Goal: Task Accomplishment & Management: Manage account settings

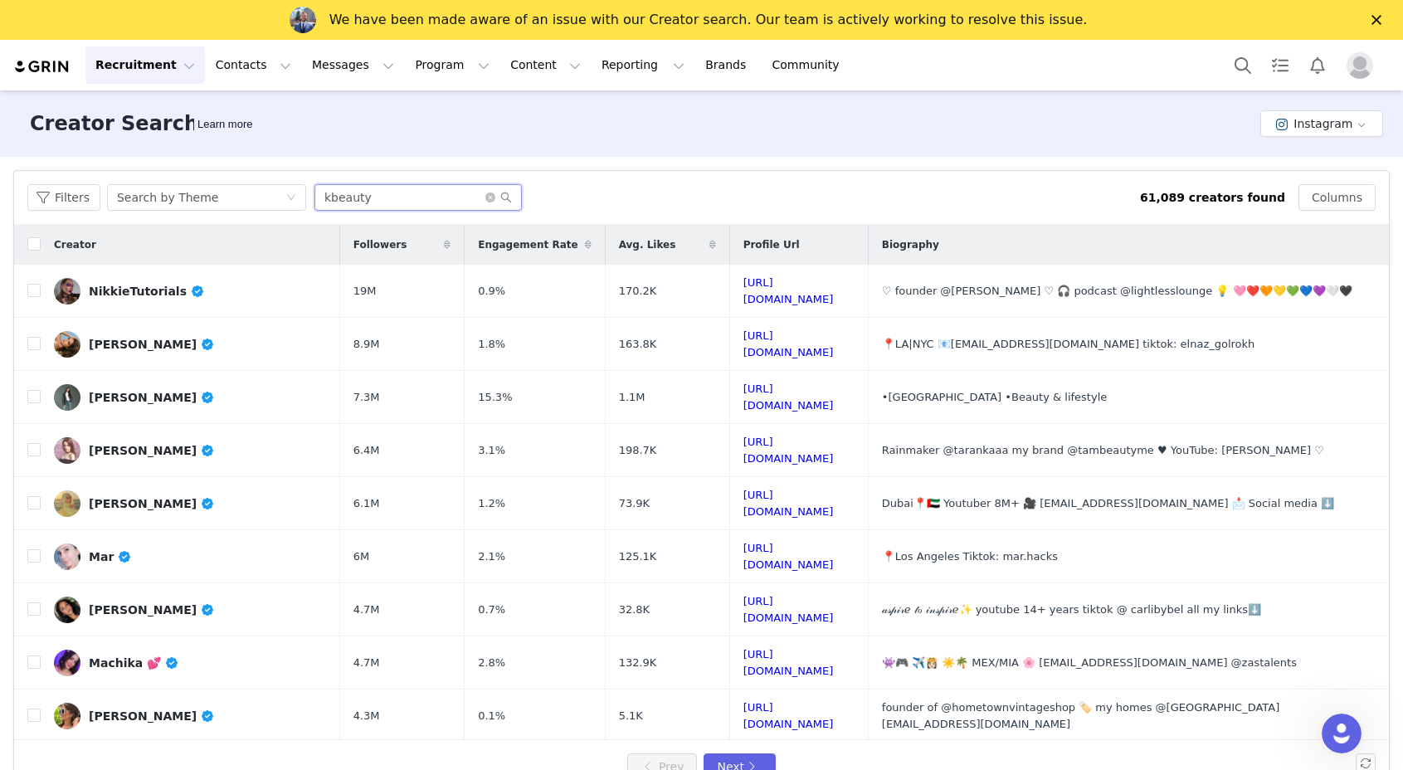
click at [349, 192] on input "kbeauty" at bounding box center [418, 197] width 207 height 27
click at [642, 66] on button "Reporting Reporting" at bounding box center [643, 64] width 103 height 37
click at [695, 65] on link "Brands Brands" at bounding box center [728, 64] width 66 height 37
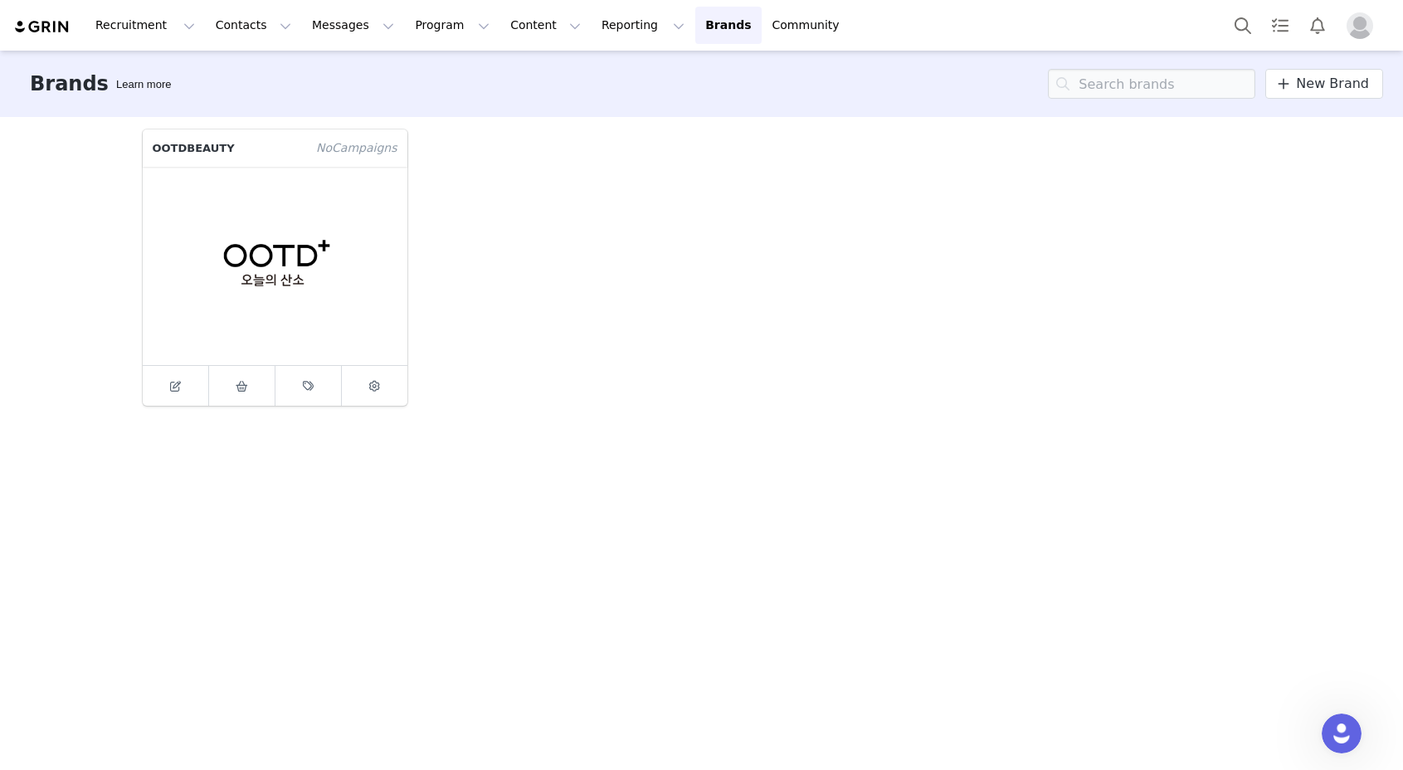
click at [419, 194] on div "OOTDBEAUTY No Campaign s" at bounding box center [702, 267] width 1139 height 296
click at [319, 205] on figure at bounding box center [275, 266] width 265 height 198
click at [184, 381] on span at bounding box center [175, 386] width 20 height 20
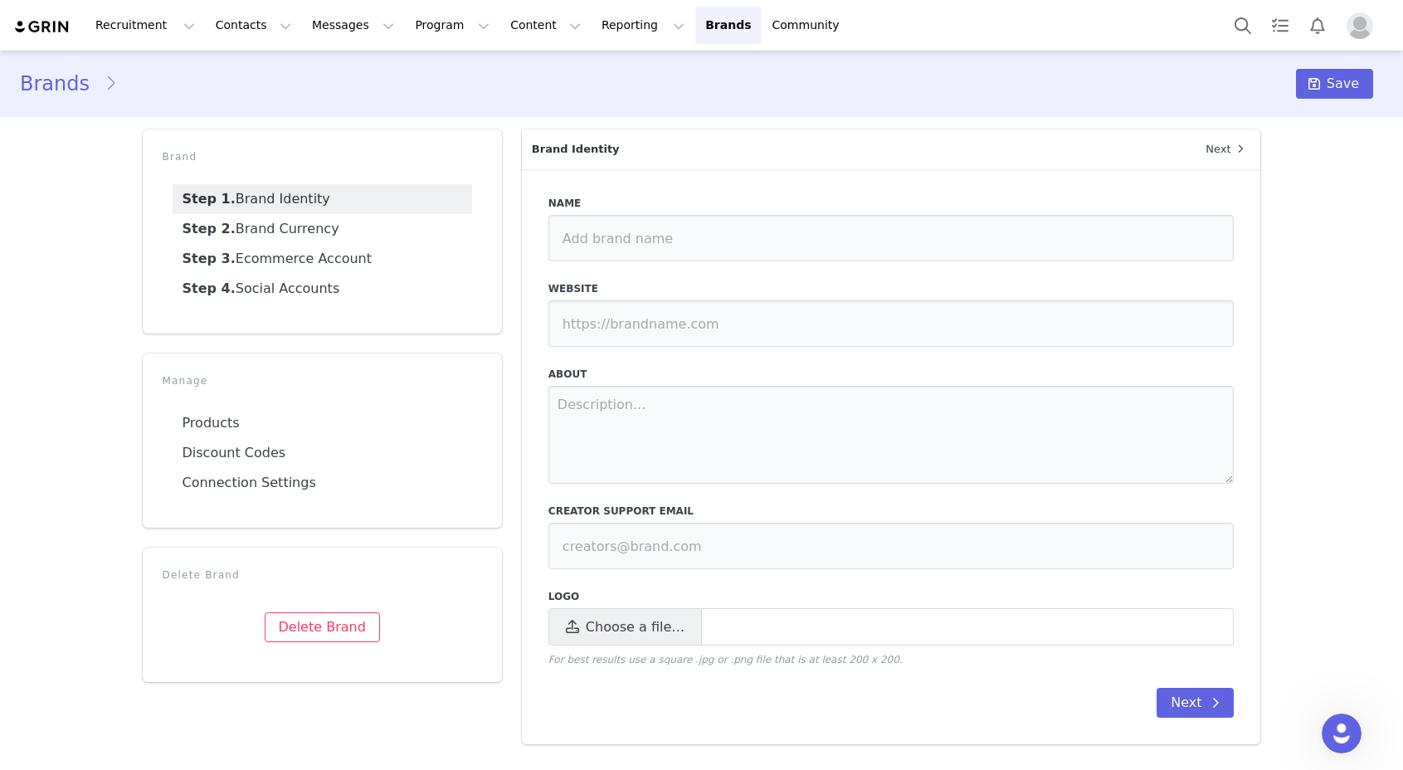
type input "OOTDBEAUTY"
type input "https://ootdbeauty.com/"
type input "[EMAIL_ADDRESS][DOMAIN_NAME]"
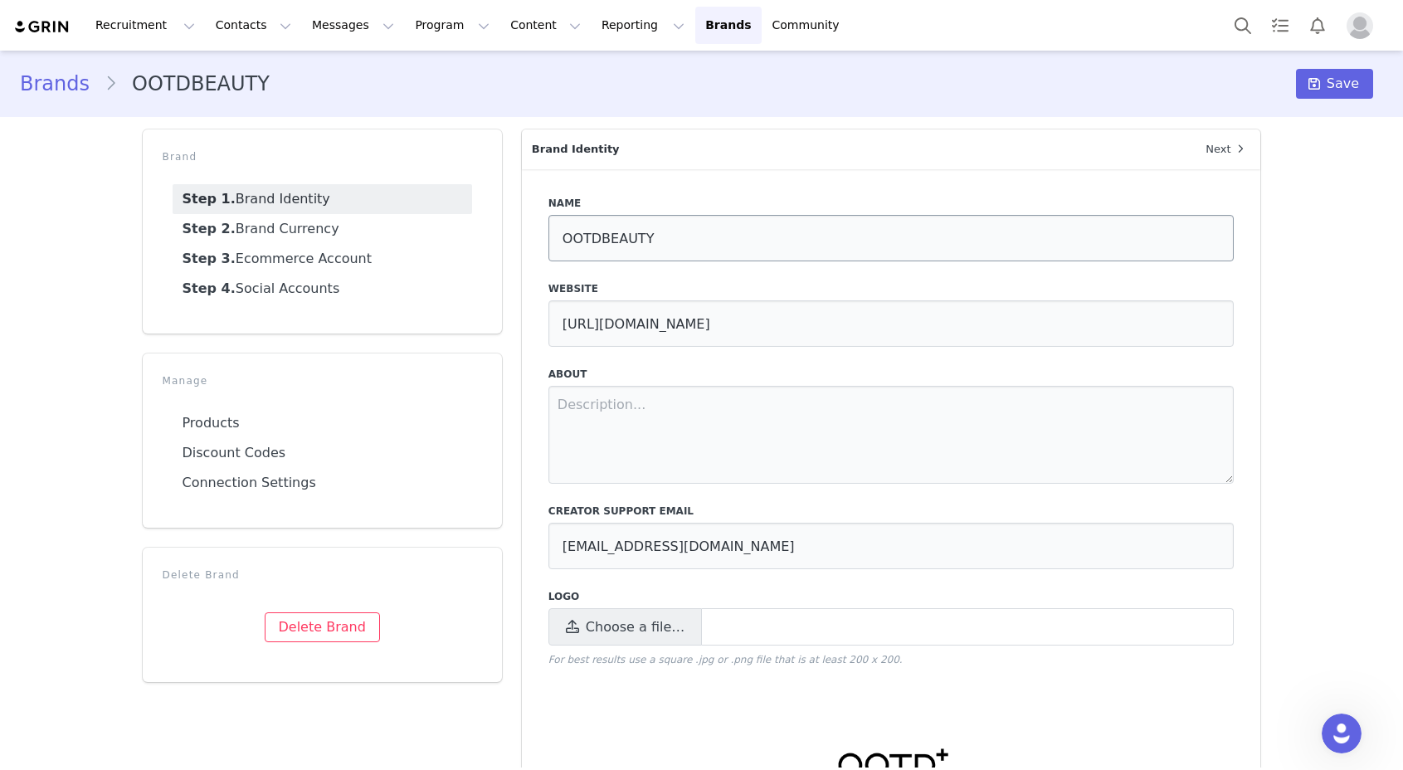
scroll to position [181, 0]
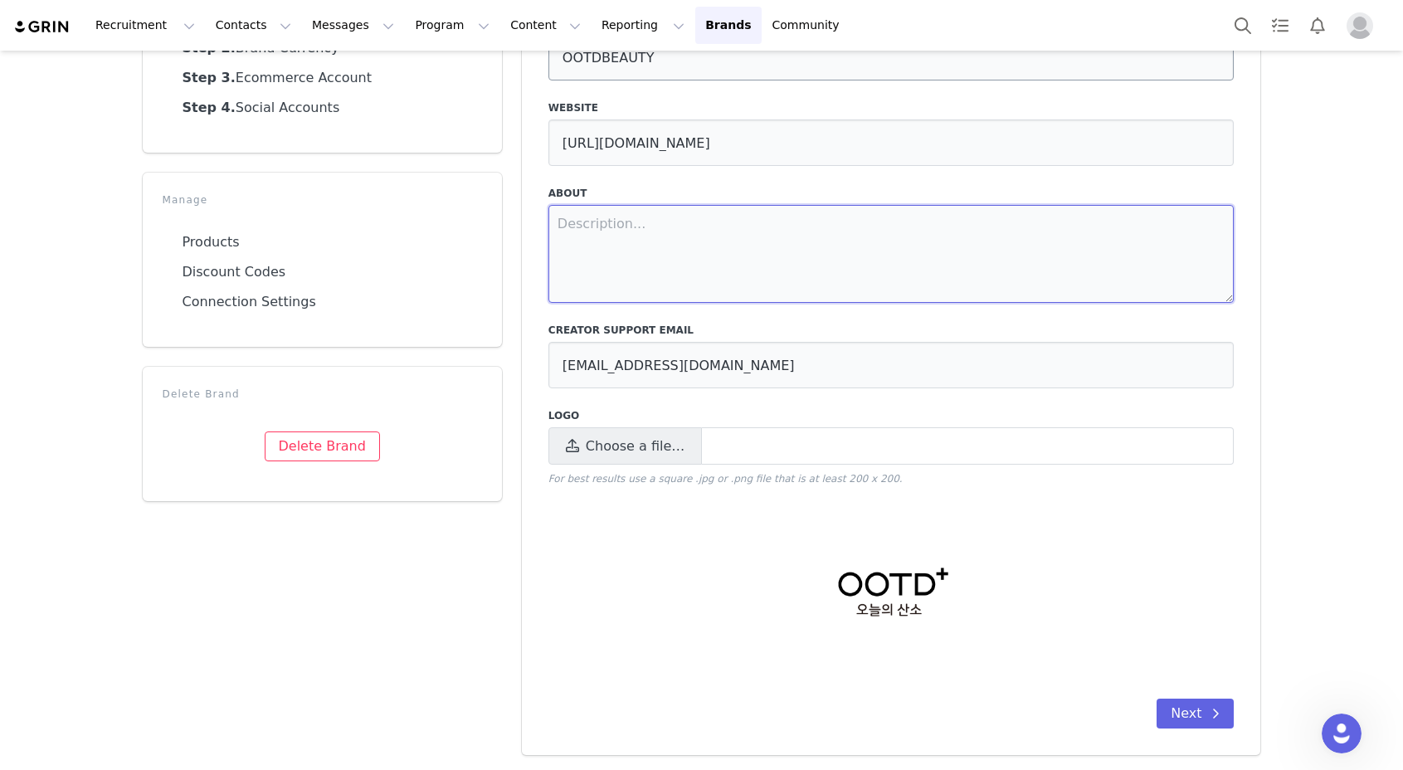
click at [741, 244] on textarea at bounding box center [892, 254] width 686 height 98
click at [744, 247] on textarea at bounding box center [892, 254] width 686 height 98
paste textarea "At OOTD Beauty, we are all about skincare science, R&D, and innovation. Our tea…"
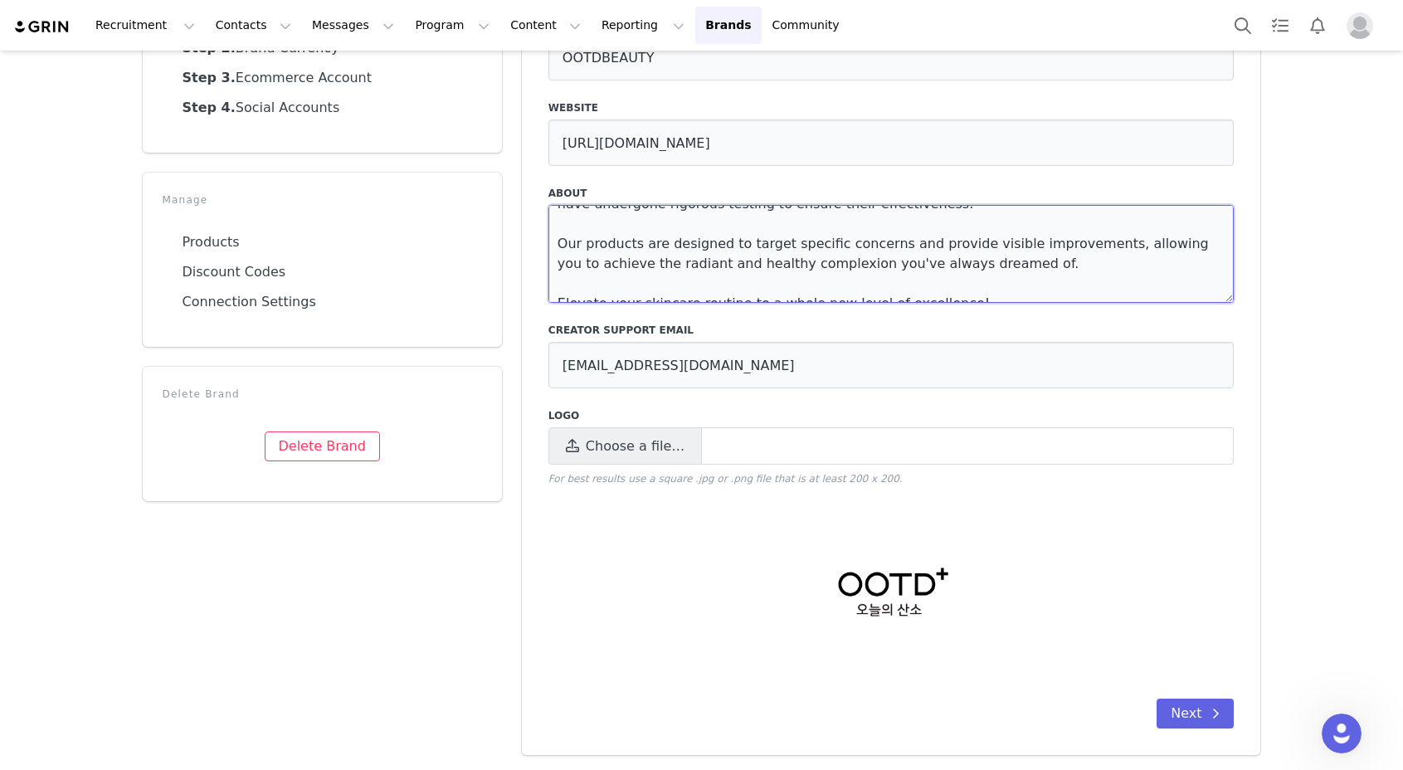
scroll to position [0, 0]
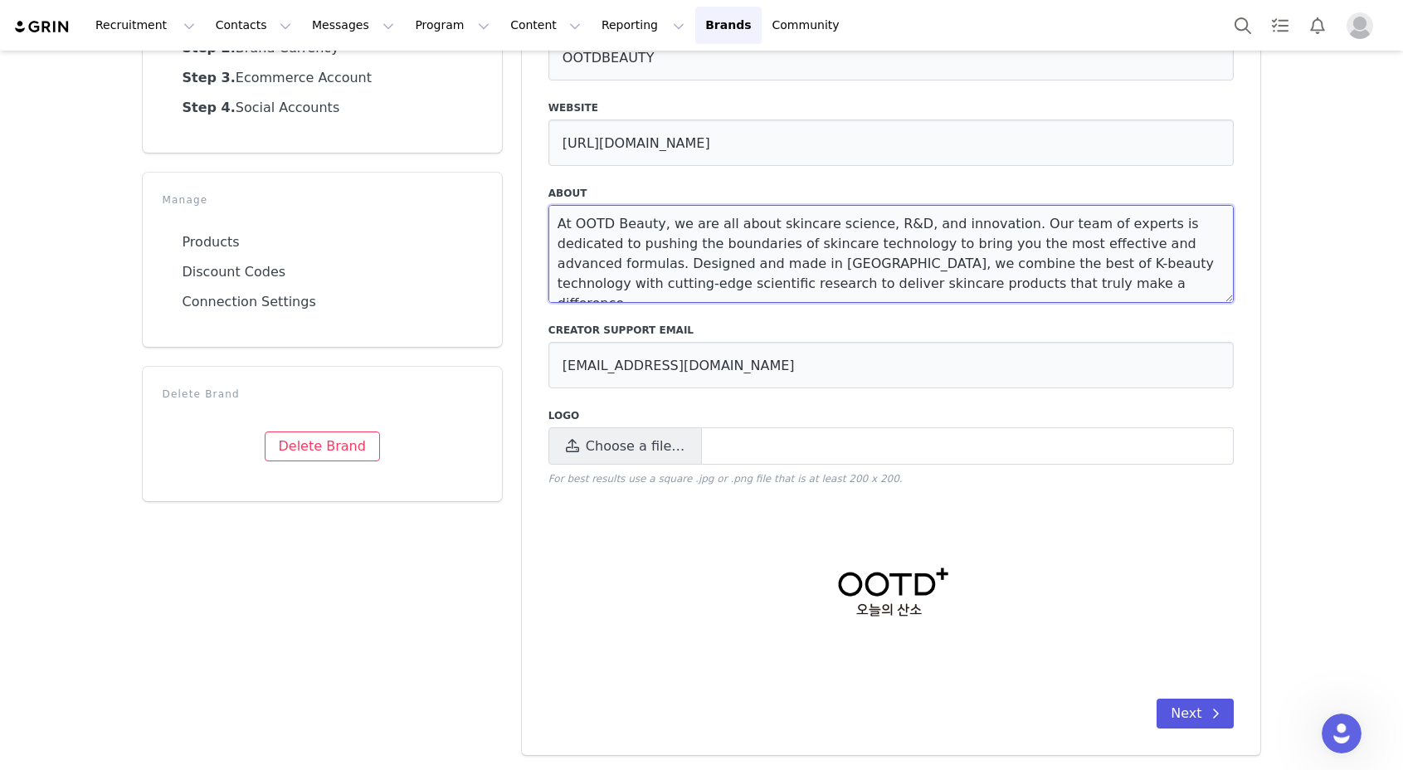
type textarea "At OOTD Beauty, we are all about skincare science, R&D, and innovation. Our tea…"
click at [1196, 719] on button "Next" at bounding box center [1195, 714] width 77 height 30
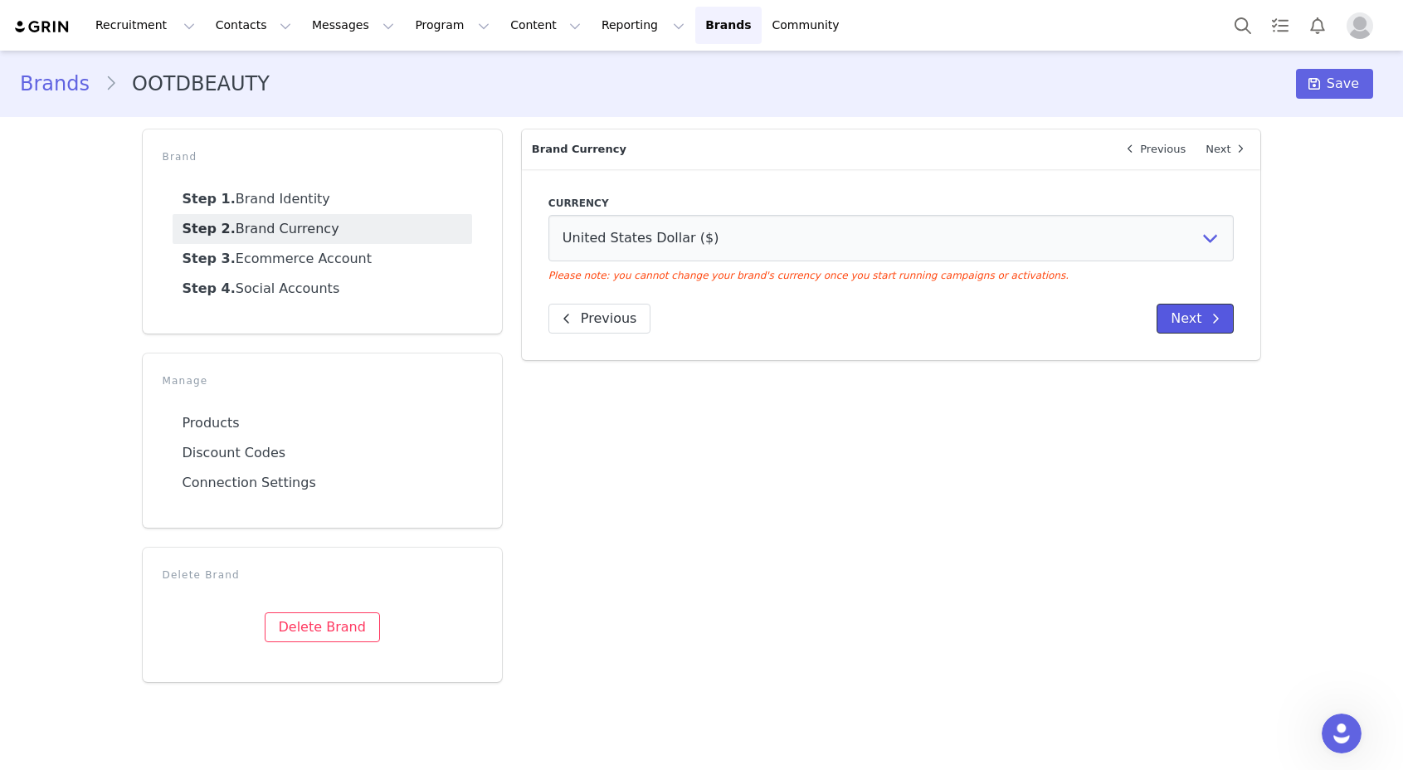
click at [1222, 315] on span at bounding box center [1216, 319] width 20 height 20
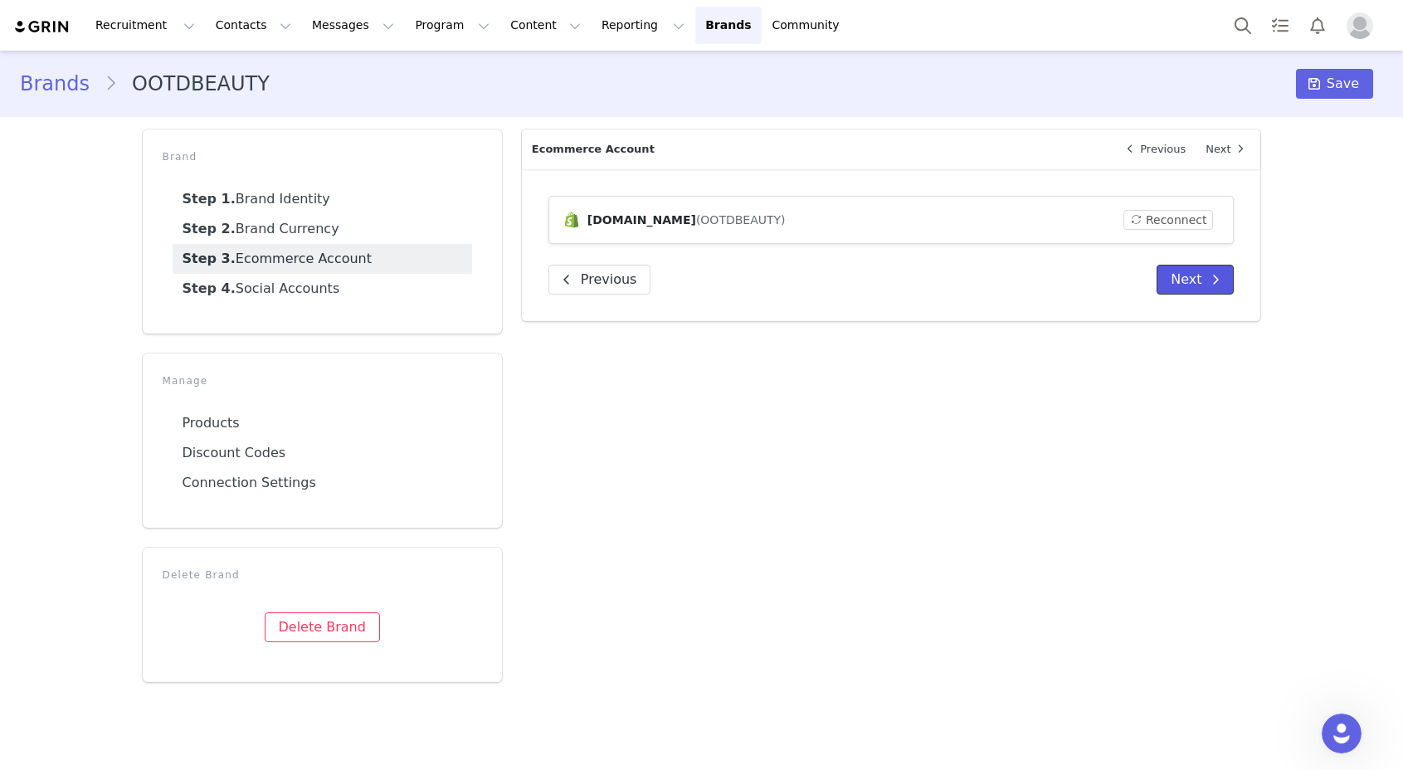
click at [1206, 276] on span at bounding box center [1216, 280] width 20 height 20
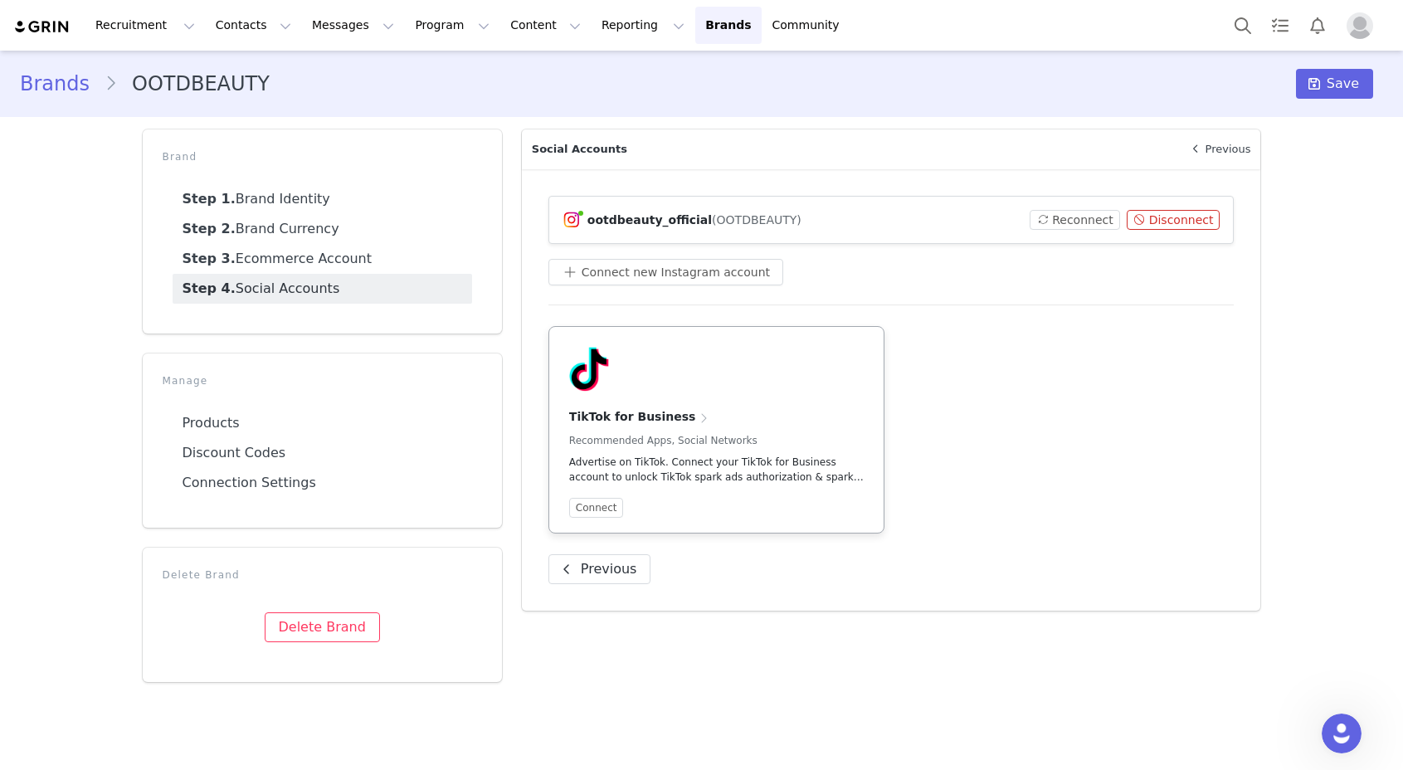
click at [692, 363] on div at bounding box center [716, 369] width 295 height 45
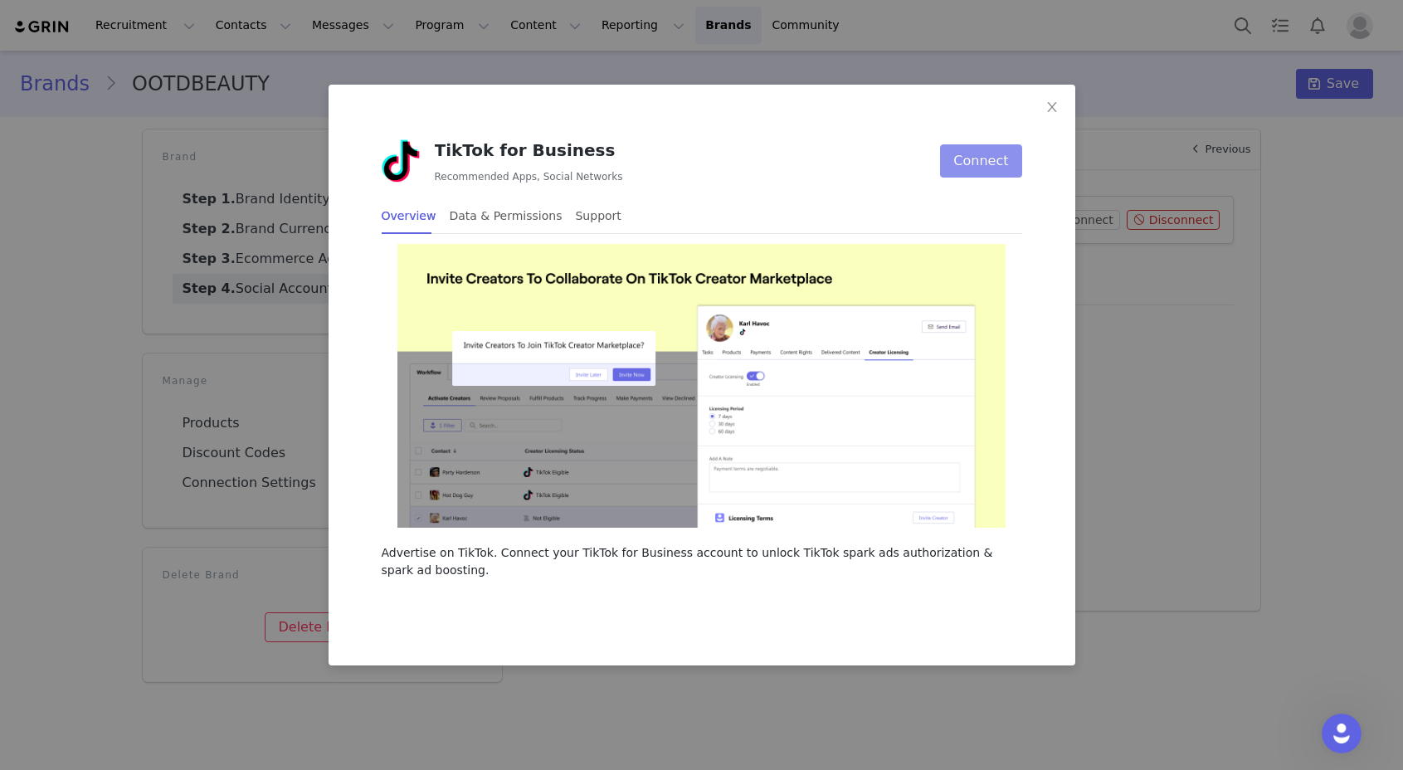
click at [979, 168] on button "Connect" at bounding box center [980, 160] width 81 height 33
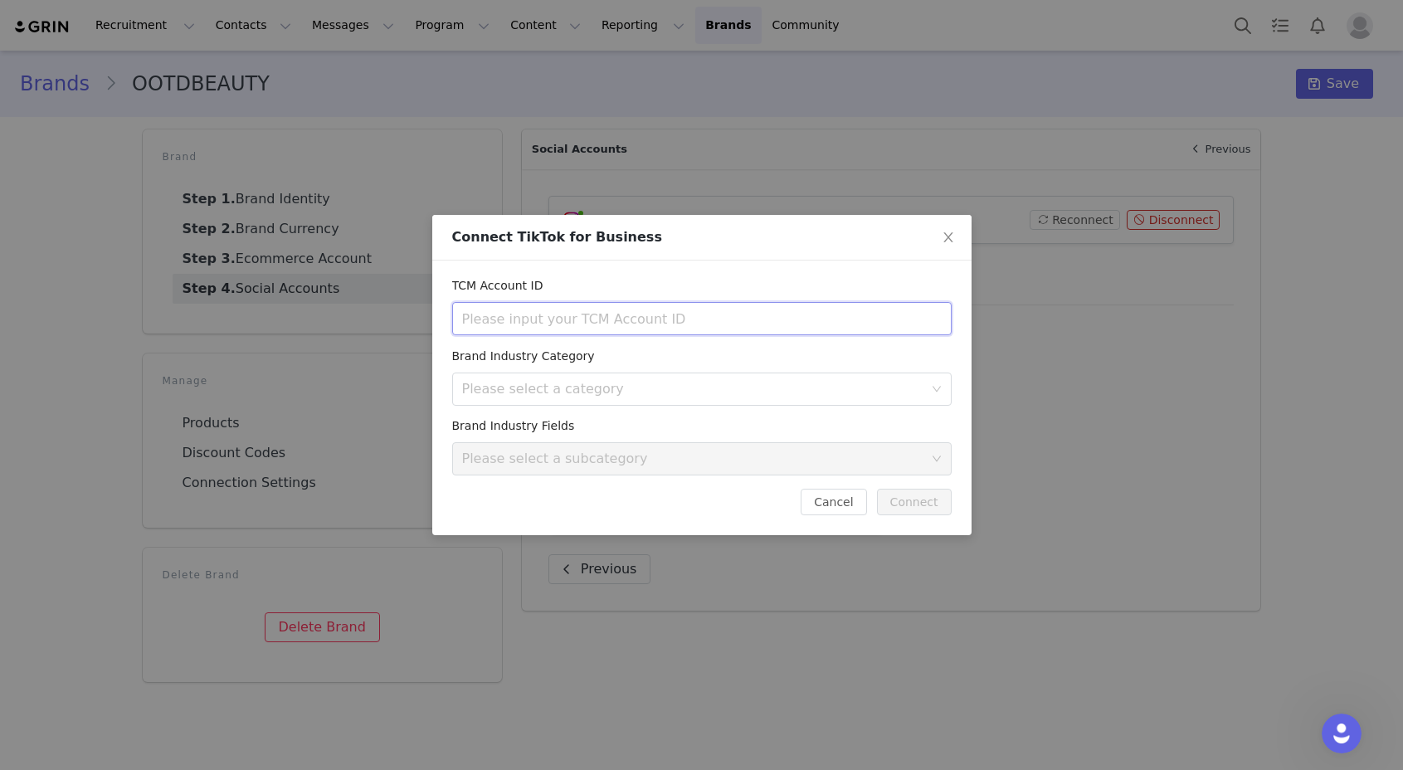
click at [798, 320] on input "text" at bounding box center [702, 318] width 500 height 33
click at [814, 393] on div "Please select a category" at bounding box center [692, 389] width 461 height 17
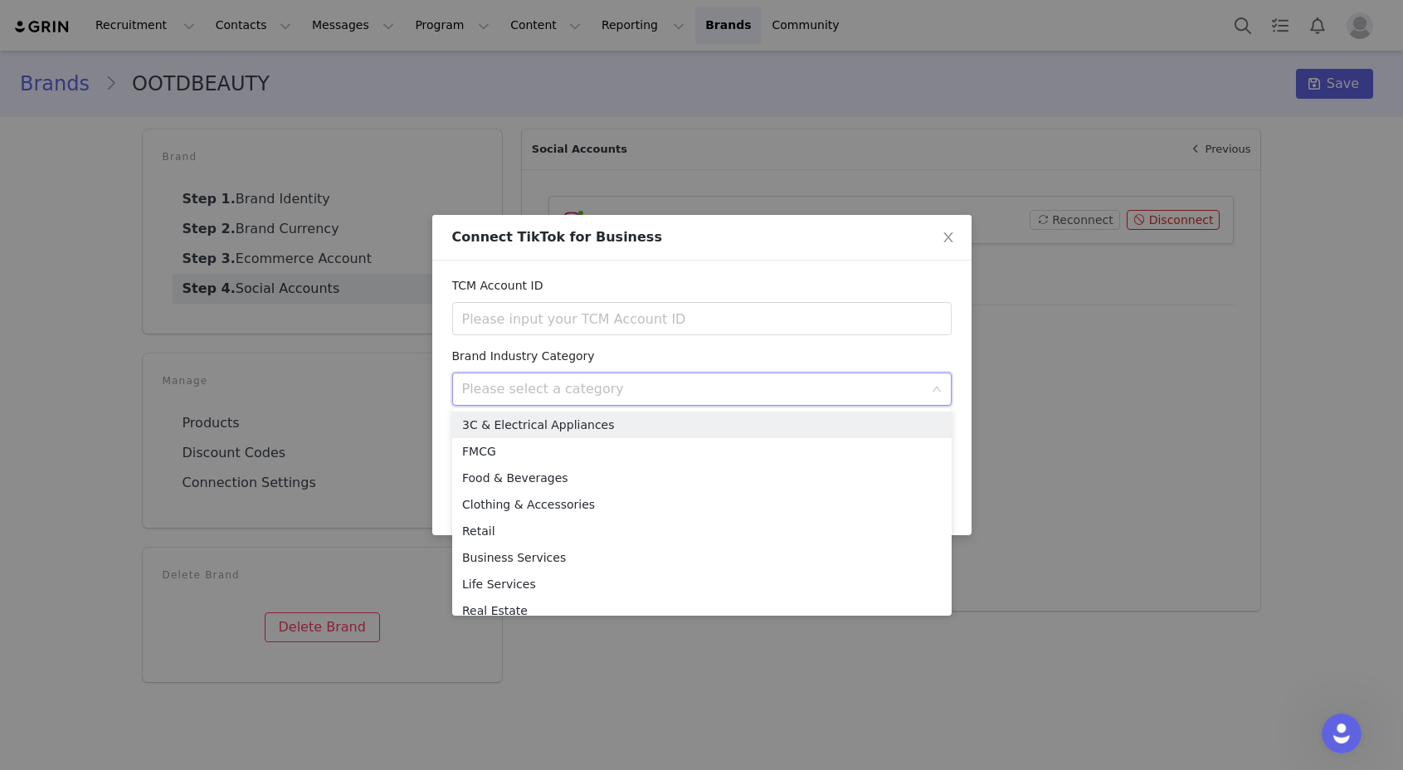
click at [814, 393] on div "Please select a category" at bounding box center [692, 389] width 461 height 17
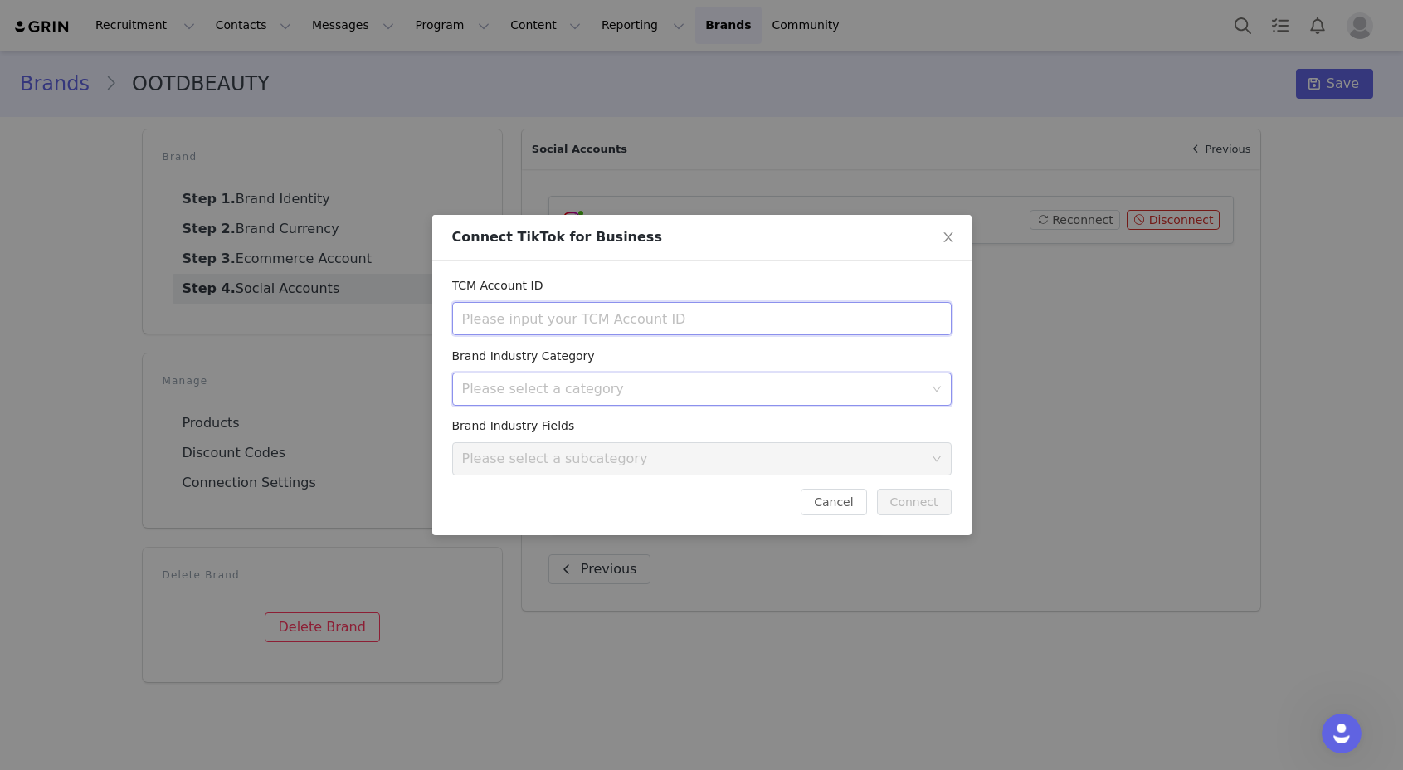
click at [817, 329] on input "text" at bounding box center [702, 318] width 500 height 33
click at [830, 500] on button "Cancel" at bounding box center [834, 502] width 66 height 27
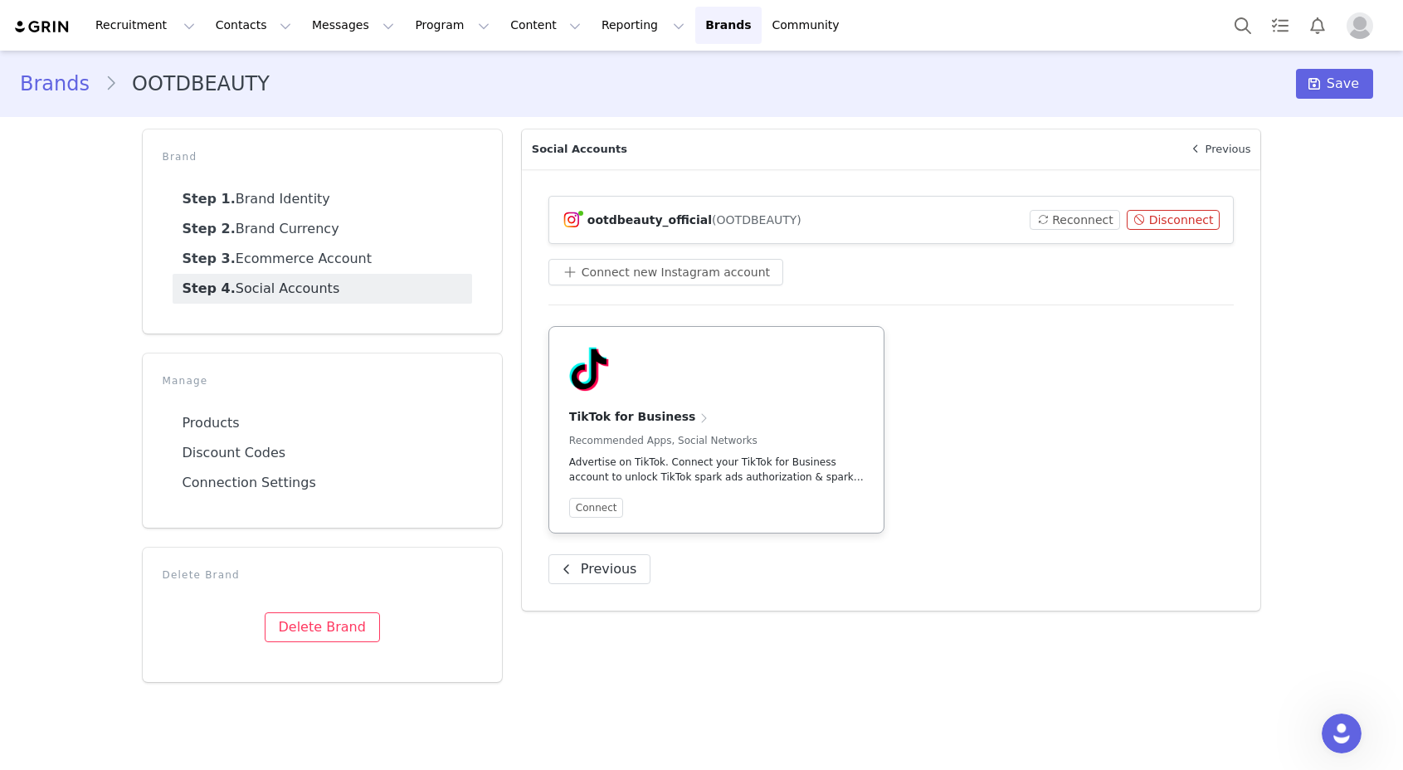
click at [743, 396] on div "TikTok for Business Recommended Apps, Social Networks Advertise on TikTok. Conn…" at bounding box center [716, 416] width 295 height 138
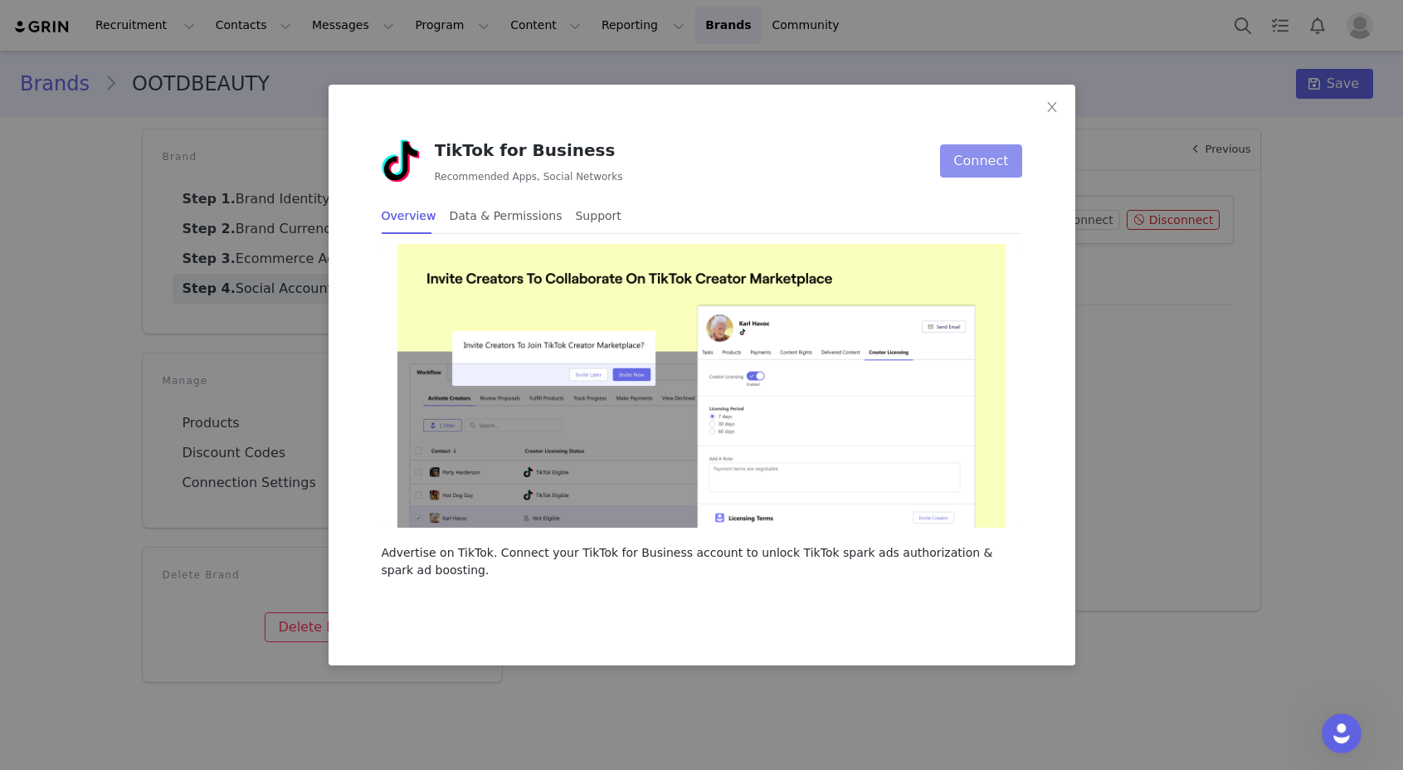
click at [970, 159] on button "Connect" at bounding box center [980, 160] width 81 height 33
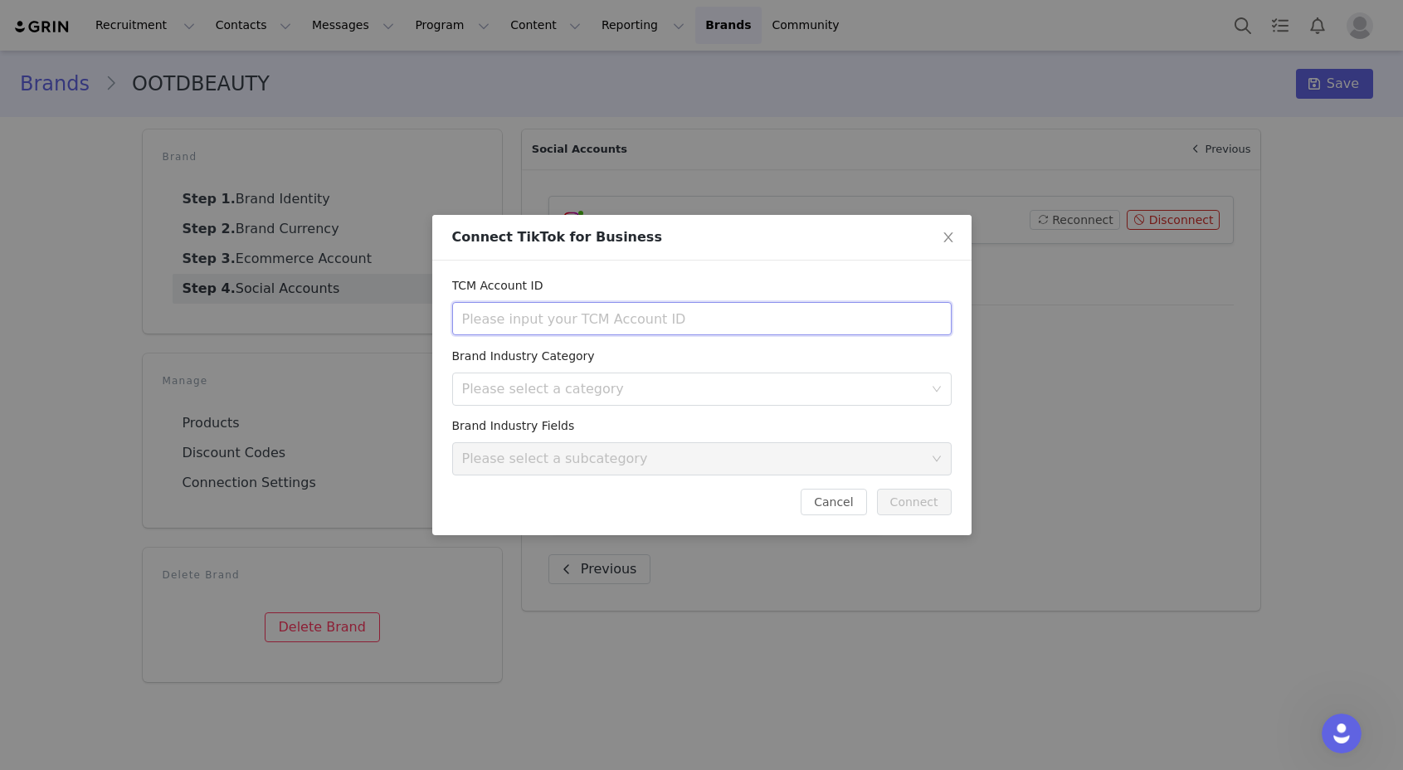
click at [553, 324] on input "text" at bounding box center [702, 318] width 500 height 33
drag, startPoint x: 458, startPoint y: 285, endPoint x: 514, endPoint y: 284, distance: 55.6
click at [514, 284] on label "TCM Account ID" at bounding box center [502, 285] width 100 height 13
click at [512, 287] on label "TCM Account ID" at bounding box center [502, 285] width 100 height 13
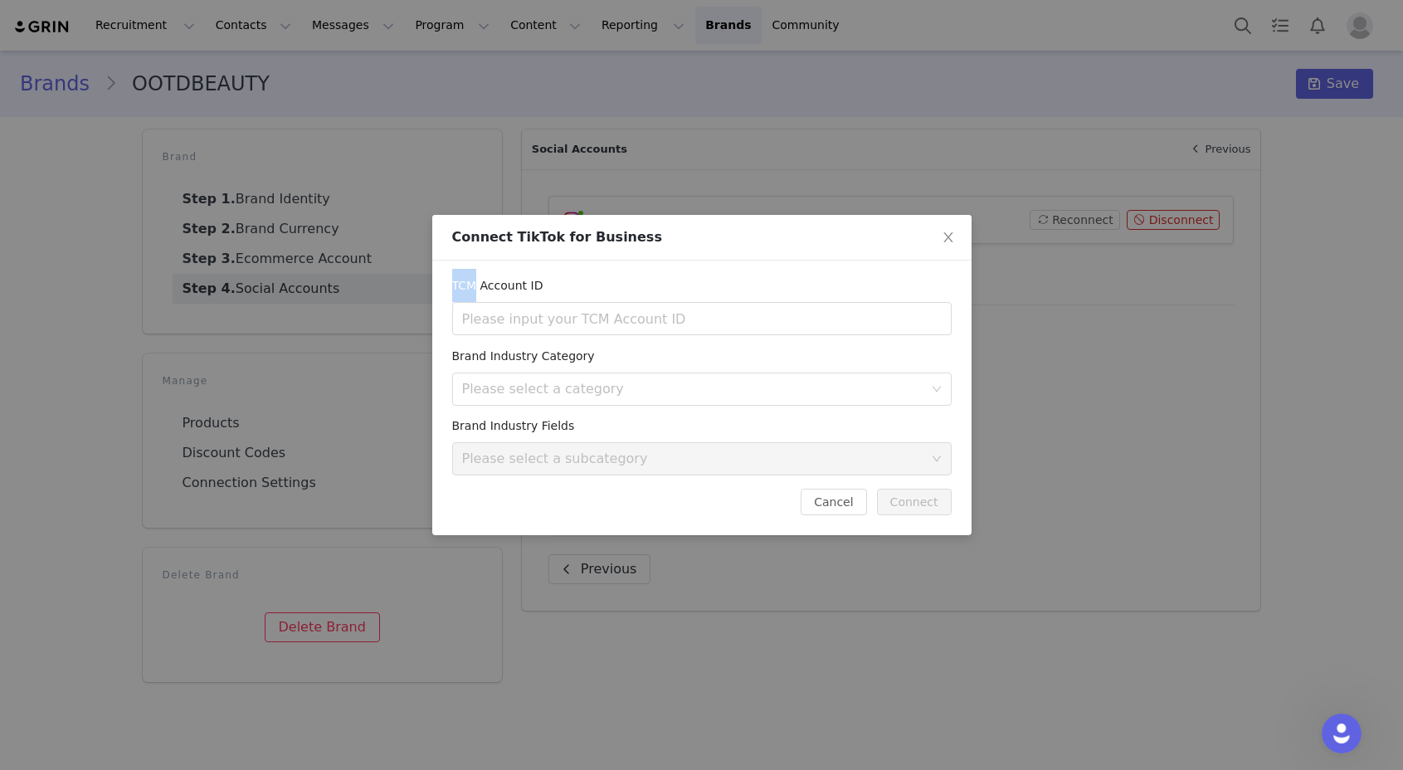
drag, startPoint x: 479, startPoint y: 286, endPoint x: 455, endPoint y: 285, distance: 24.1
click at [455, 285] on label "TCM Account ID" at bounding box center [502, 285] width 100 height 13
click at [843, 499] on button "Cancel" at bounding box center [834, 502] width 66 height 27
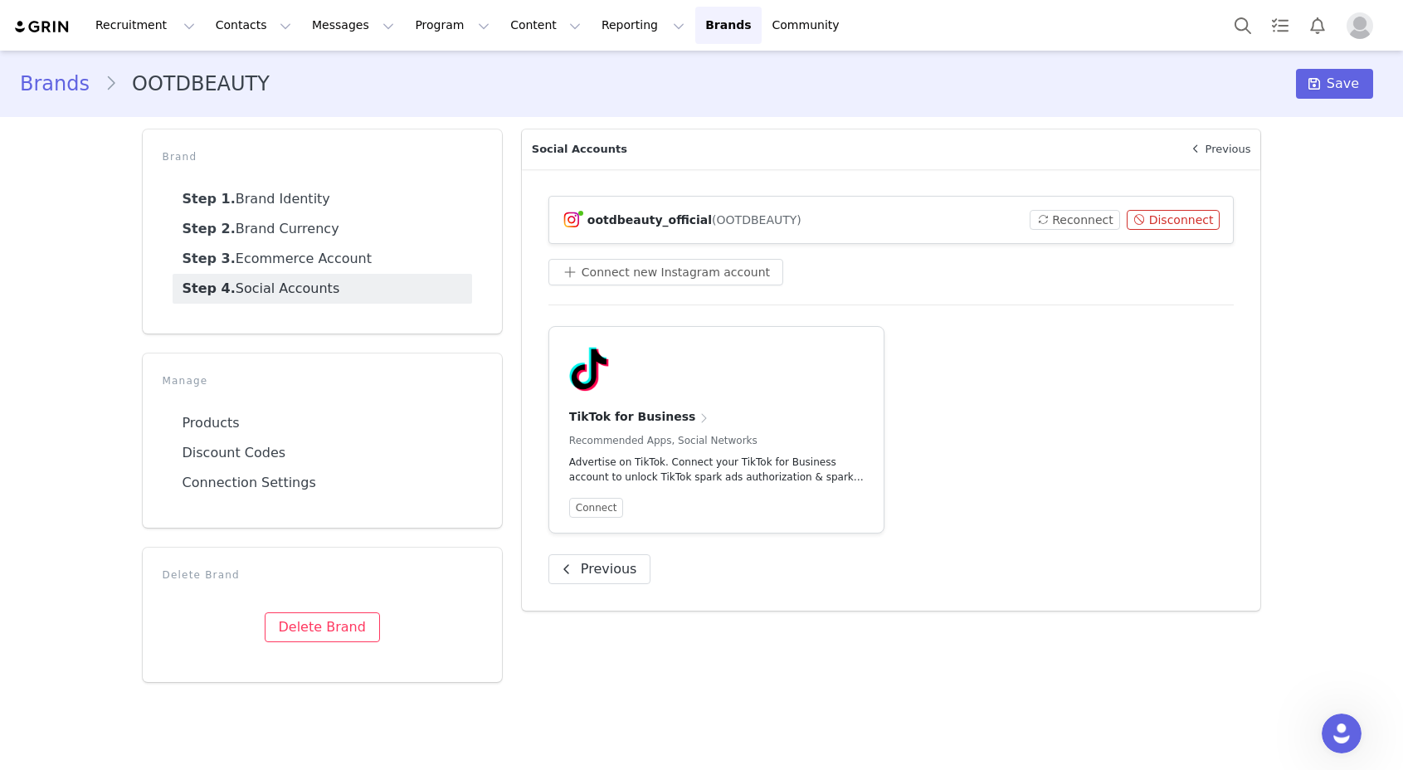
click at [843, 499] on div "Connect" at bounding box center [716, 508] width 295 height 20
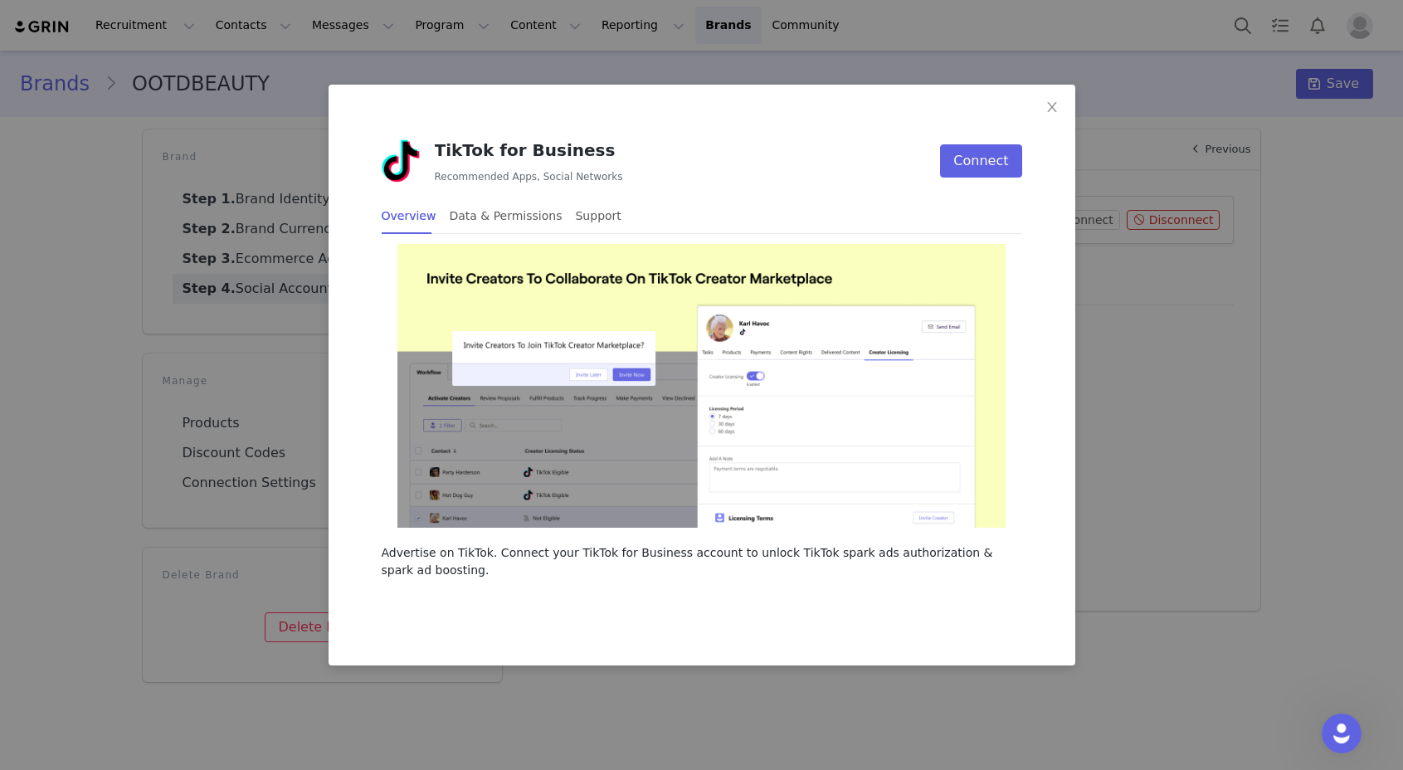
click at [983, 181] on div "TikTok for Business Recommended Apps, Social Networks Connect" at bounding box center [702, 161] width 641 height 46
click at [988, 163] on button "Connect" at bounding box center [980, 160] width 81 height 33
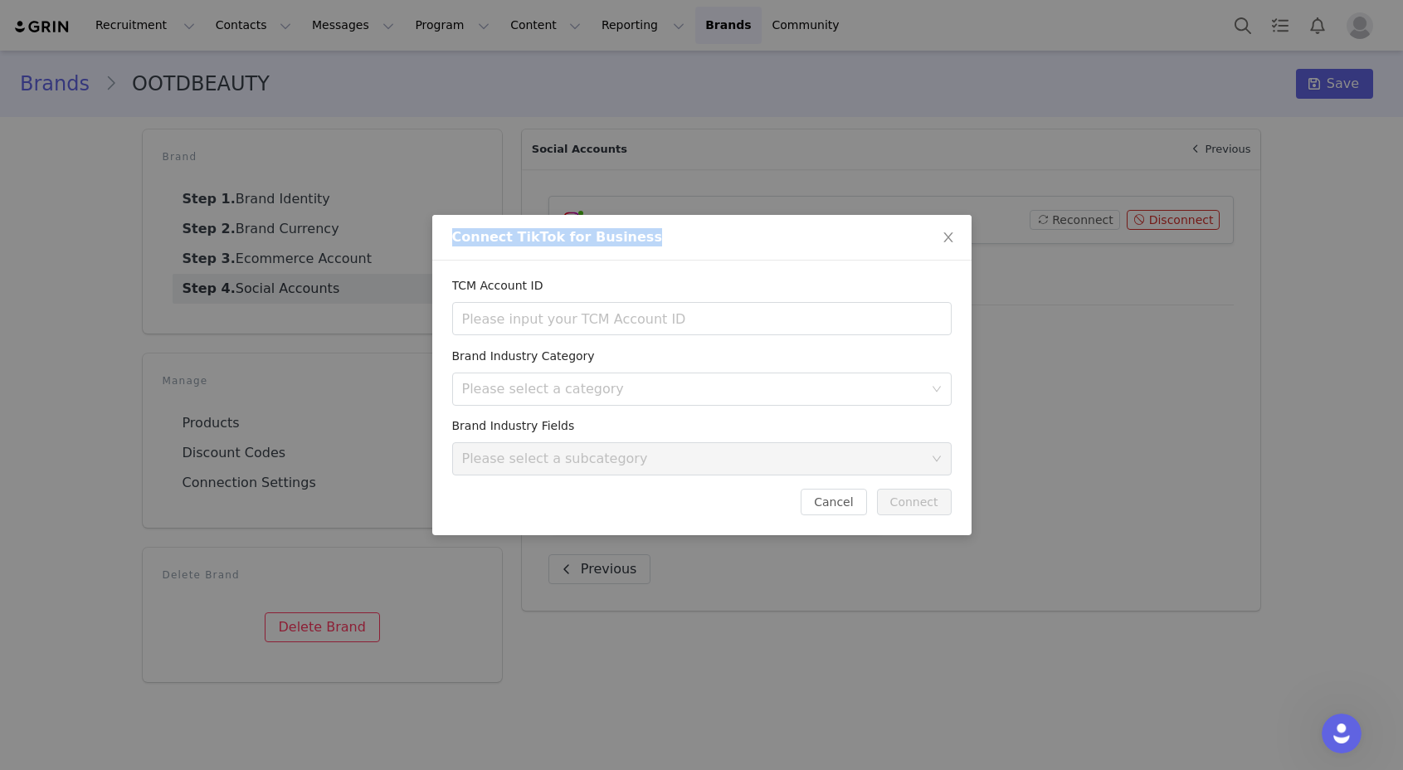
drag, startPoint x: 631, startPoint y: 232, endPoint x: 495, endPoint y: 224, distance: 135.5
click at [495, 224] on div "Connect TikTok for Business" at bounding box center [701, 238] width 539 height 46
drag, startPoint x: 890, startPoint y: 523, endPoint x: 856, endPoint y: 505, distance: 39.0
click at [890, 523] on div "TCM Account ID Brand Industry Category Please select a category Brand Industry …" at bounding box center [701, 398] width 539 height 275
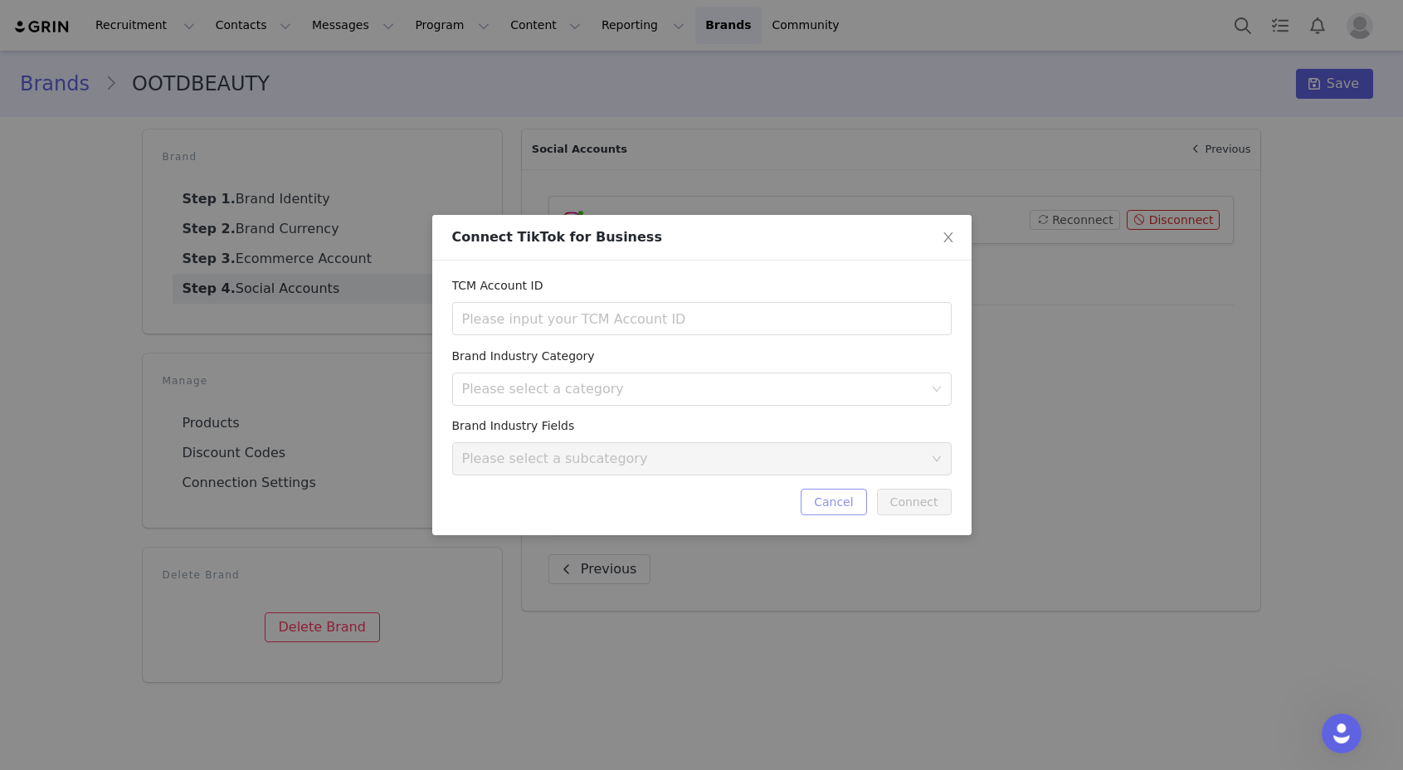
click at [856, 505] on button "Cancel" at bounding box center [834, 502] width 66 height 27
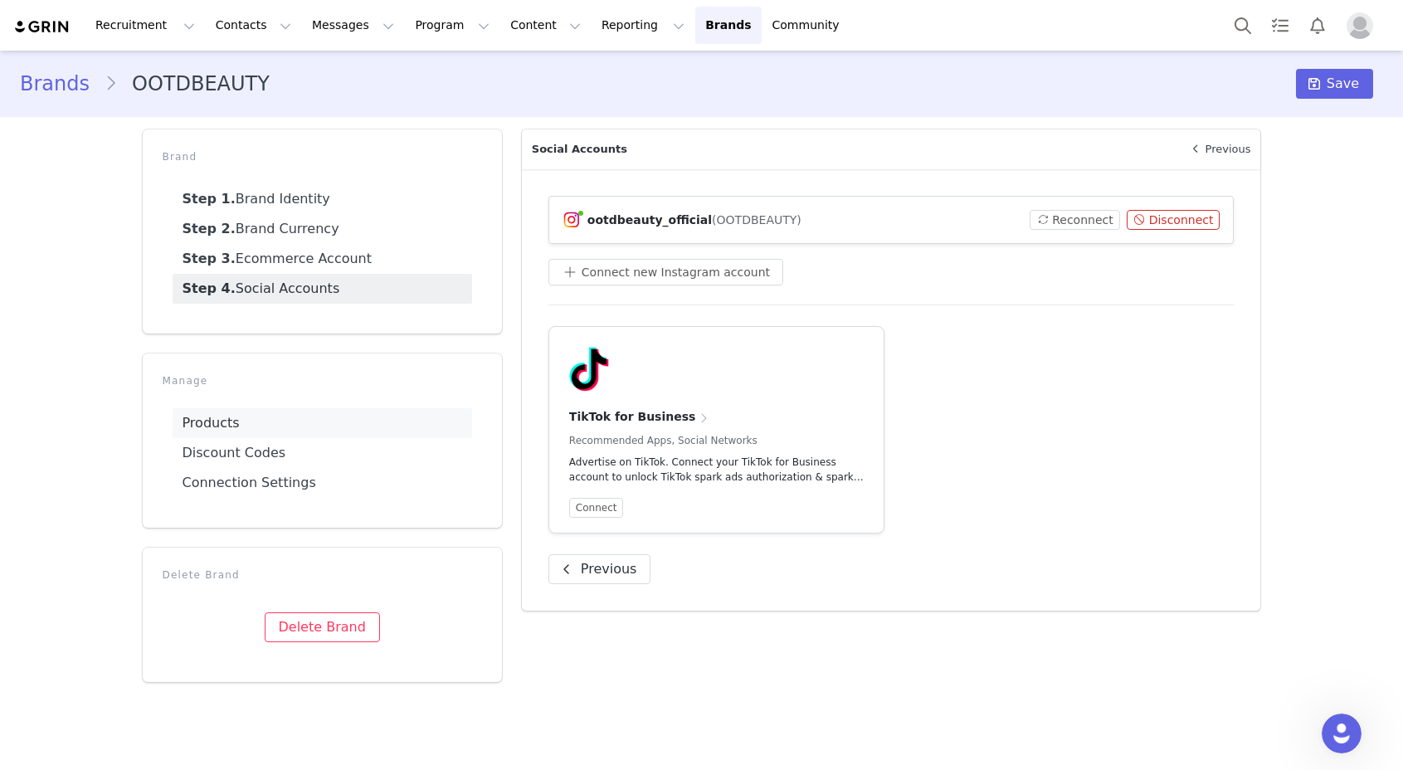
click at [256, 436] on link "Products" at bounding box center [323, 423] width 300 height 30
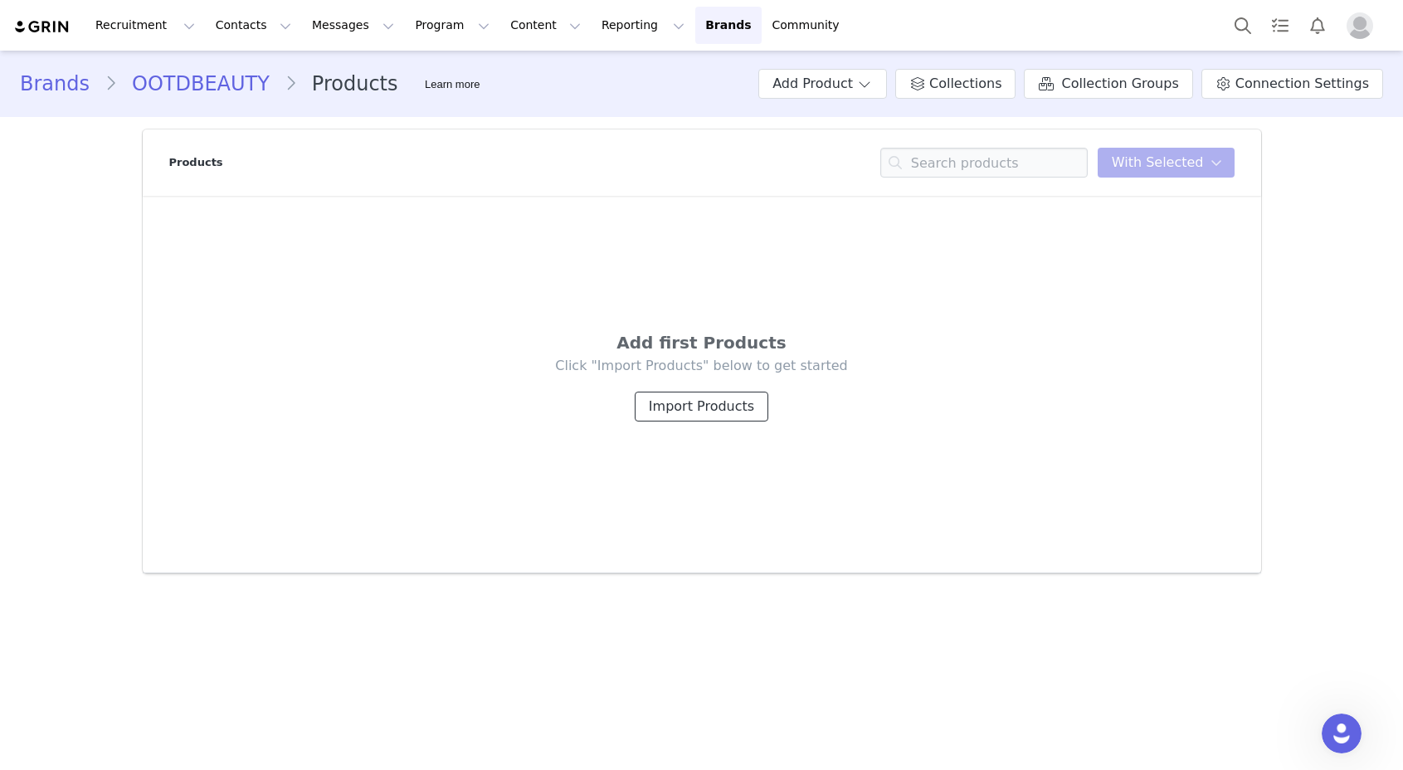
click at [667, 412] on button "Import Products" at bounding box center [702, 407] width 134 height 30
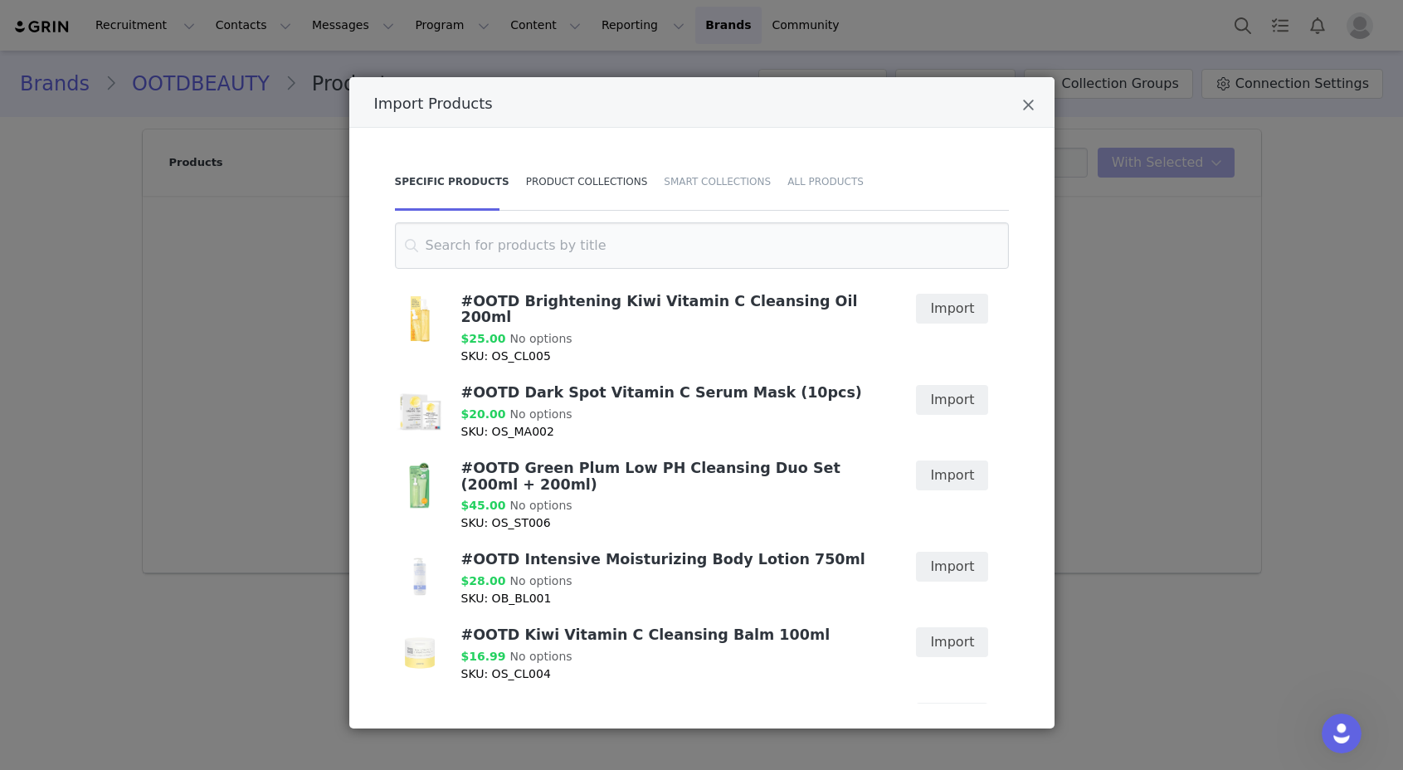
click at [620, 186] on div "Product Collections" at bounding box center [587, 182] width 139 height 58
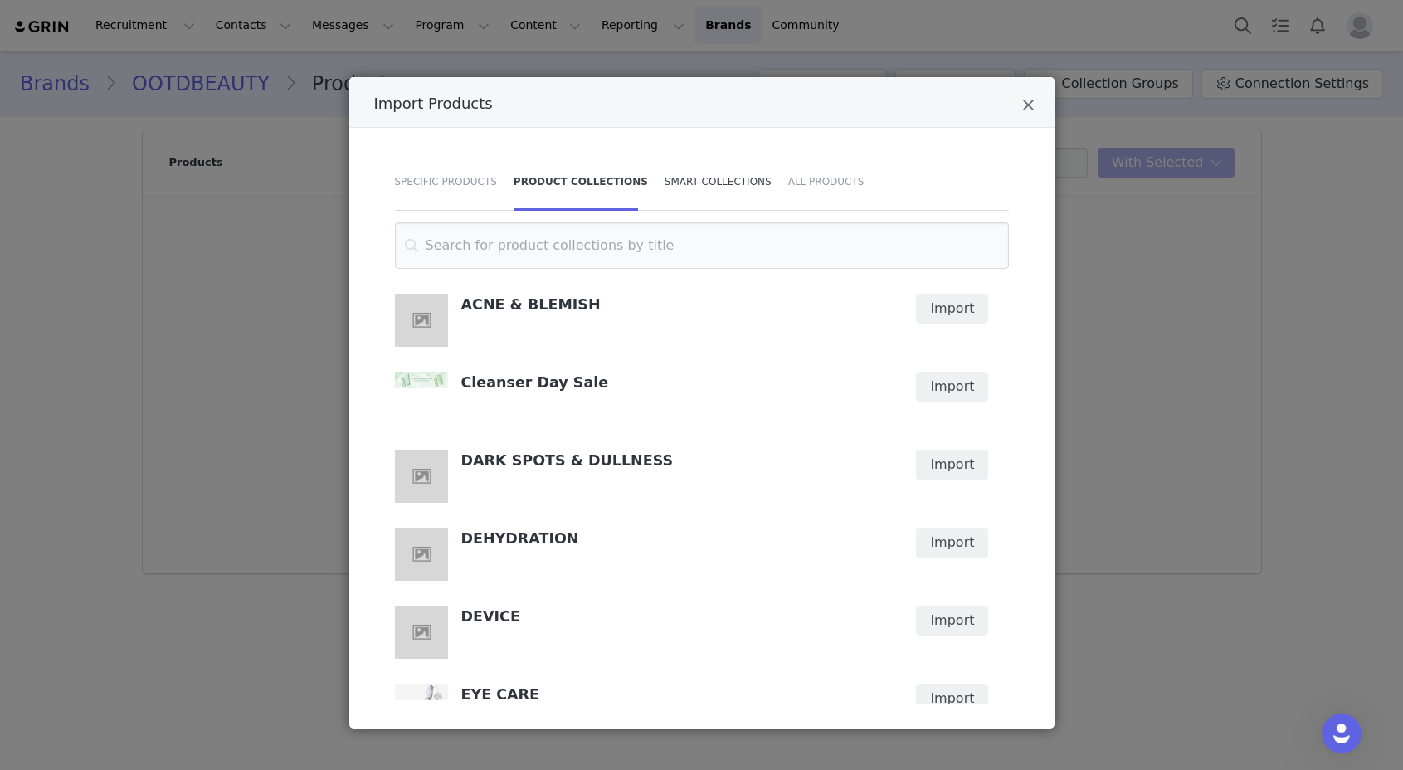
click at [692, 193] on div "Smart Collections" at bounding box center [718, 182] width 124 height 58
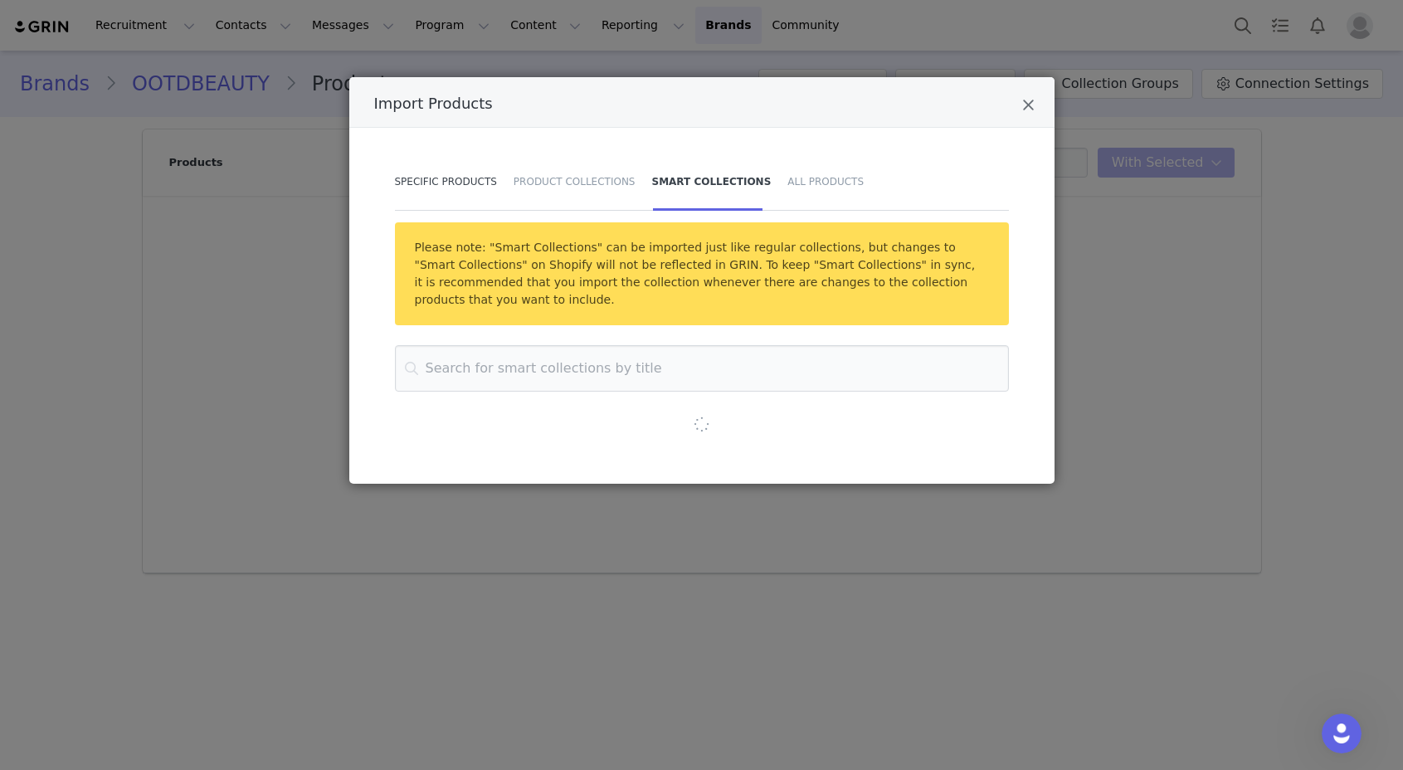
click at [484, 191] on div "Specific Products" at bounding box center [450, 182] width 110 height 58
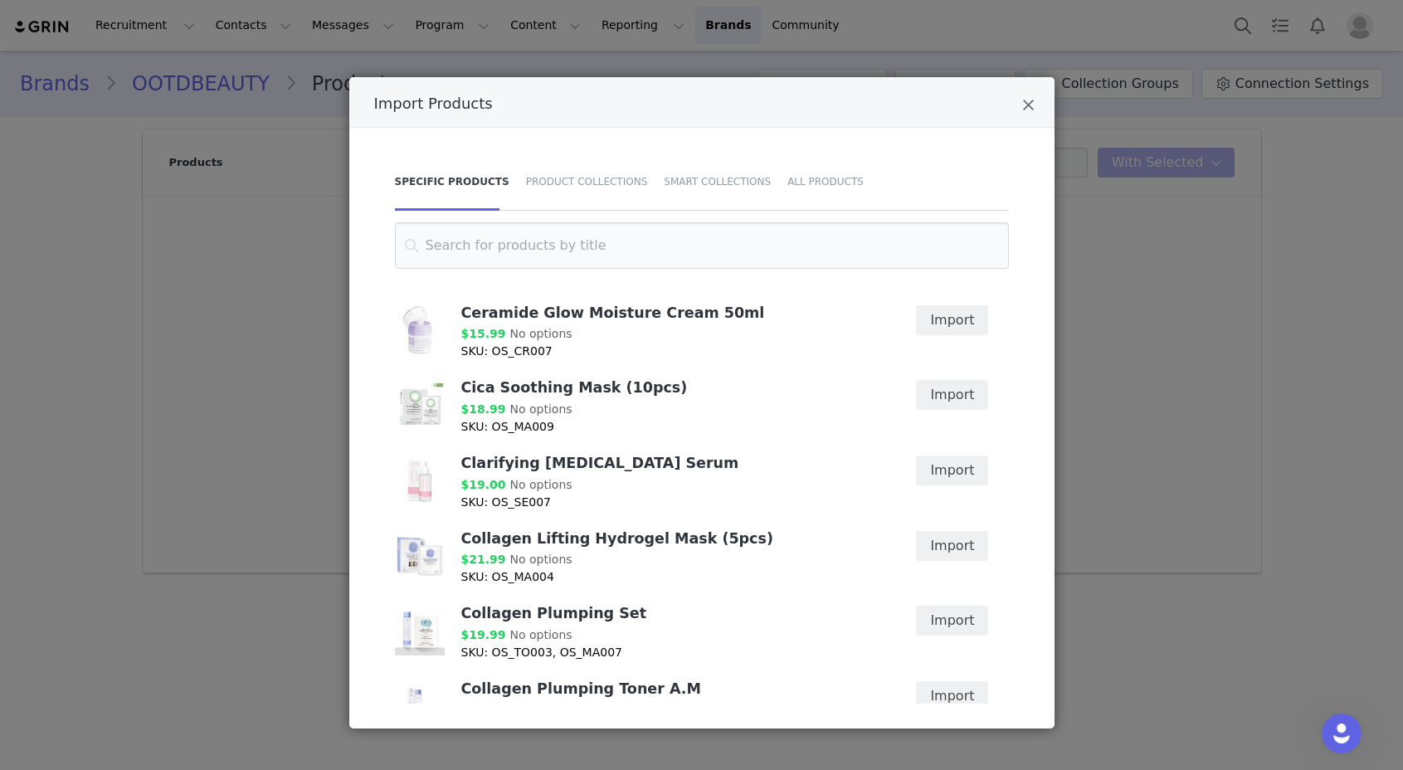
scroll to position [816, 0]
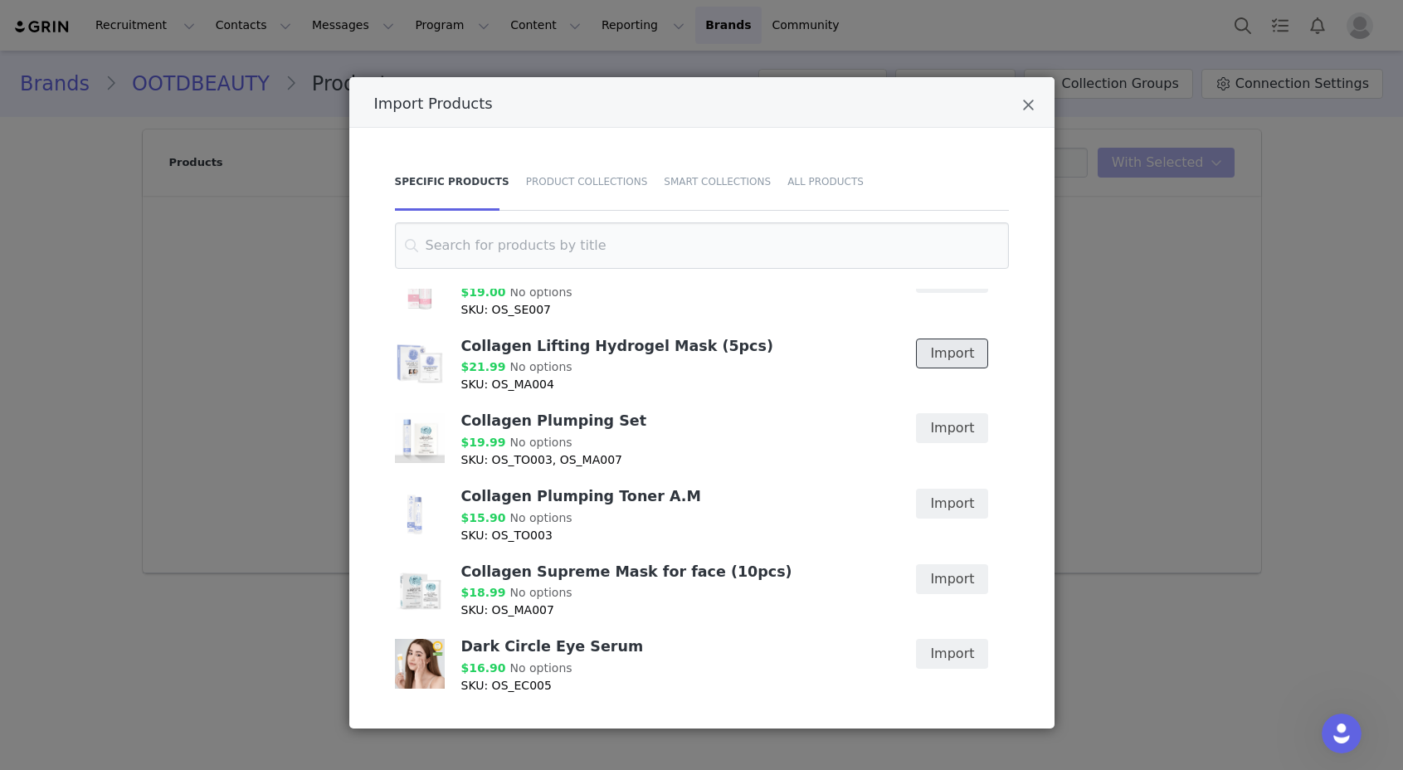
click at [964, 340] on button "Import" at bounding box center [952, 354] width 72 height 30
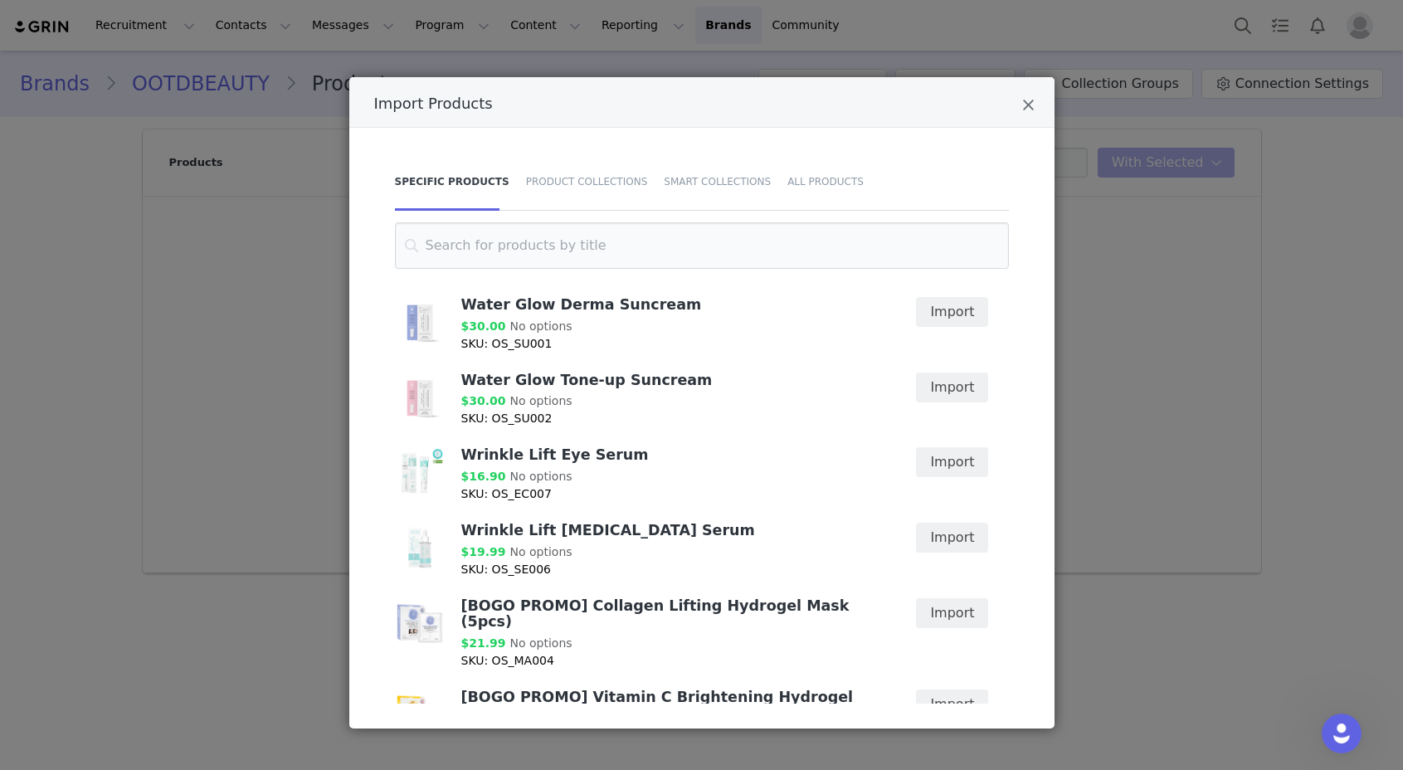
scroll to position [3730, 0]
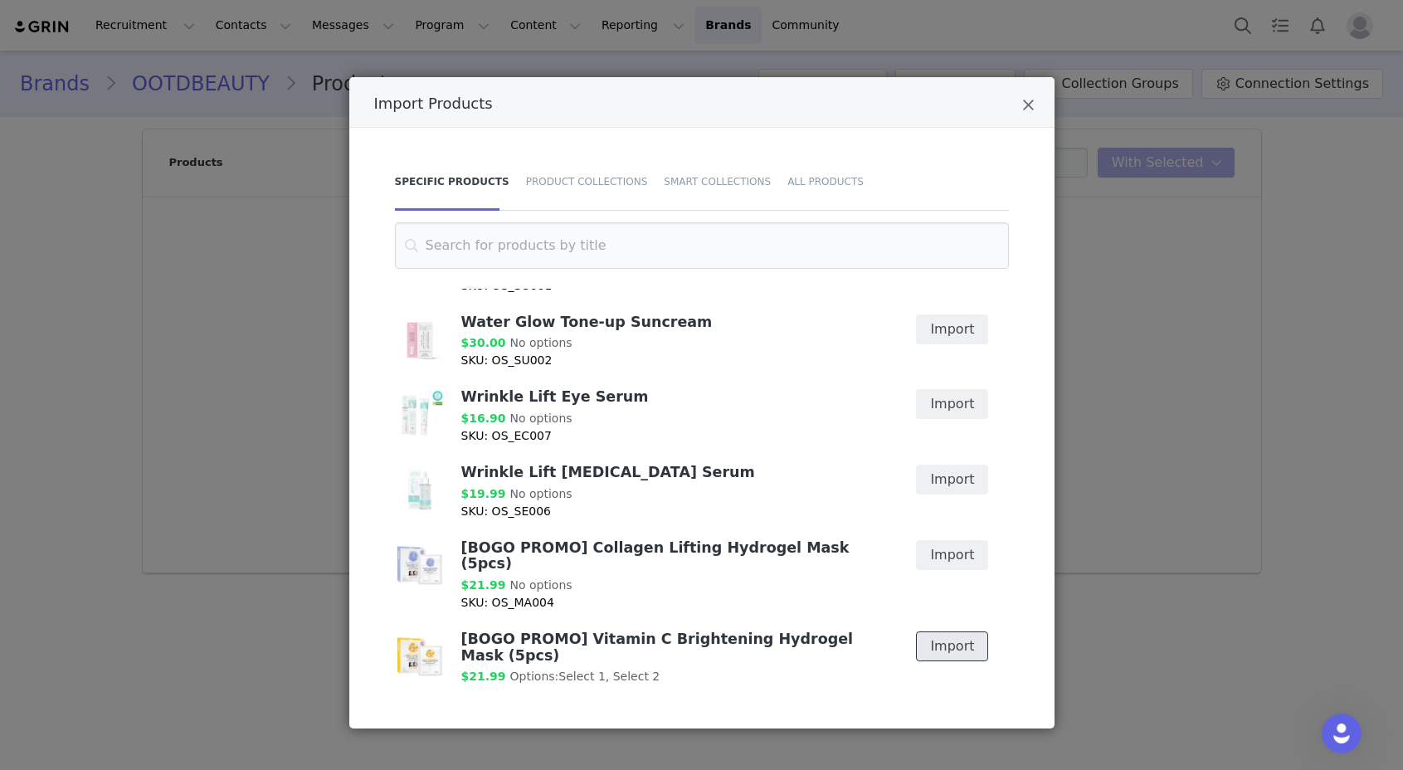
click at [978, 632] on button "Import" at bounding box center [952, 647] width 72 height 30
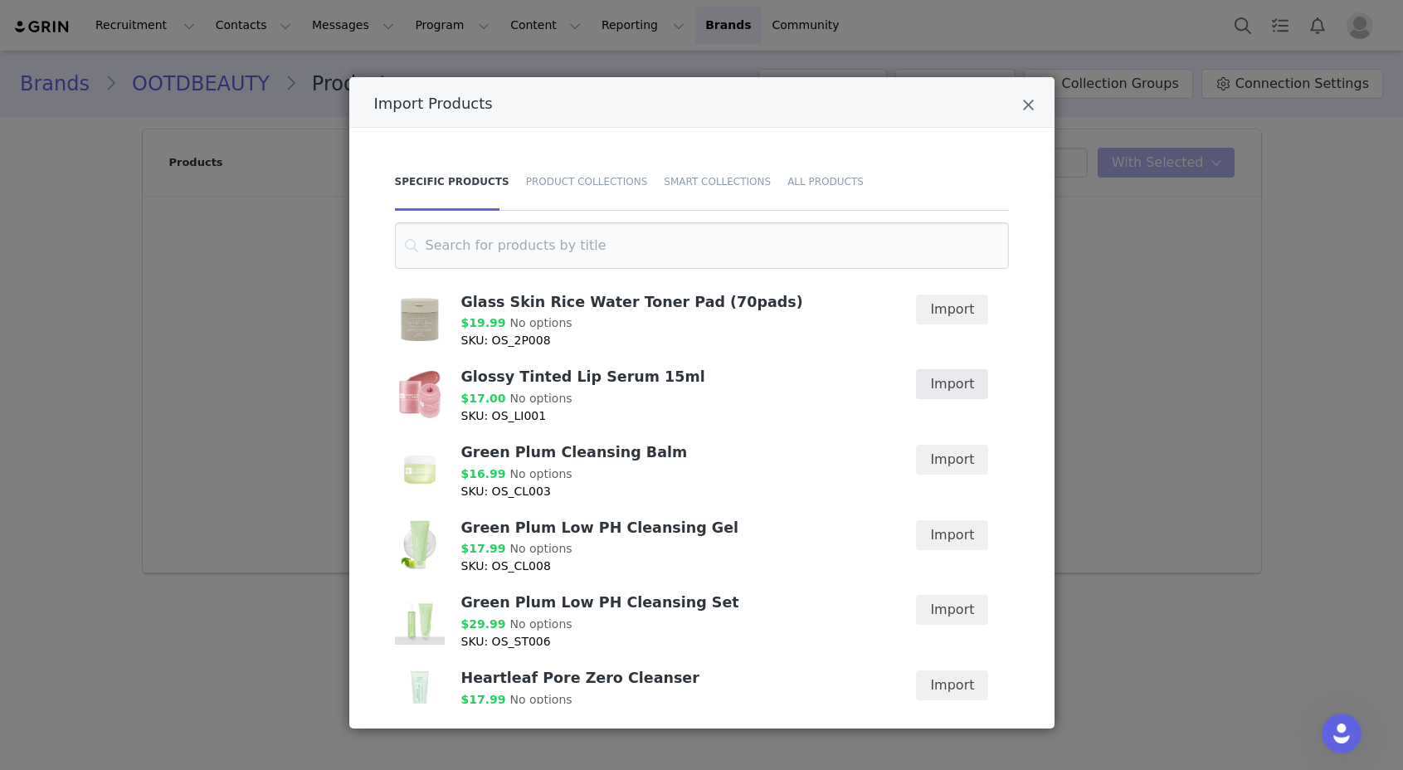
scroll to position [1564, 0]
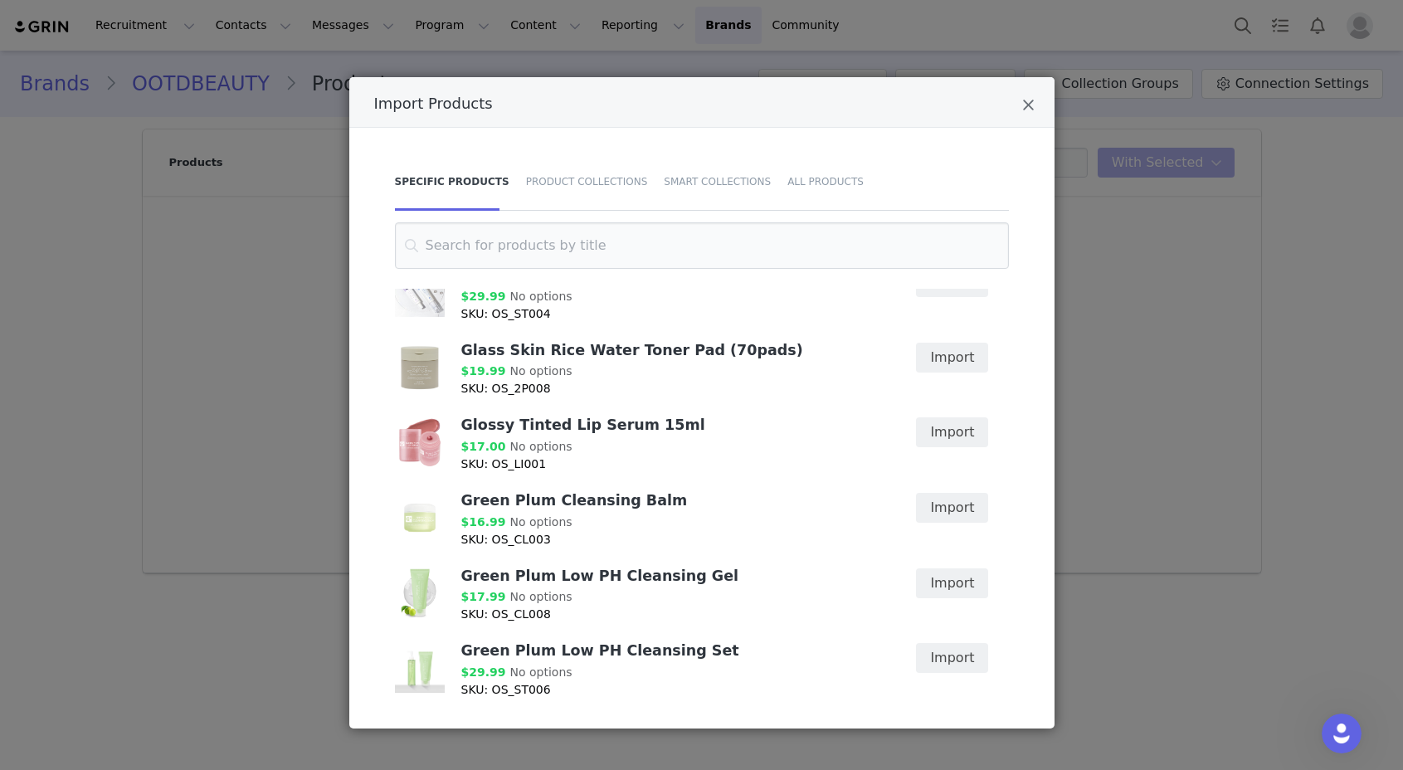
click at [946, 357] on div "Import" at bounding box center [947, 371] width 102 height 76
click at [949, 349] on button "Import" at bounding box center [952, 358] width 72 height 30
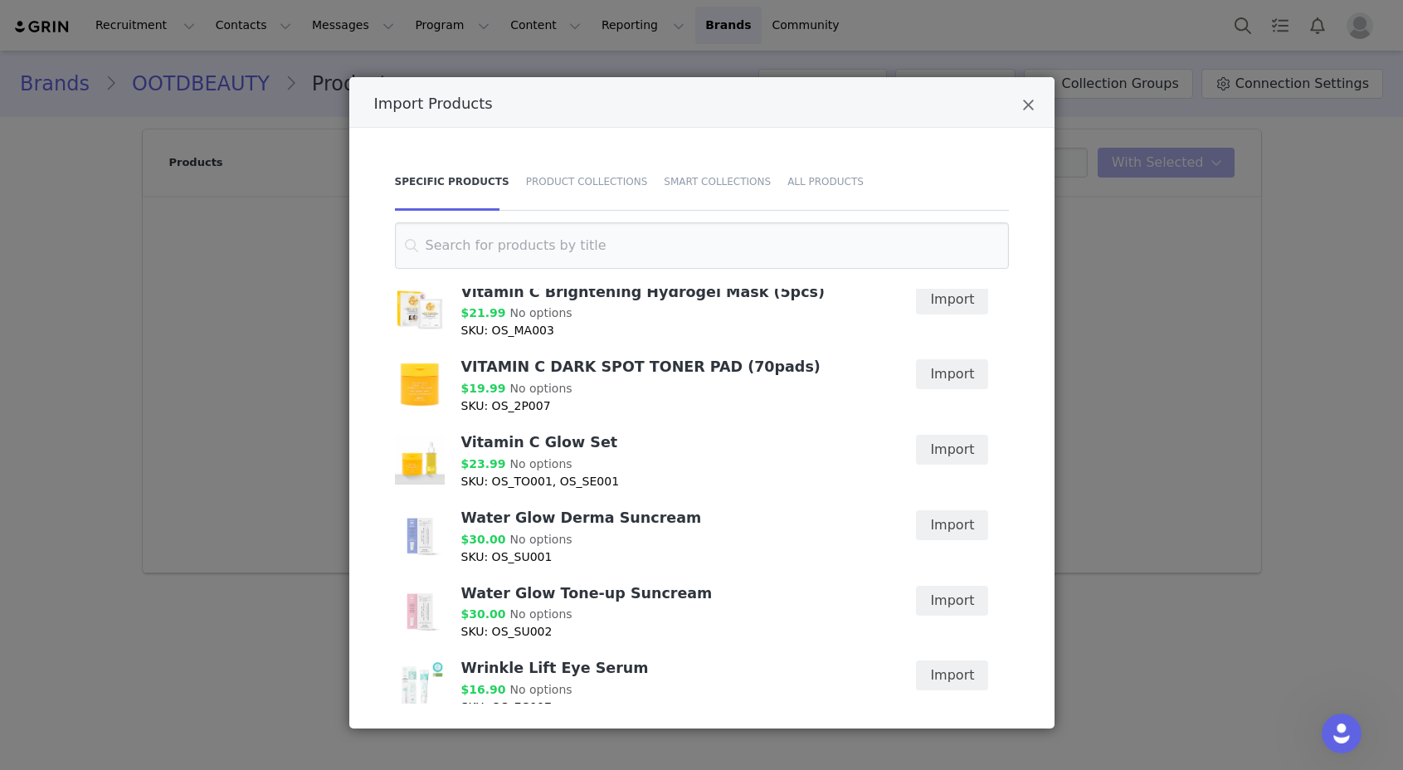
scroll to position [3435, 0]
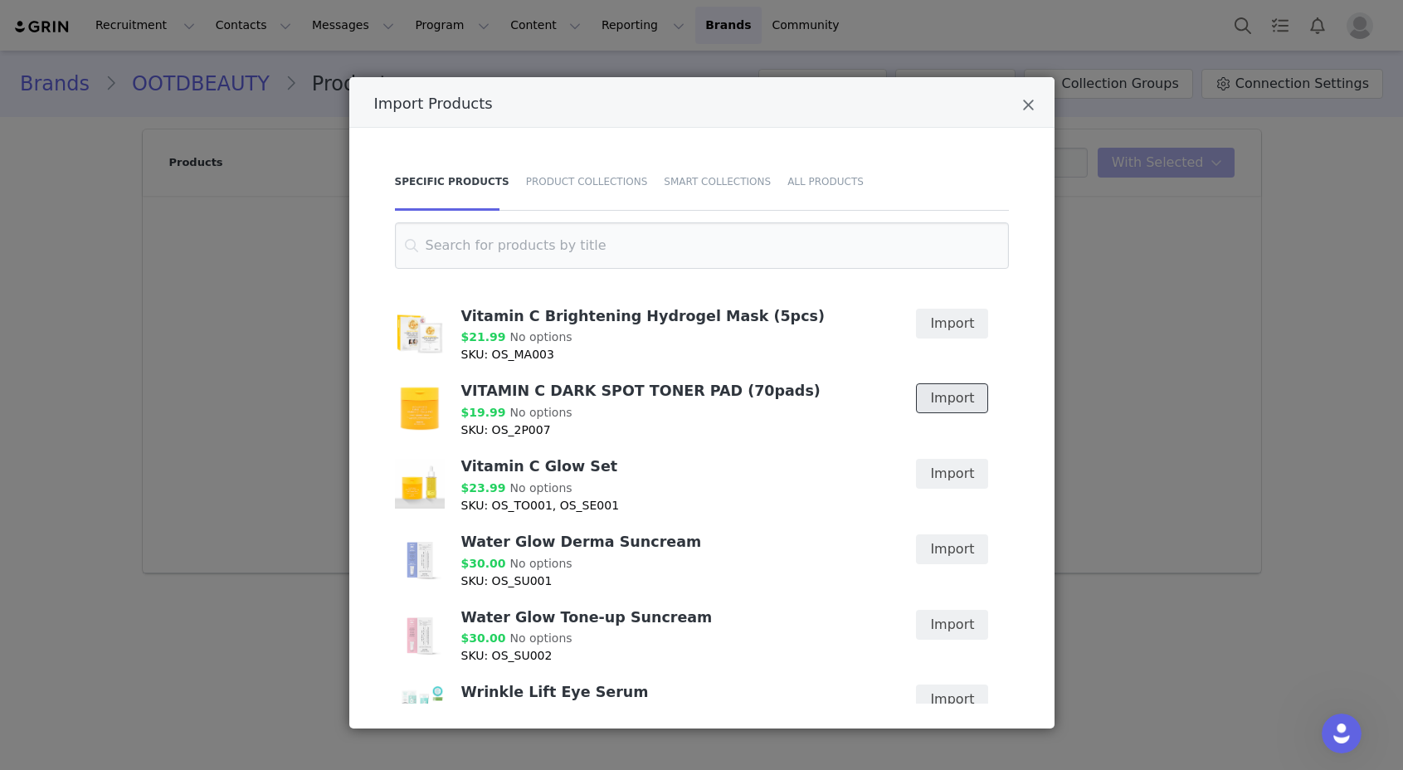
click at [958, 383] on button "Import" at bounding box center [952, 398] width 72 height 30
click at [627, 177] on div "Product Collections" at bounding box center [587, 182] width 139 height 58
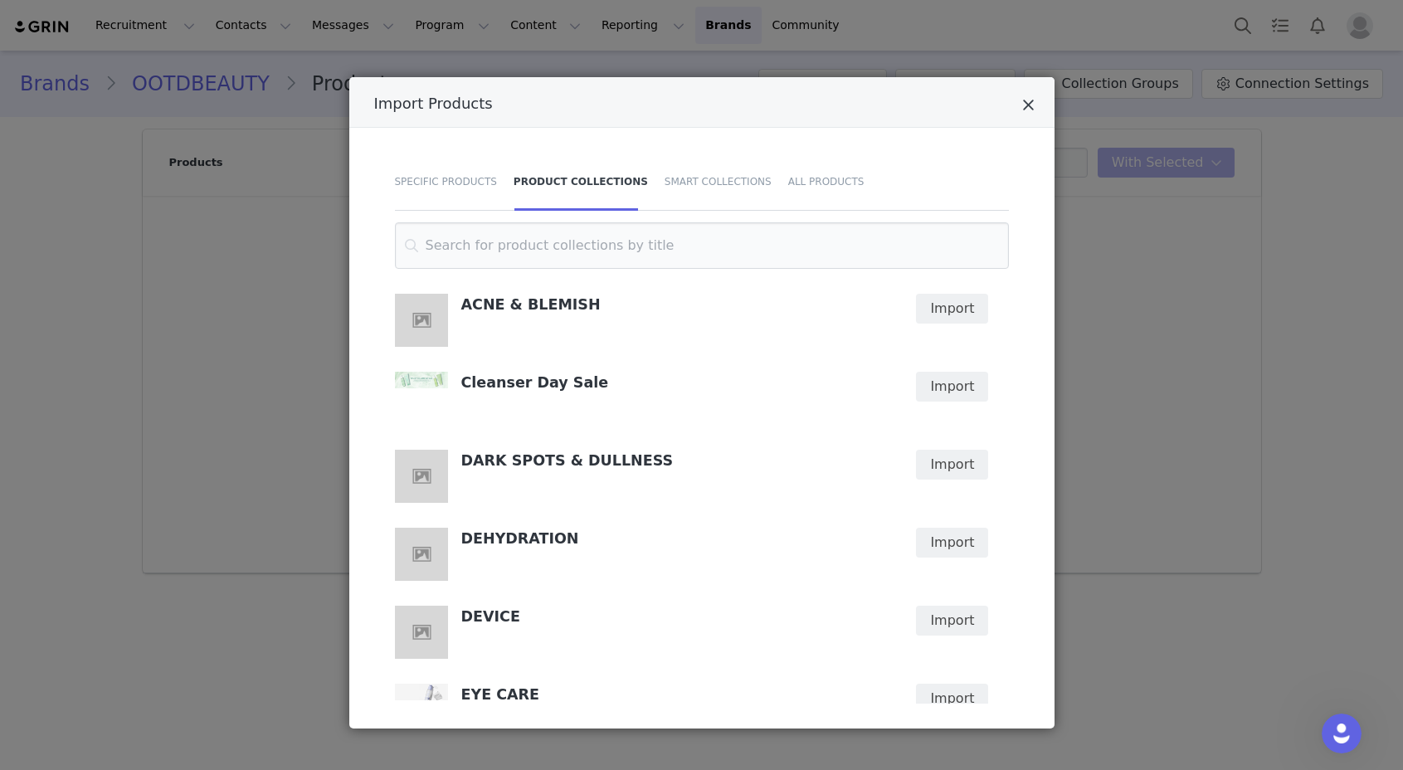
click at [1029, 101] on icon "Close" at bounding box center [1028, 105] width 12 height 17
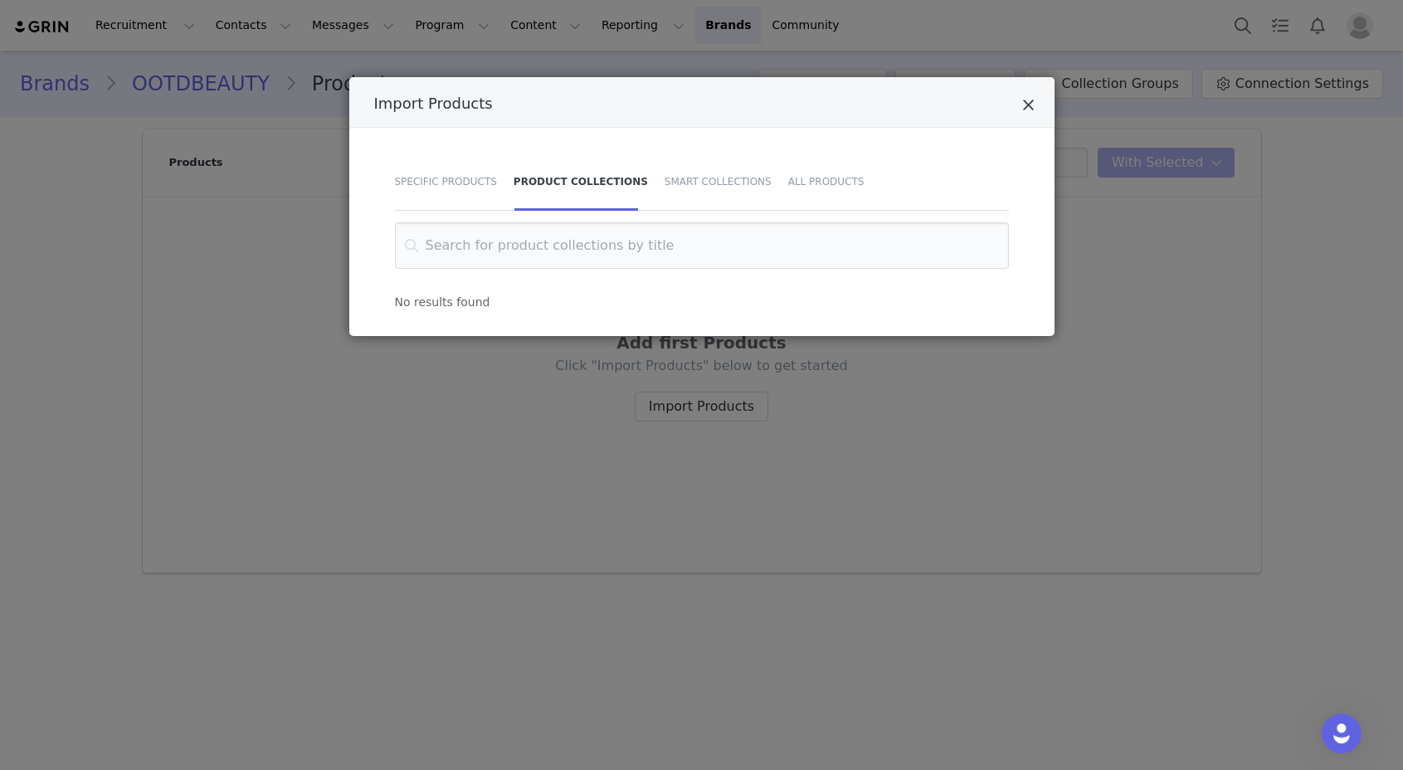
click at [1024, 104] on icon "Close" at bounding box center [1028, 105] width 12 height 17
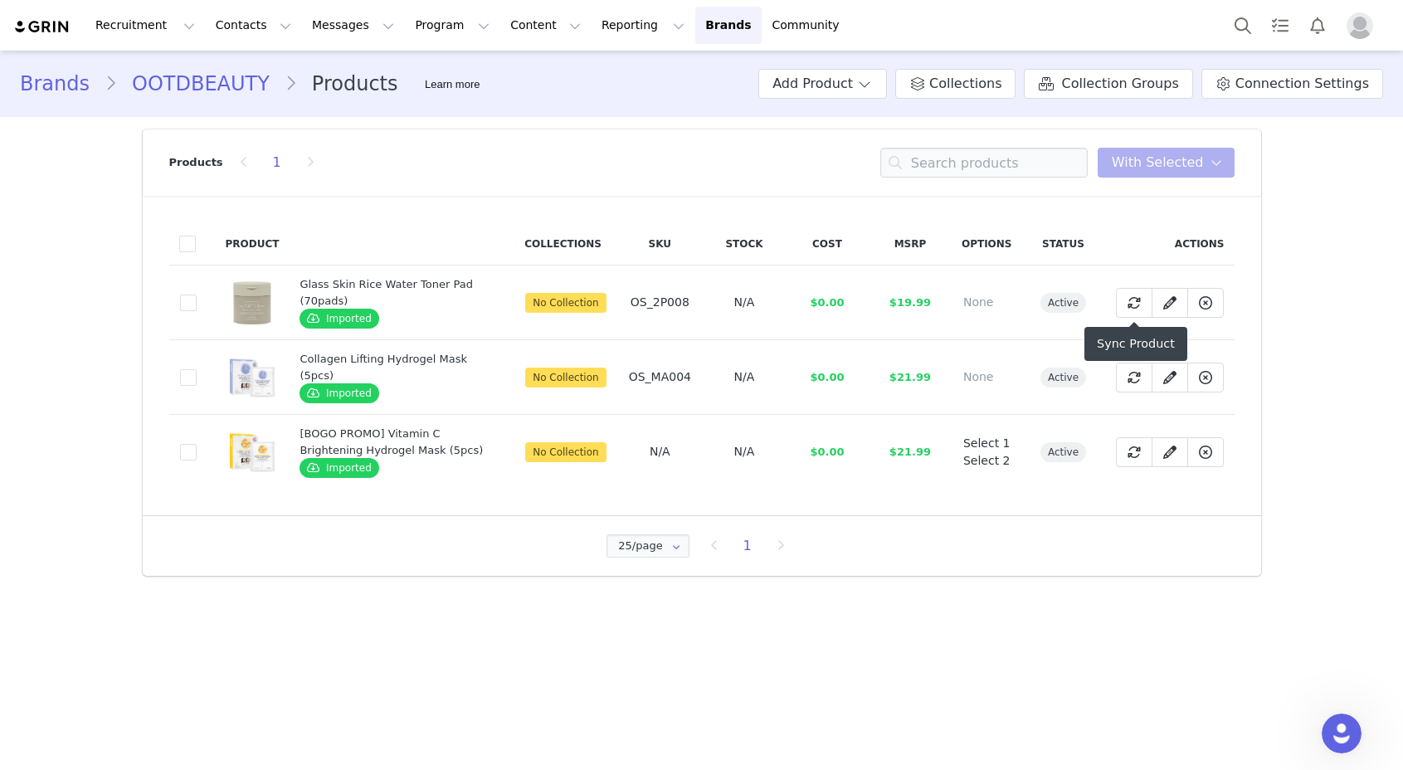
click at [1072, 295] on span "active" at bounding box center [1064, 303] width 46 height 20
click at [1170, 296] on icon at bounding box center [1169, 302] width 13 height 13
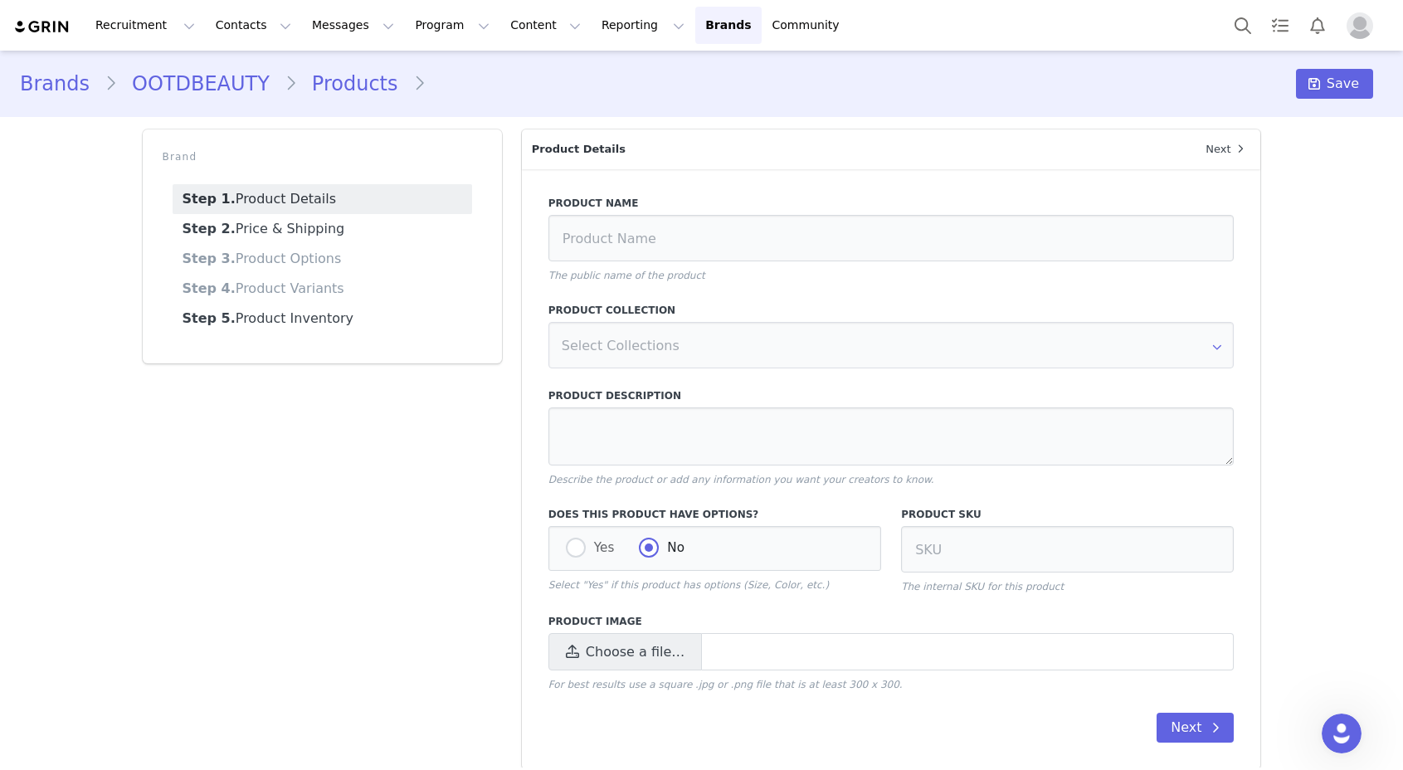
type input "Glass Skin Rice Water Toner Pad (70pads)"
type textarea "DETAILS # NOURISHING #SILKY SOFT WRINKLE CARE Discover the essence of rice with…"
type input "OS_2P008"
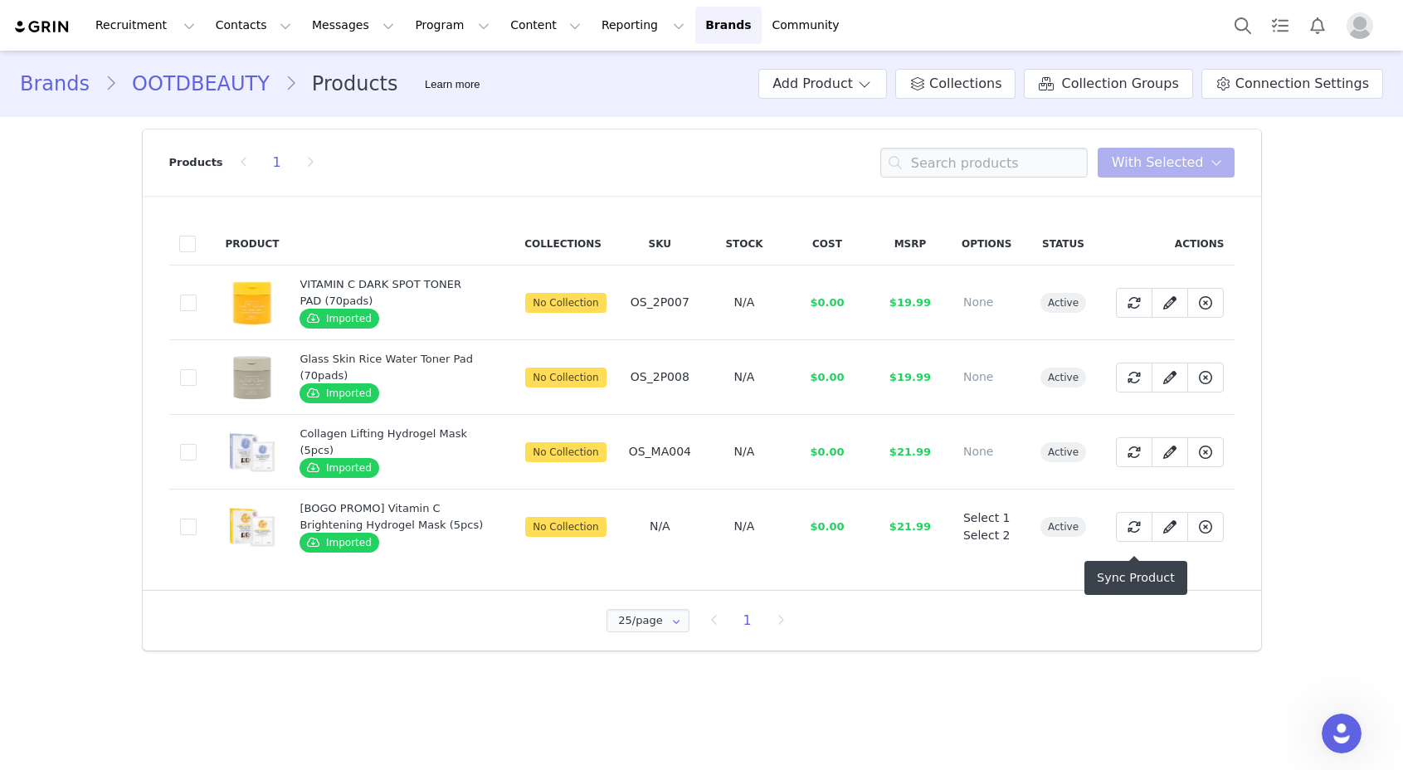
click at [1090, 534] on td "active" at bounding box center [1063, 527] width 83 height 75
click at [1130, 534] on icon at bounding box center [1134, 526] width 13 height 13
click at [1205, 534] on icon at bounding box center [1205, 526] width 13 height 13
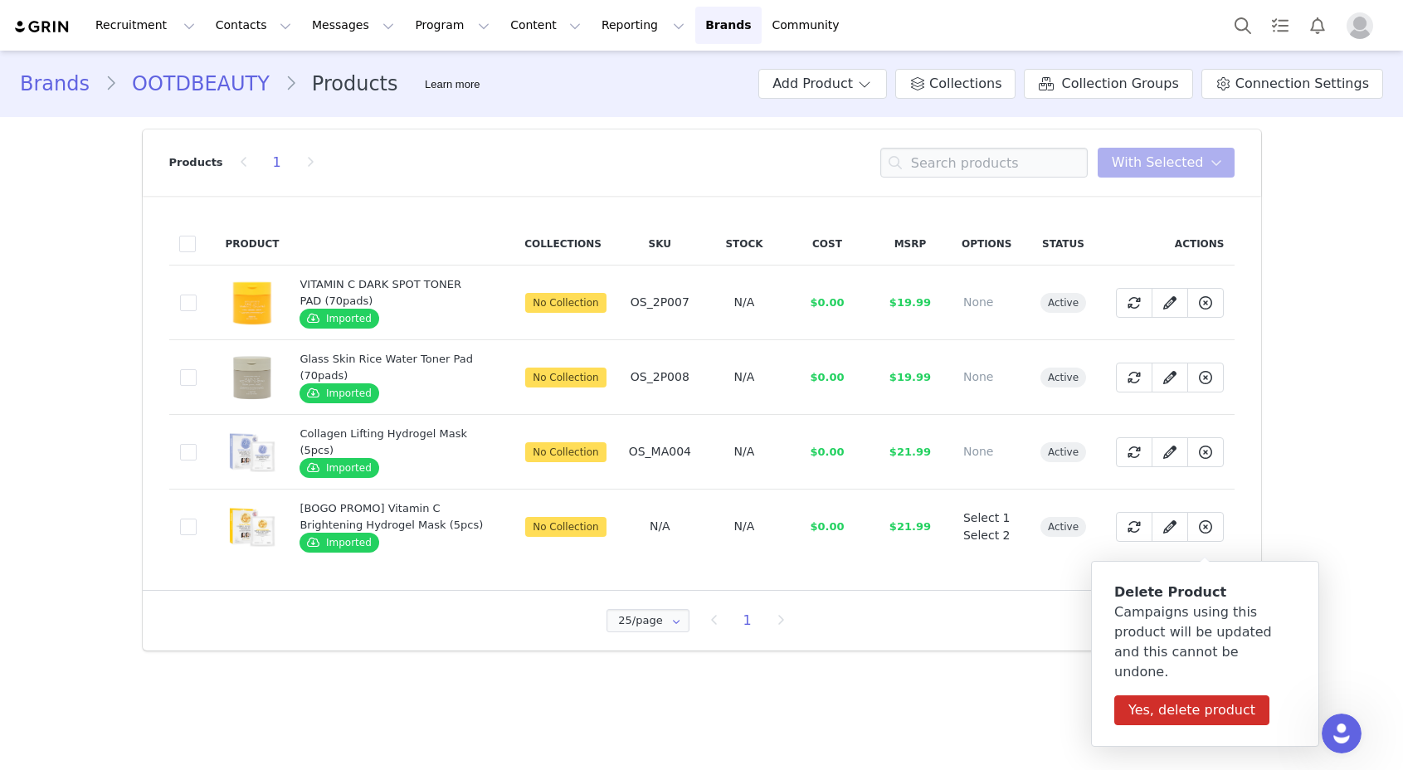
click at [1028, 634] on div "25/page 25/page 50/page 100/page 1" at bounding box center [701, 620] width 1085 height 27
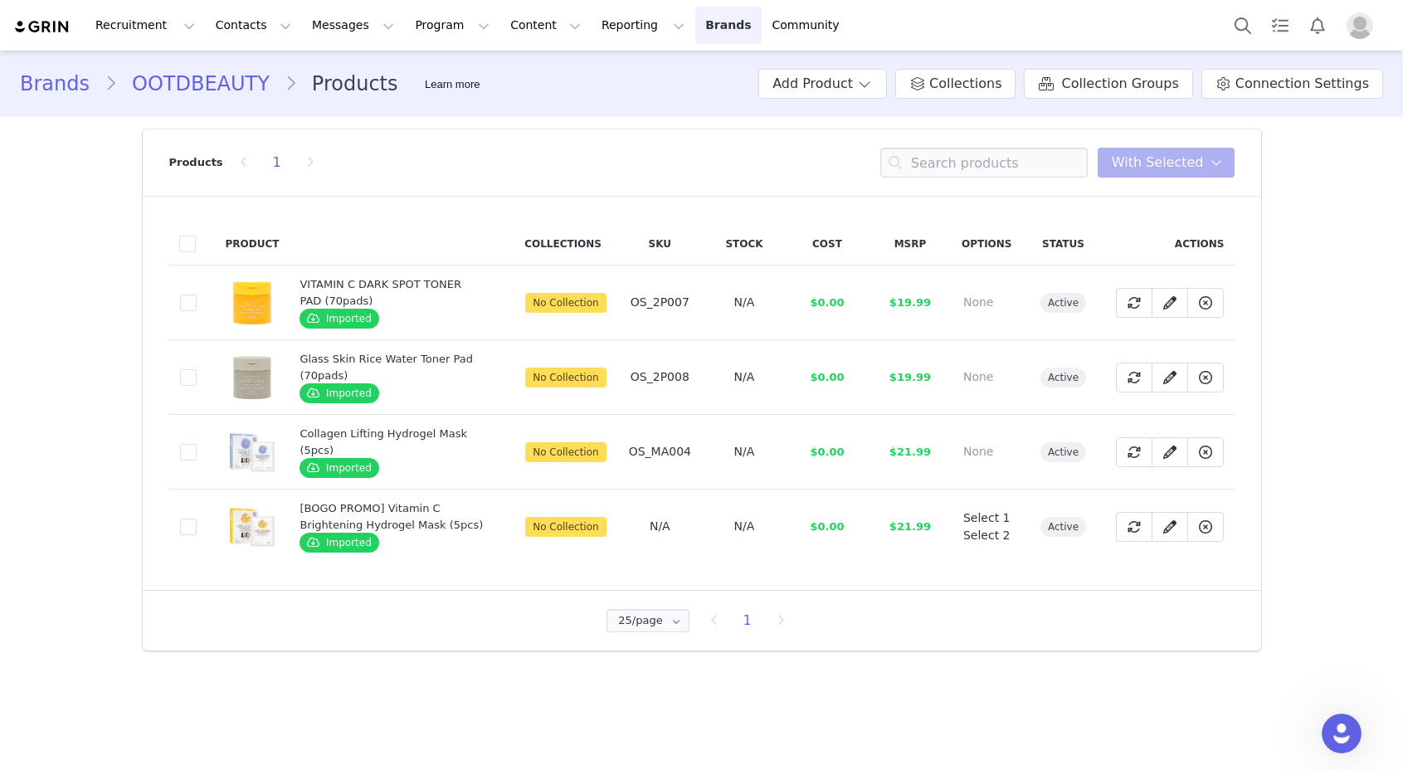
click at [695, 35] on link "Brands Brands" at bounding box center [728, 25] width 66 height 37
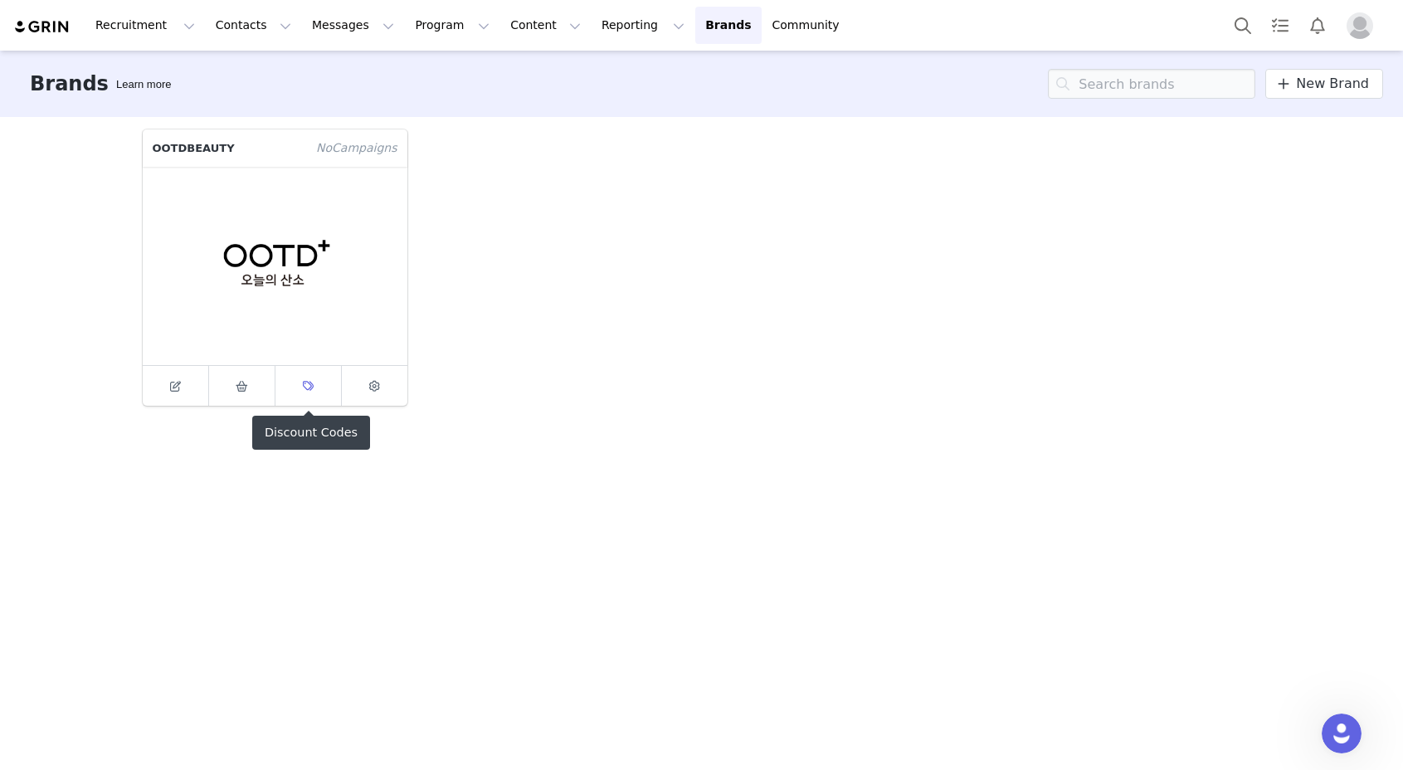
click at [319, 383] on link at bounding box center [309, 386] width 66 height 40
click at [382, 388] on span at bounding box center [374, 386] width 20 height 20
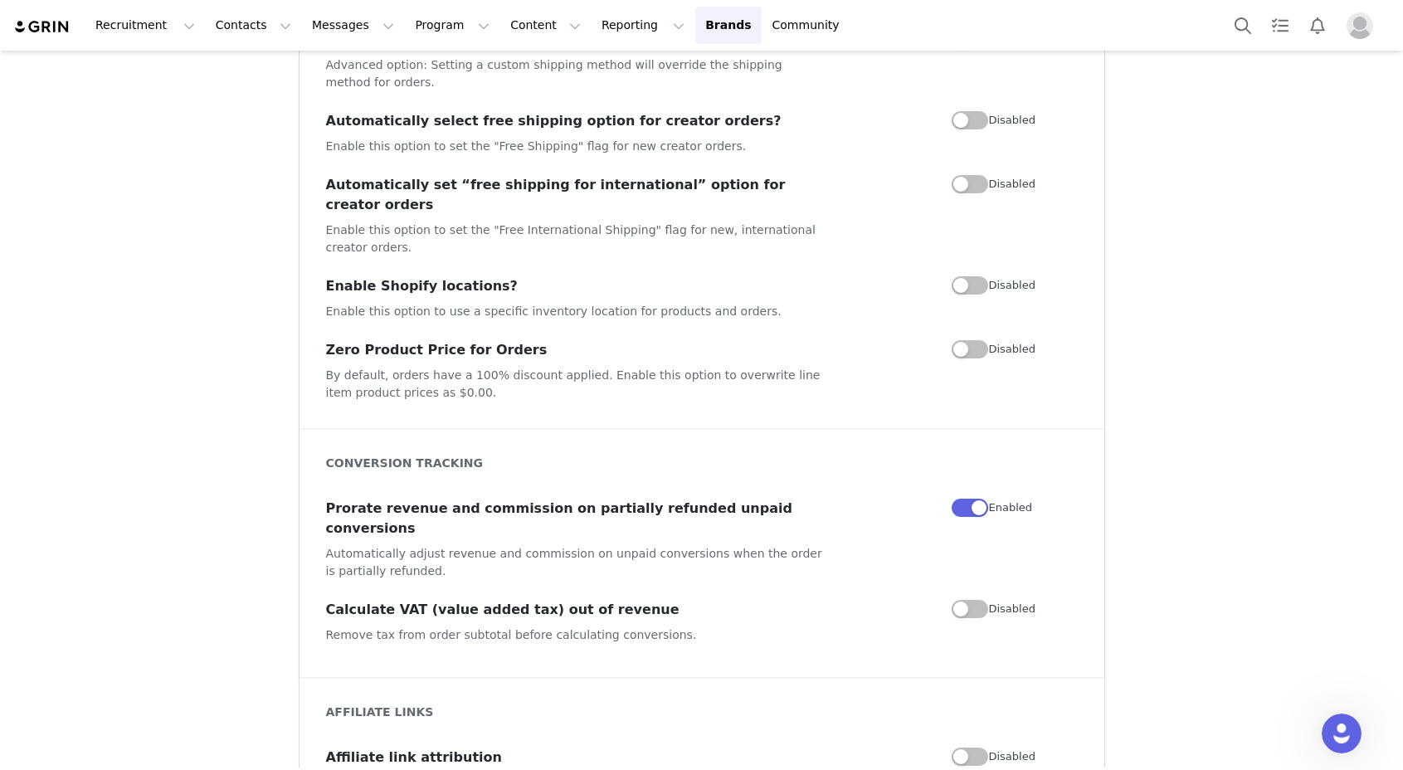
scroll to position [1197, 0]
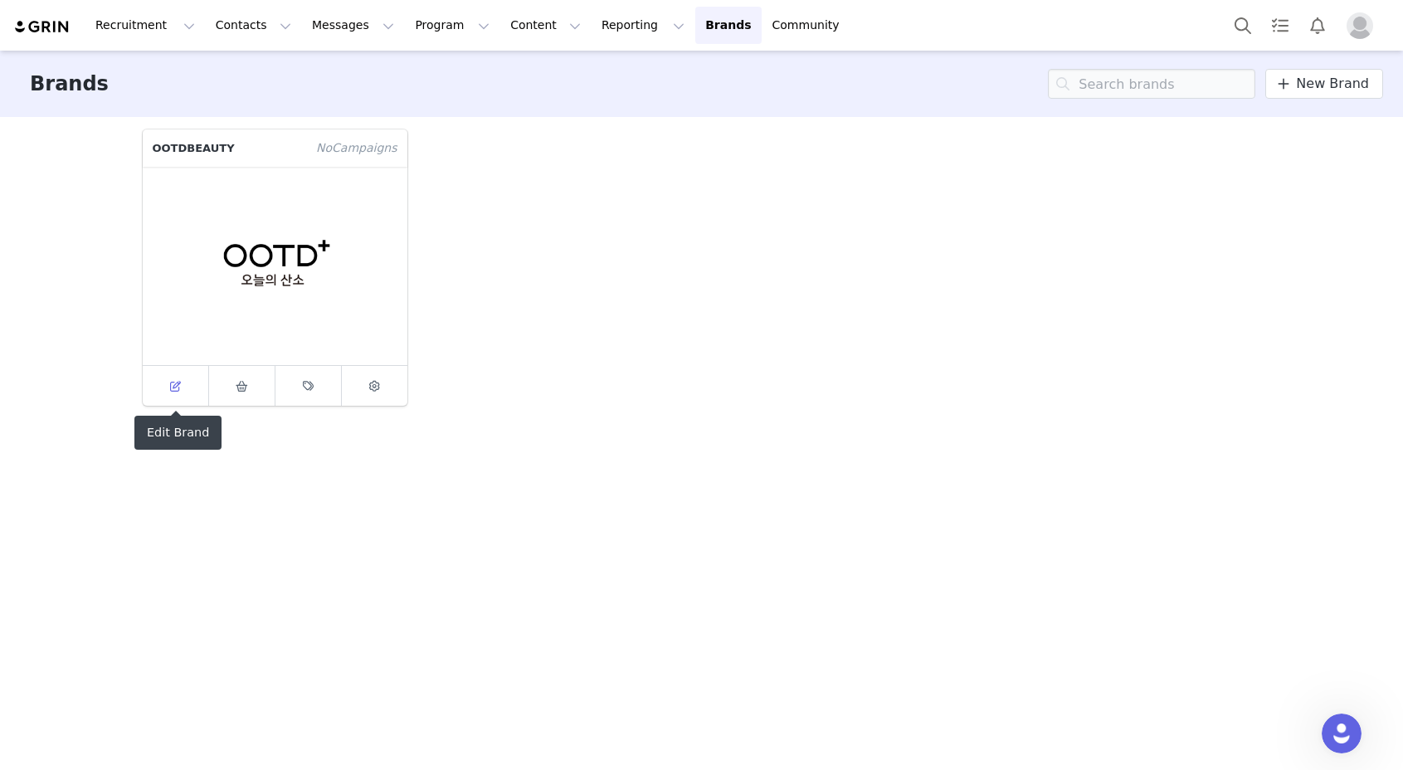
click at [157, 382] on link at bounding box center [176, 386] width 66 height 40
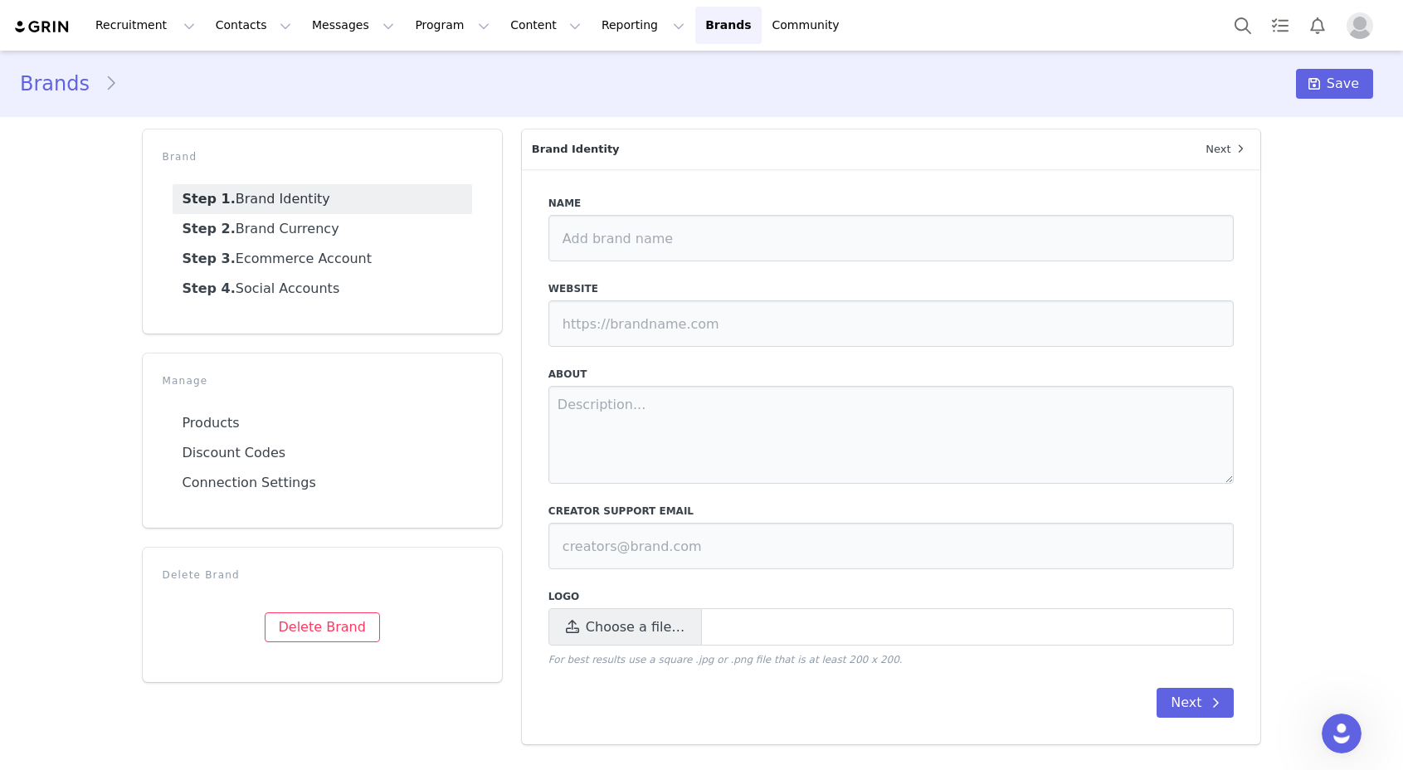
type input "OOTDBEAUTY"
type input "https://ootdbeauty.com/"
type input "[EMAIL_ADDRESS][DOMAIN_NAME]"
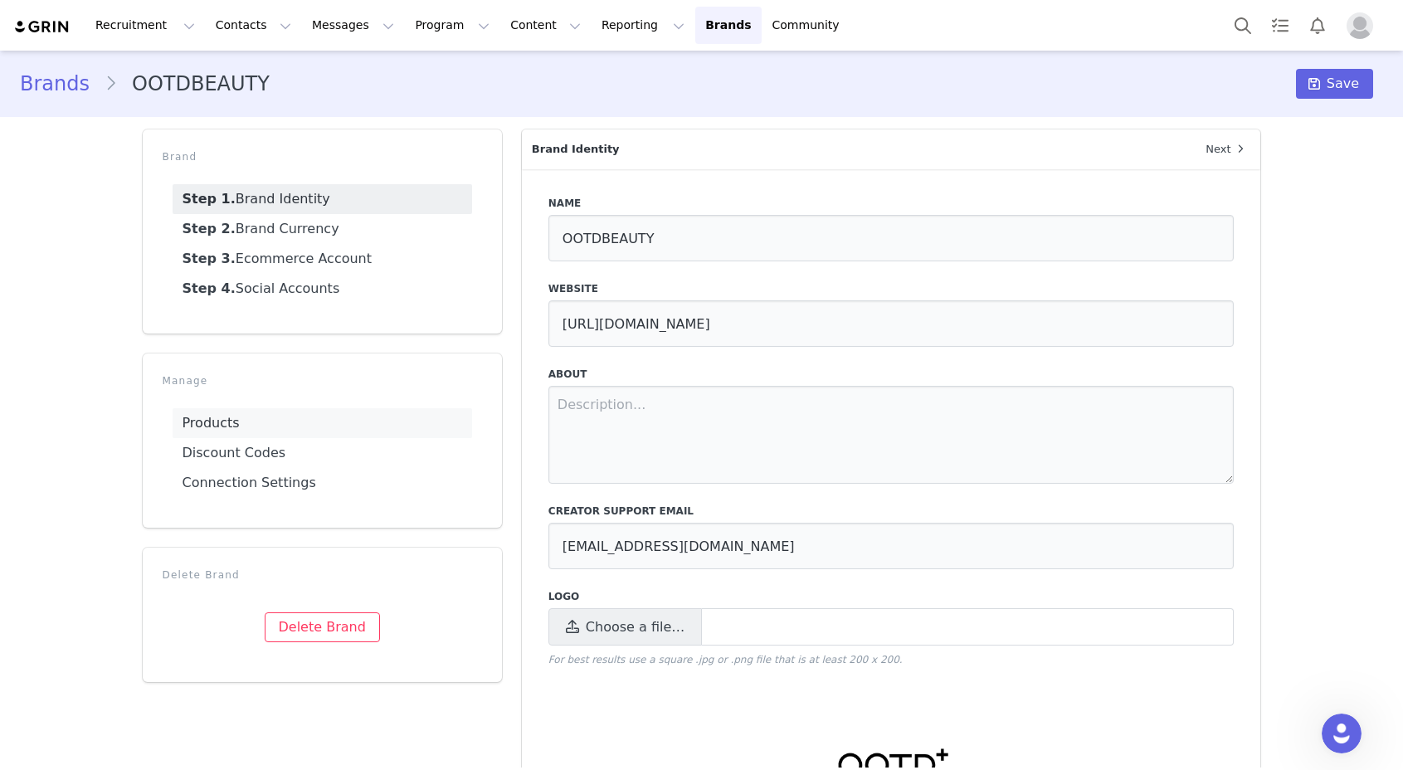
click at [236, 427] on link "Products" at bounding box center [323, 423] width 300 height 30
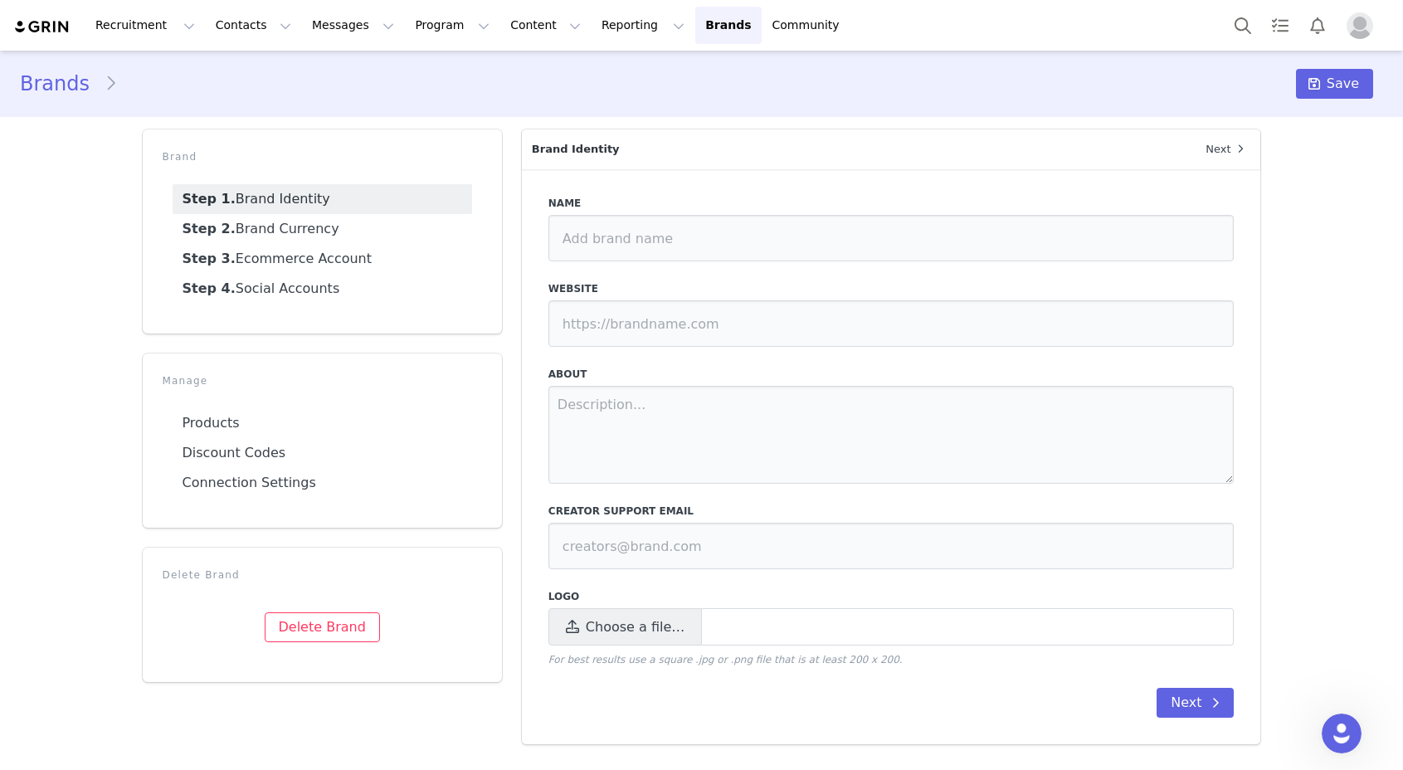
type input "OOTDBEAUTY"
type input "https://ootdbeauty.com/"
type input "[EMAIL_ADDRESS][DOMAIN_NAME]"
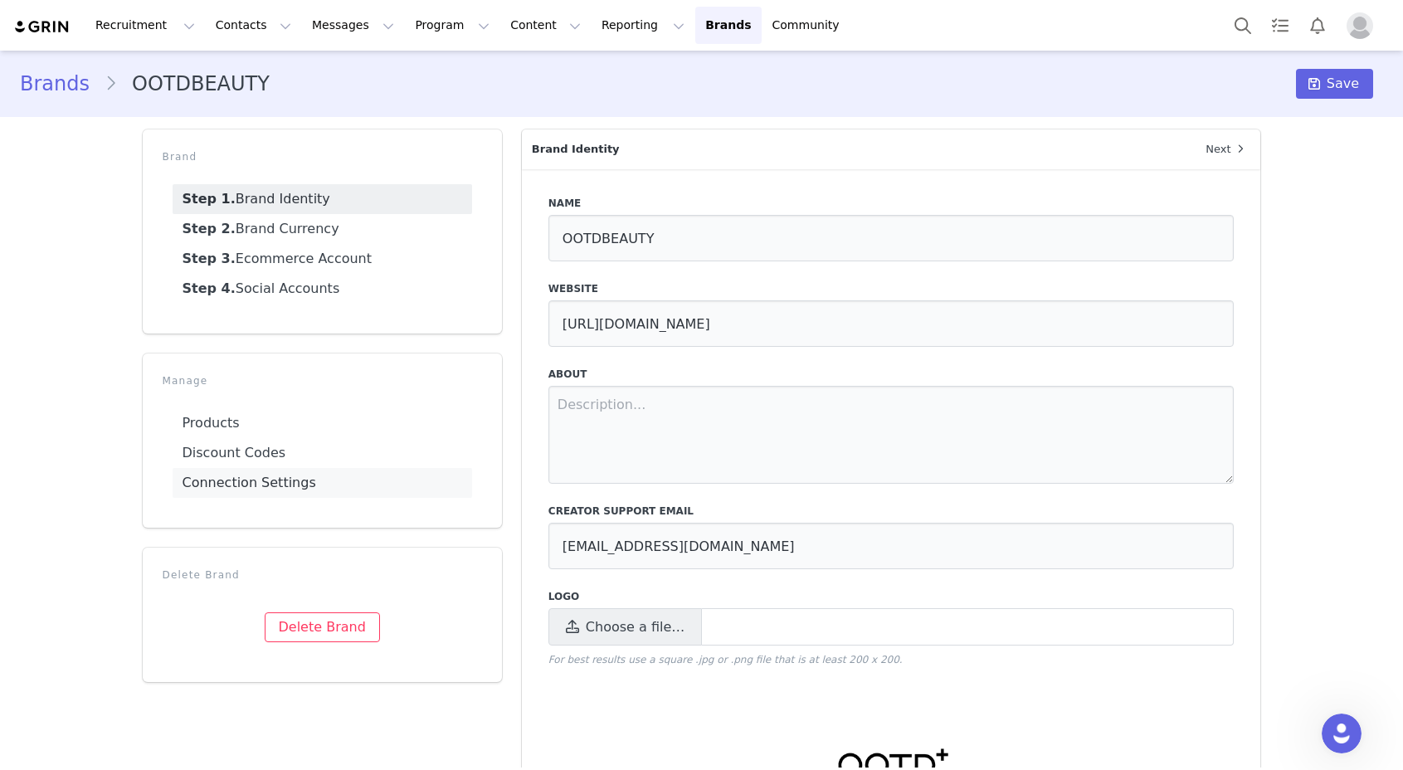
click at [315, 476] on link "Connection Settings" at bounding box center [323, 483] width 300 height 30
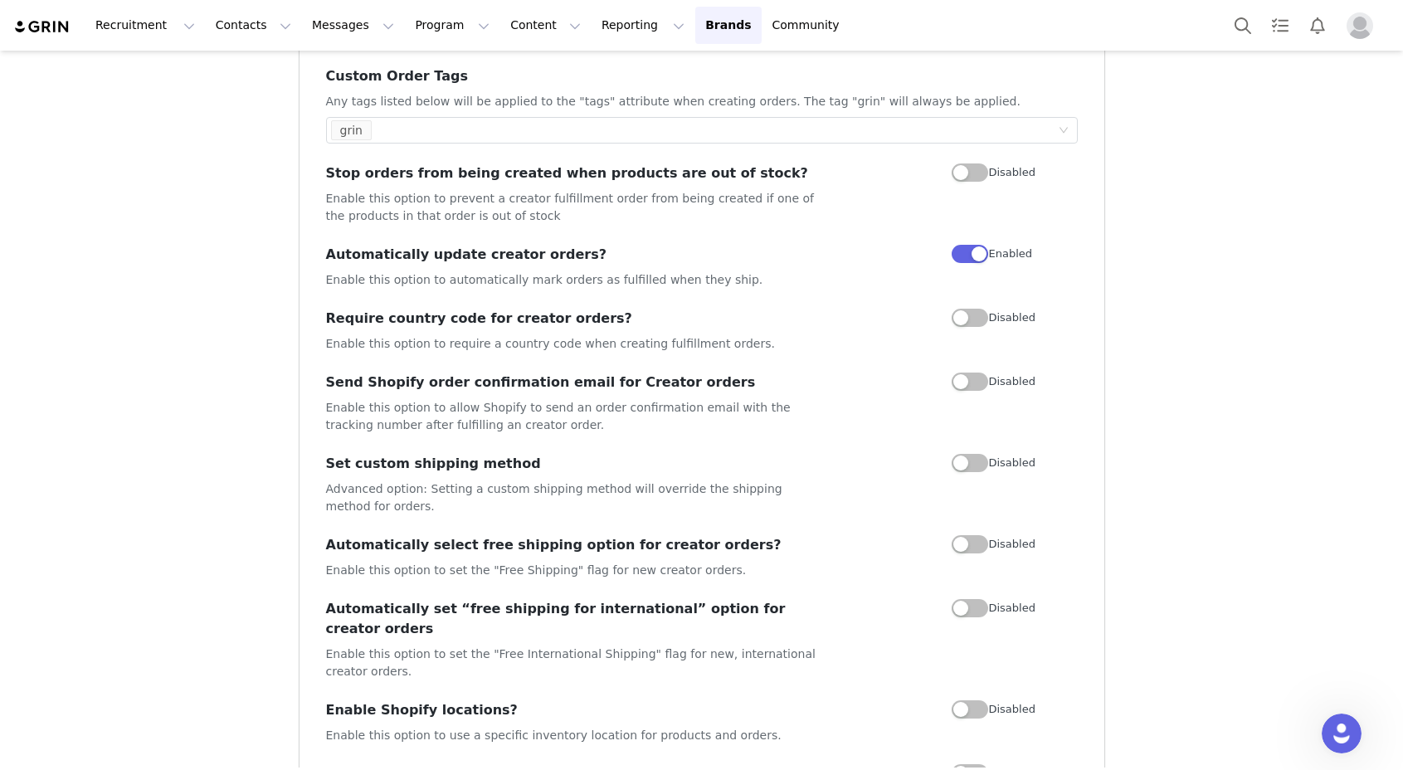
scroll to position [1005, 0]
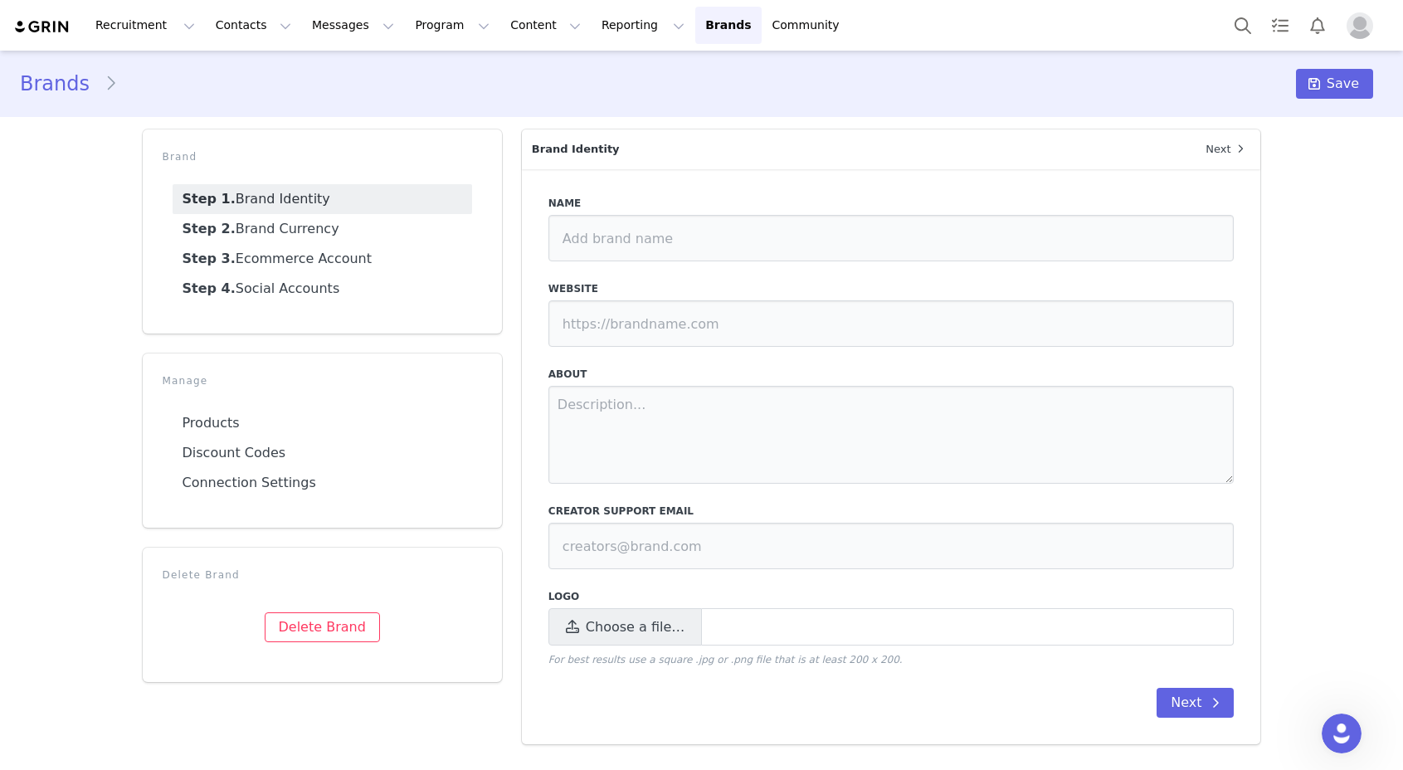
type input "OOTDBEAUTY"
type input "https://ootdbeauty.com/"
type input "[EMAIL_ADDRESS][DOMAIN_NAME]"
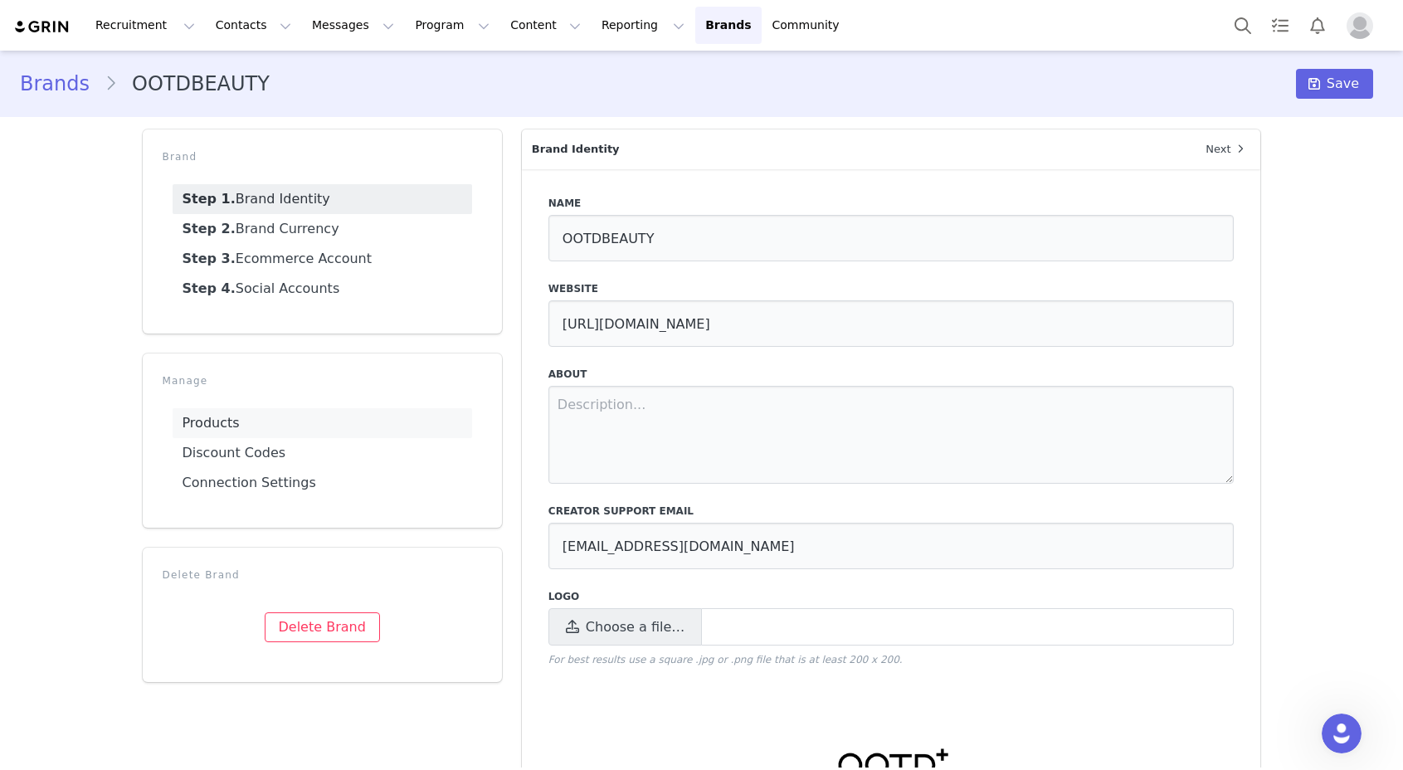
click at [290, 416] on link "Products" at bounding box center [323, 423] width 300 height 30
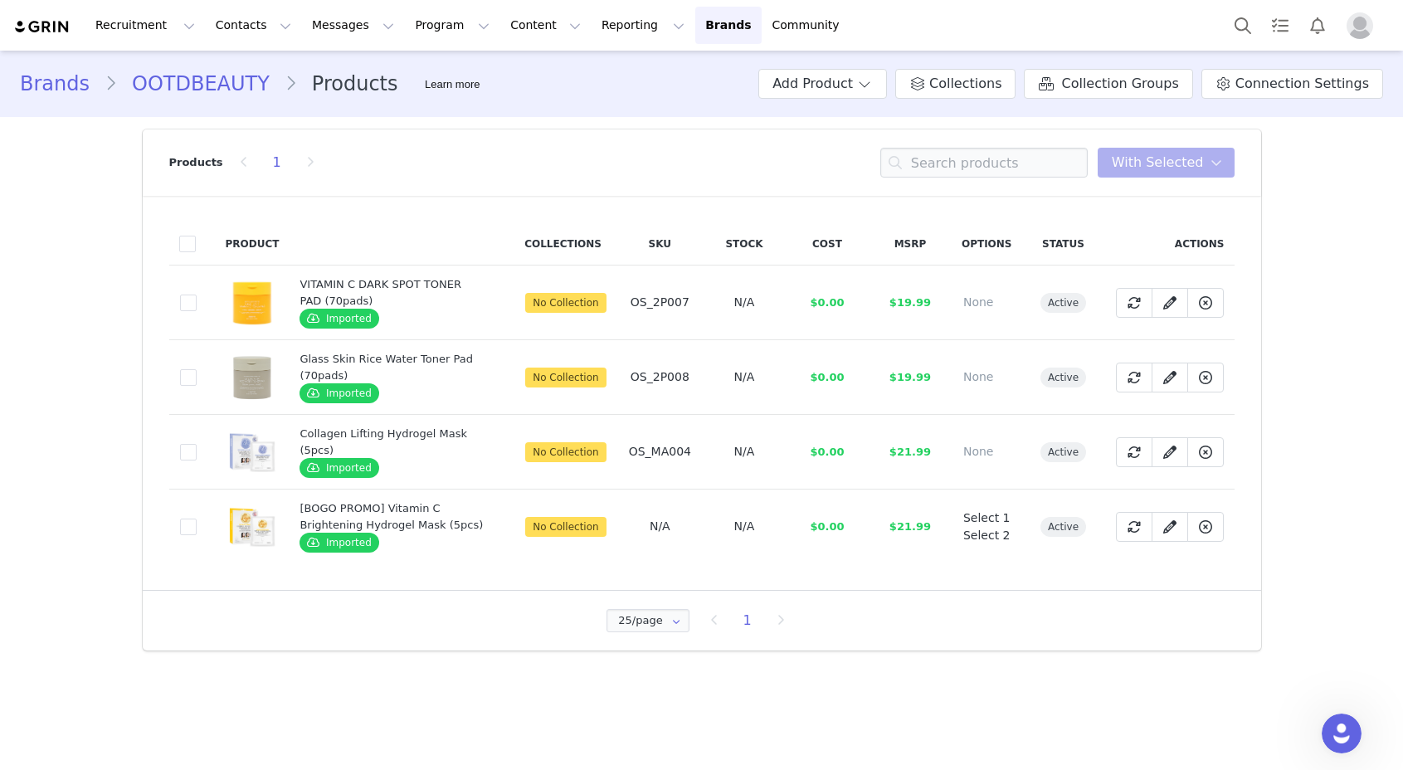
click at [354, 333] on td "VITAMIN C DARK SPOT TONER PAD (70pads) Imported" at bounding box center [402, 303] width 226 height 75
click at [352, 319] on span "Imported" at bounding box center [339, 319] width 79 height 20
drag, startPoint x: 835, startPoint y: 124, endPoint x: 853, endPoint y: 93, distance: 35.7
click at [835, 122] on section "Products 1 You have 0 product s selected Add to Collections Remove from Collect…" at bounding box center [702, 390] width 1144 height 546
click at [853, 92] on button "Add Product" at bounding box center [822, 84] width 129 height 30
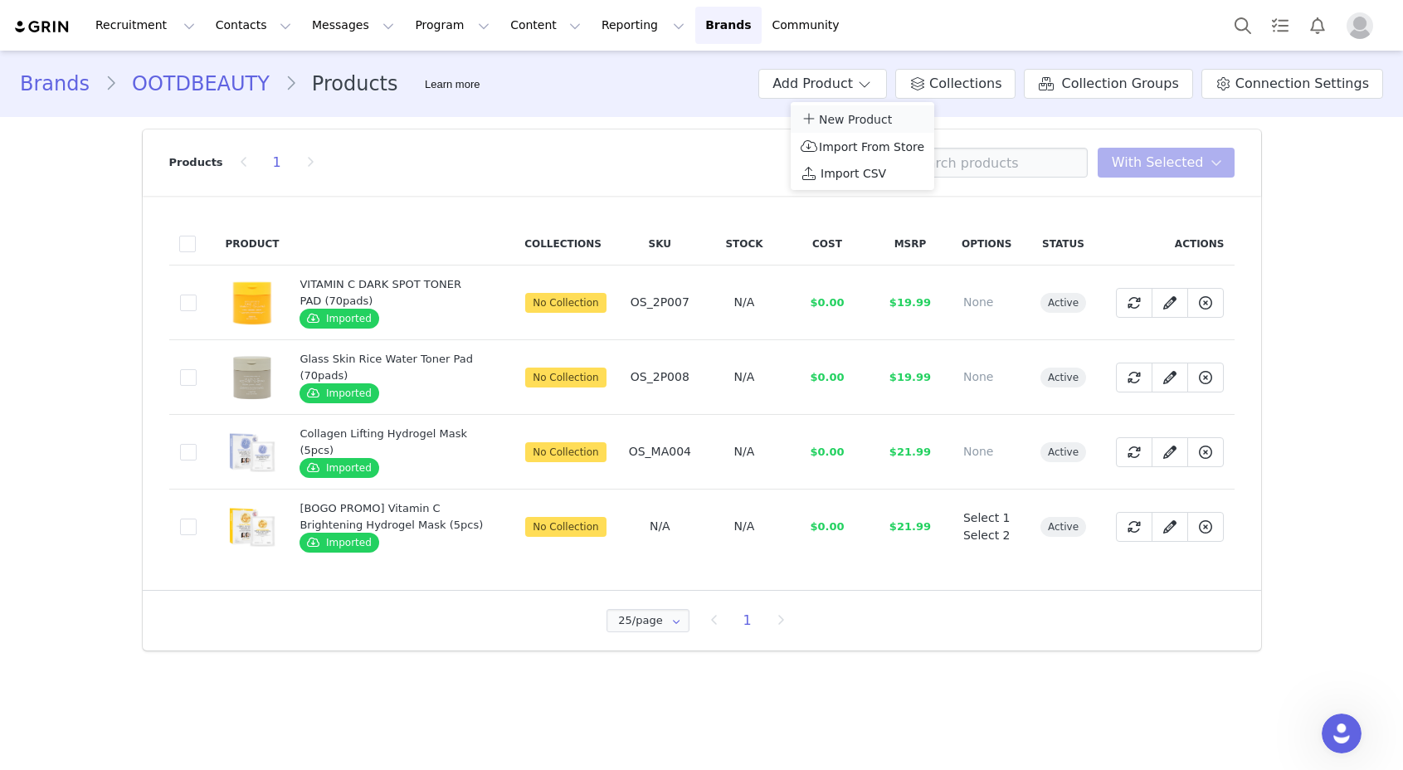
click at [849, 119] on span "New Product" at bounding box center [855, 119] width 73 height 13
click at [857, 81] on button "Add Product" at bounding box center [822, 84] width 129 height 30
click at [839, 145] on span "Import From Store" at bounding box center [871, 146] width 105 height 13
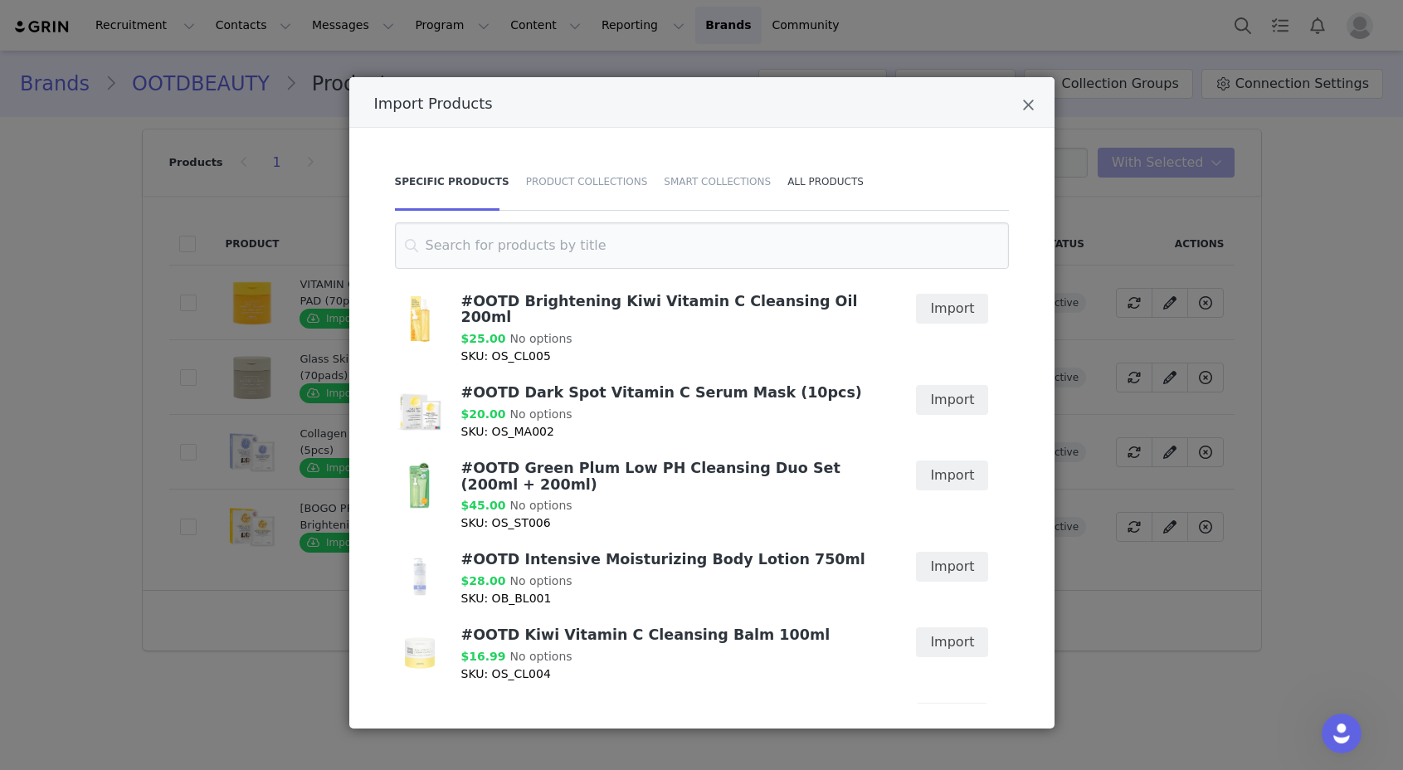
click at [782, 188] on div "All Products" at bounding box center [821, 182] width 85 height 58
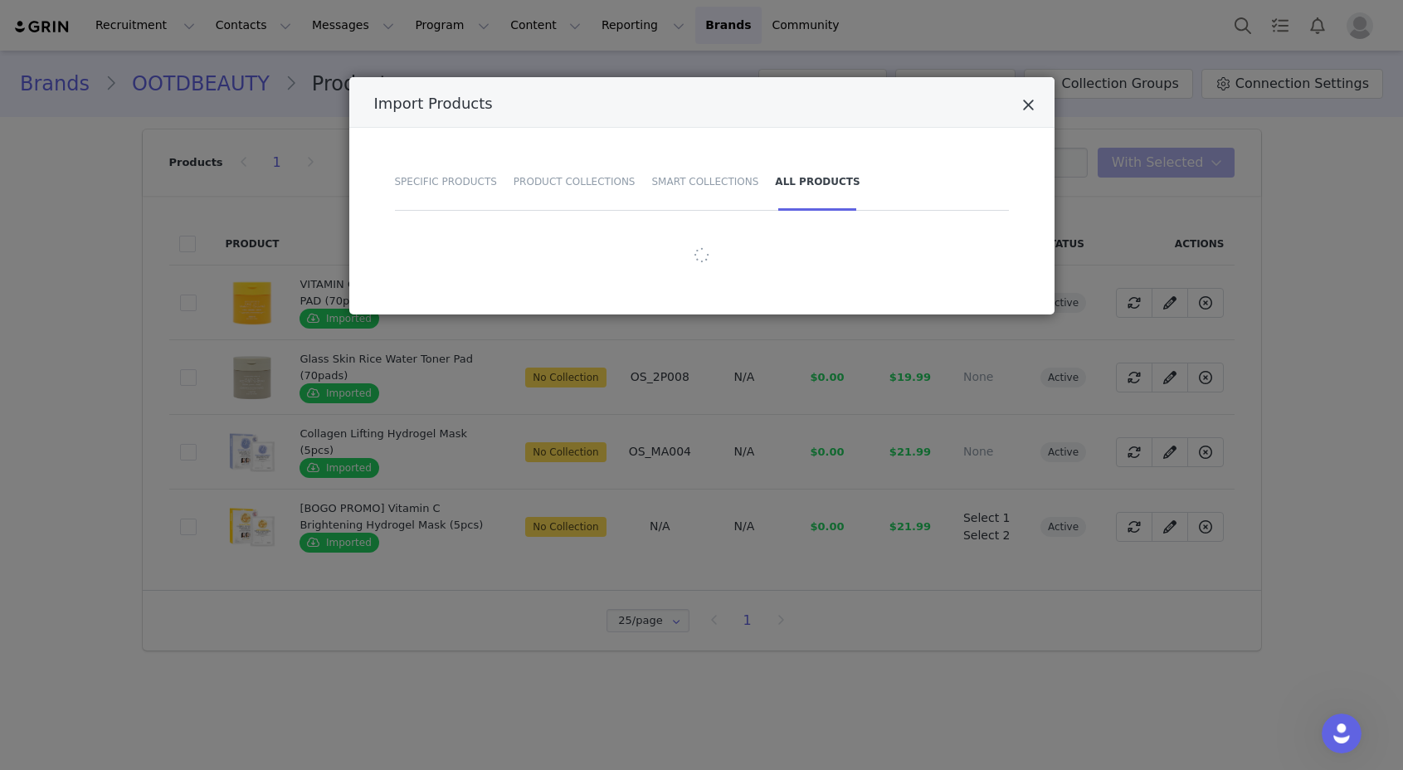
click at [1027, 103] on icon "Close" at bounding box center [1028, 105] width 12 height 17
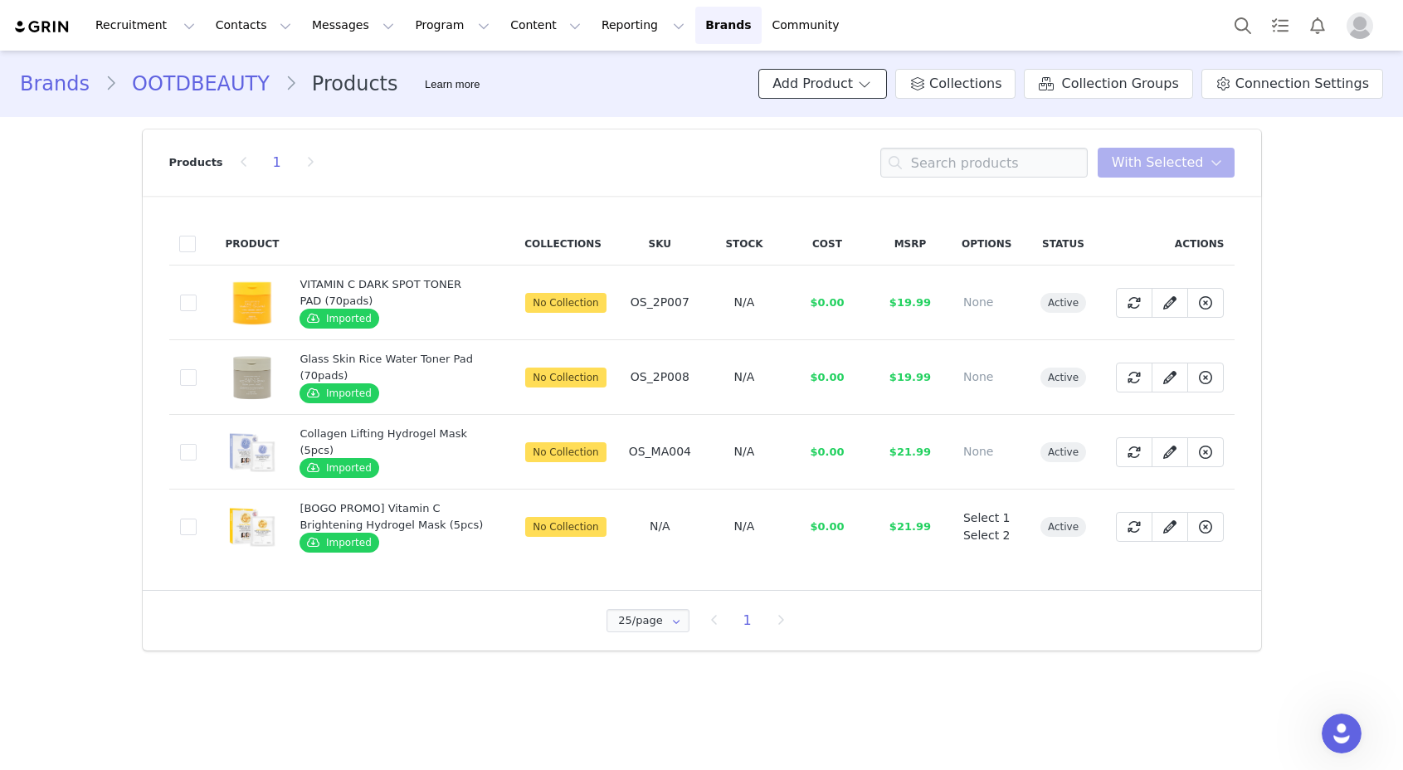
click at [869, 85] on button "Add Product" at bounding box center [822, 84] width 129 height 30
click at [859, 115] on span "New Product" at bounding box center [855, 119] width 73 height 13
click at [695, 25] on link "Brands Brands" at bounding box center [728, 25] width 66 height 37
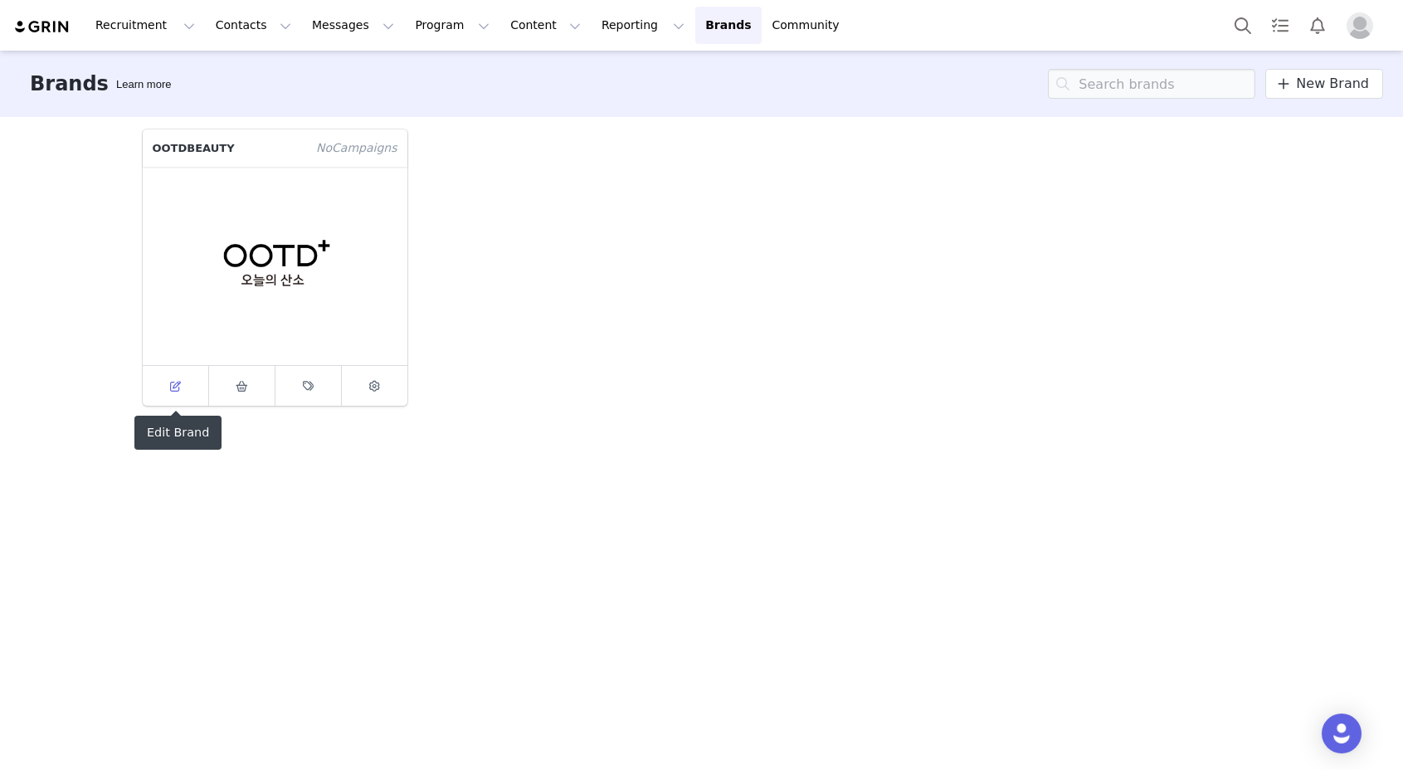
click at [168, 380] on span at bounding box center [175, 386] width 20 height 20
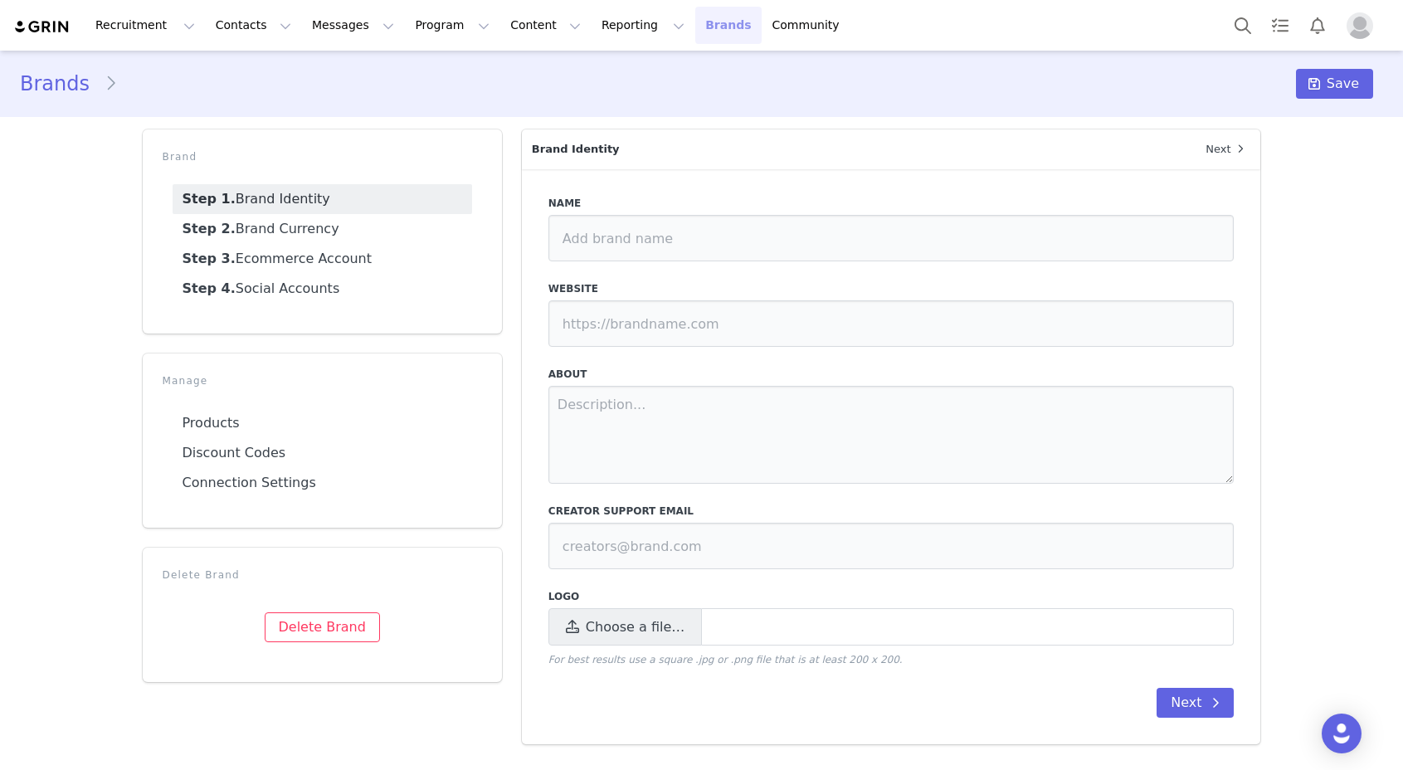
type input "OOTDBEAUTY"
type input "https://ootdbeauty.com/"
type input "media@ootdbeauty.com"
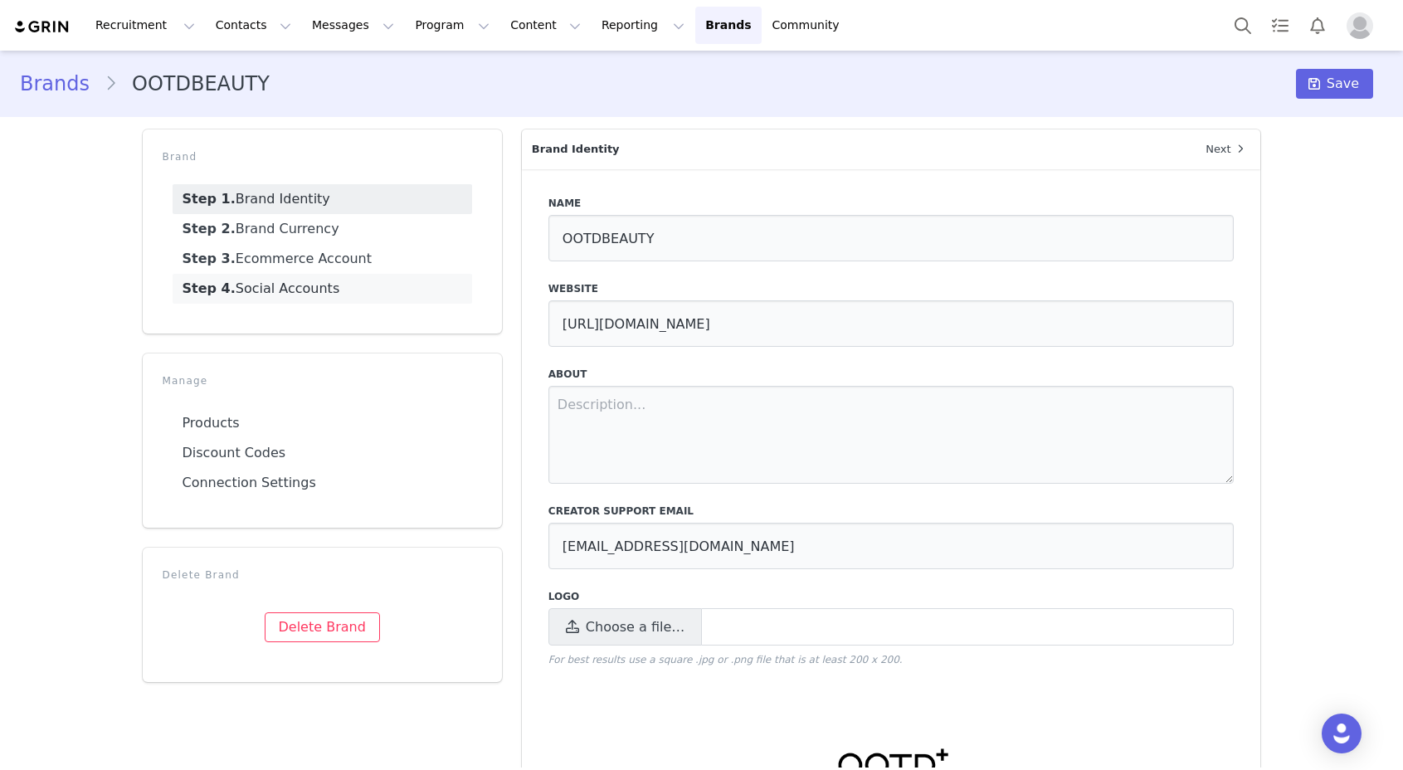
click at [351, 295] on link "Step 4. Social Accounts" at bounding box center [323, 289] width 300 height 30
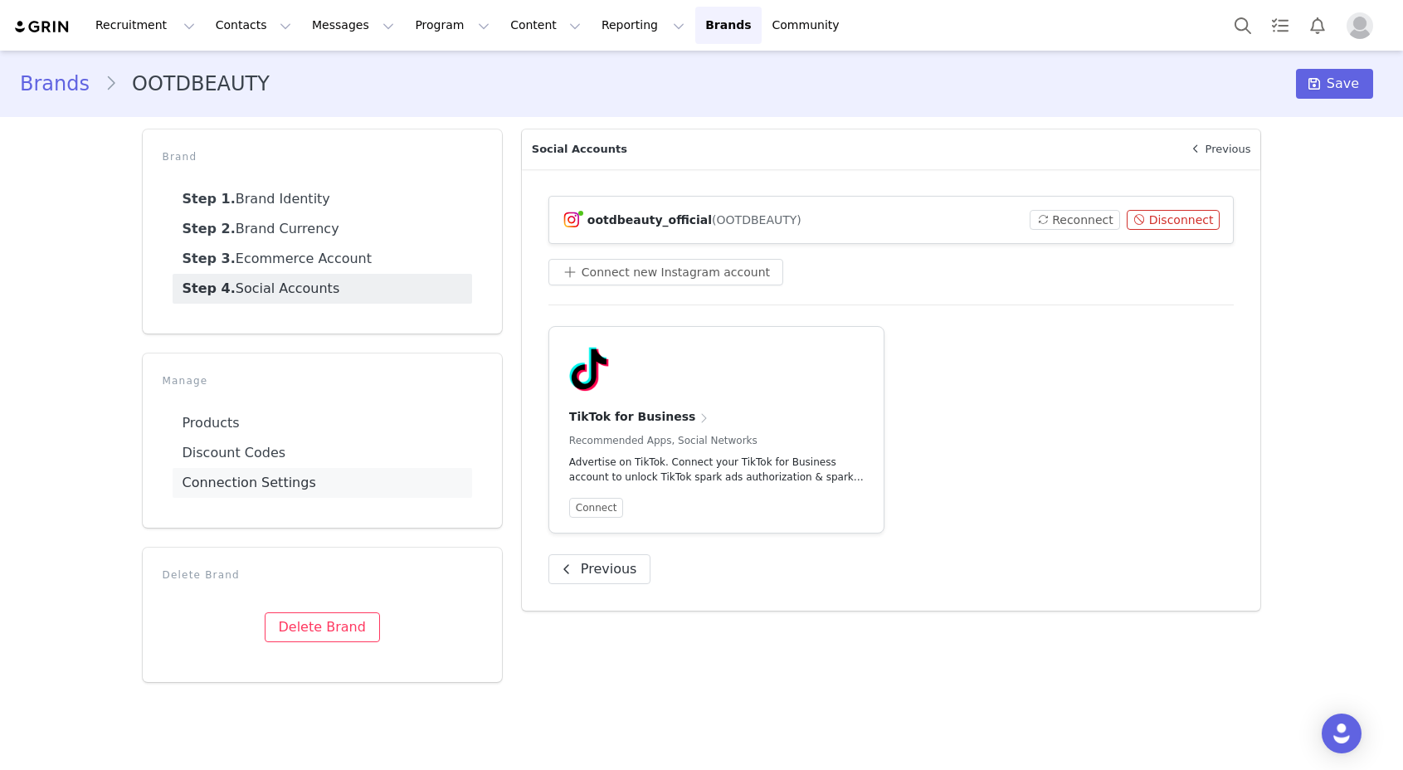
click at [283, 480] on link "Connection Settings" at bounding box center [323, 483] width 300 height 30
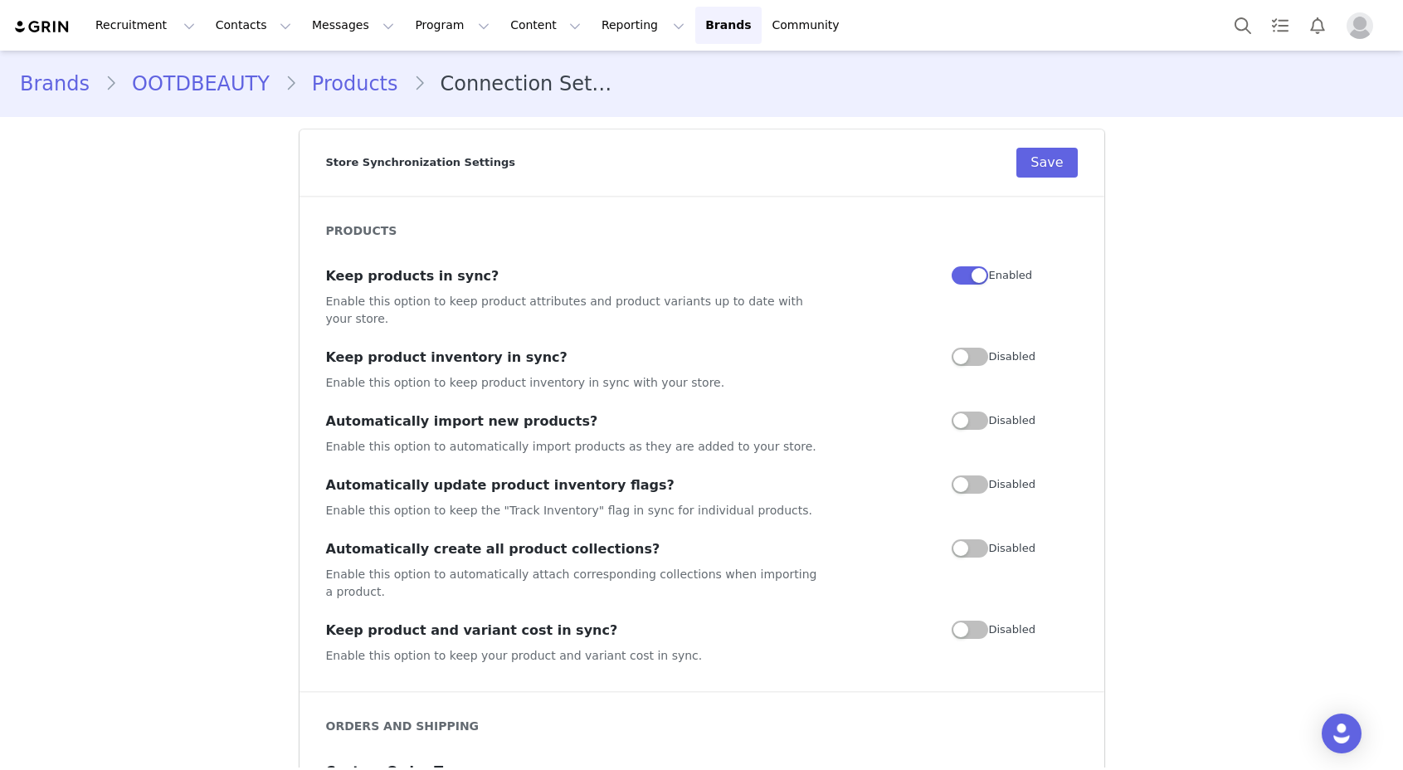
click at [967, 348] on button "button" at bounding box center [970, 357] width 37 height 18
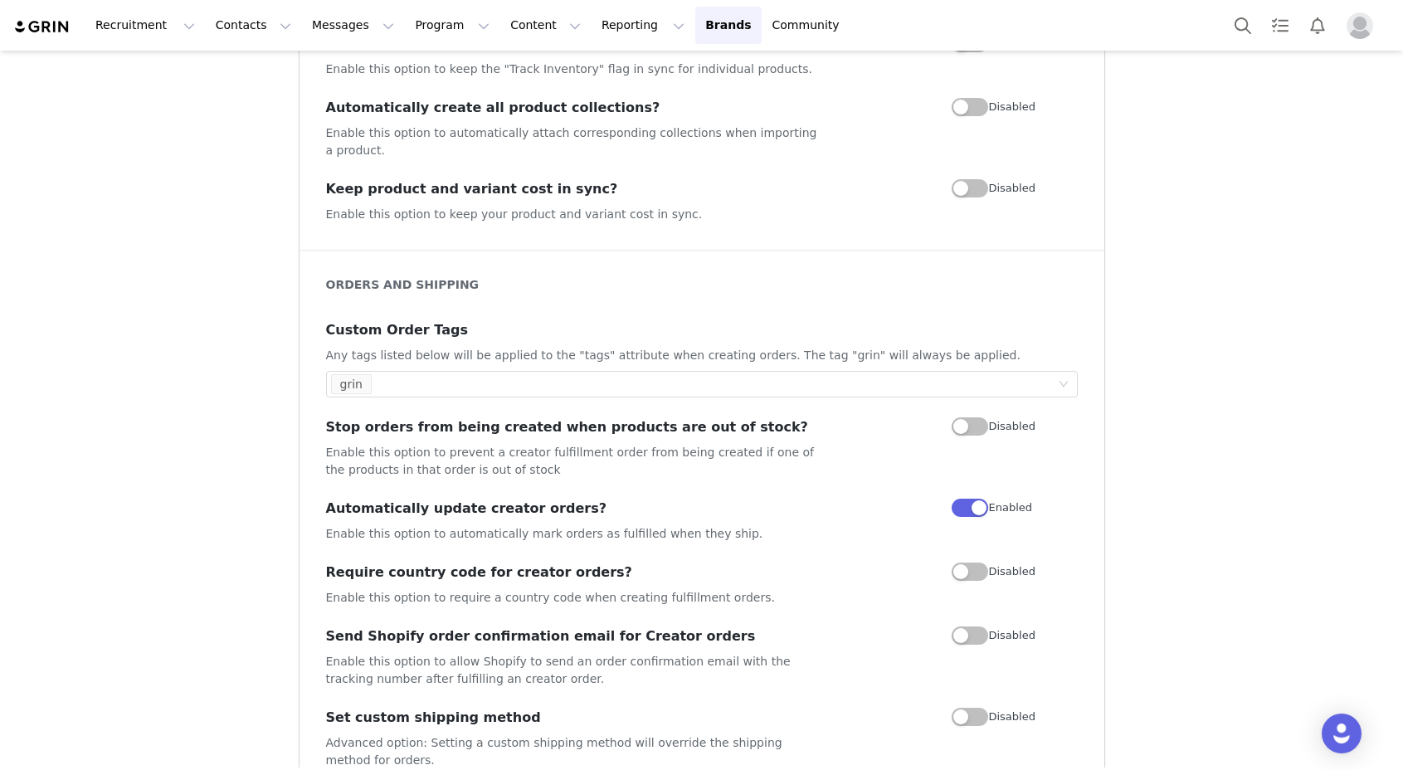
scroll to position [609, 0]
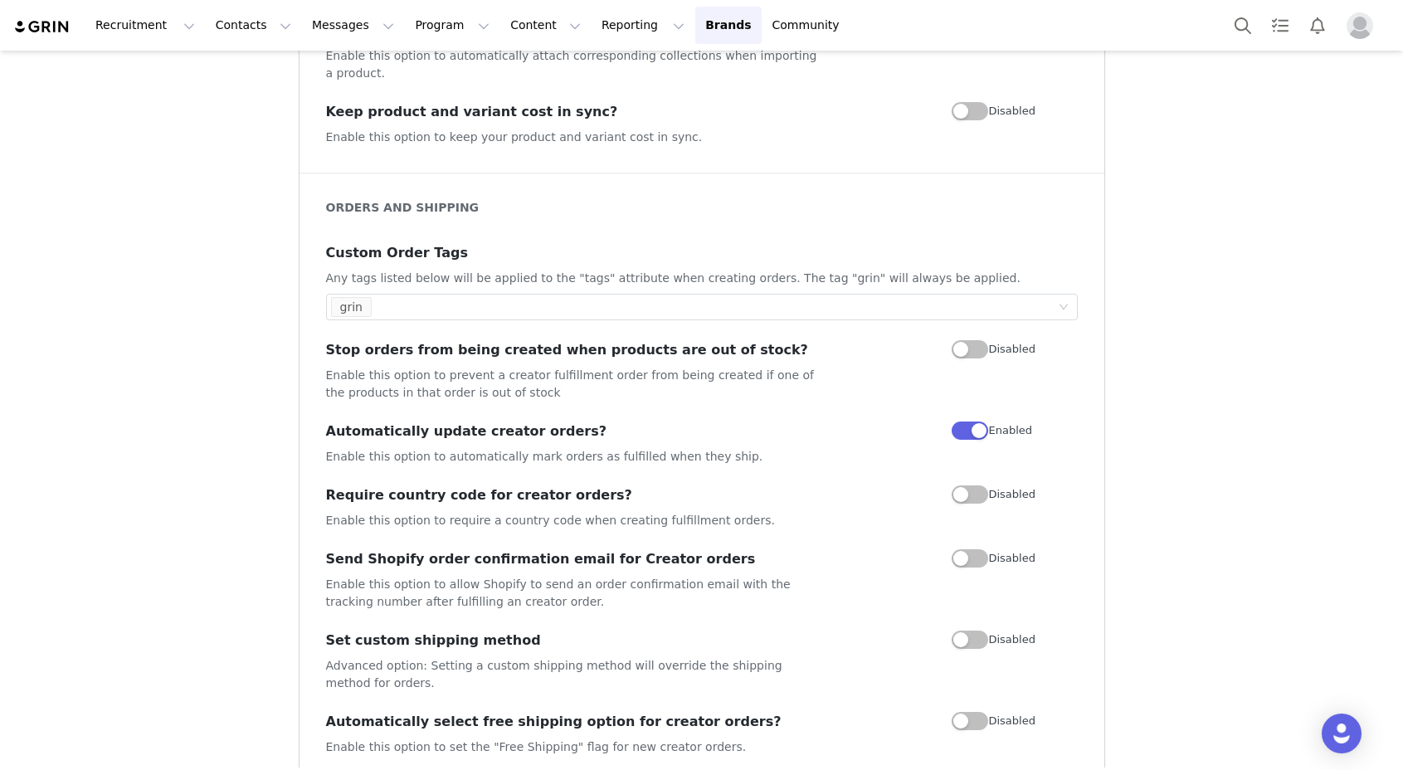
click at [967, 549] on button "button" at bounding box center [970, 558] width 37 height 18
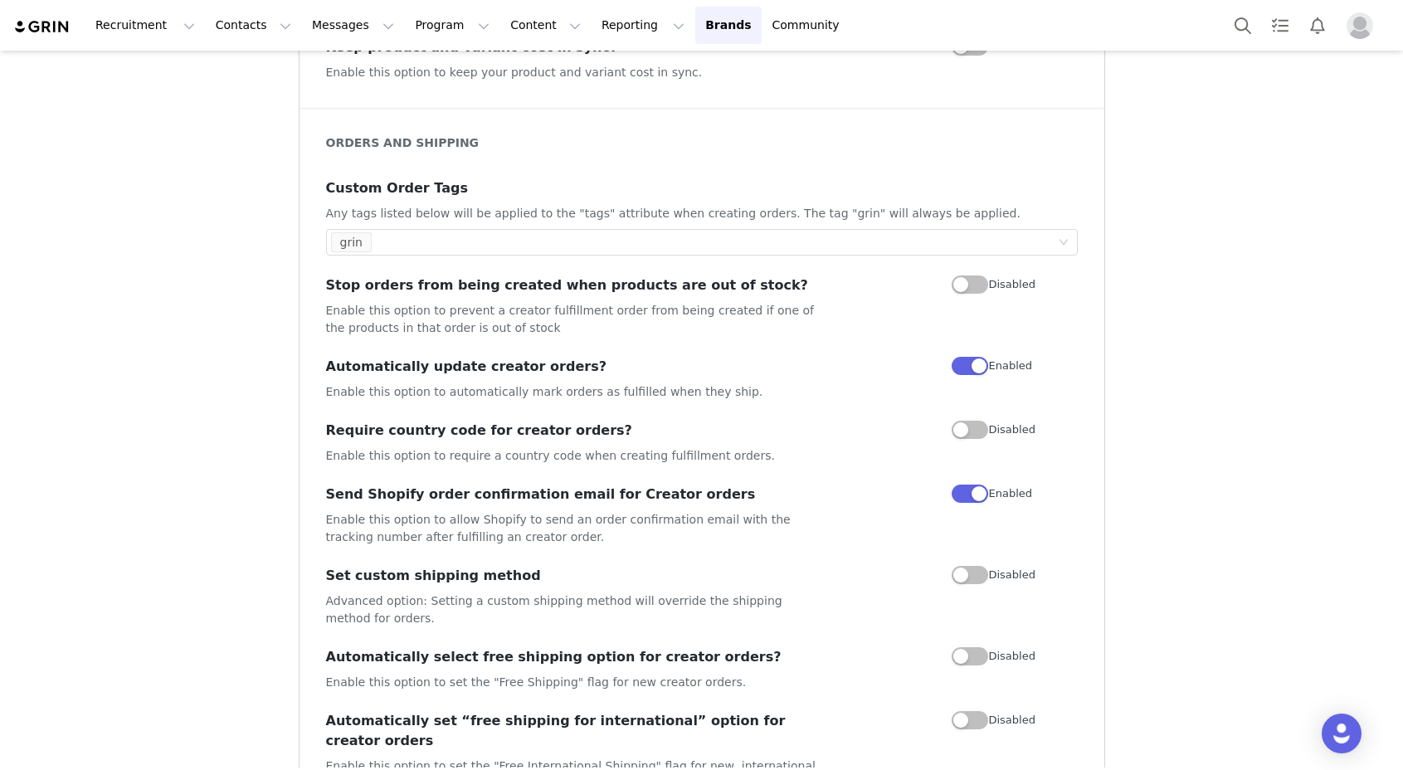
scroll to position [686, 0]
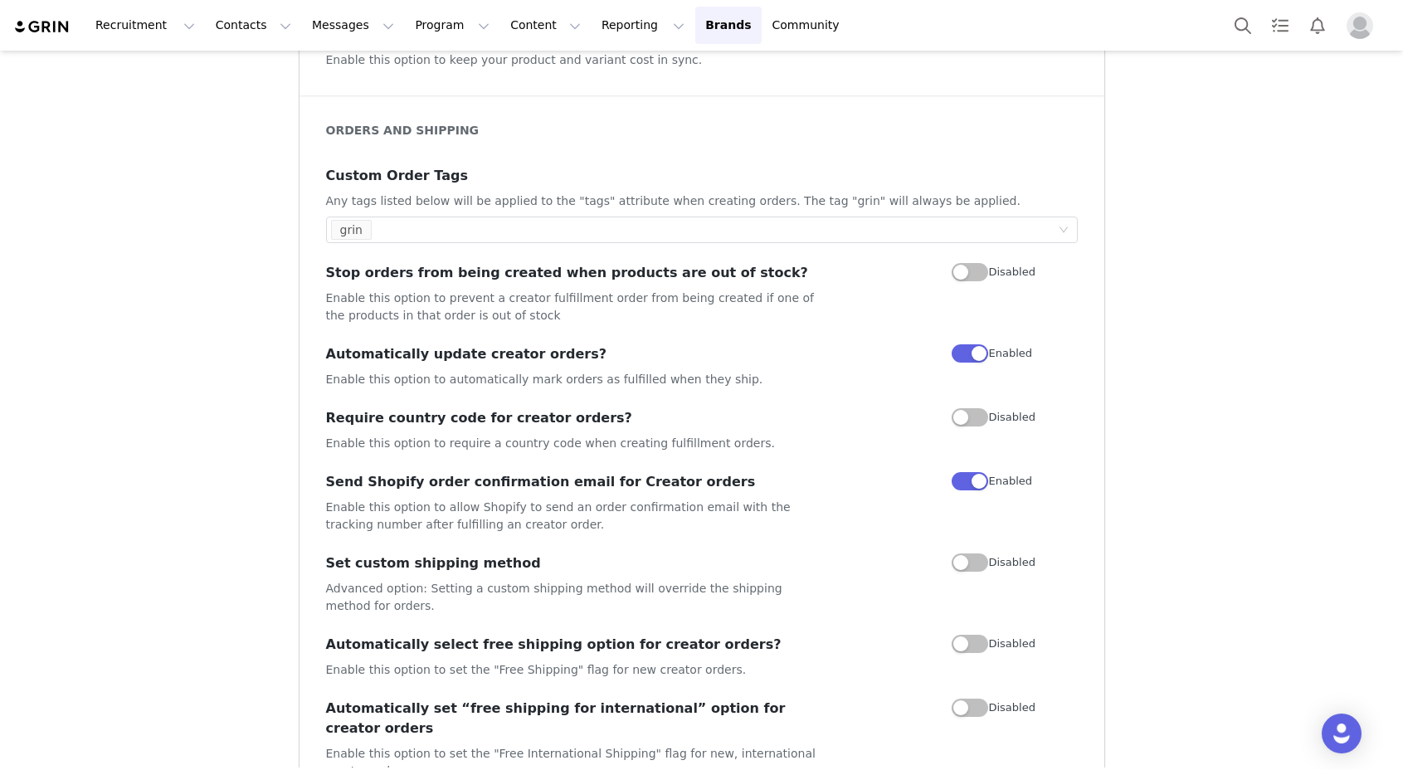
click at [984, 635] on button "button" at bounding box center [970, 644] width 37 height 18
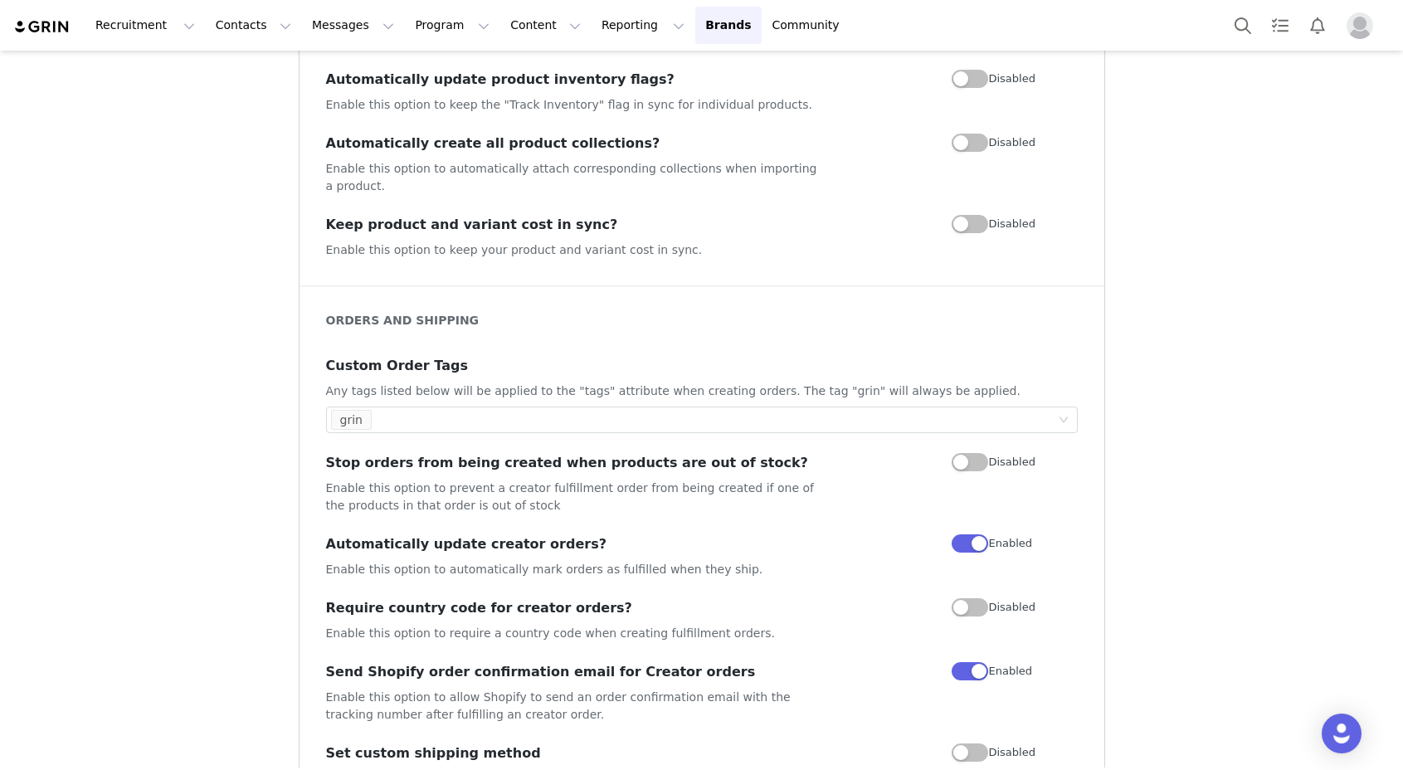
scroll to position [0, 0]
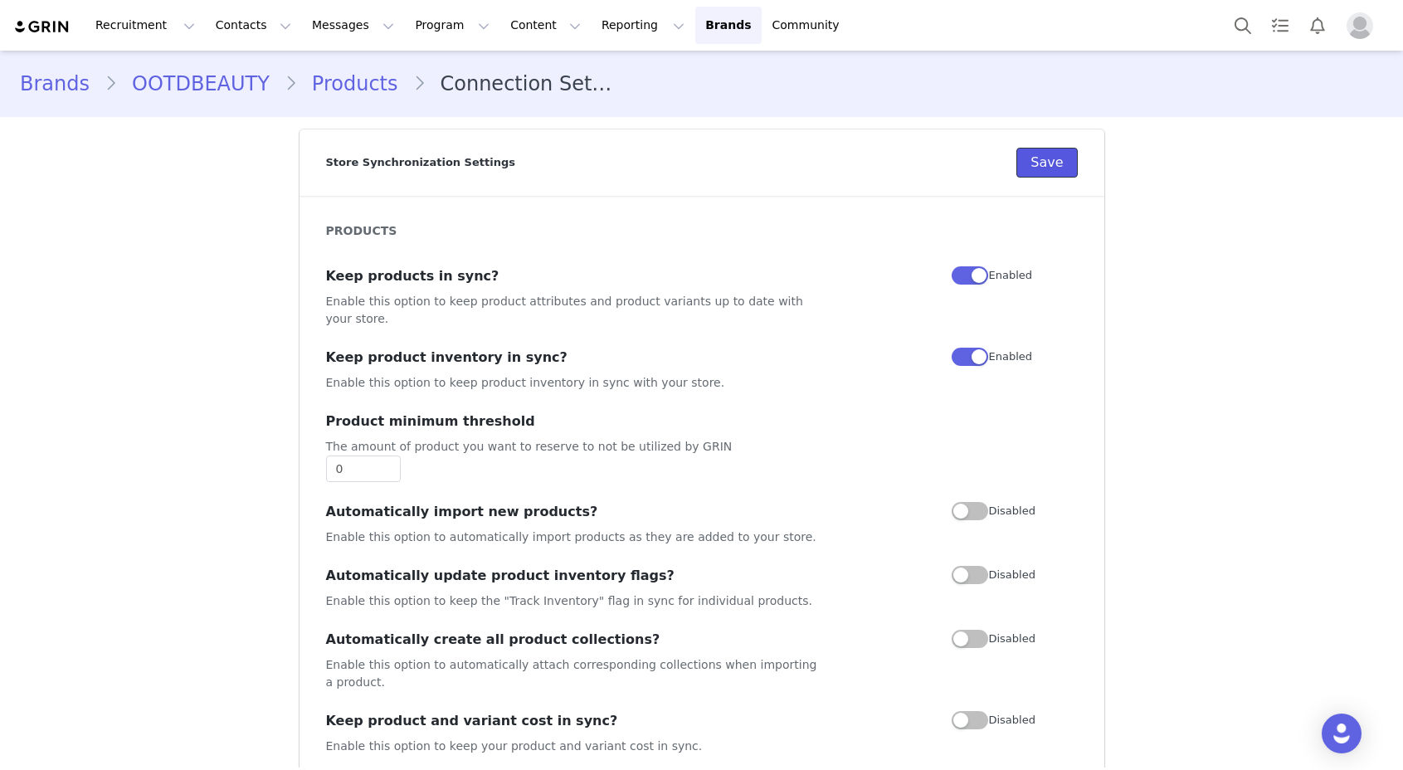
click at [1058, 173] on button "Save" at bounding box center [1047, 163] width 61 height 30
click at [695, 28] on link "Brands Brands" at bounding box center [728, 25] width 66 height 37
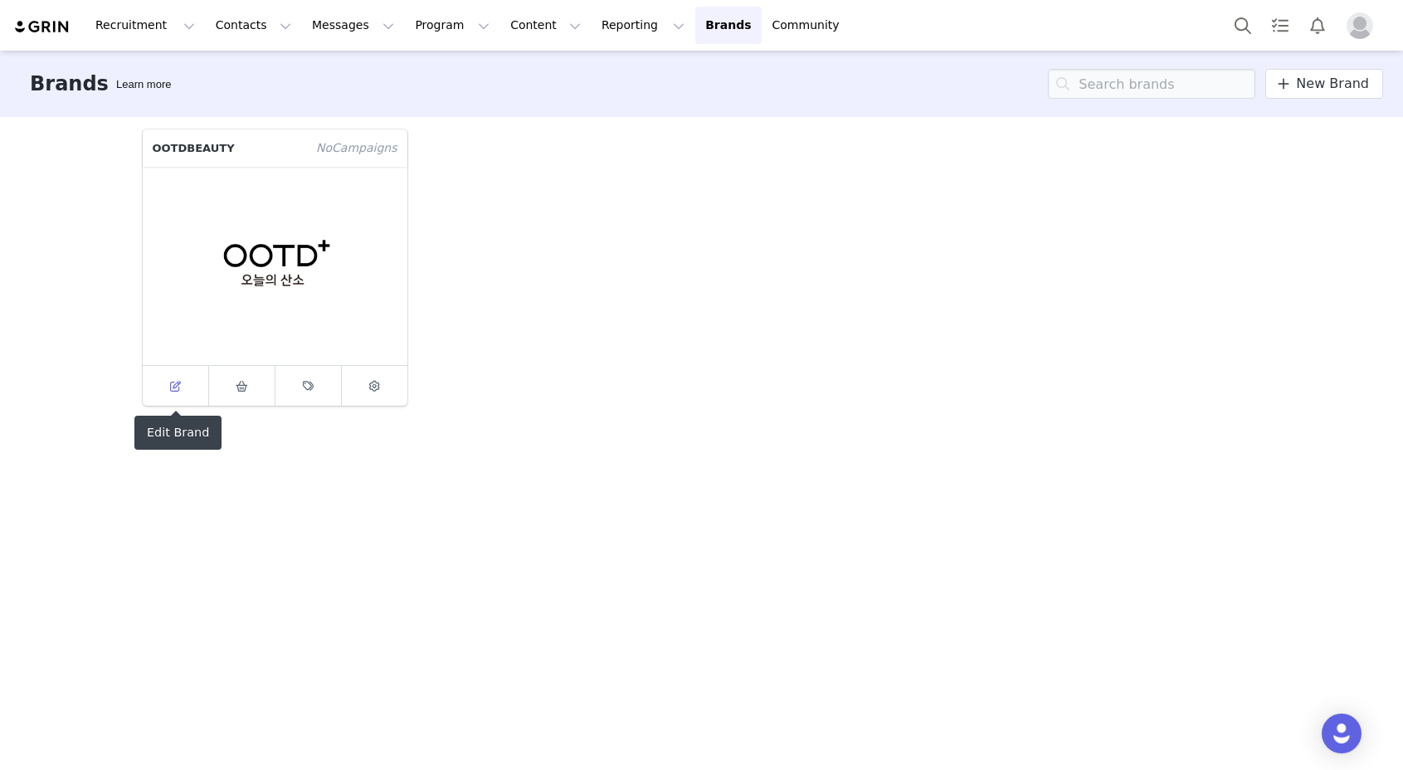
click at [194, 395] on link at bounding box center [176, 386] width 66 height 40
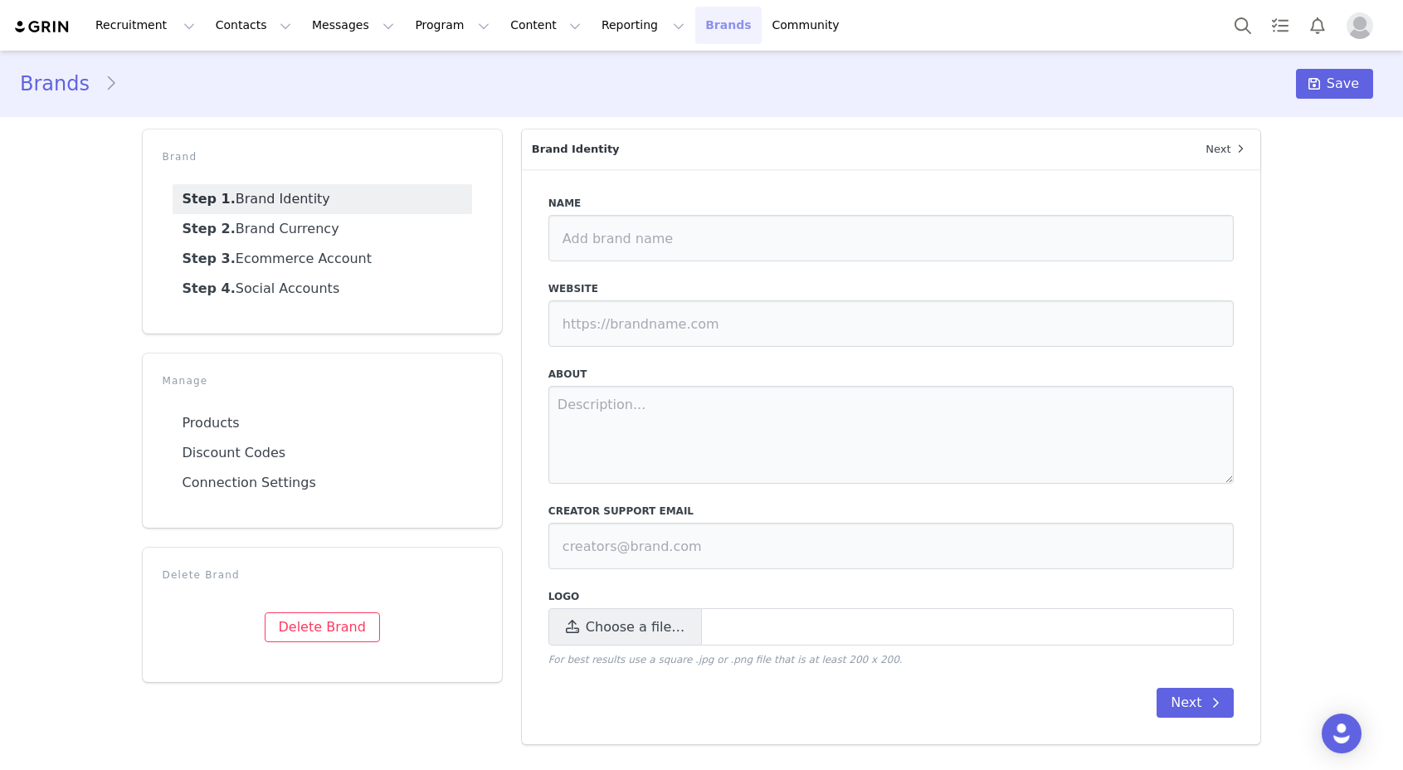
type input "OOTDBEAUTY"
type input "https://ootdbeauty.com/"
type input "[EMAIL_ADDRESS][DOMAIN_NAME]"
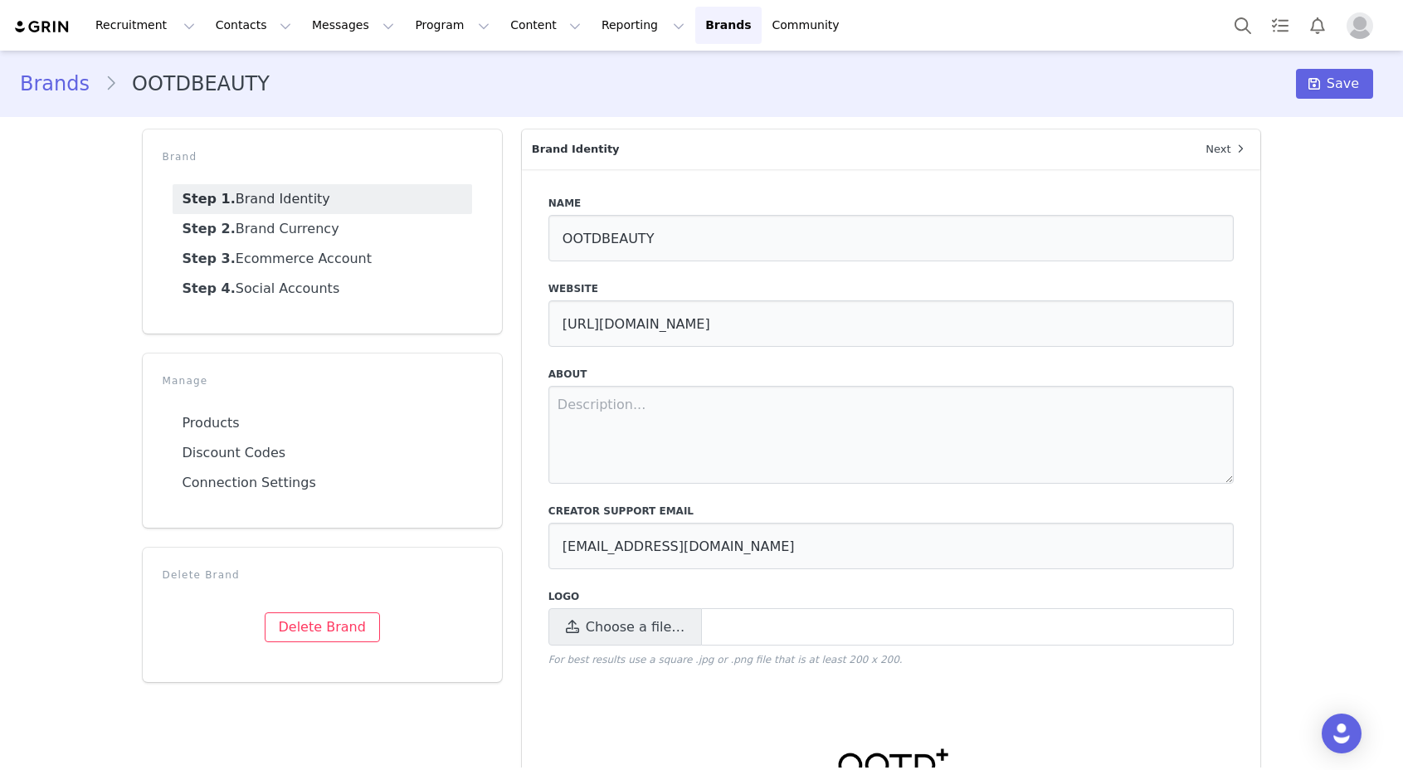
click at [1363, 34] on img "Profile" at bounding box center [1360, 25] width 27 height 27
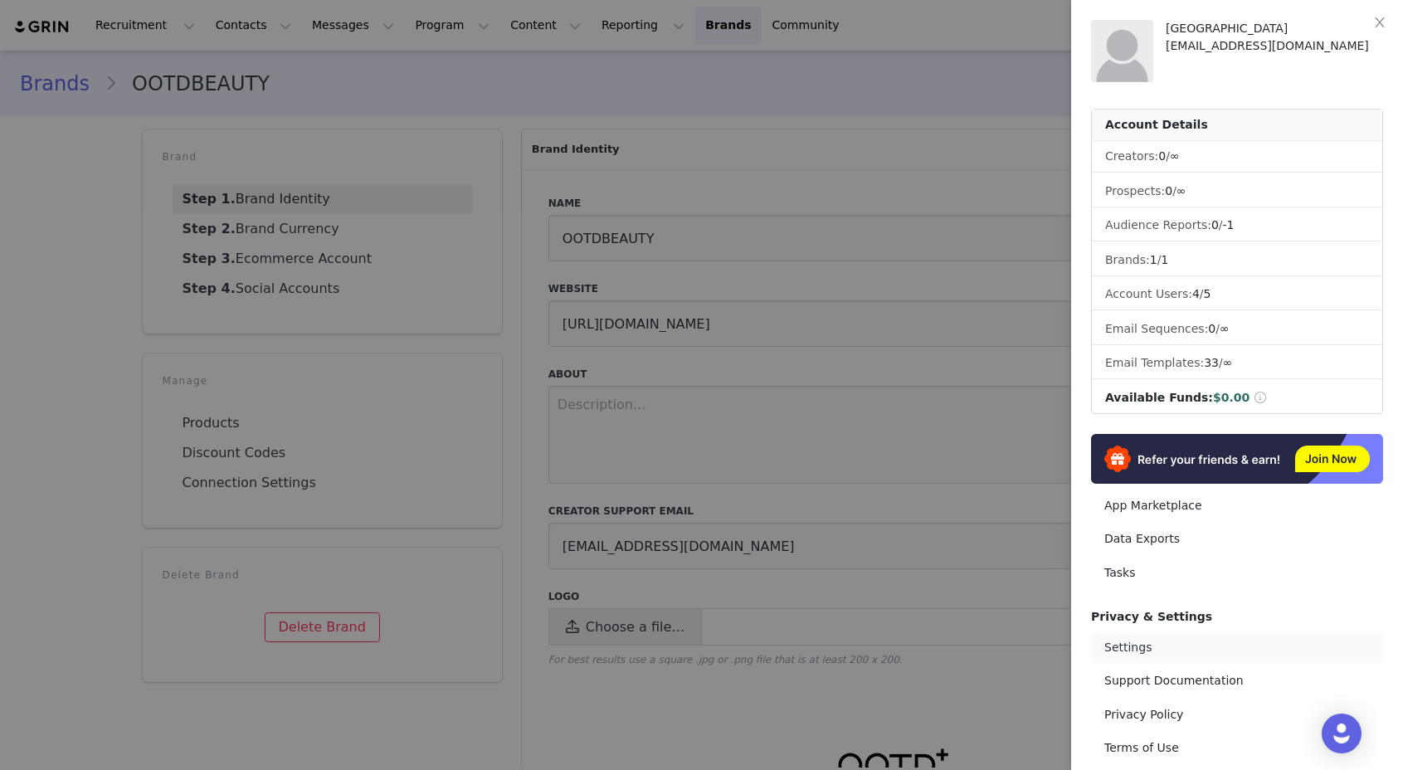
click at [1127, 649] on link "Settings" at bounding box center [1237, 647] width 292 height 31
select select "UTC"
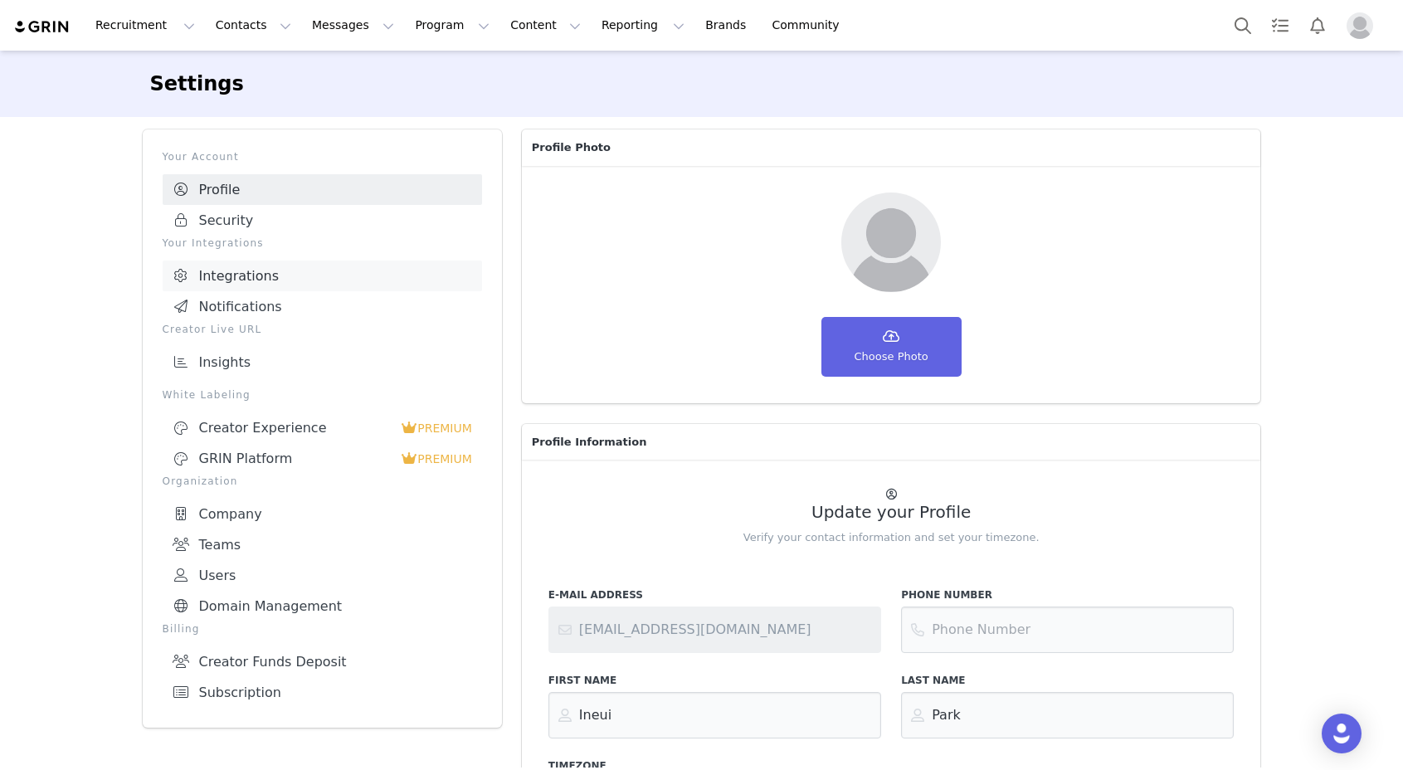
click at [264, 280] on link "Integrations" at bounding box center [322, 276] width 319 height 31
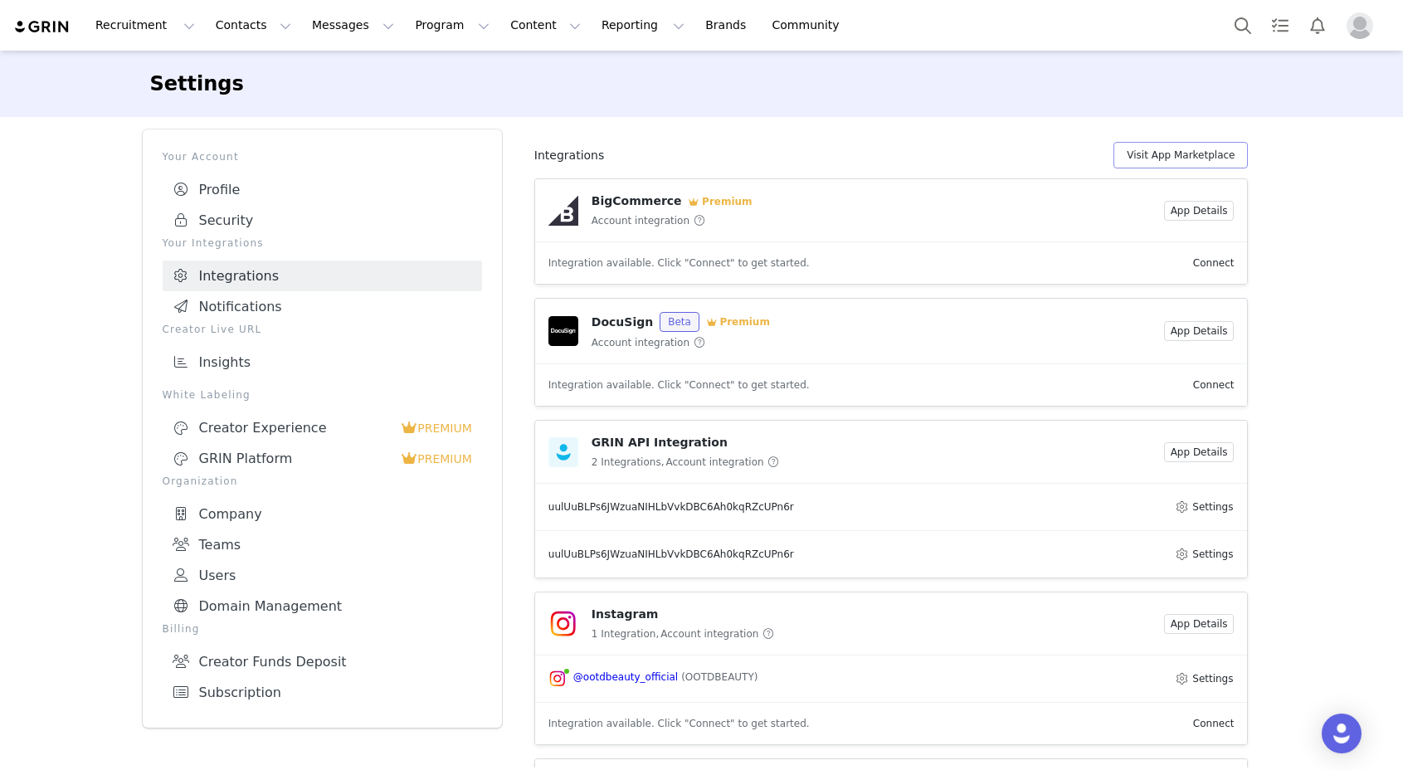
click at [1170, 147] on button "Visit App Marketplace" at bounding box center [1181, 155] width 134 height 27
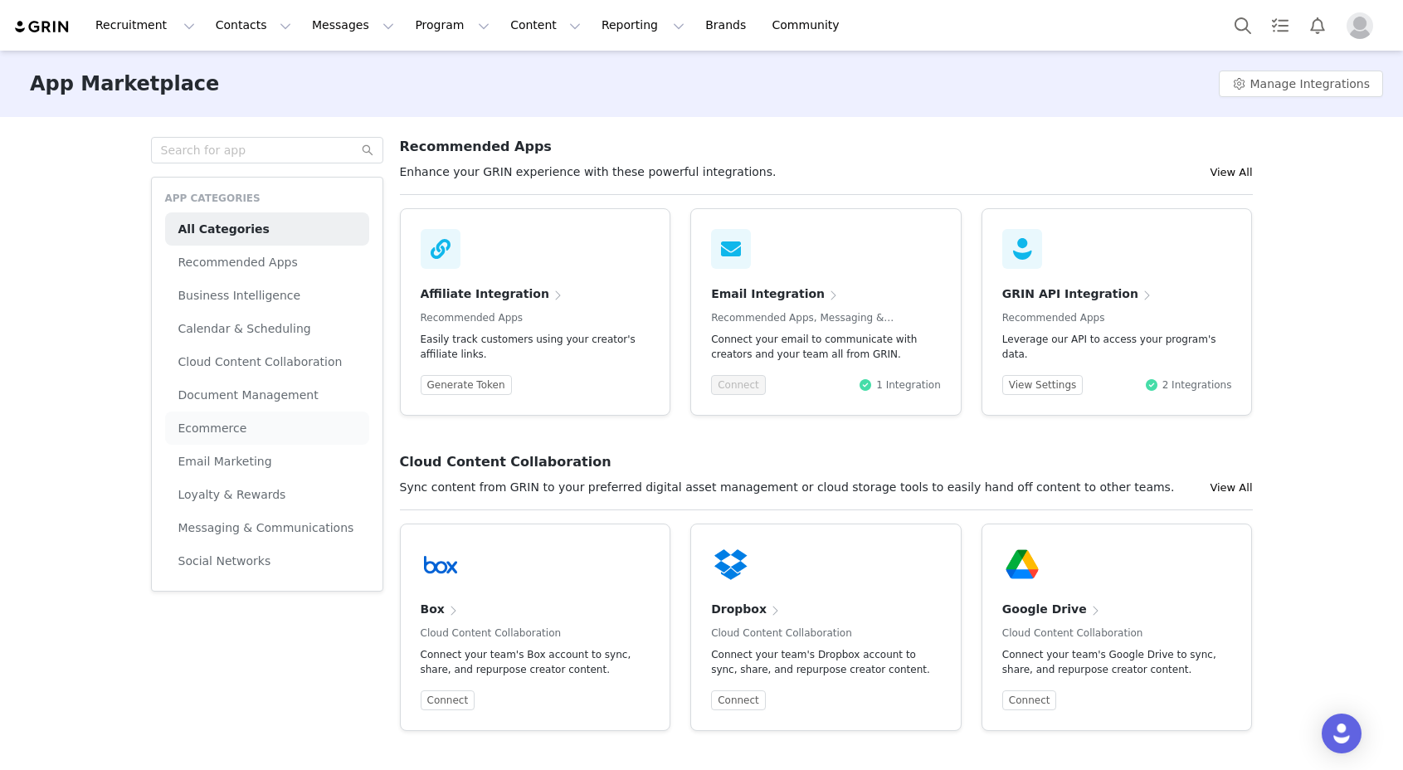
click at [313, 417] on li "Ecommerce" at bounding box center [267, 428] width 204 height 33
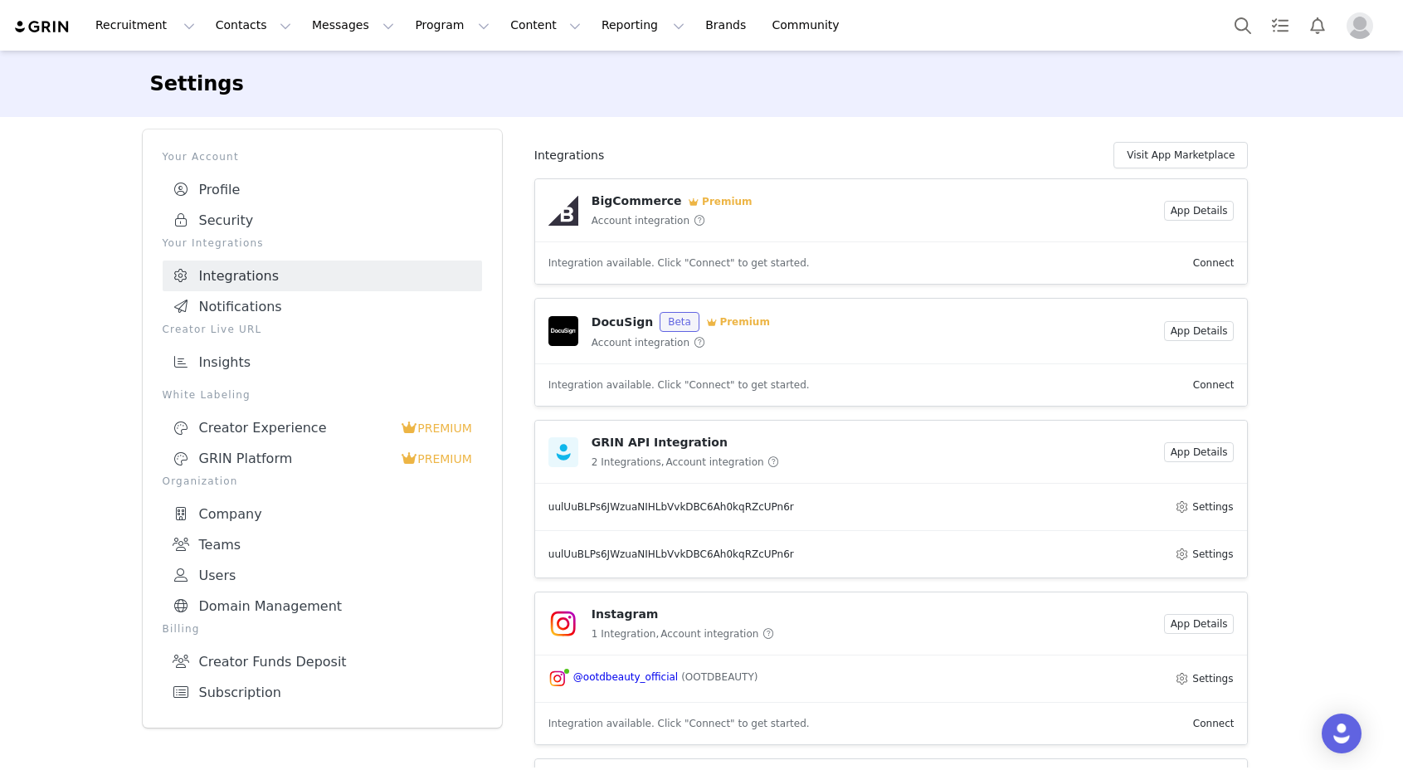
click at [427, 267] on link "Integrations" at bounding box center [322, 276] width 319 height 31
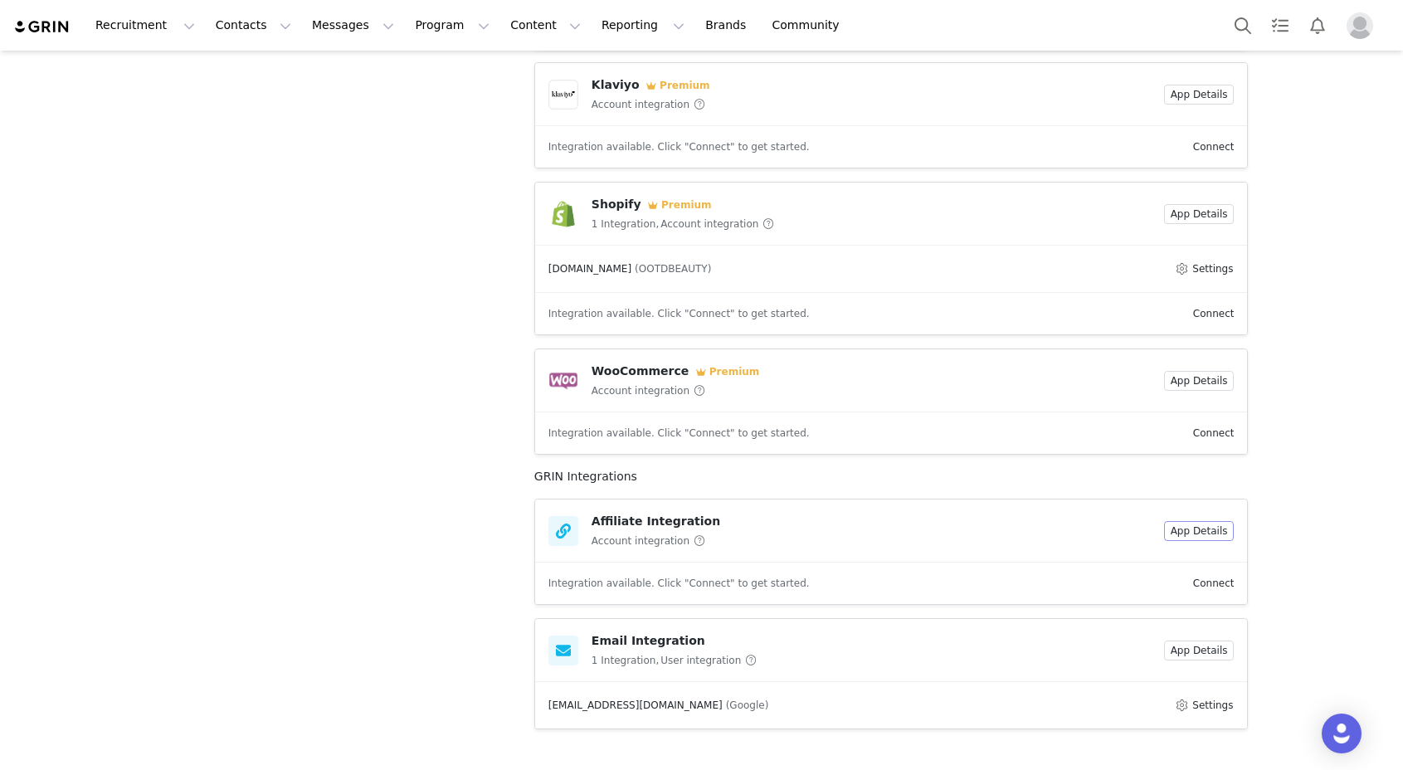
click at [1181, 530] on button "App Details" at bounding box center [1199, 531] width 71 height 20
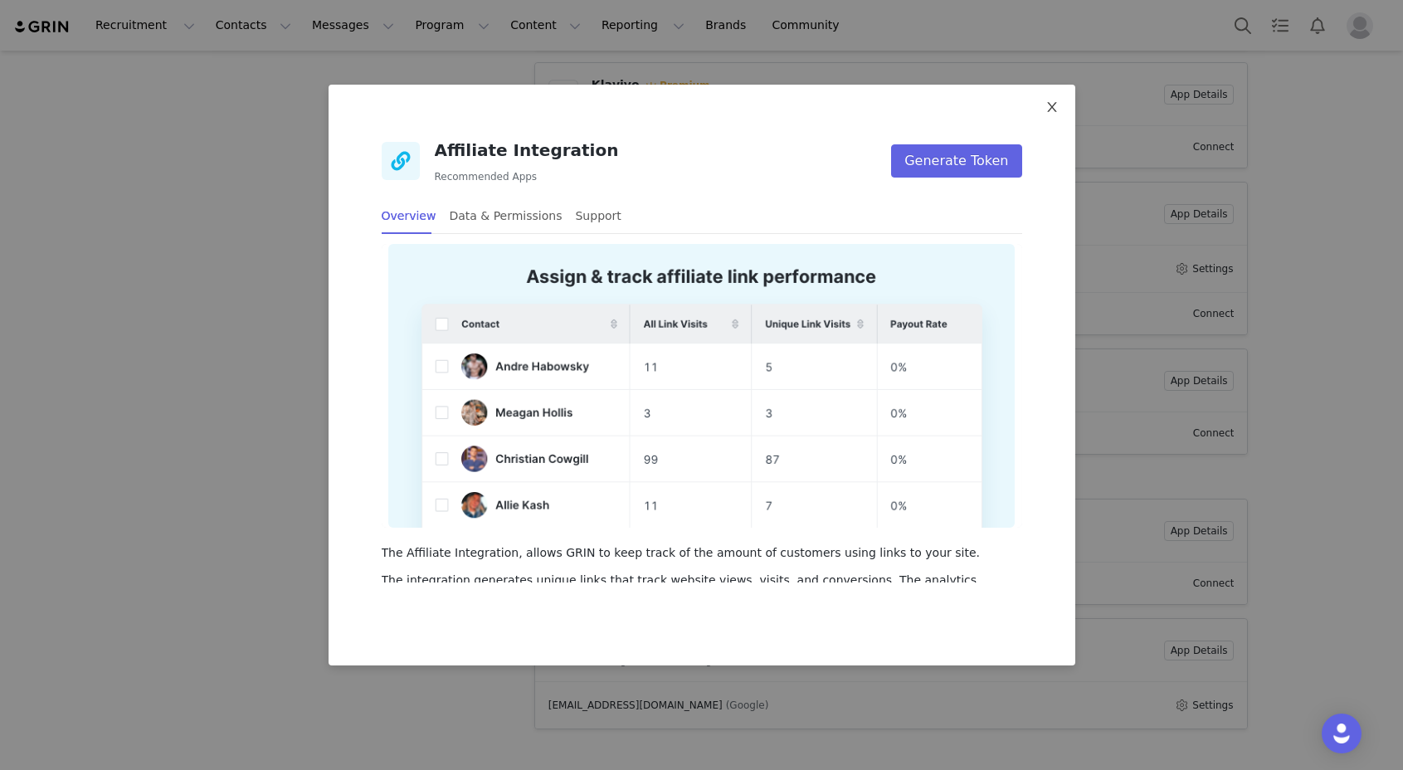
click at [1052, 101] on icon "icon: close" at bounding box center [1052, 106] width 13 height 13
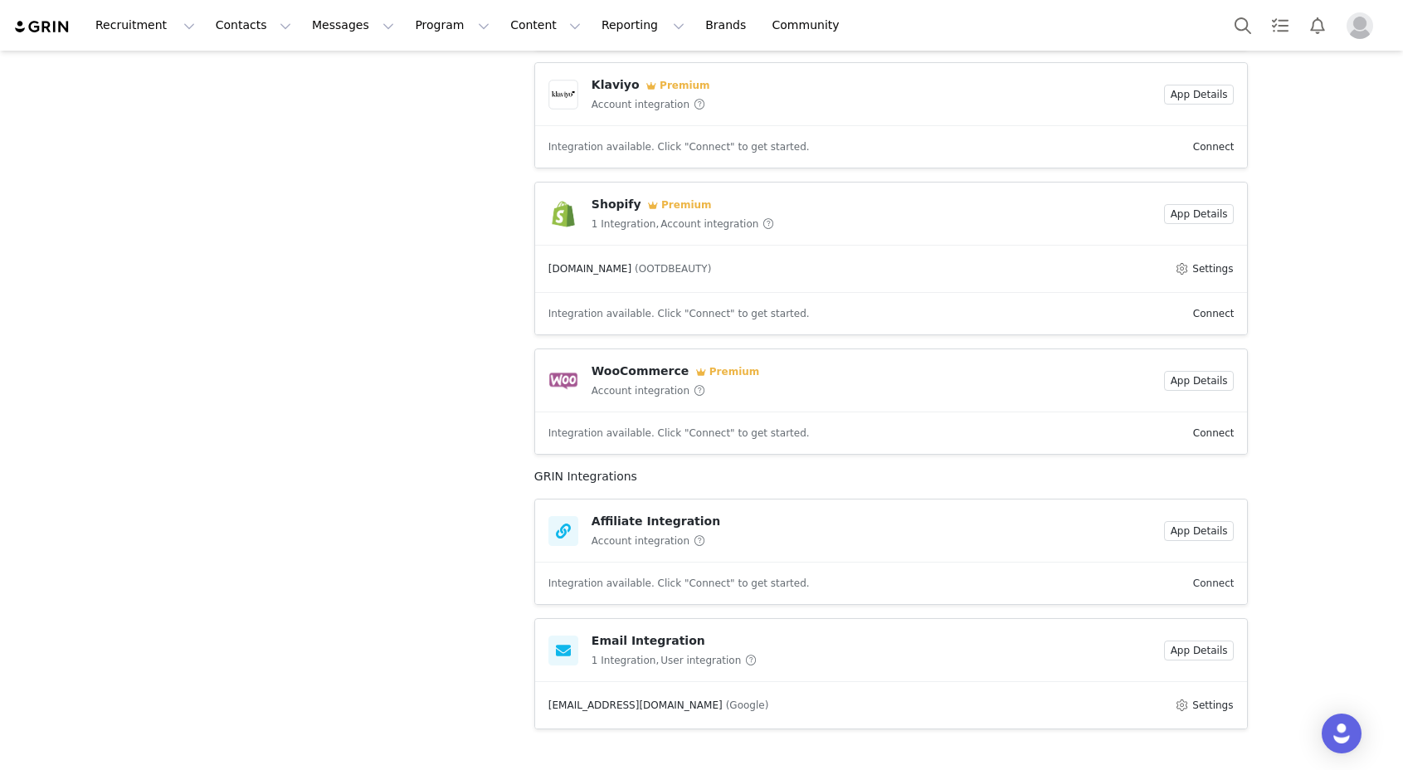
click at [1204, 585] on link "Connect" at bounding box center [1213, 584] width 41 height 12
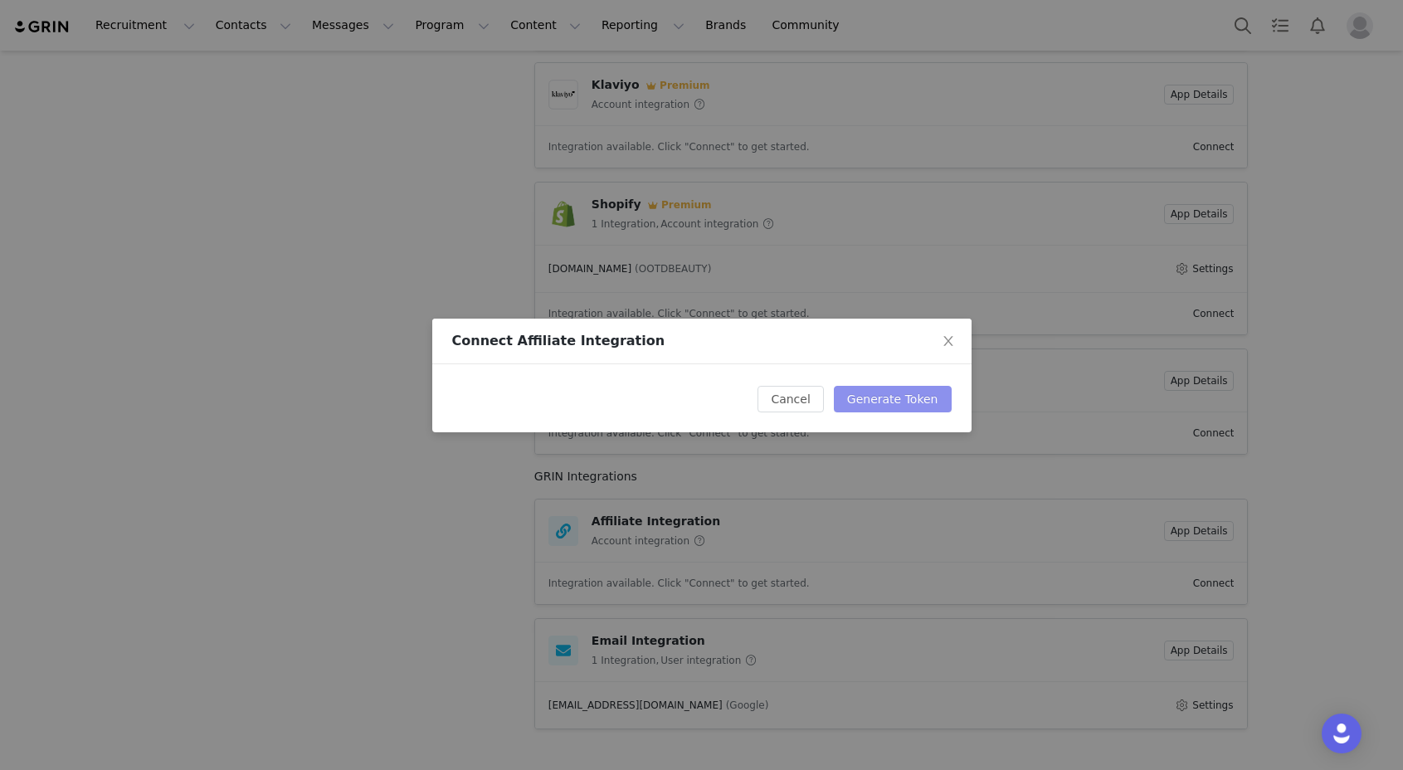
click at [879, 411] on button "Generate Token" at bounding box center [893, 399] width 118 height 27
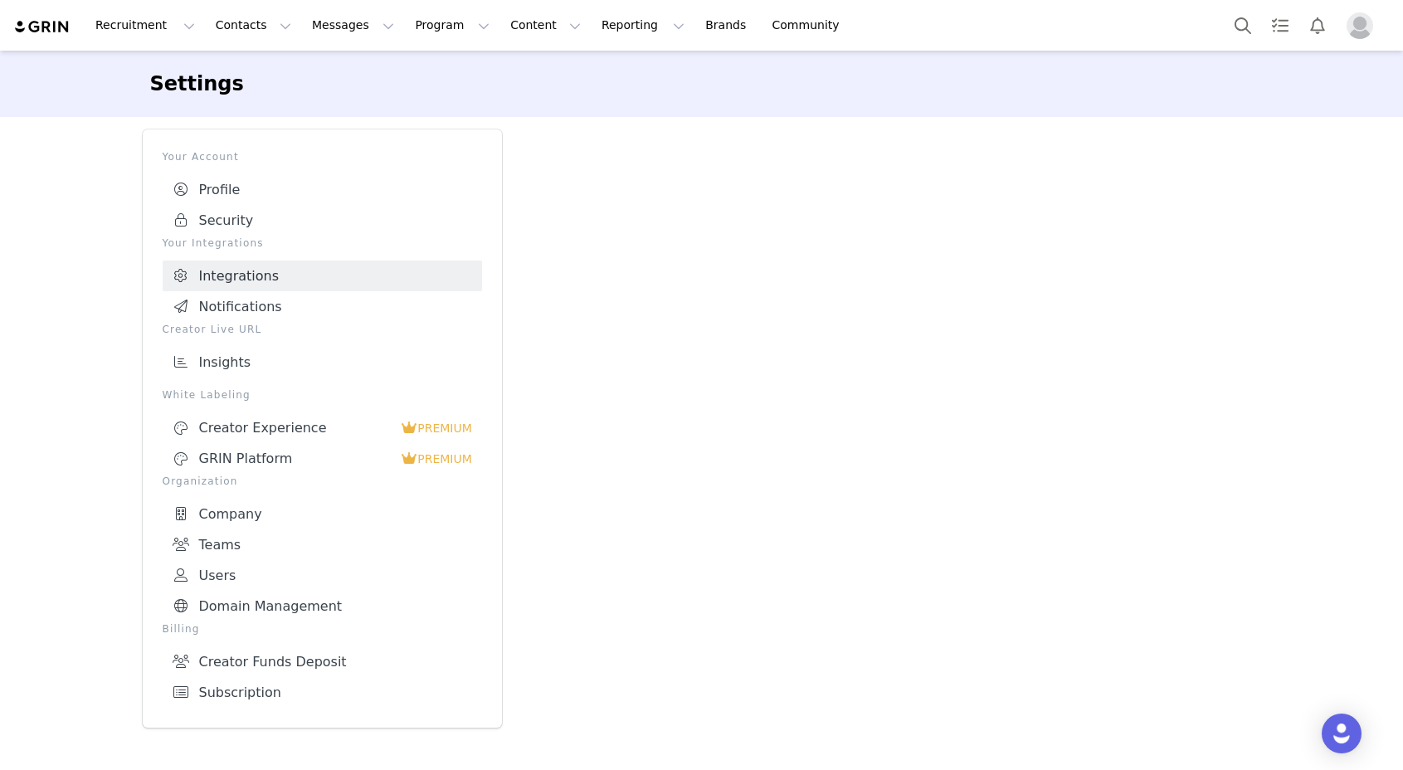
click at [412, 285] on link "Integrations" at bounding box center [322, 276] width 319 height 31
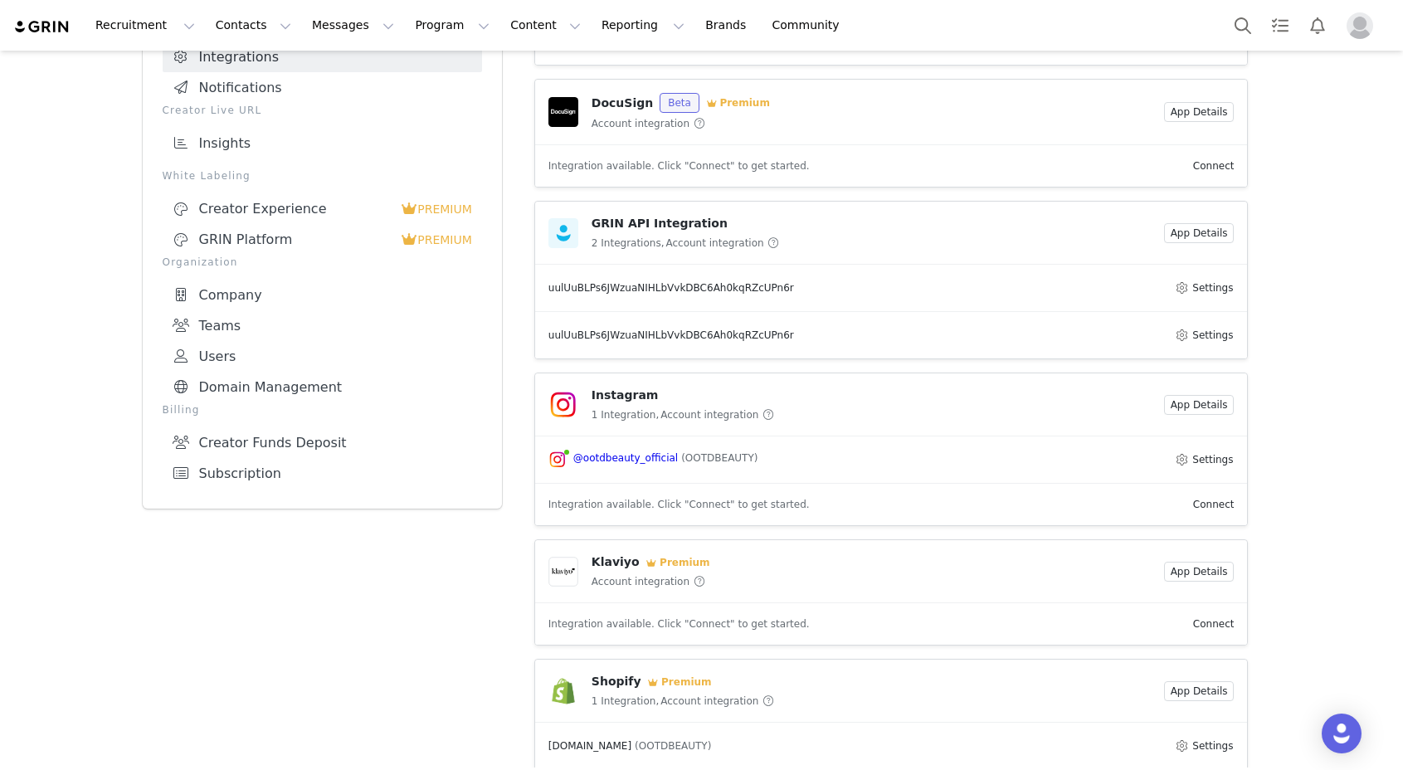
scroll to position [701, 0]
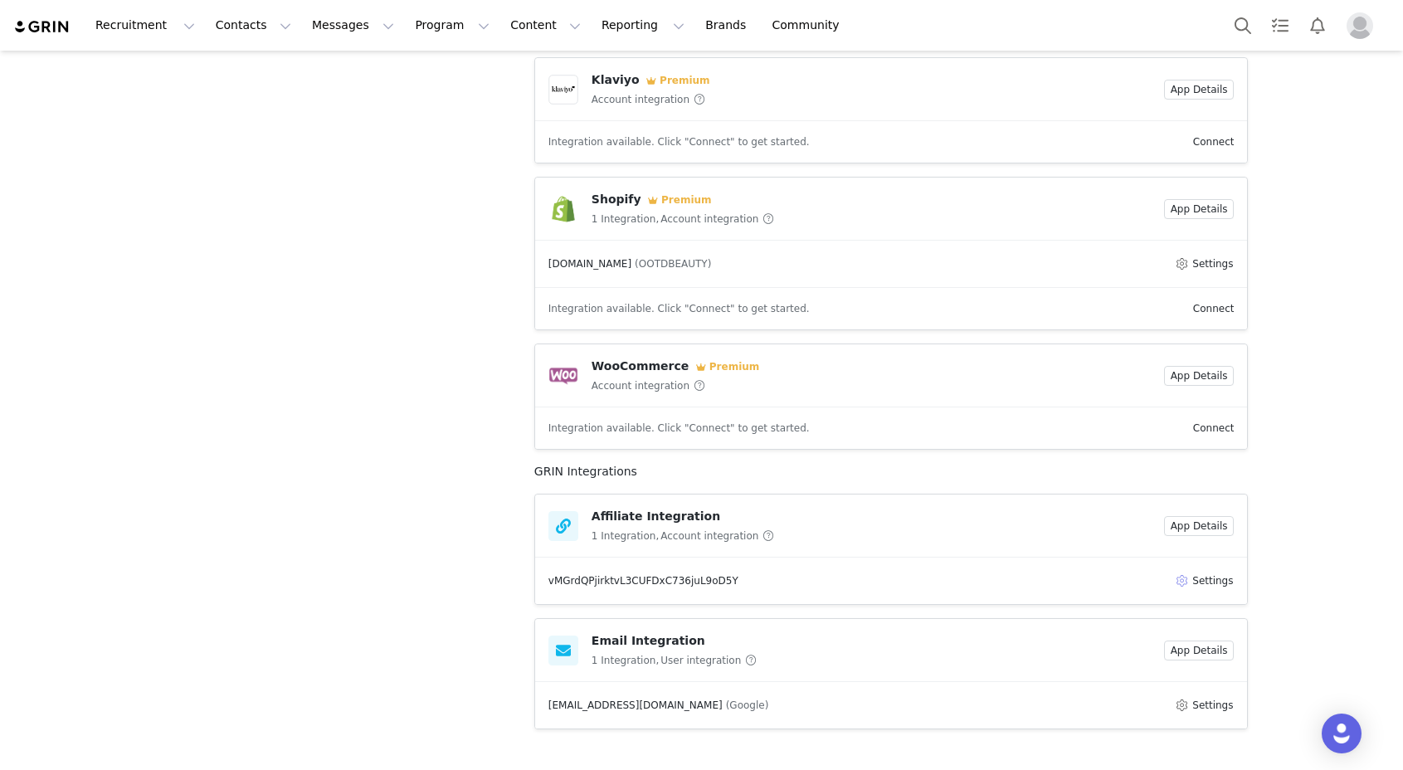
click at [1208, 582] on button "Settings" at bounding box center [1204, 581] width 61 height 20
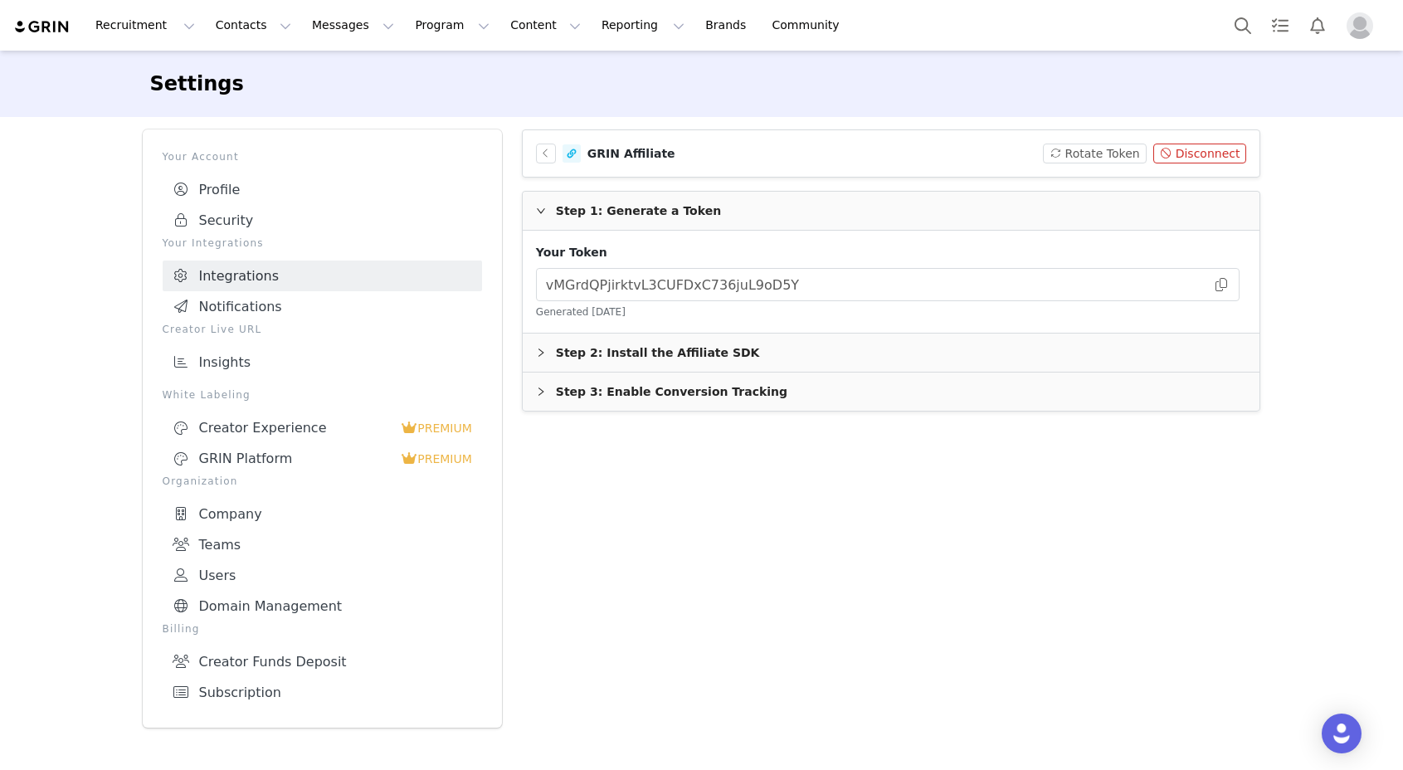
click at [547, 401] on div "Step 3: Enable Conversion Tracking" at bounding box center [892, 392] width 738 height 38
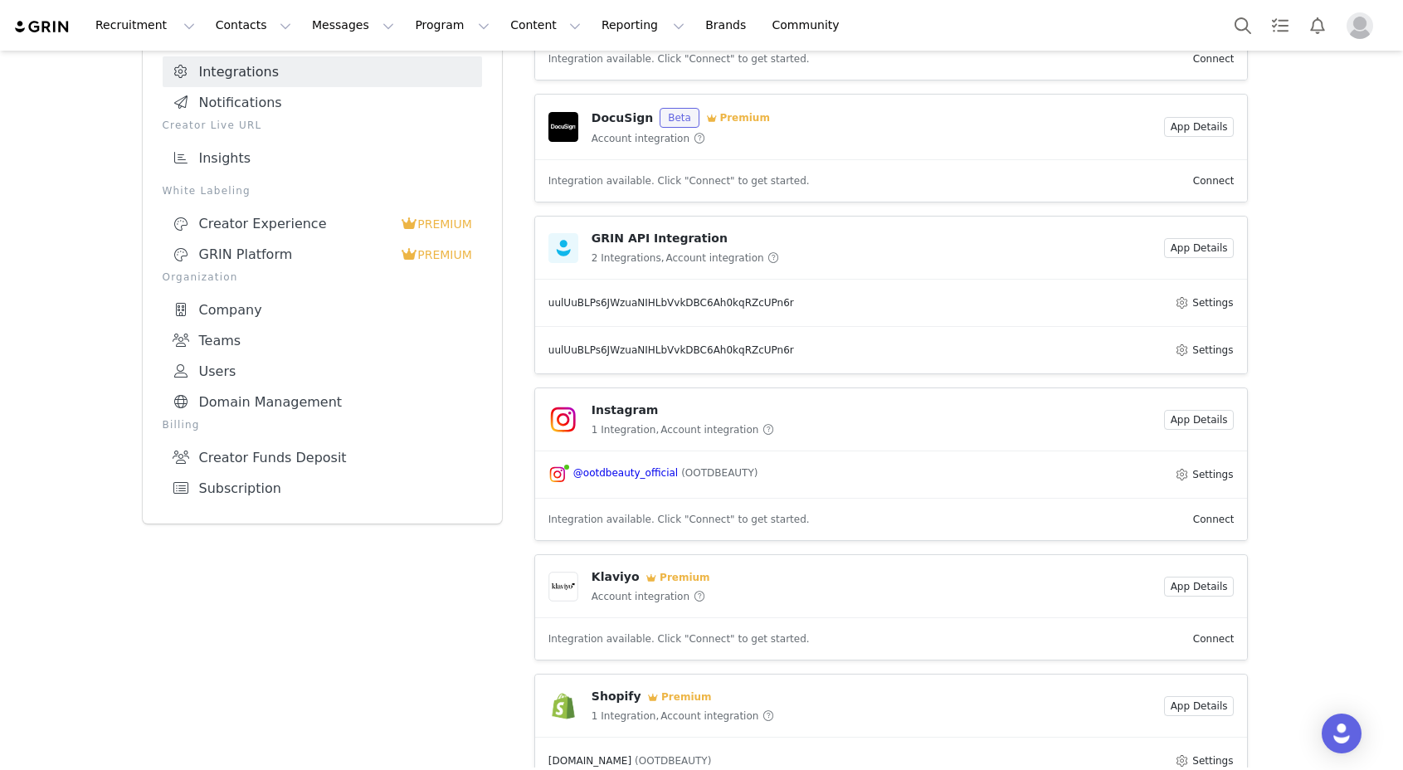
scroll to position [701, 0]
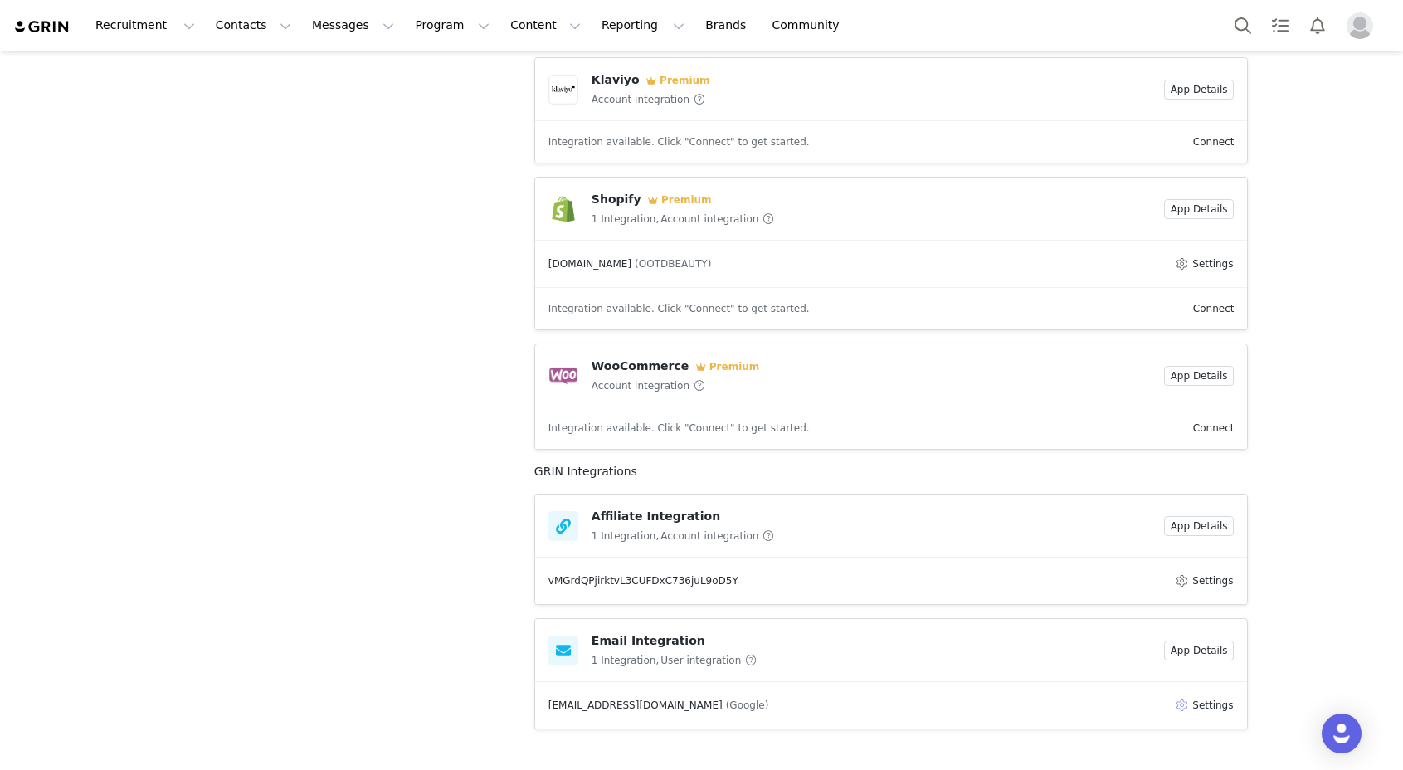
click at [1197, 701] on button "Settings" at bounding box center [1204, 705] width 61 height 20
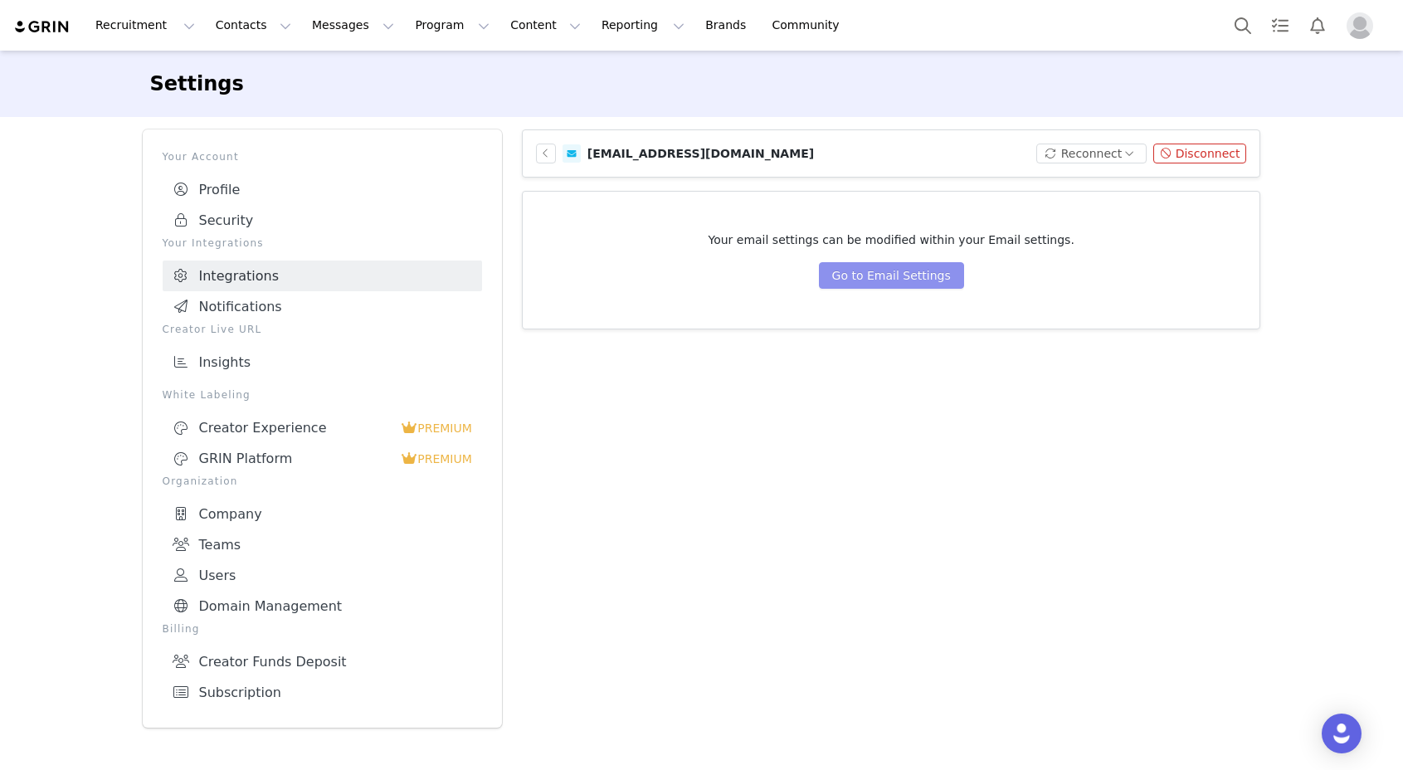
click at [860, 280] on button "Go to Email Settings" at bounding box center [891, 275] width 145 height 27
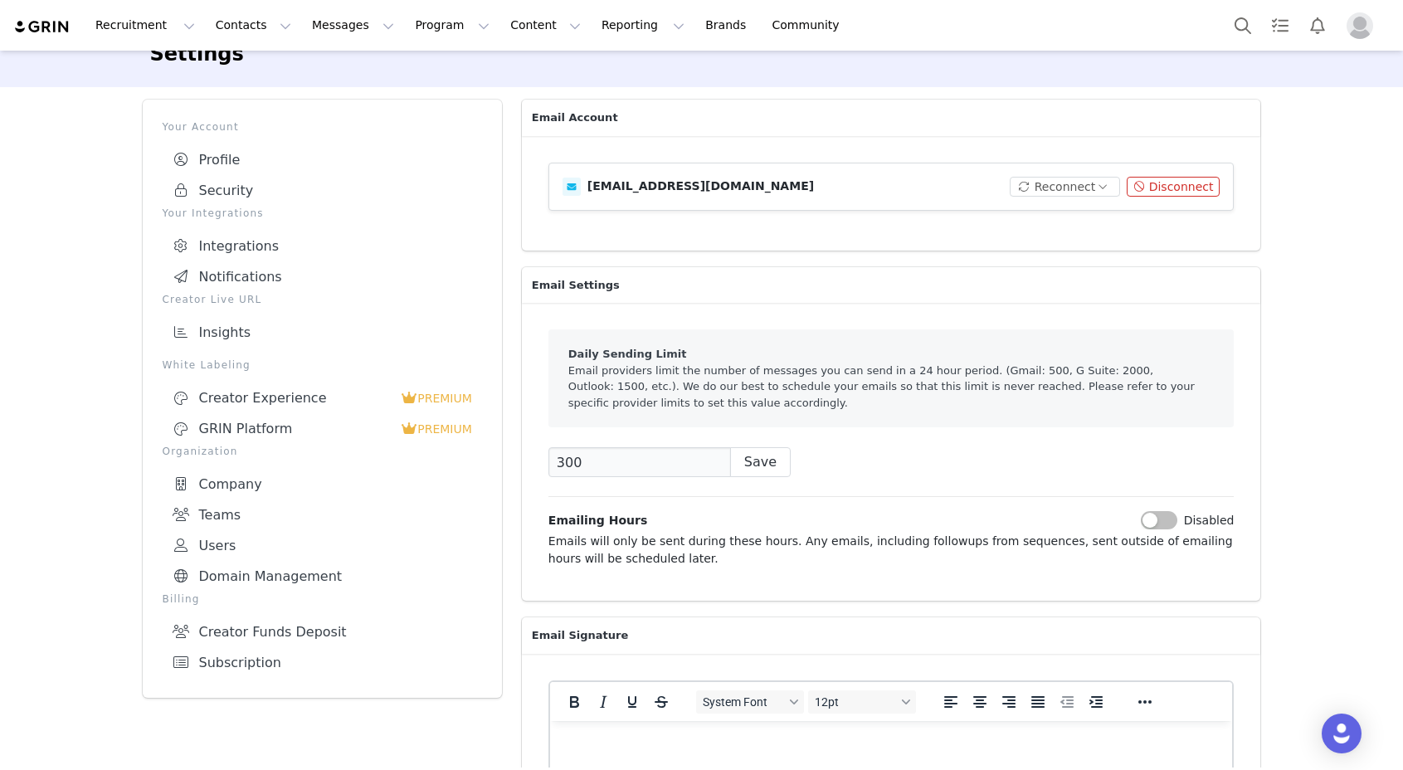
scroll to position [156, 0]
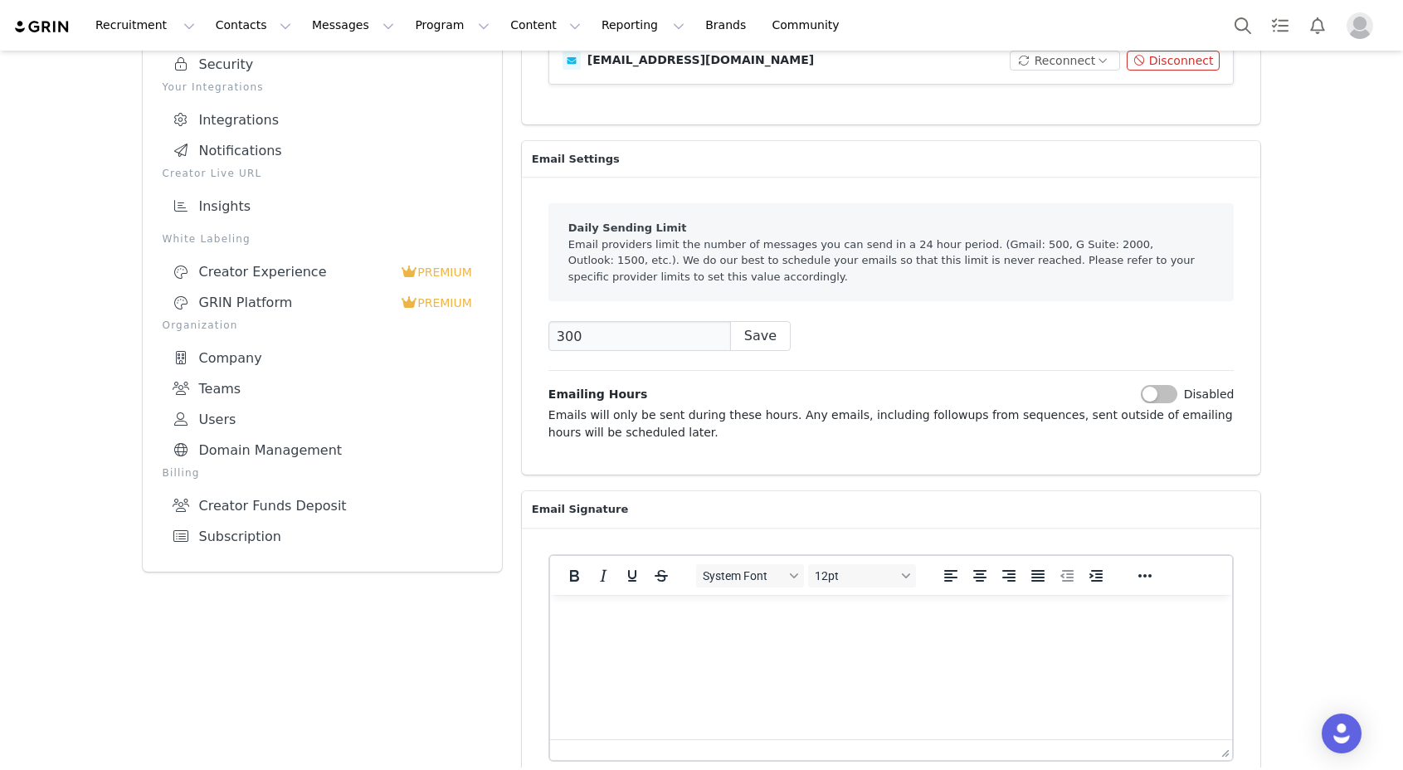
click at [1152, 393] on button "button" at bounding box center [1159, 394] width 37 height 18
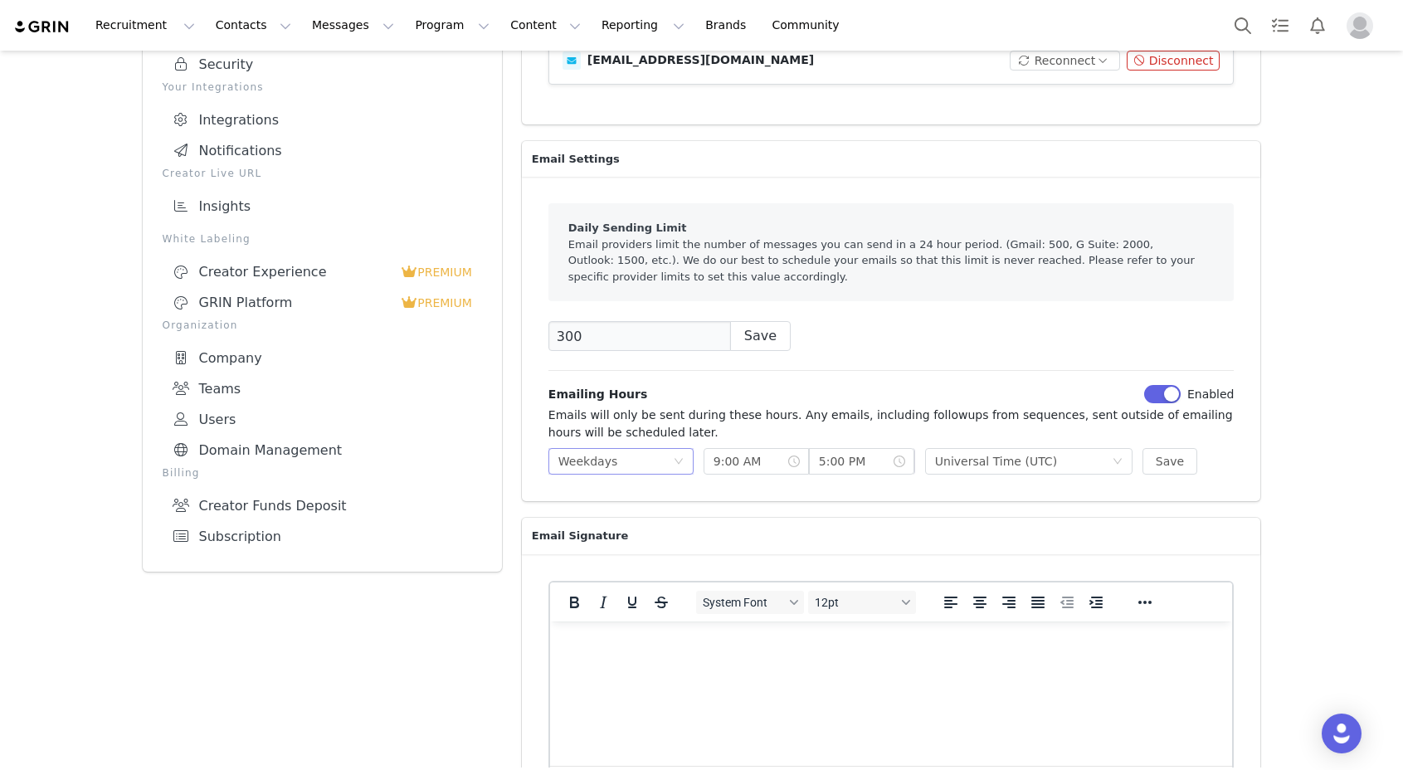
click at [621, 471] on div "Weekdays" at bounding box center [615, 461] width 115 height 25
click at [801, 467] on input "9:00 AM" at bounding box center [756, 461] width 105 height 27
click at [716, 519] on li "10" at bounding box center [725, 516] width 46 height 27
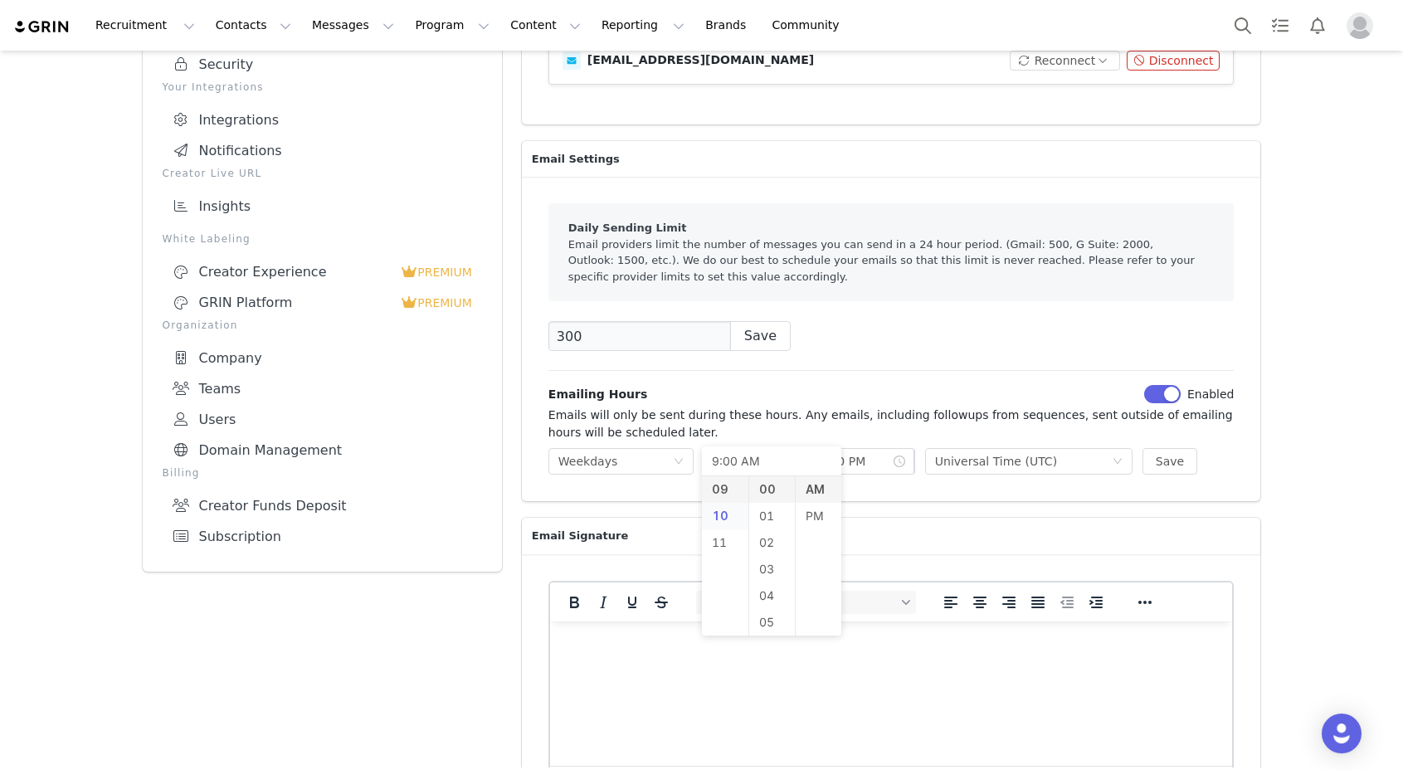
type input "10:00 AM"
click at [880, 509] on div "Email Account media@ootdbeauty.com Reconnect Disconnect Email Settings Daily Se…" at bounding box center [891, 417] width 739 height 888
click at [868, 465] on input "5:00 PM" at bounding box center [861, 461] width 105 height 27
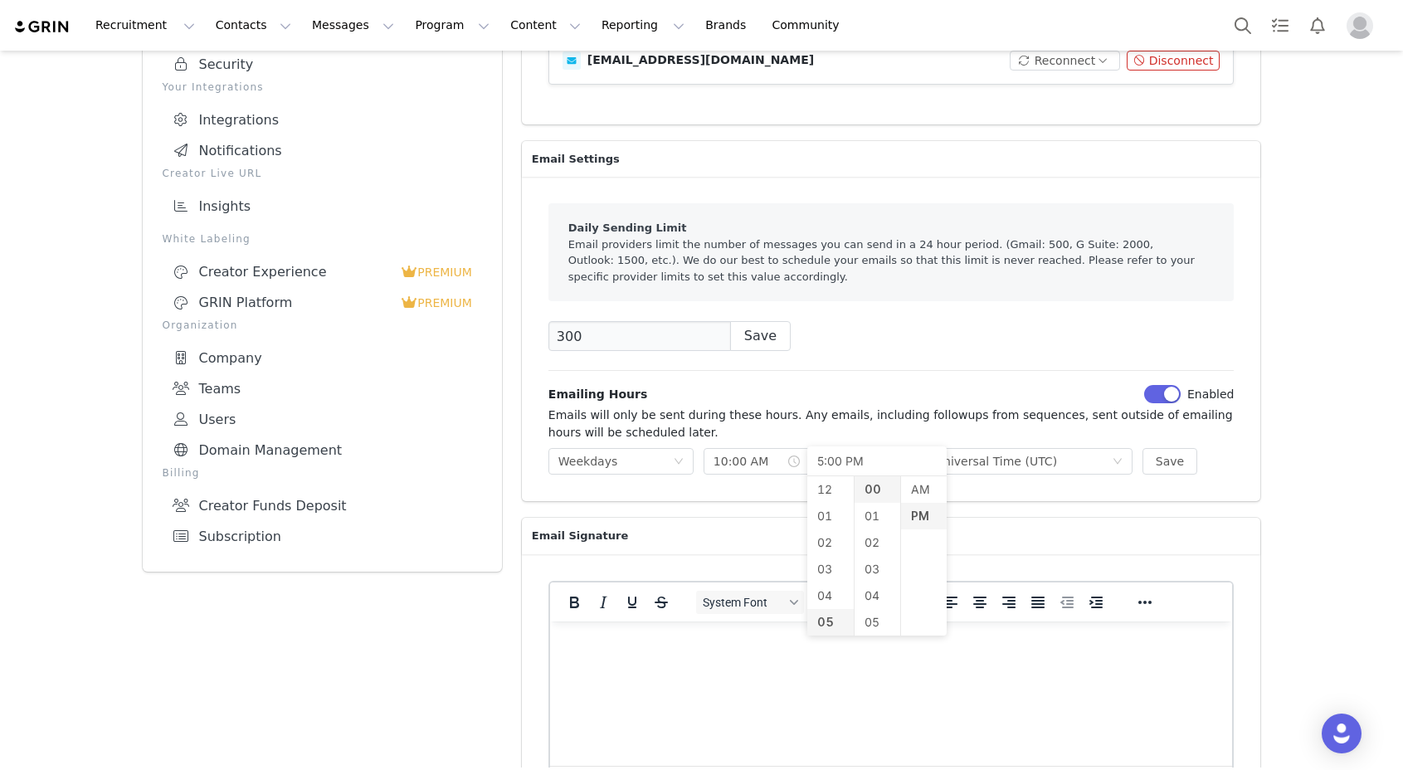
scroll to position [27, 0]
click at [878, 515] on li "30" at bounding box center [878, 510] width 46 height 27
type input "5:30 PM"
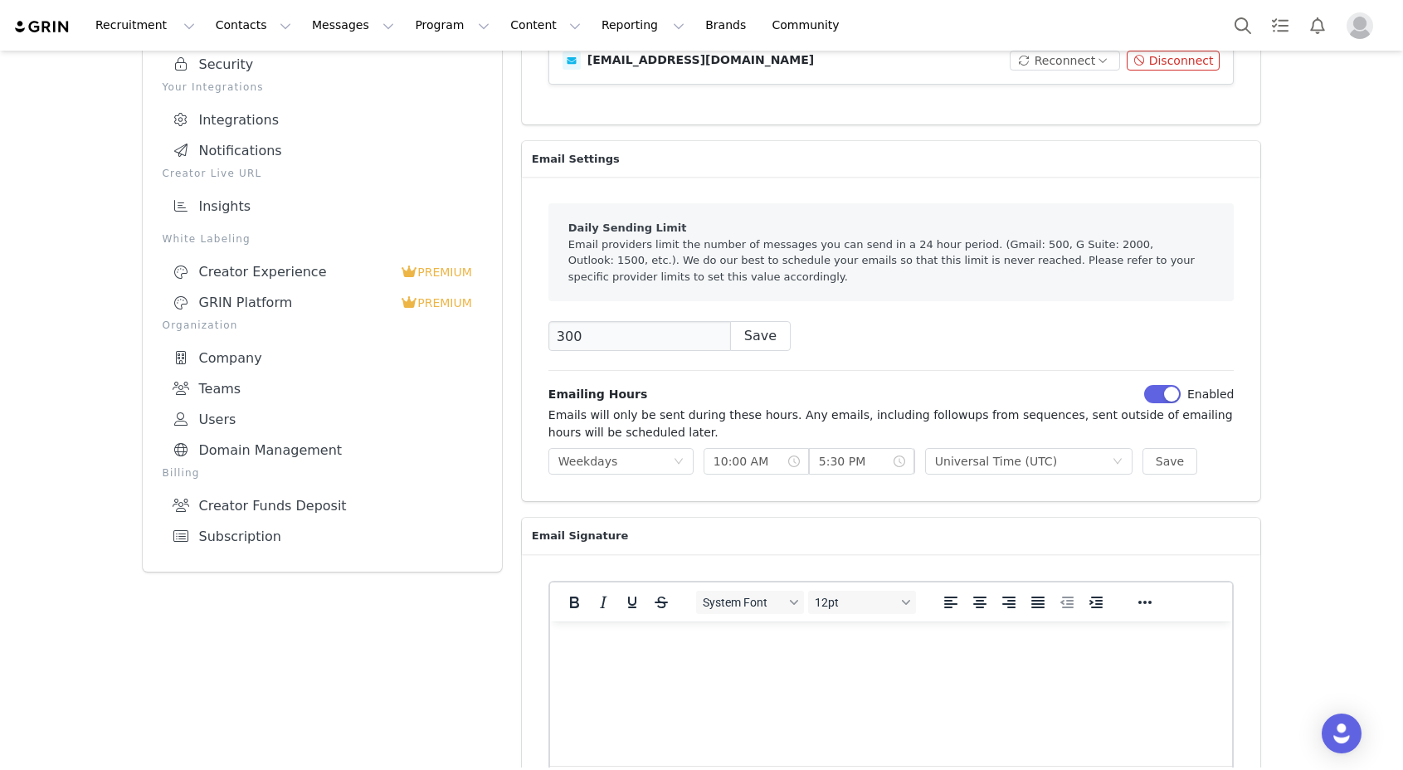
click at [1080, 514] on div "Email Account media@ootdbeauty.com Reconnect Disconnect Email Settings Daily Se…" at bounding box center [891, 417] width 739 height 888
click at [999, 460] on div "Universal Time (UTC)" at bounding box center [996, 461] width 122 height 25
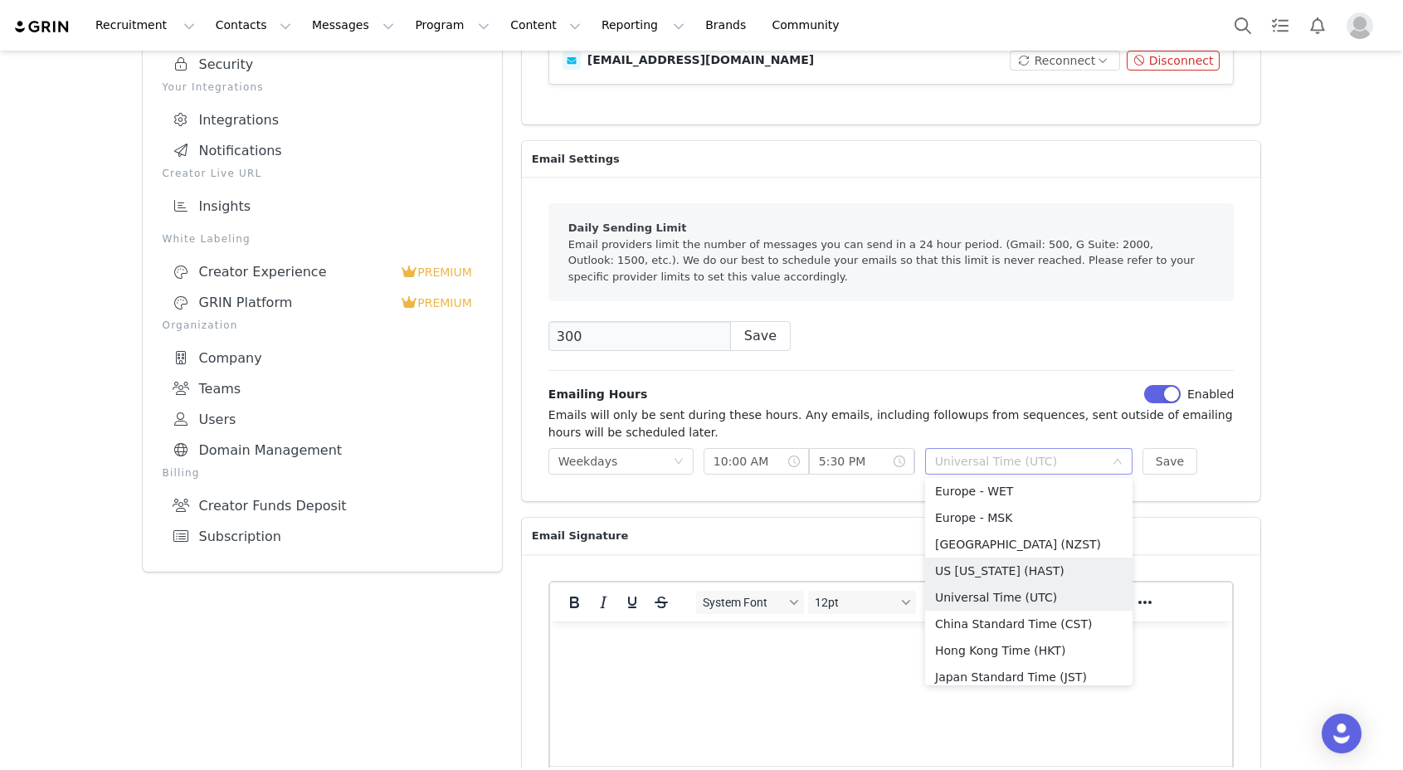
scroll to position [490, 0]
click at [1167, 520] on p "Email Signature" at bounding box center [891, 536] width 739 height 37
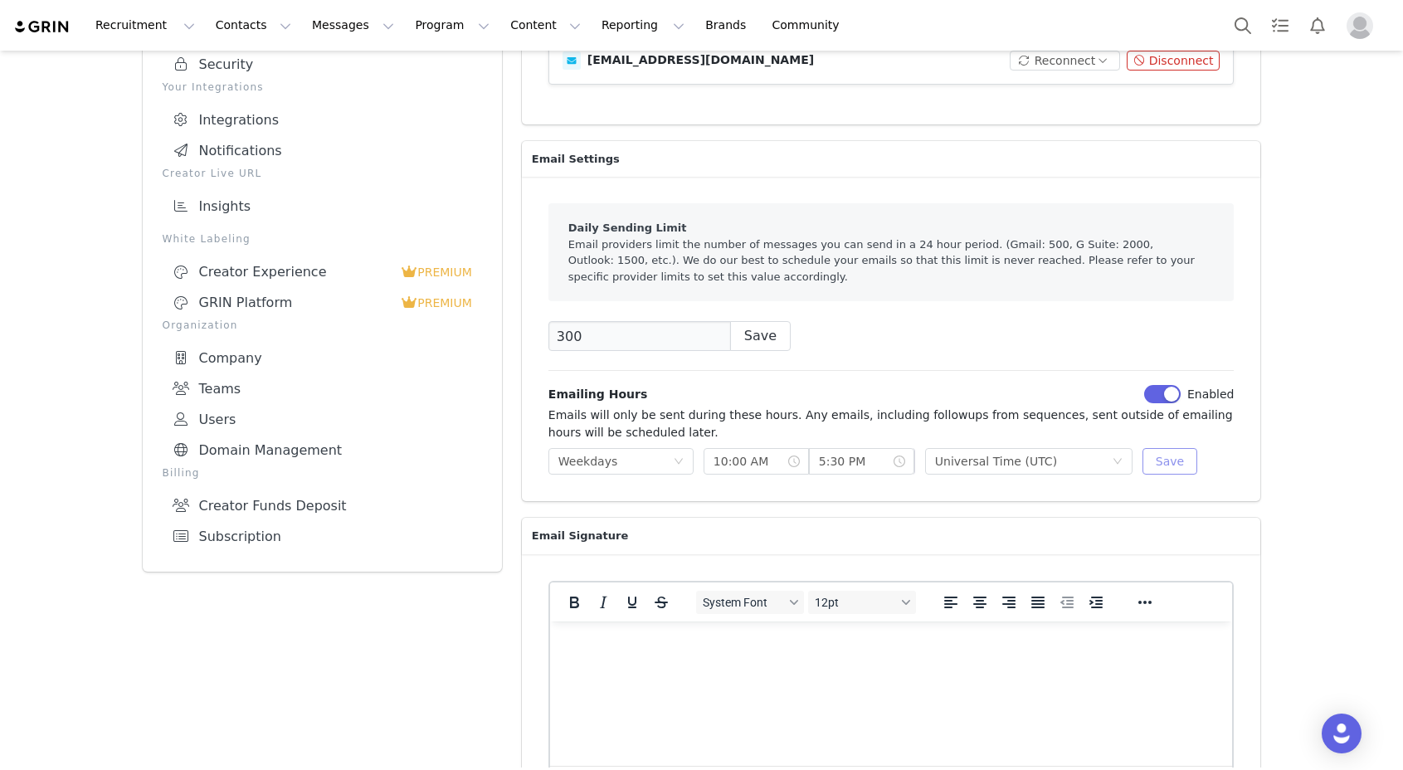
click at [1167, 464] on button "Save" at bounding box center [1170, 461] width 55 height 27
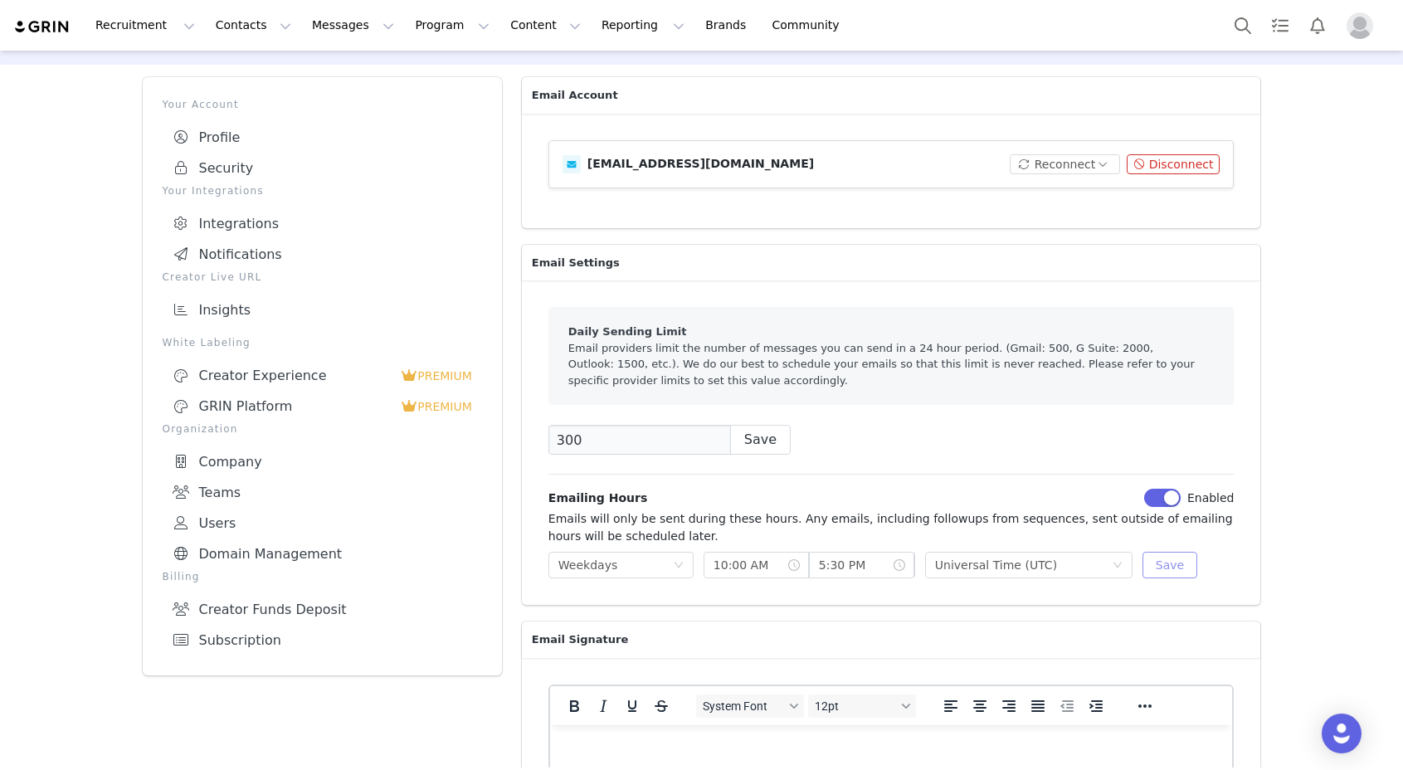
scroll to position [262, 0]
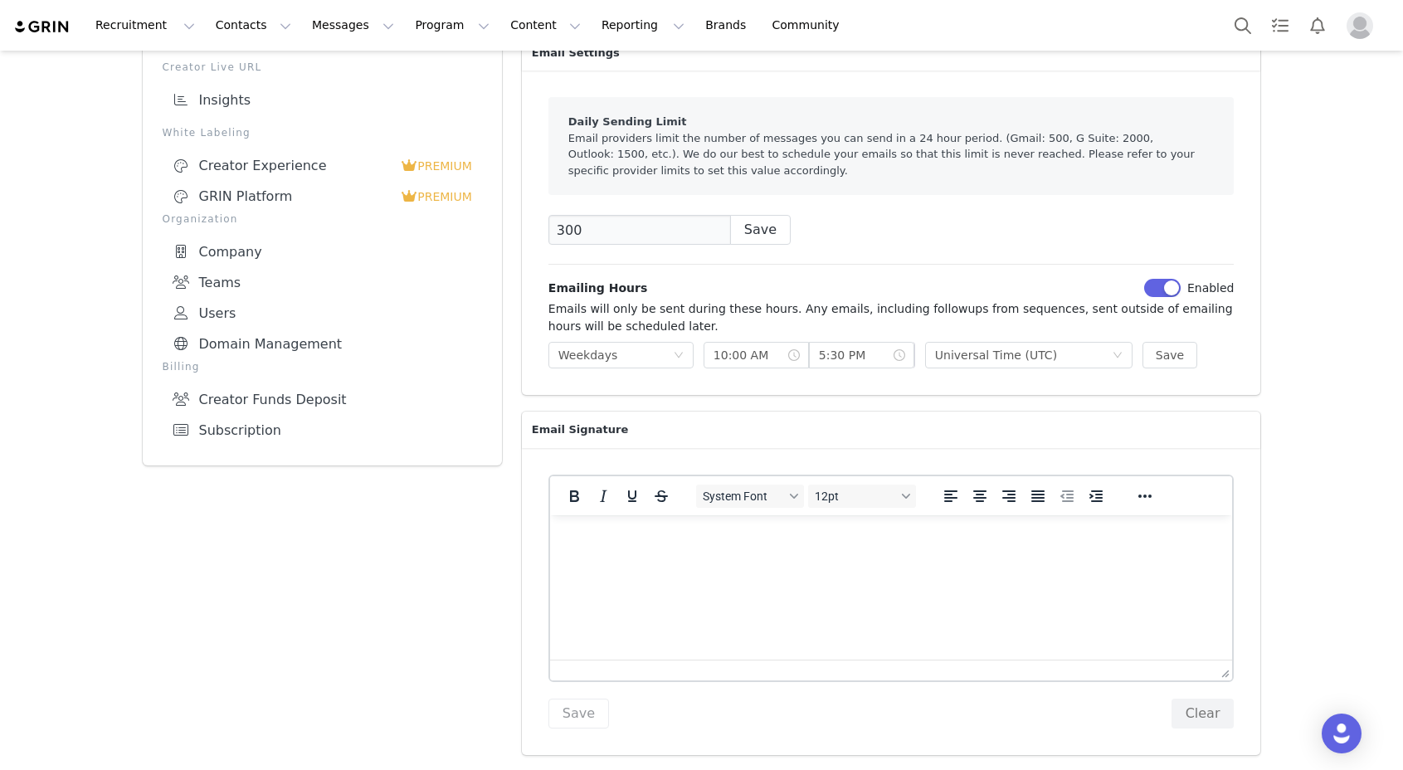
click at [730, 553] on html at bounding box center [890, 537] width 683 height 45
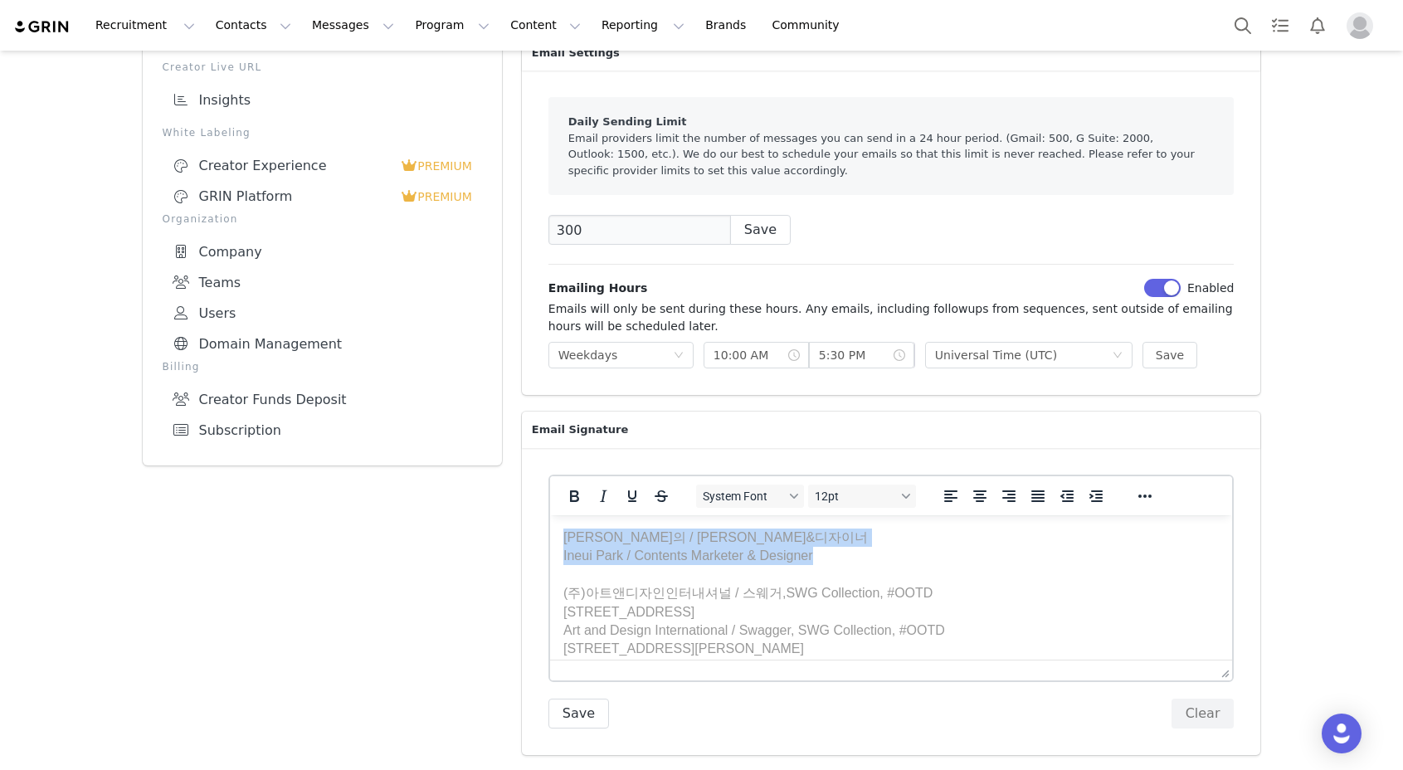
drag, startPoint x: 850, startPoint y: 568, endPoint x: 529, endPoint y: 531, distance: 323.3
click at [549, 531] on html "박인의 / 콘텐츠 마케터&디자이너 Ineui Park / Contents Marketer & Designer (주)아트앤디자인인터내셔널 / 스…" at bounding box center [890, 667] width 683 height 305
paste body "Rich Text Area. Press ALT-0 for help."
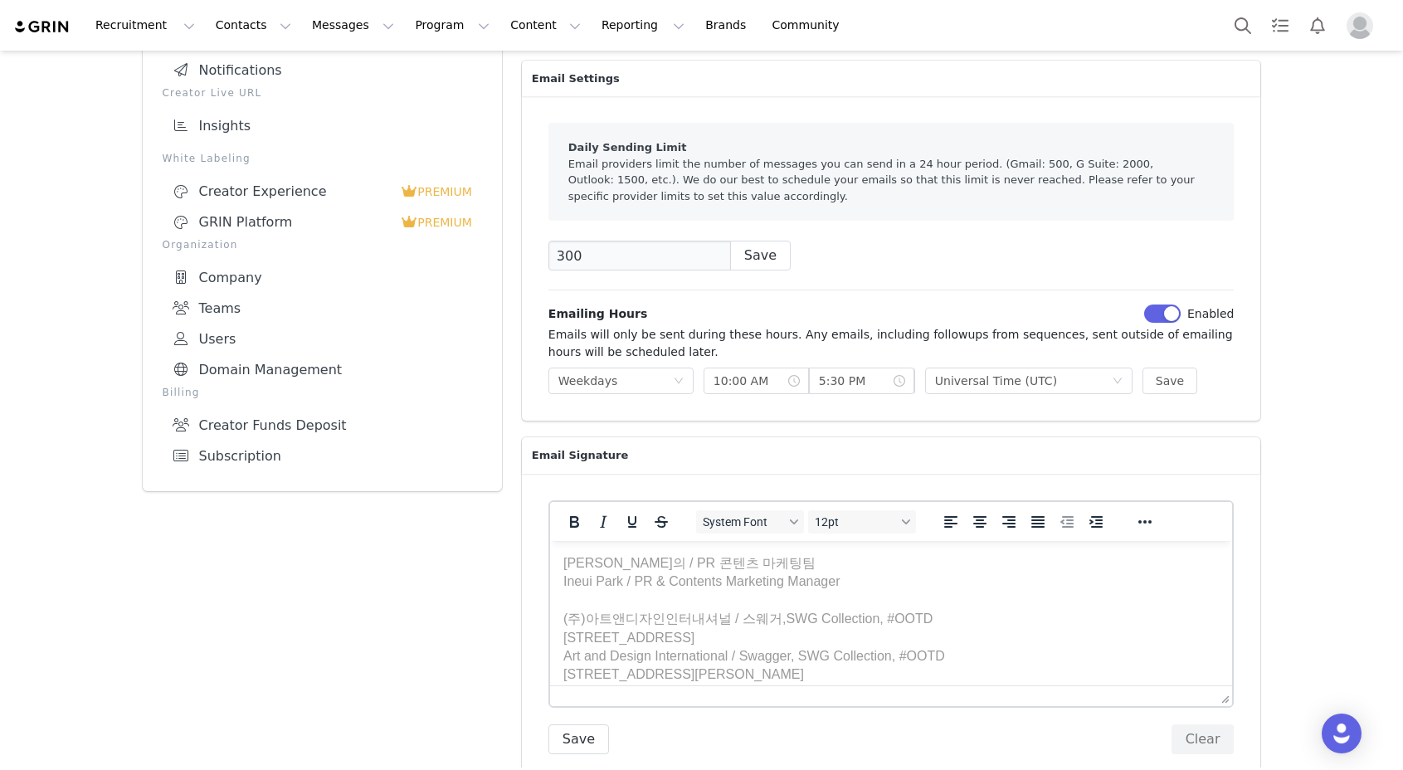
scroll to position [236, 0]
click at [601, 570] on span "박인의 / PR 콘텐츠 마케팅팀" at bounding box center [689, 563] width 252 height 14
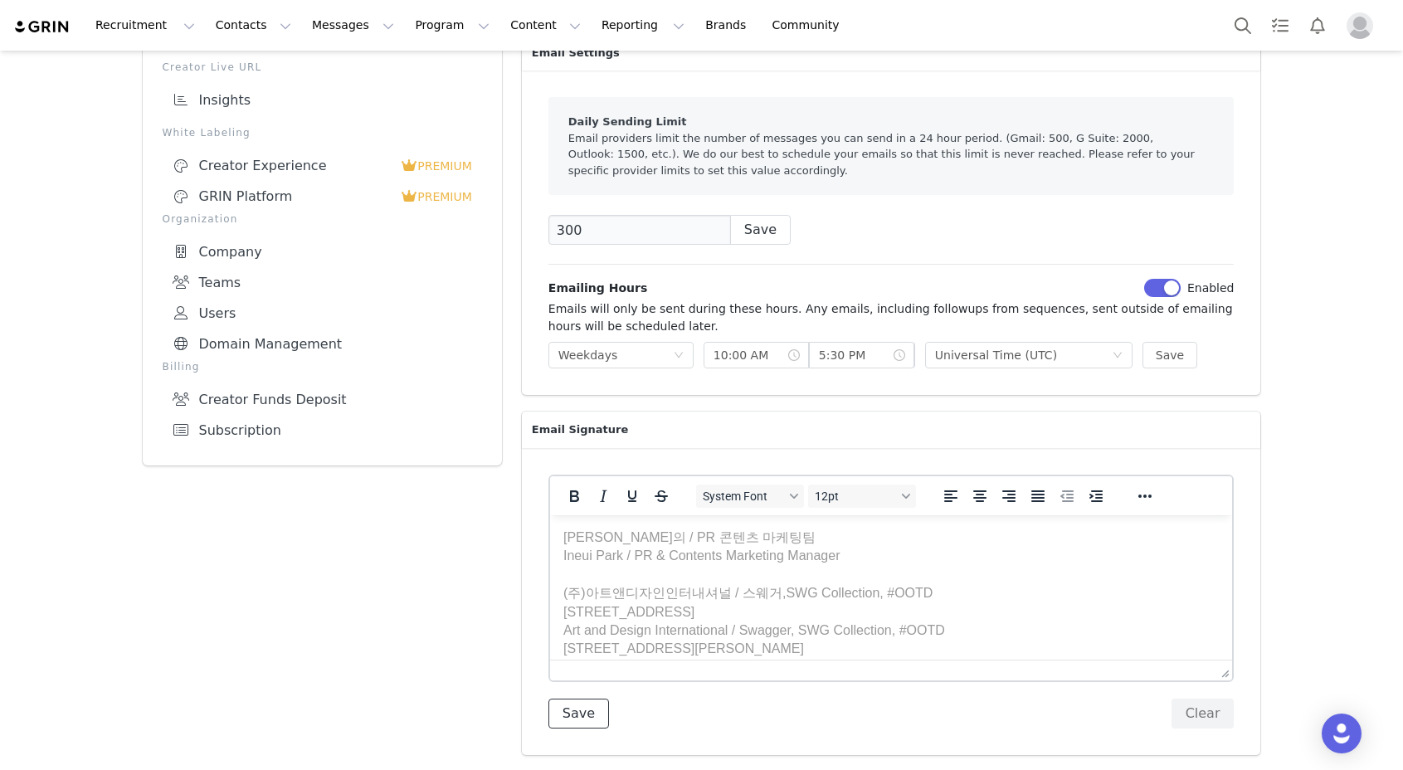
drag, startPoint x: 601, startPoint y: 720, endPoint x: 660, endPoint y: 713, distance: 59.4
click at [601, 720] on button "Save" at bounding box center [579, 714] width 61 height 30
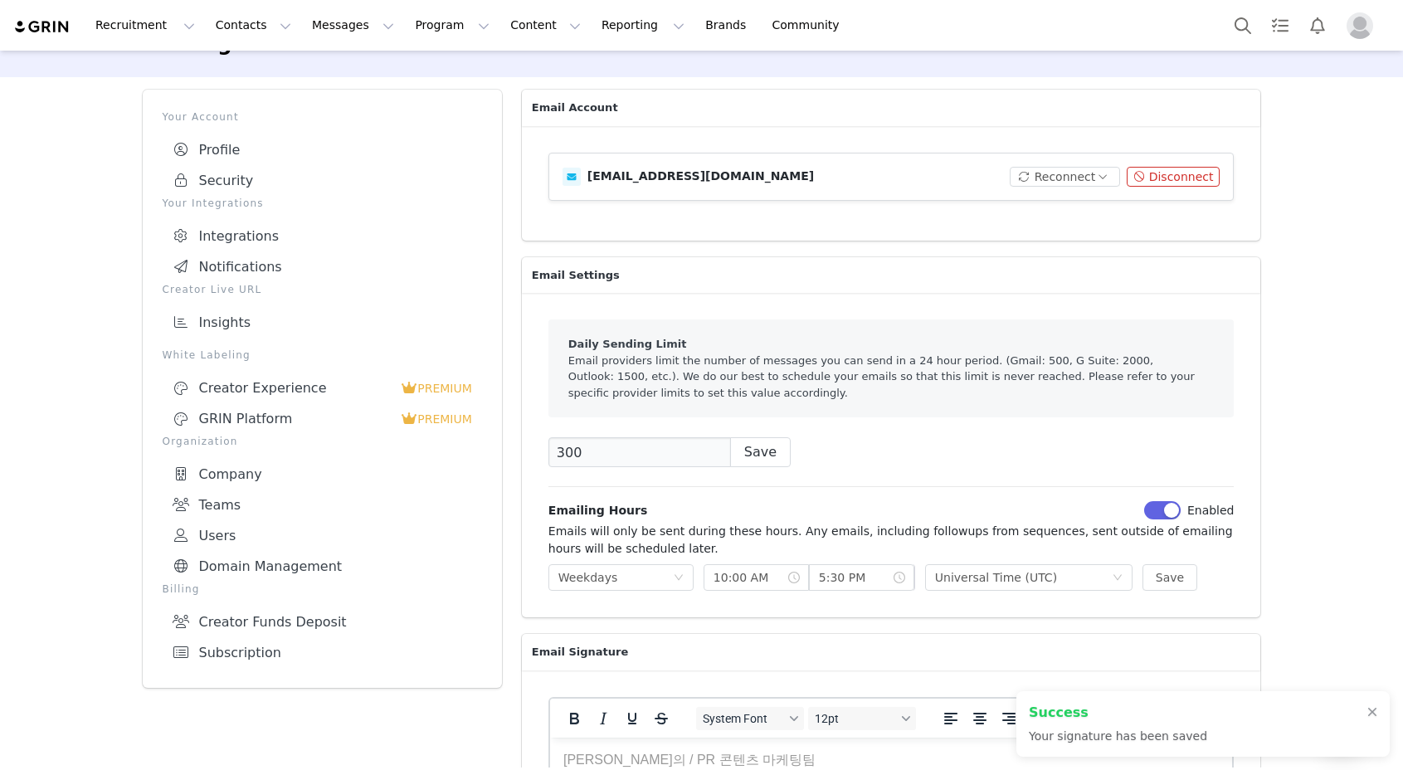
scroll to position [37, 0]
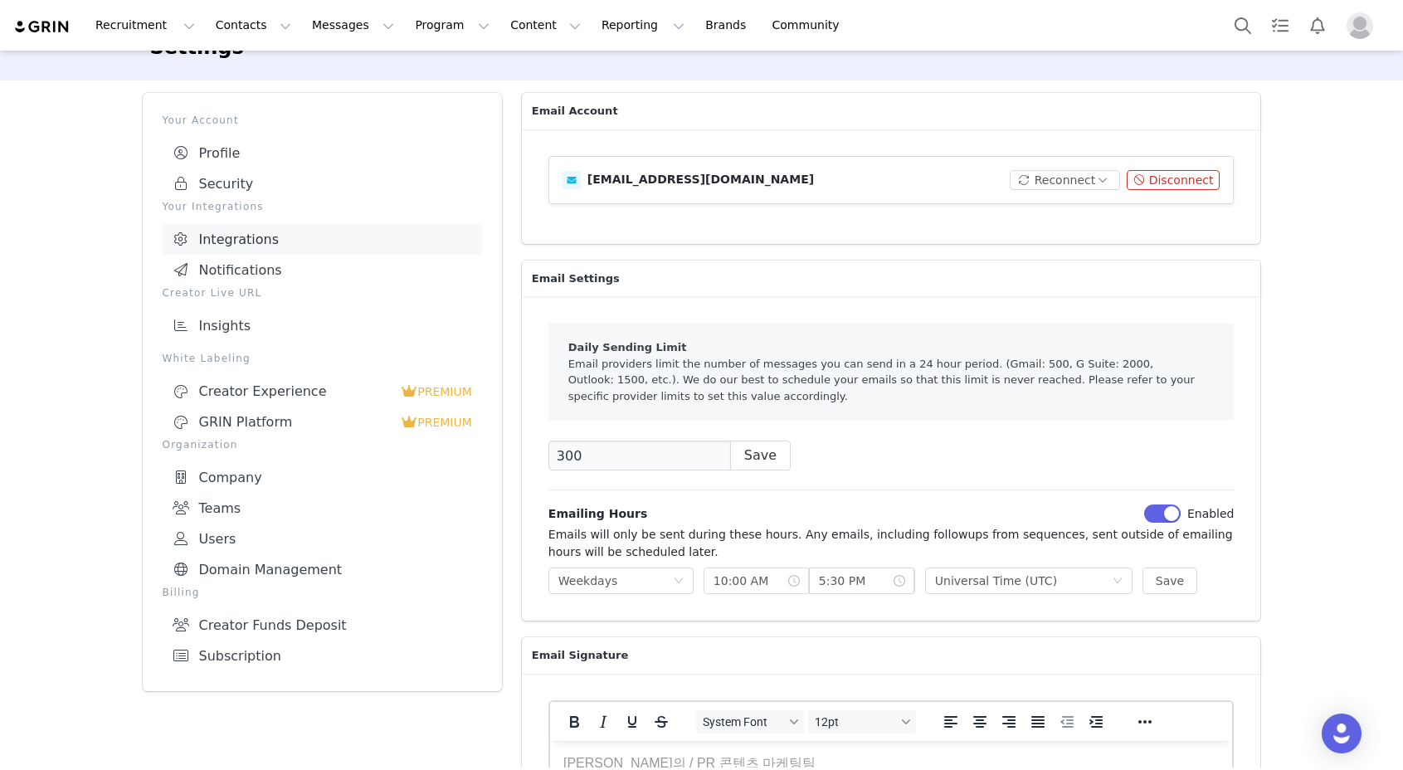
click at [399, 245] on link "Integrations" at bounding box center [322, 239] width 319 height 31
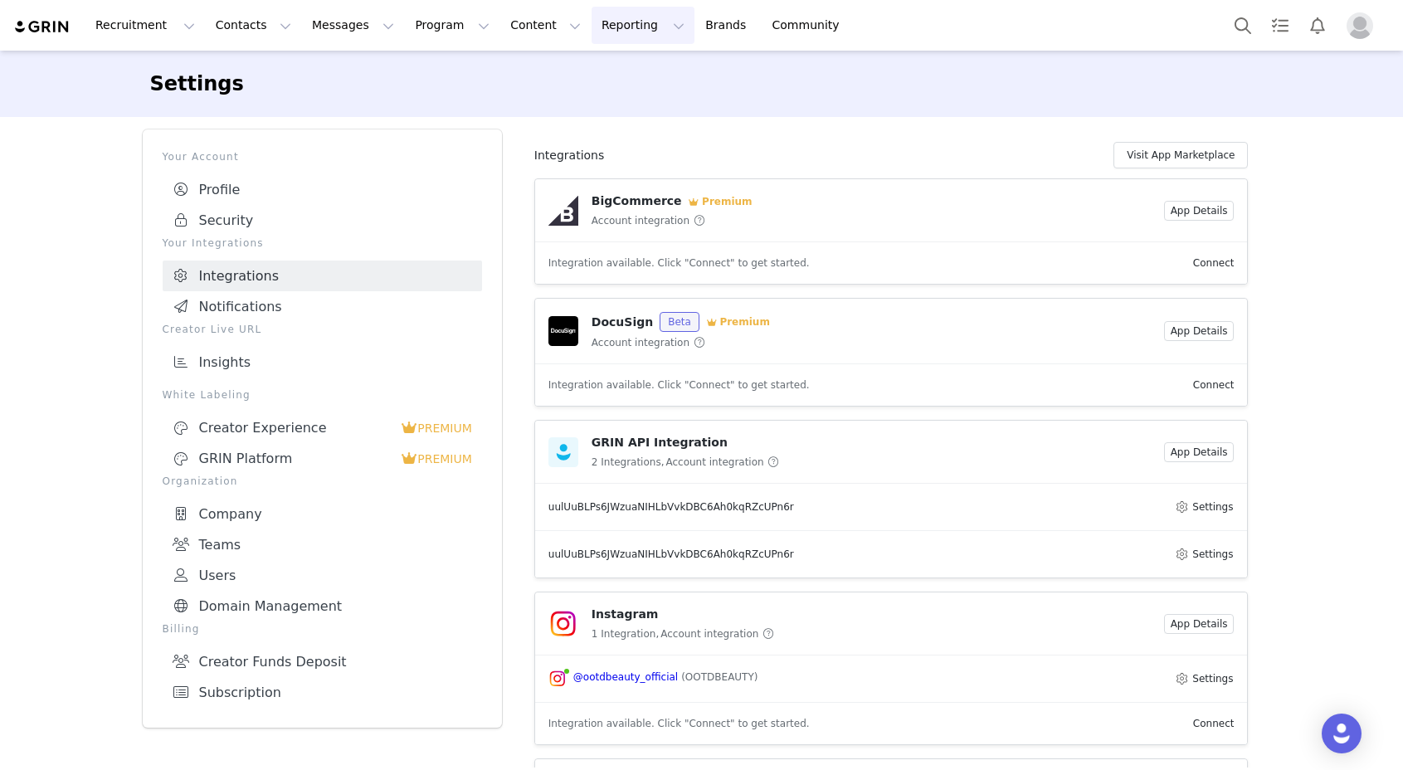
click at [592, 34] on button "Reporting Reporting" at bounding box center [643, 25] width 103 height 37
click at [566, 66] on p "Dashboard" at bounding box center [594, 73] width 63 height 17
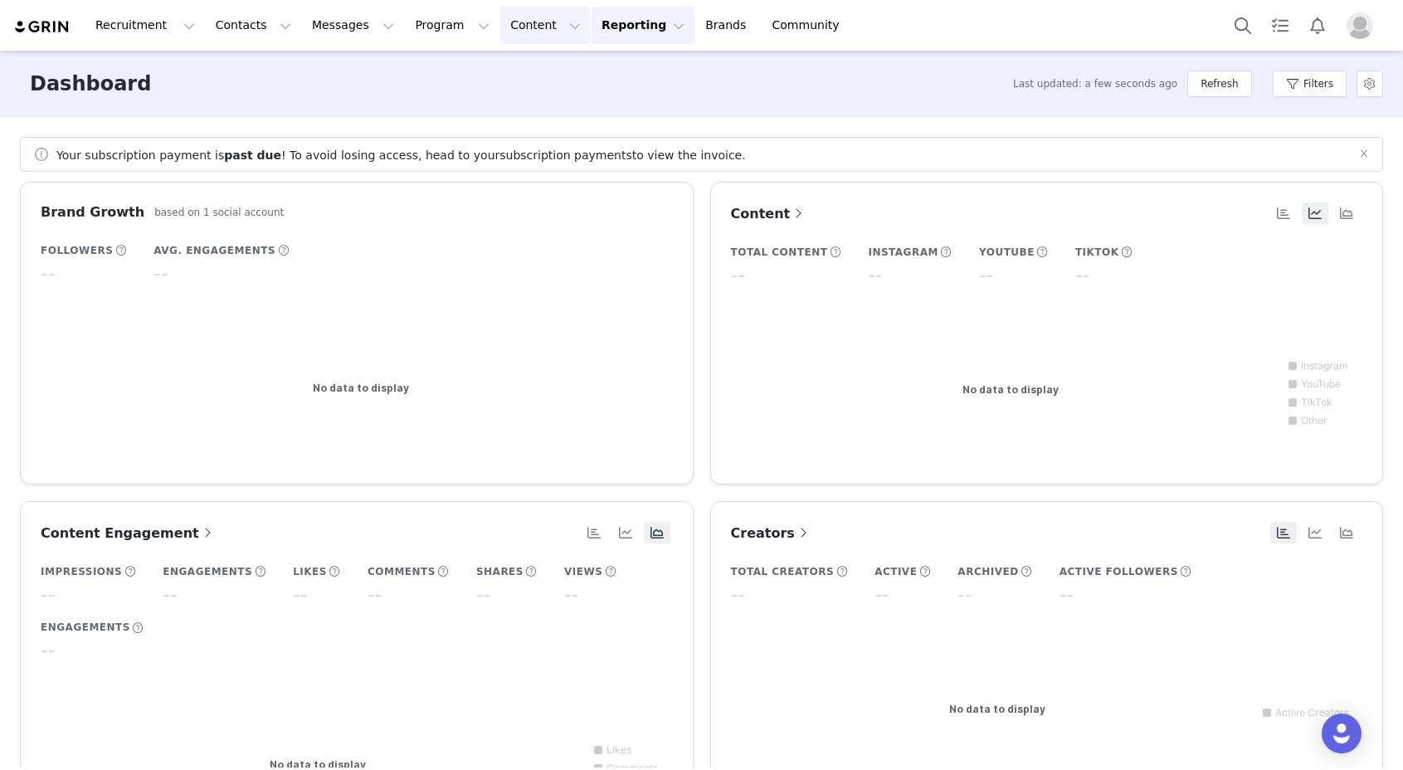
click at [533, 12] on button "Content Content" at bounding box center [545, 25] width 90 height 37
click at [436, 28] on button "Program Program" at bounding box center [452, 25] width 95 height 37
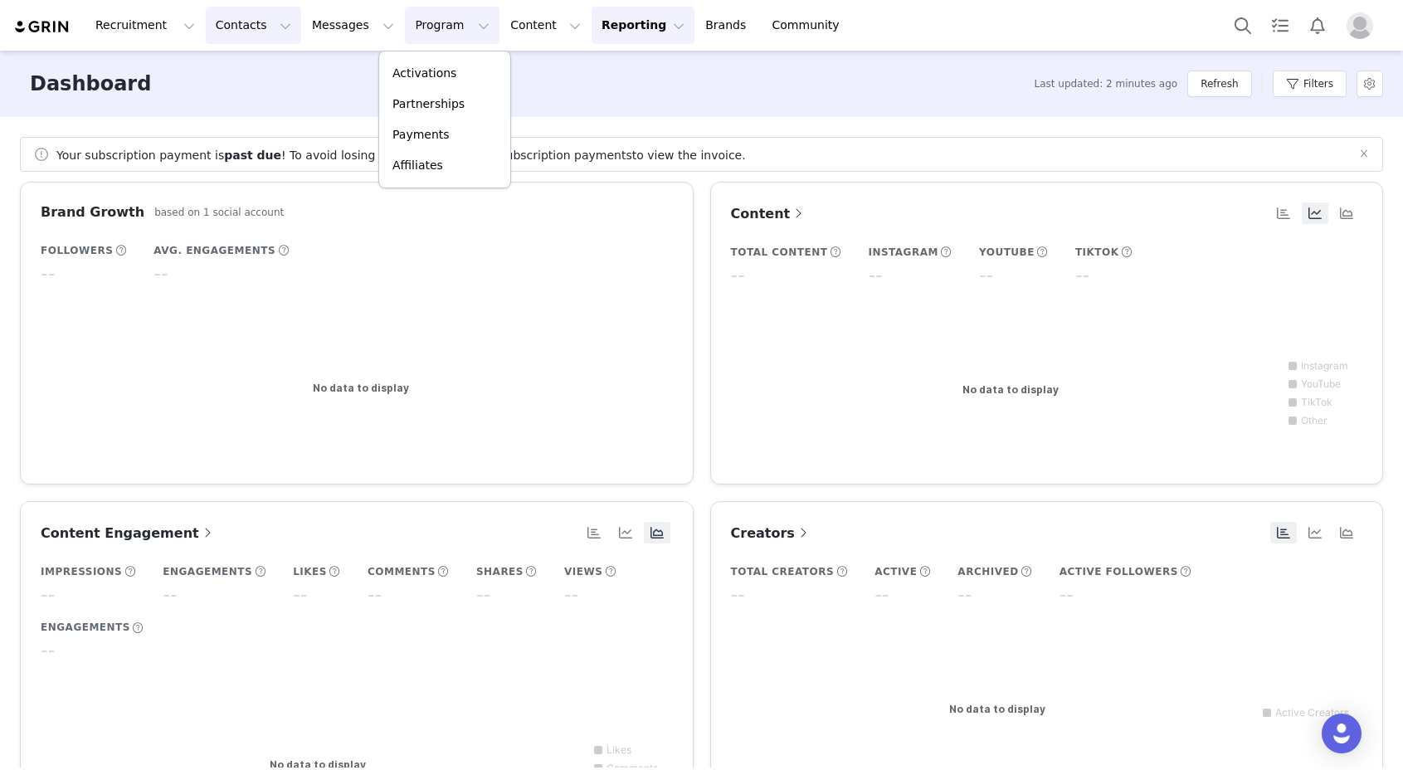
click at [224, 35] on button "Contacts Contacts" at bounding box center [253, 25] width 95 height 37
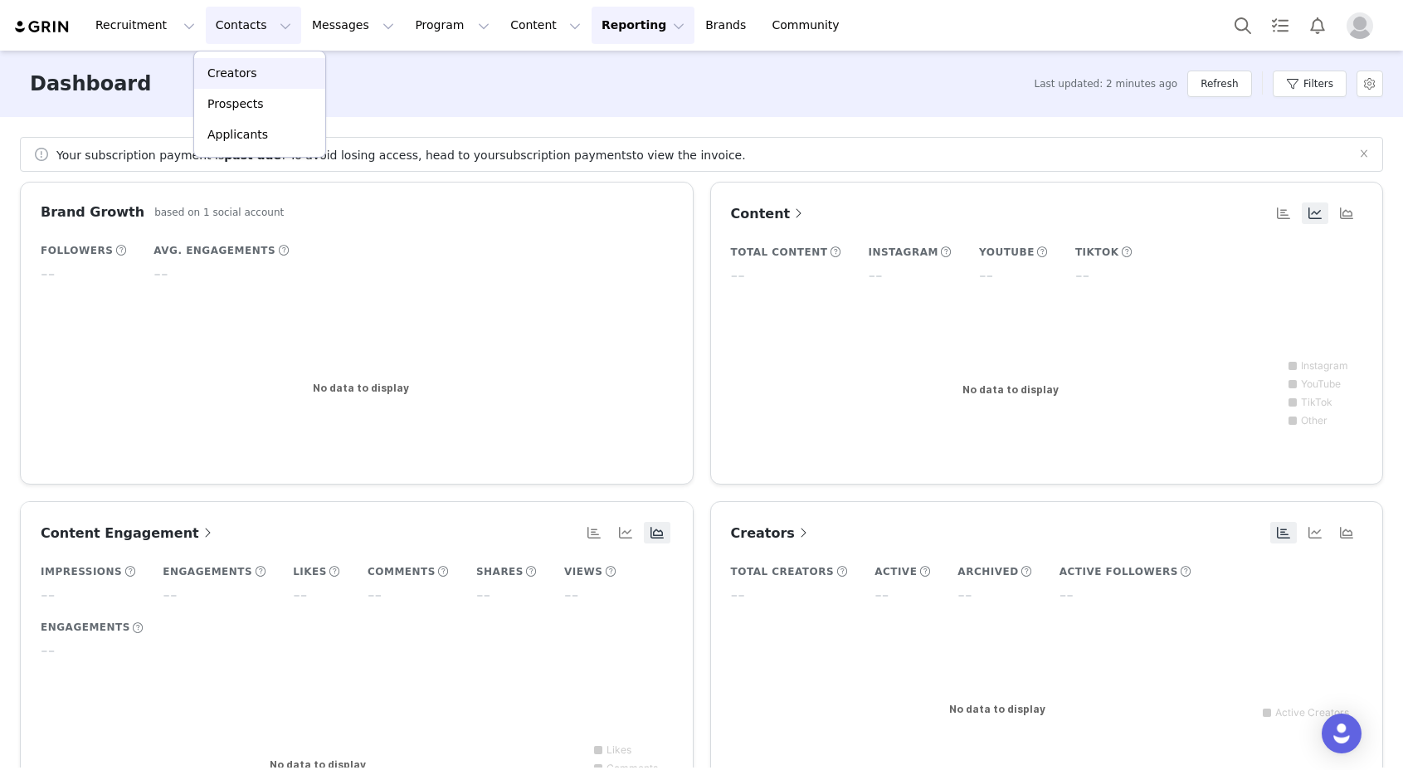
click at [246, 75] on p "Creators" at bounding box center [232, 73] width 50 height 17
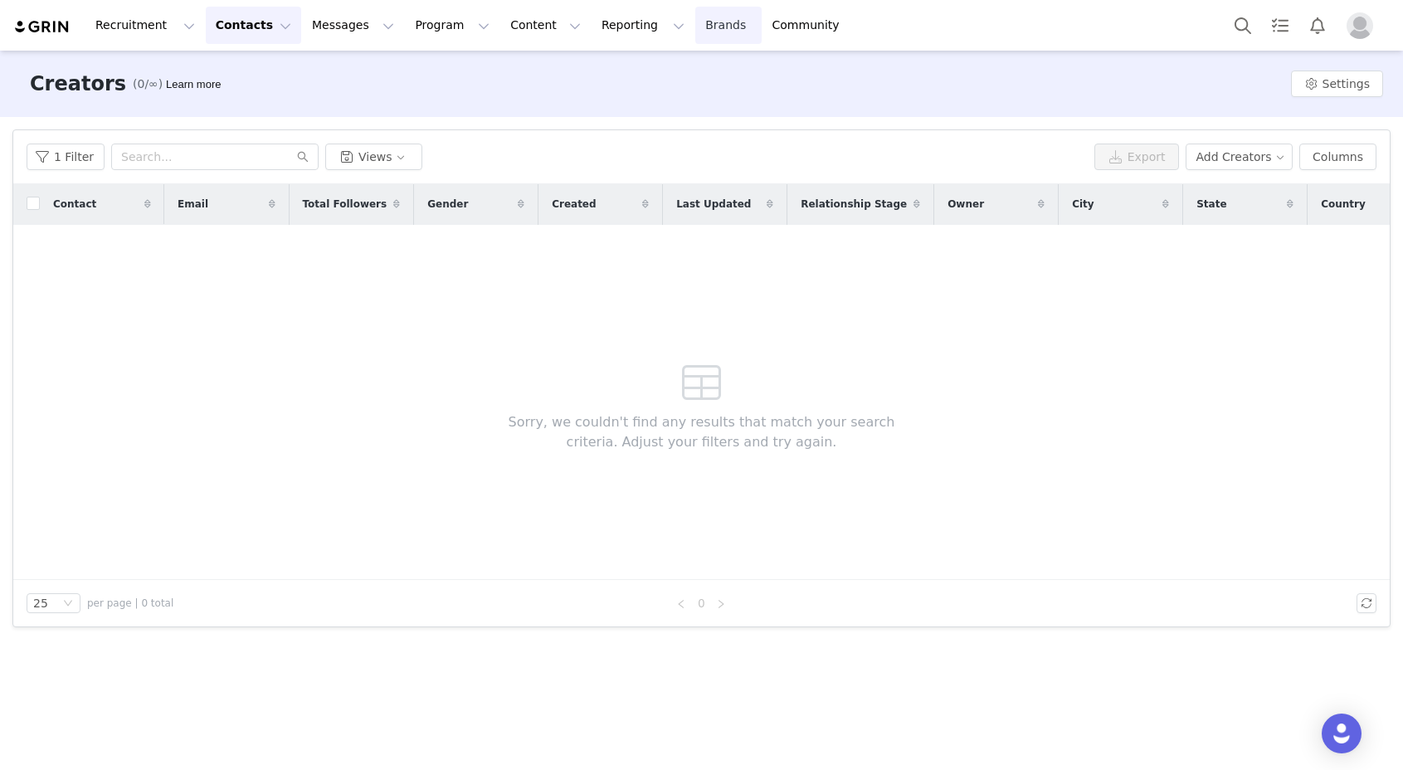
click at [695, 16] on link "Brands Brands" at bounding box center [728, 25] width 66 height 37
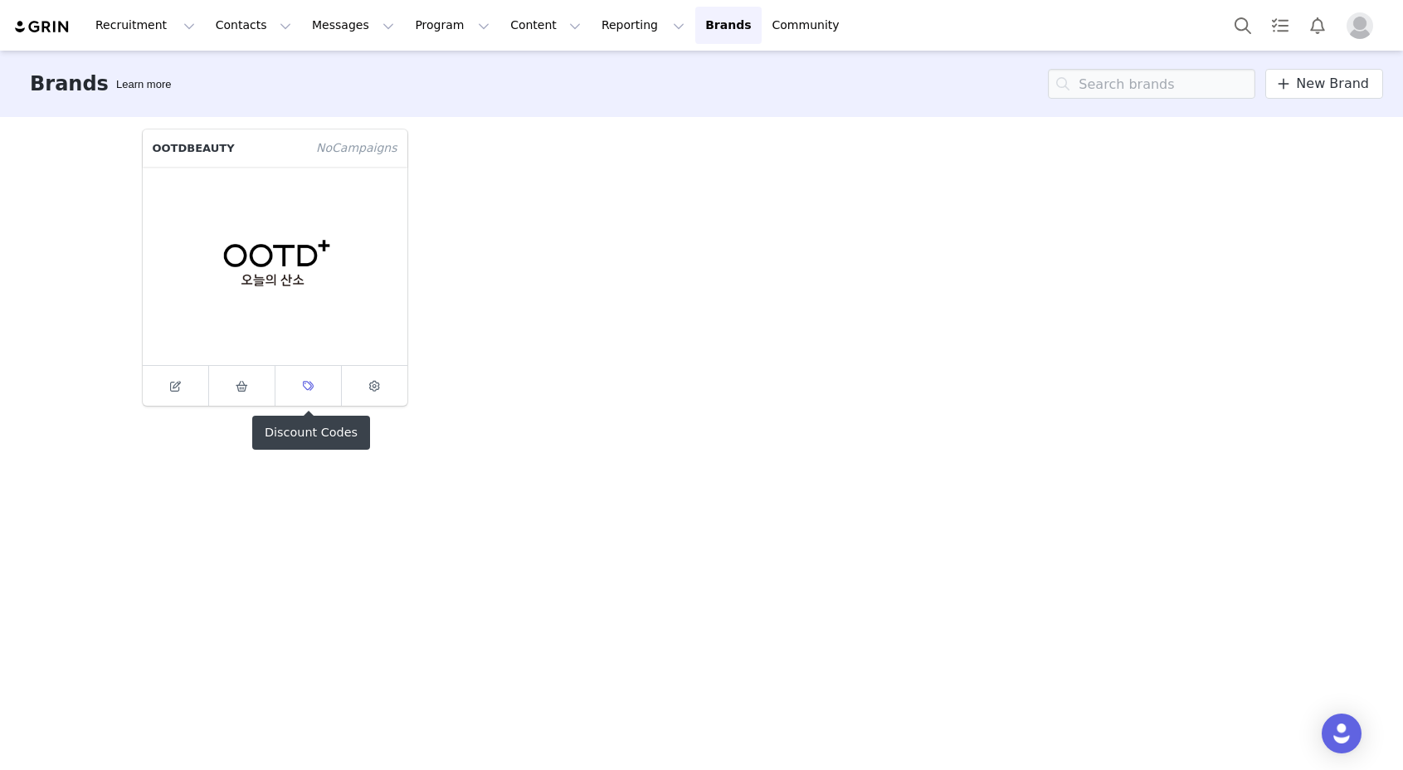
click at [317, 376] on span at bounding box center [308, 386] width 20 height 20
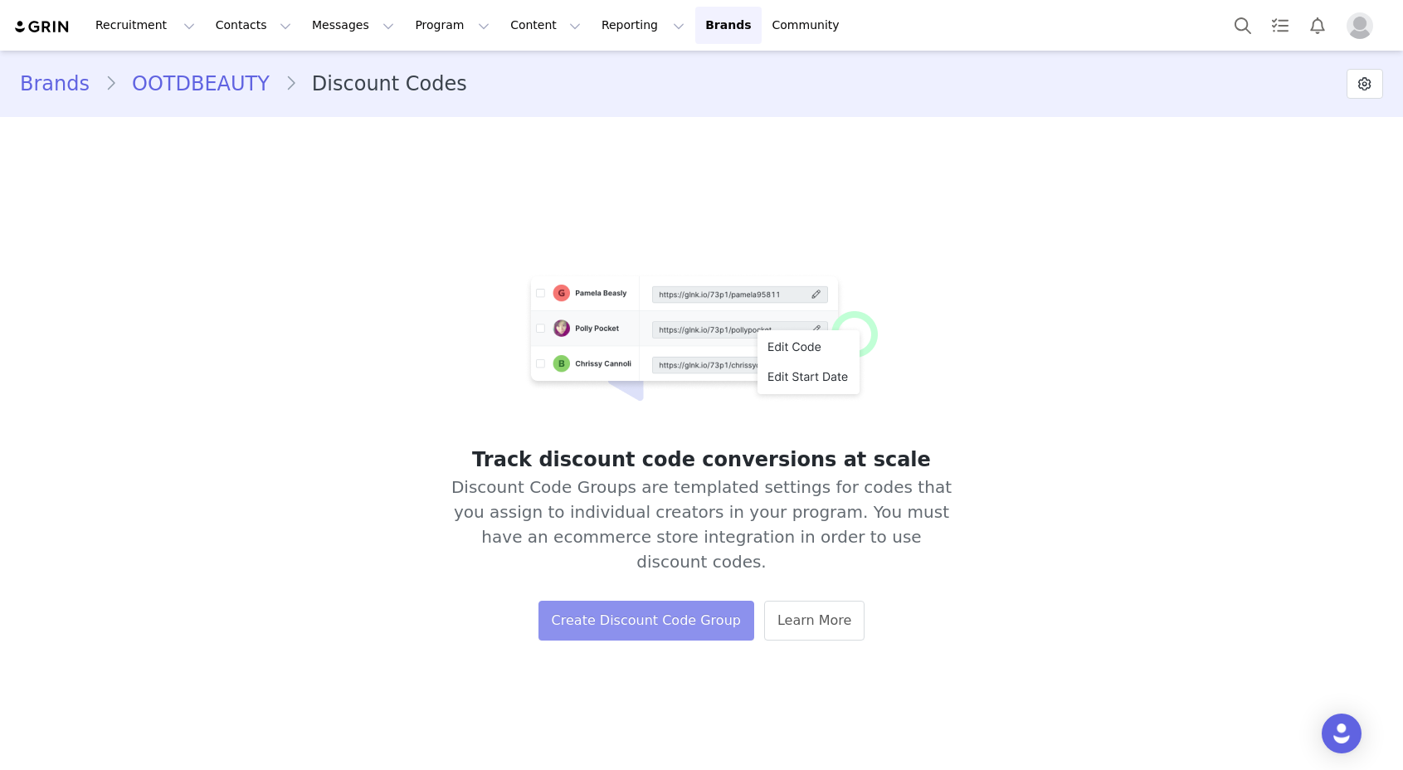
click at [719, 601] on button "Create Discount Code Group" at bounding box center [647, 621] width 216 height 40
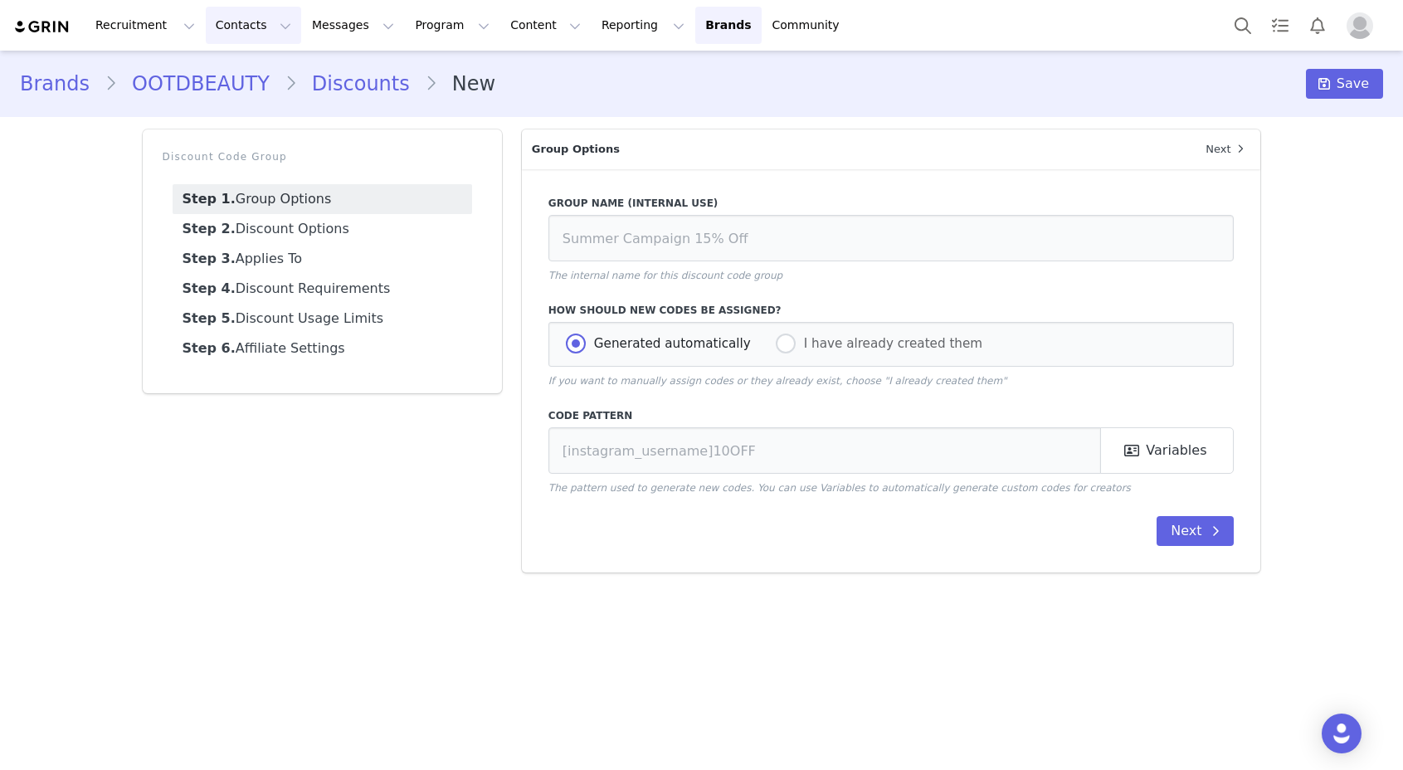
click at [222, 22] on button "Contacts Contacts" at bounding box center [253, 25] width 95 height 37
click at [150, 35] on button "Recruitment Recruitment" at bounding box center [144, 25] width 119 height 37
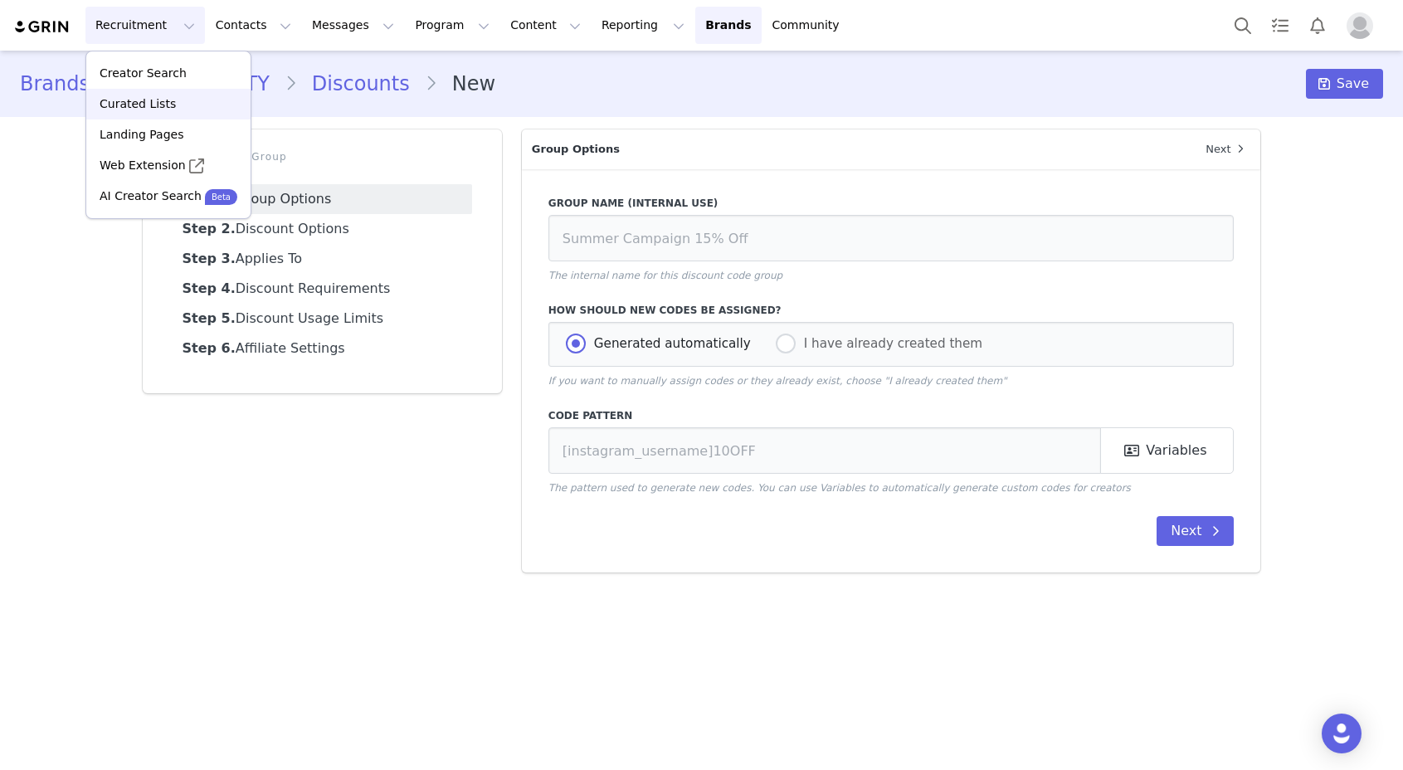
click at [173, 110] on div "Curated Lists" at bounding box center [168, 103] width 144 height 17
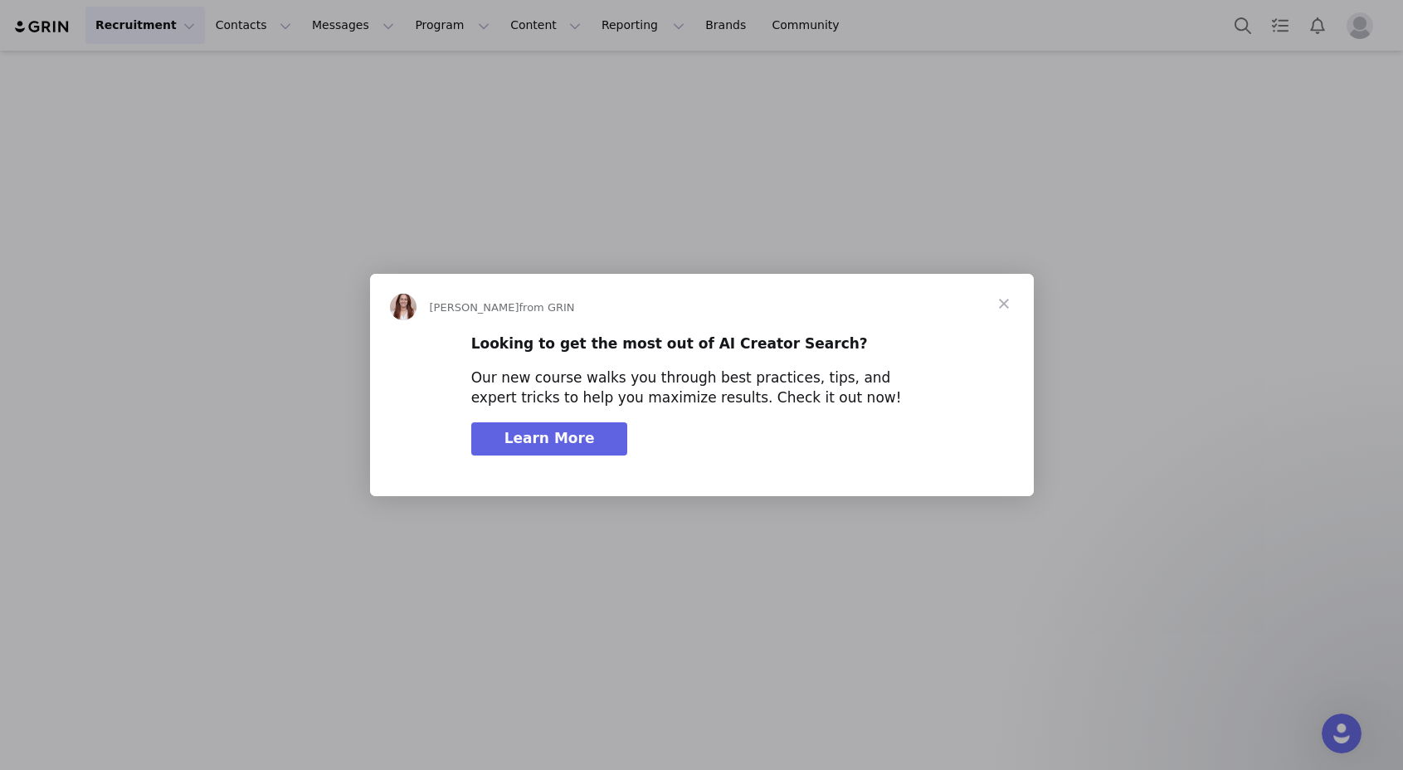
click at [1007, 300] on span "Close" at bounding box center [1004, 304] width 60 height 60
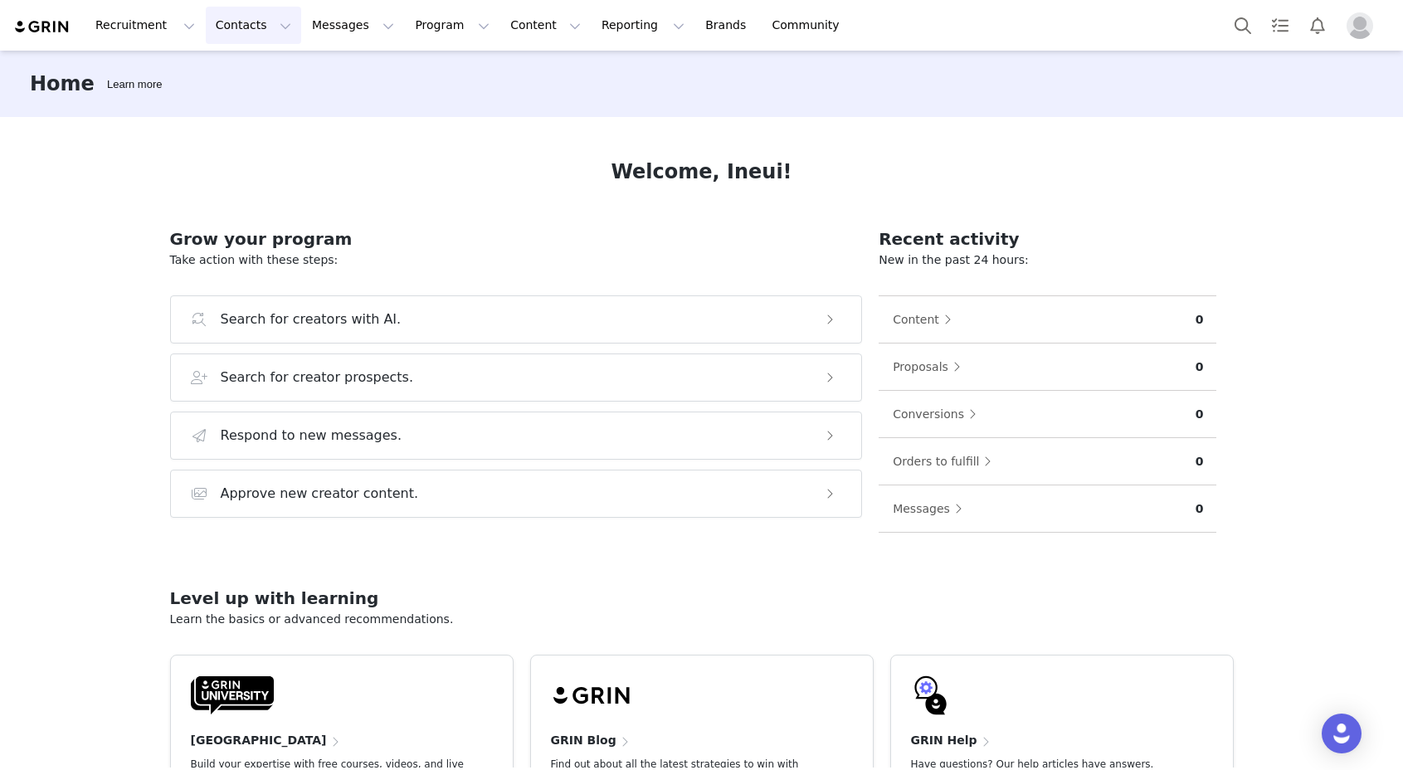
click at [242, 29] on button "Contacts Contacts" at bounding box center [253, 25] width 95 height 37
click at [244, 71] on p "Creators" at bounding box center [232, 73] width 50 height 17
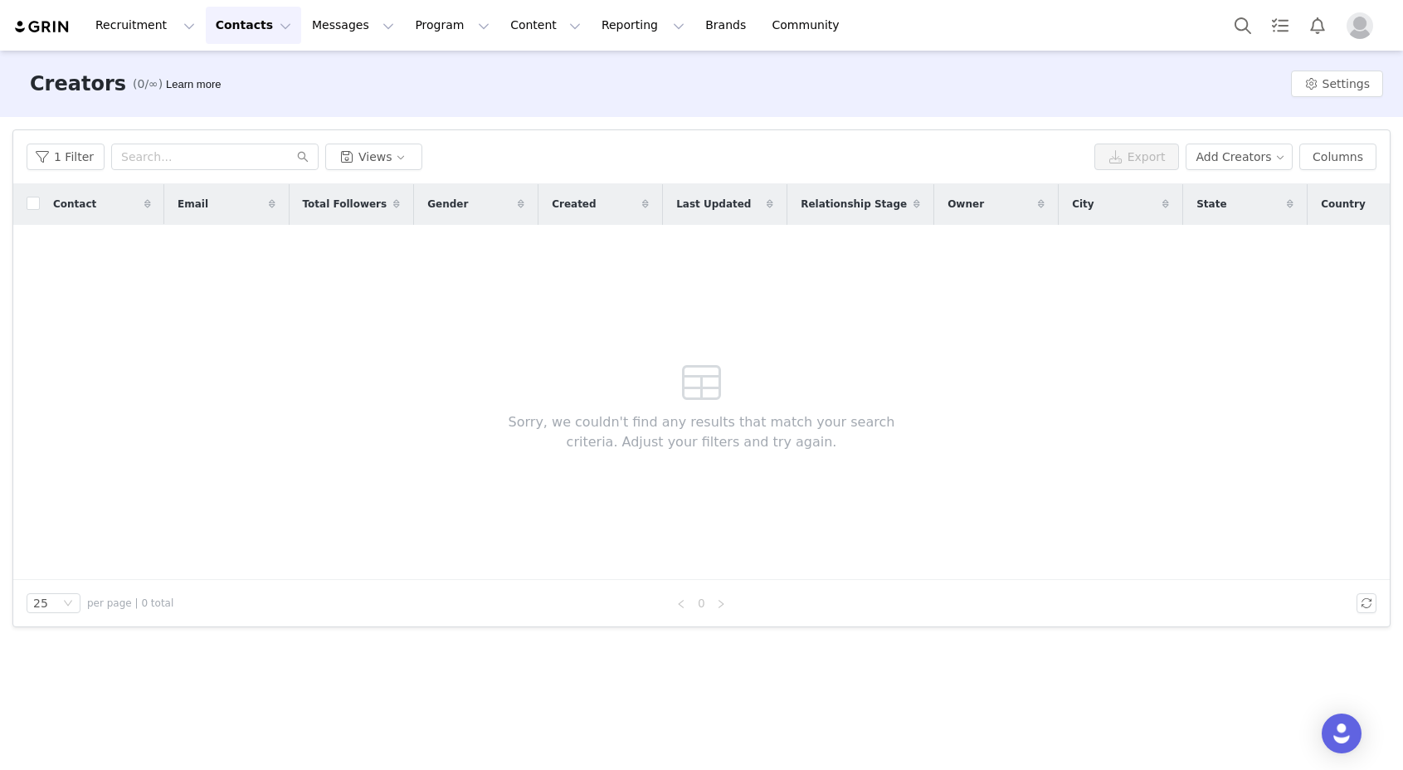
click at [276, 281] on div "Contact Email Total Followers Gender Created Last Updated Relationship Stage Ow…" at bounding box center [701, 382] width 1377 height 396
click at [1318, 90] on button "Settings" at bounding box center [1337, 84] width 92 height 27
click at [1340, 144] on span "Relationship Stages" at bounding box center [1325, 145] width 115 height 13
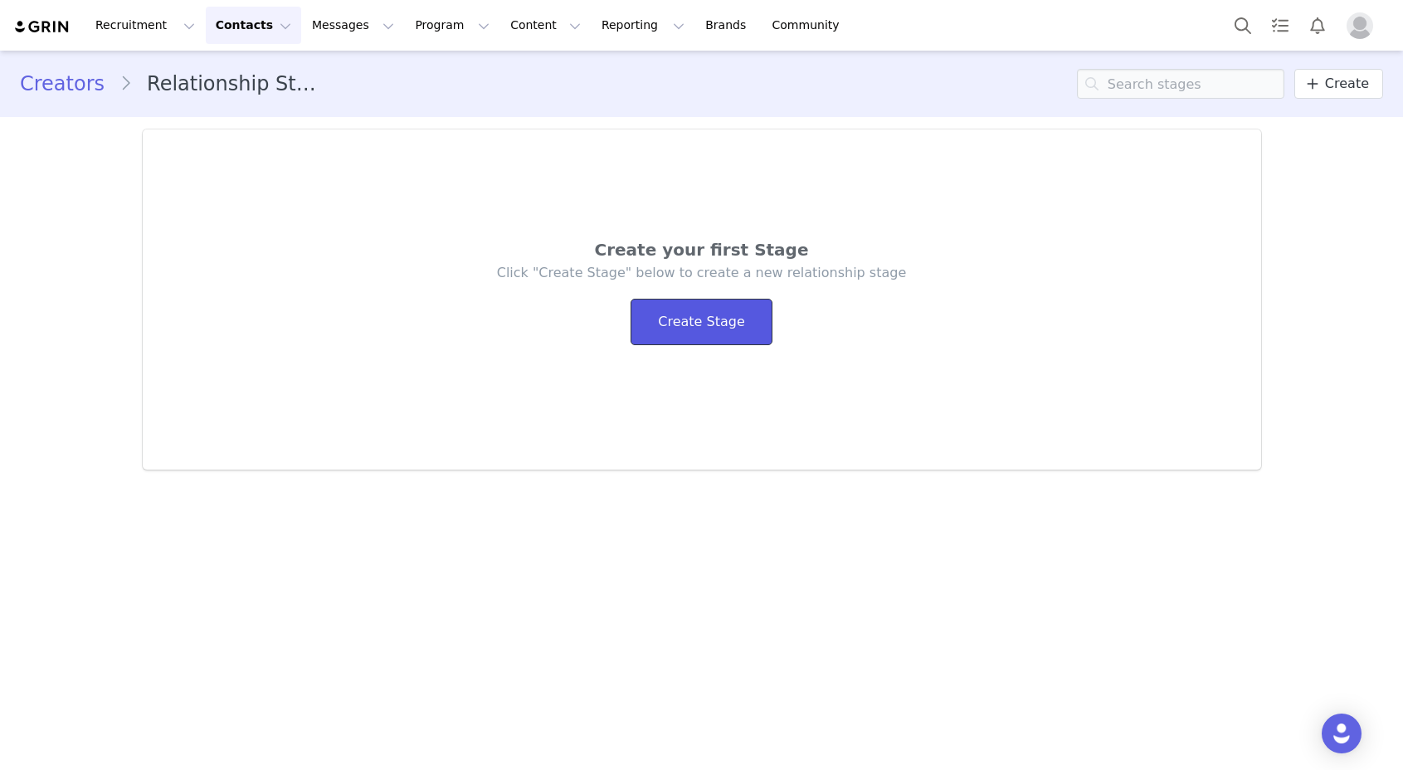
click at [683, 318] on link "Create Stage" at bounding box center [701, 322] width 141 height 46
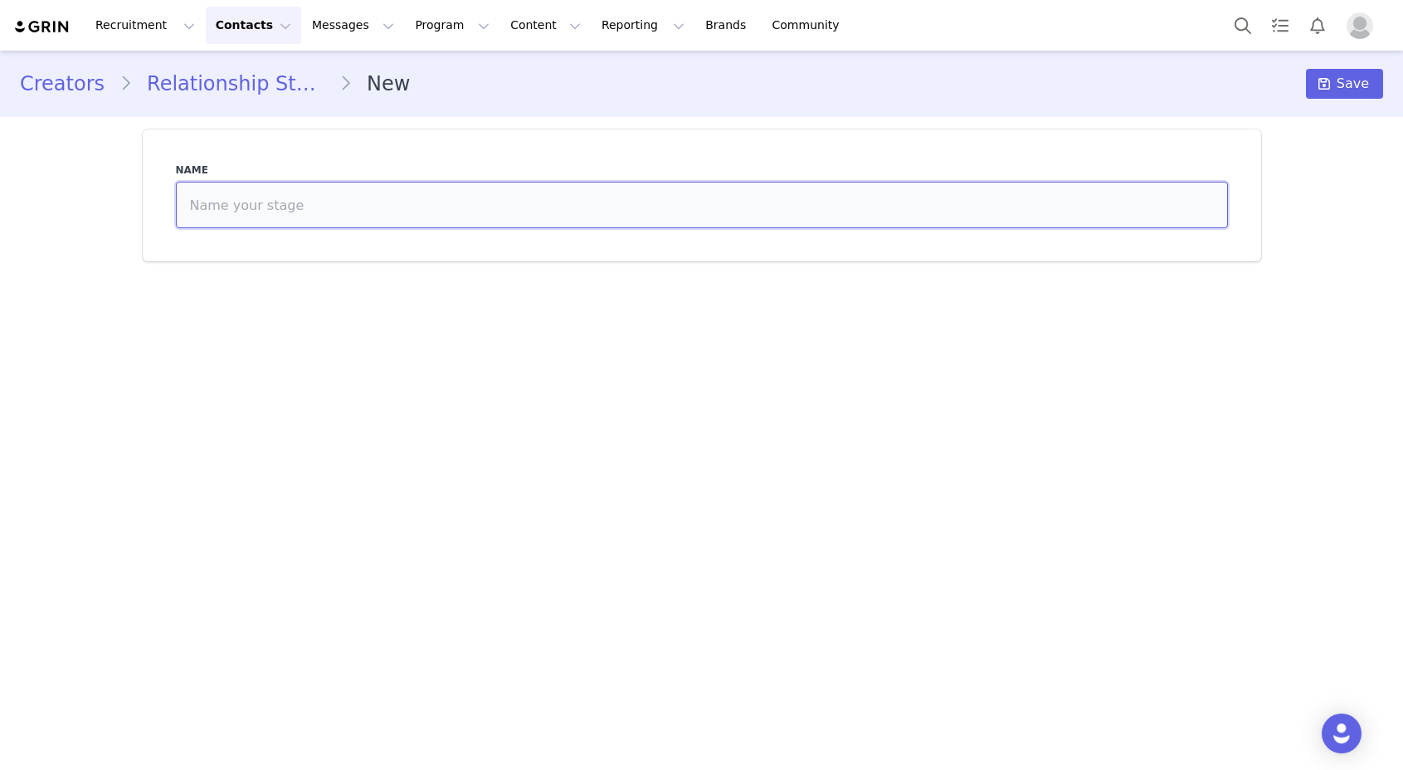
click at [358, 213] on input at bounding box center [702, 205] width 1052 height 46
click at [241, 197] on input at bounding box center [702, 205] width 1052 height 46
type input "d"
type input "Approved"
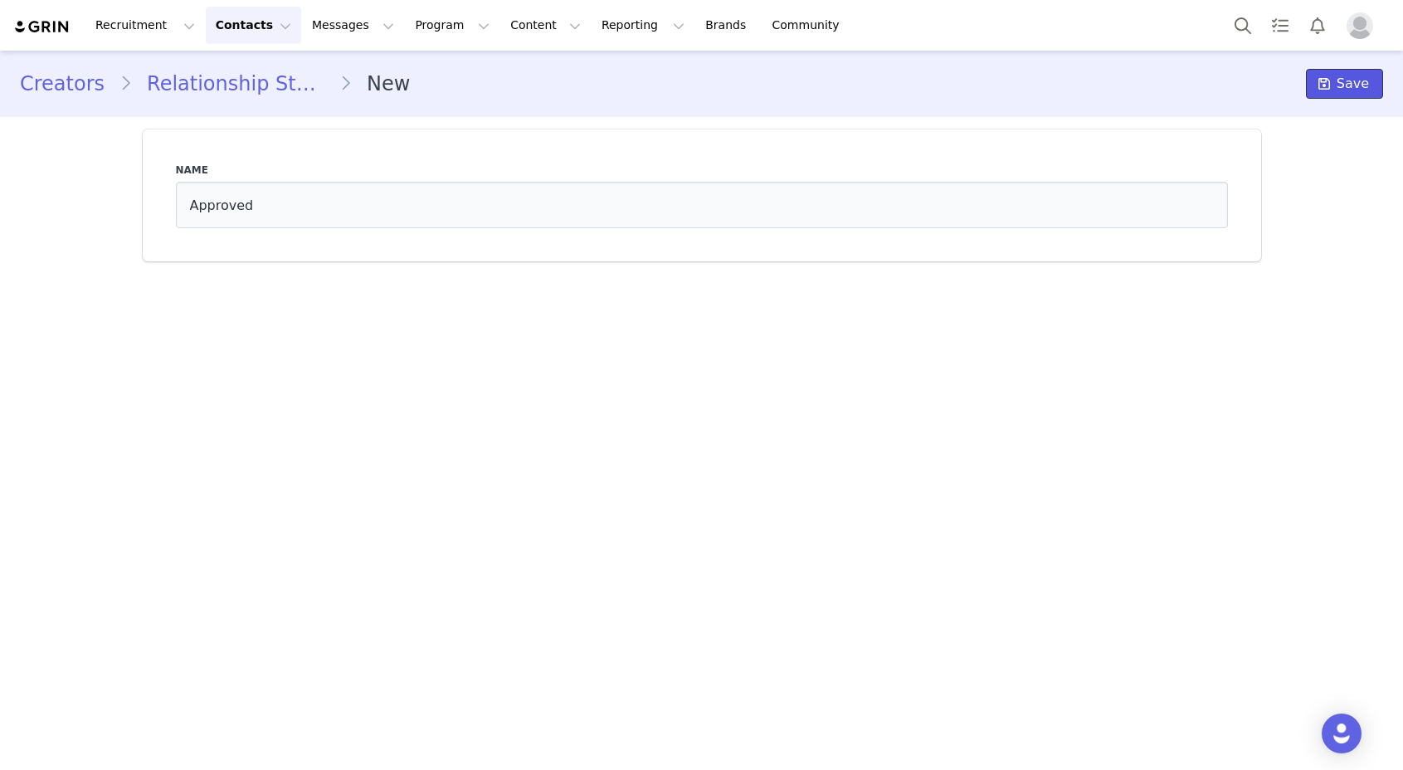
click at [1314, 85] on button "Save" at bounding box center [1344, 84] width 77 height 30
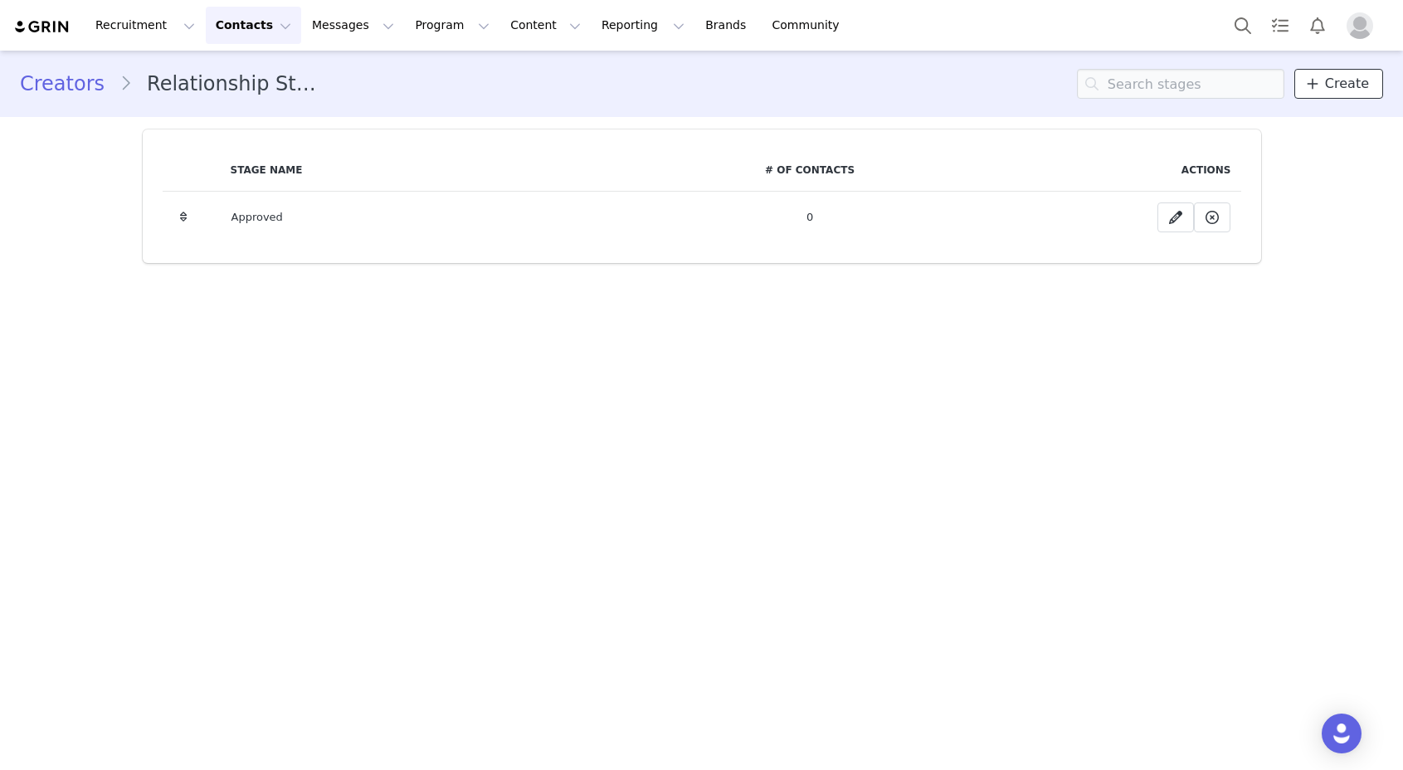
click at [1323, 76] on span at bounding box center [1313, 84] width 20 height 20
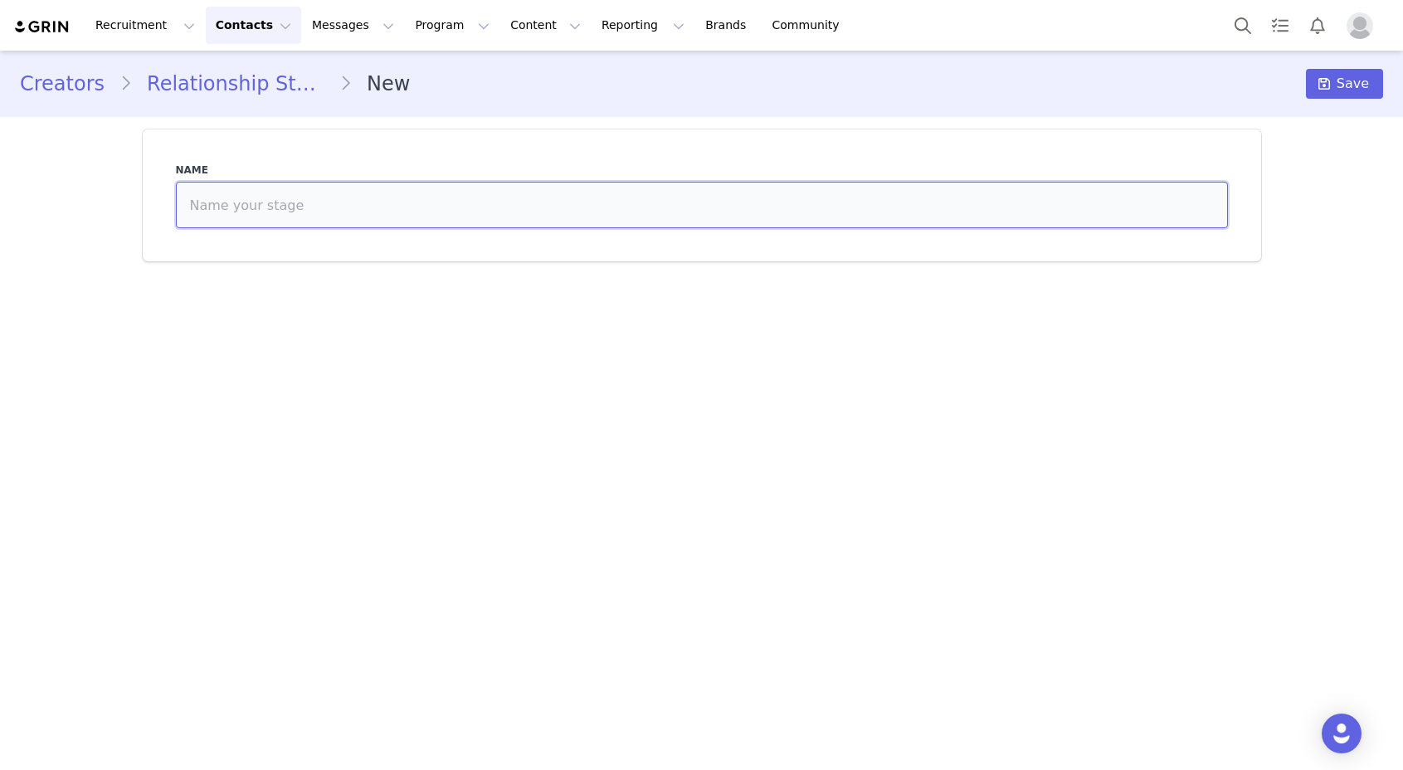
click at [887, 207] on input at bounding box center [702, 205] width 1052 height 46
type input "Needs Approval"
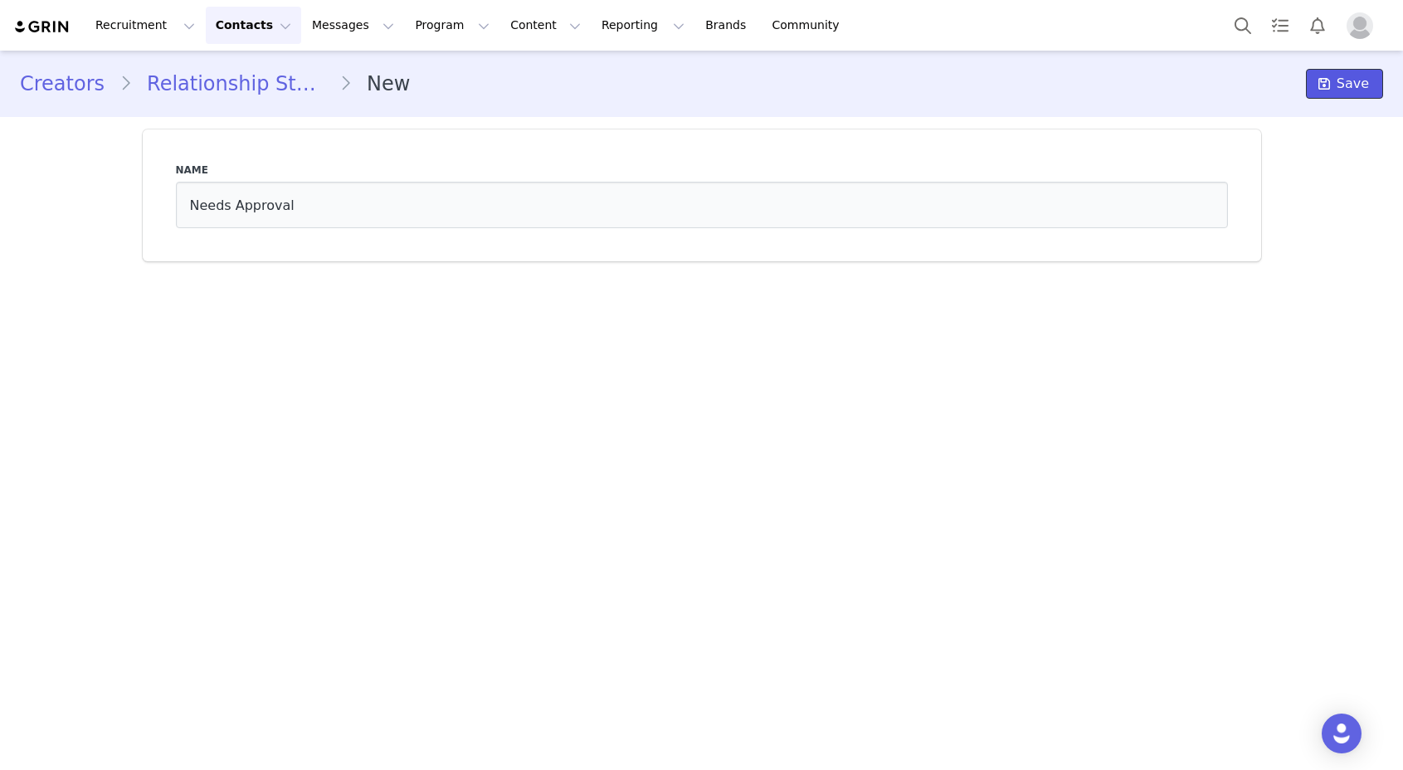
click at [1349, 92] on span "Save" at bounding box center [1353, 84] width 32 height 20
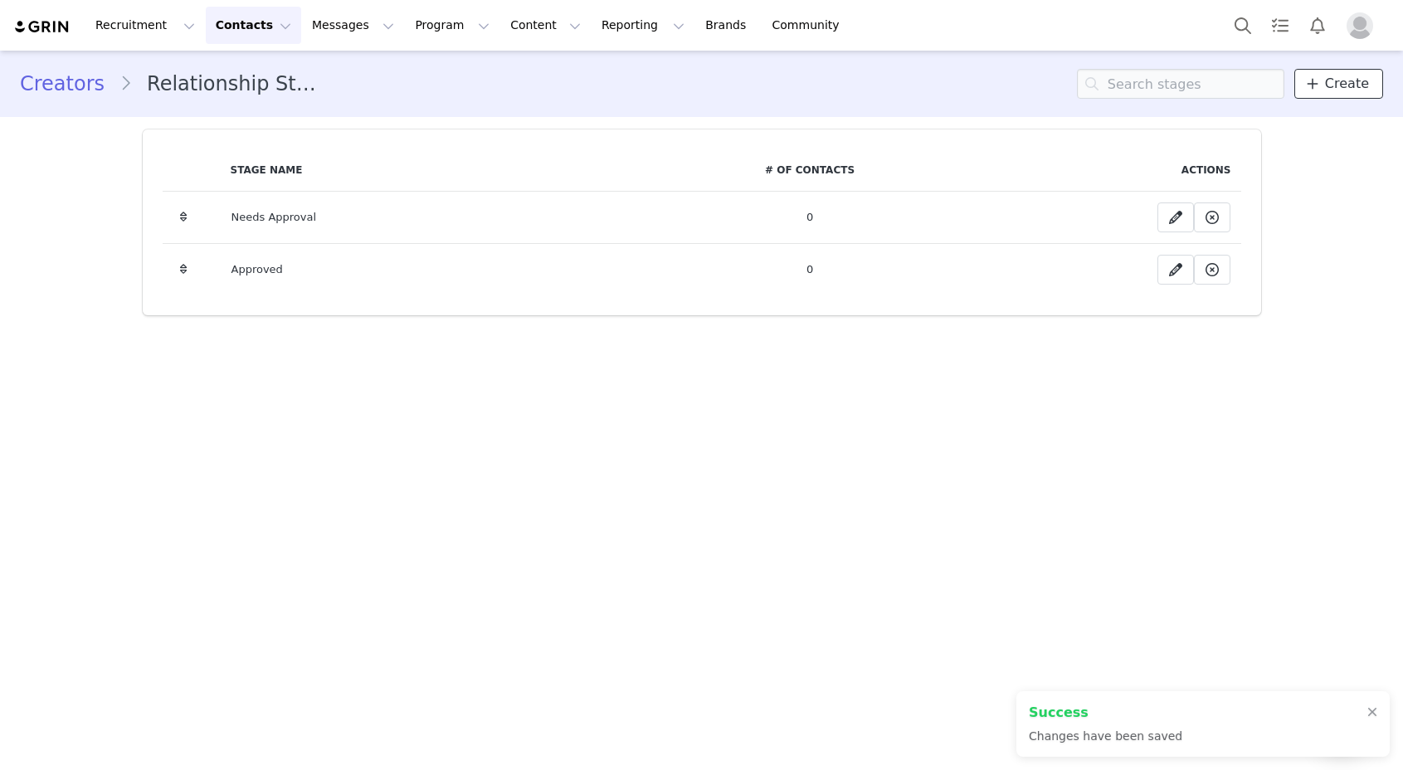
click at [1338, 91] on span "Create" at bounding box center [1347, 84] width 44 height 20
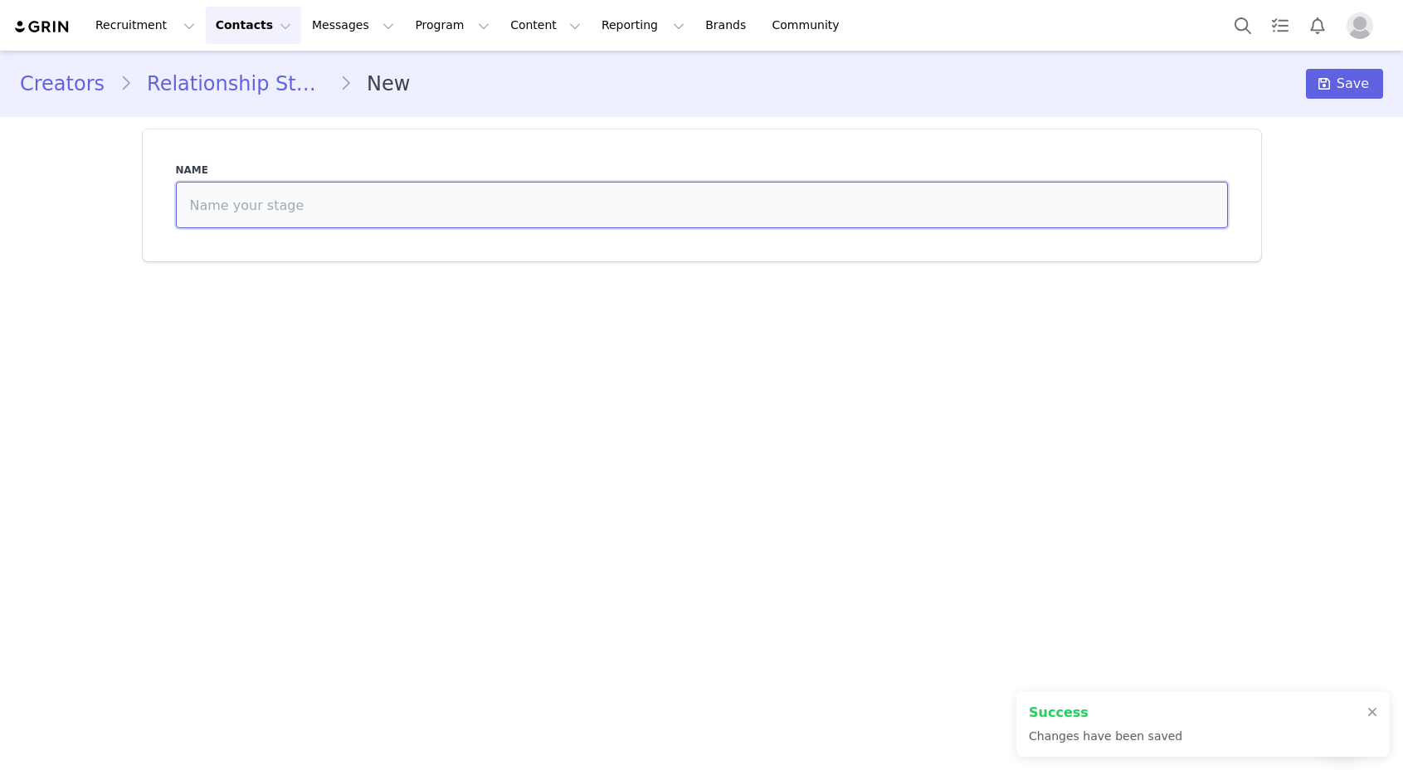
click at [1034, 194] on input at bounding box center [702, 205] width 1052 height 46
click at [283, 203] on input "Public Relations" at bounding box center [702, 205] width 1052 height 46
type input "d"
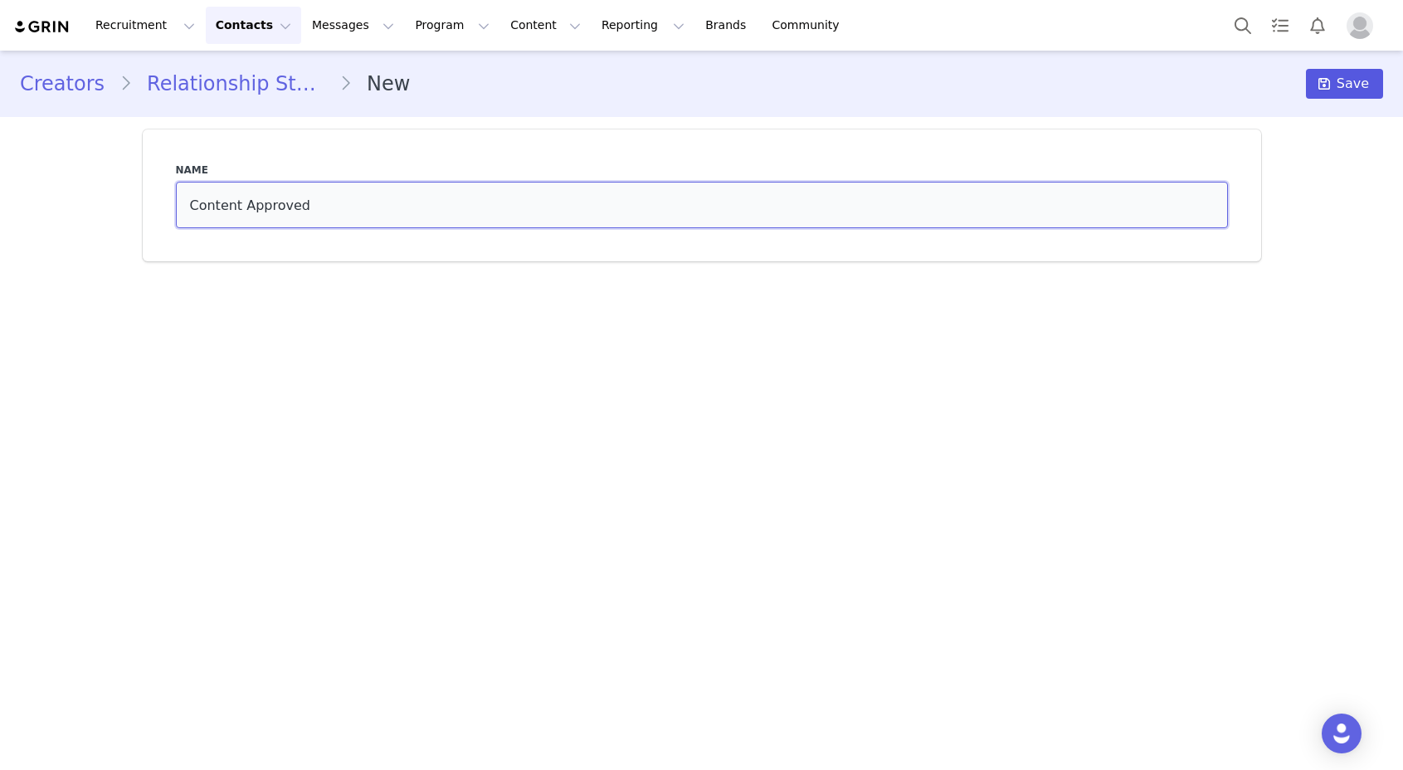
type input "Content Approved"
click at [1345, 83] on span "Save" at bounding box center [1353, 84] width 32 height 20
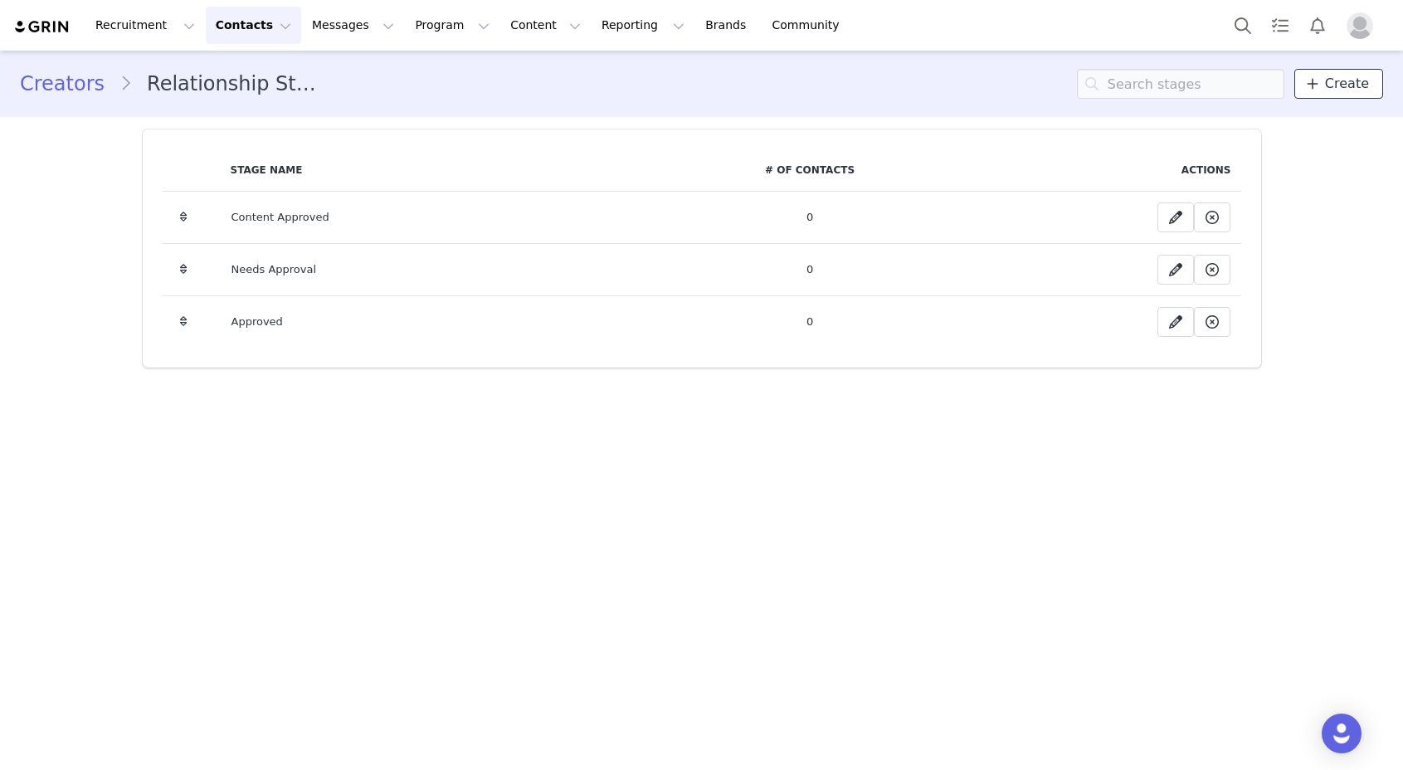
click at [1331, 85] on span "Create" at bounding box center [1347, 84] width 44 height 20
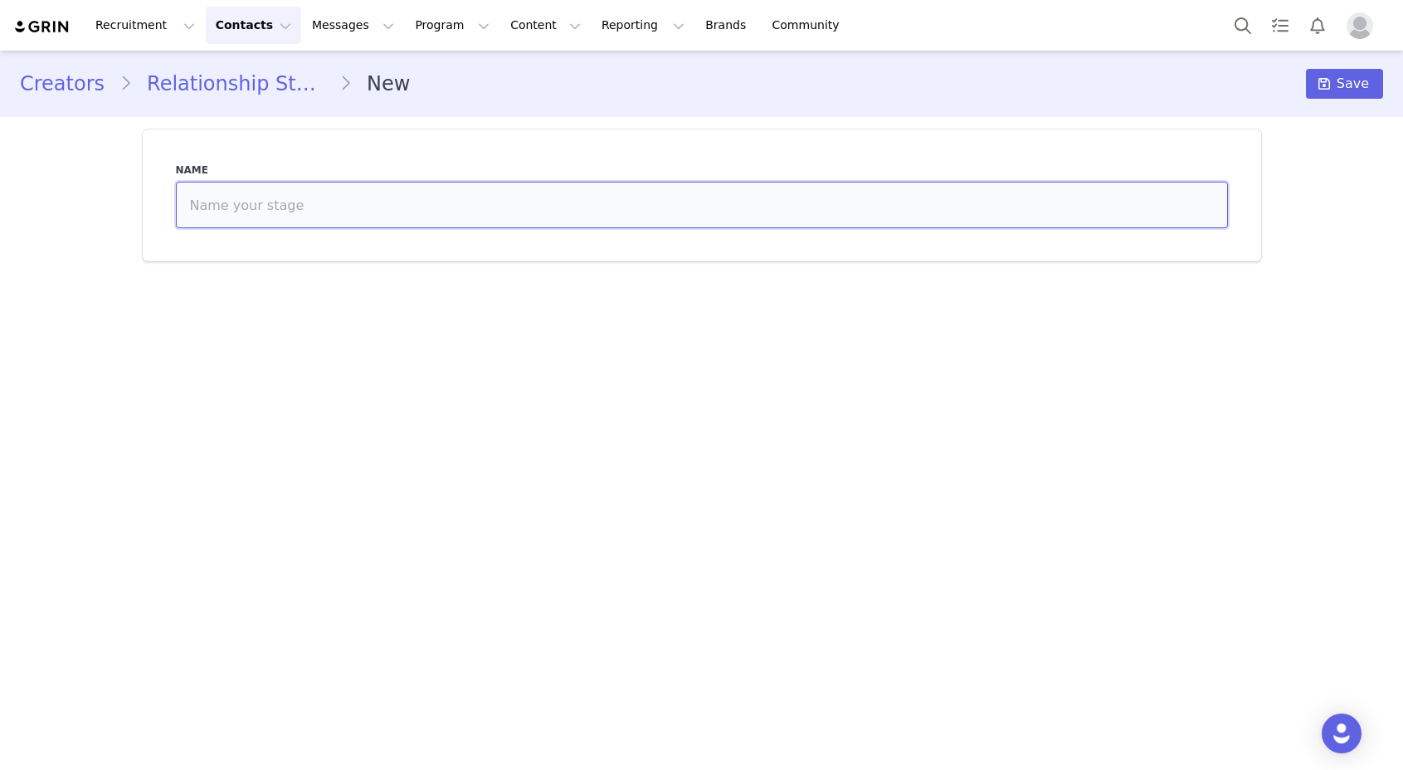
click at [687, 195] on input at bounding box center [702, 205] width 1052 height 46
type input "Public Relations"
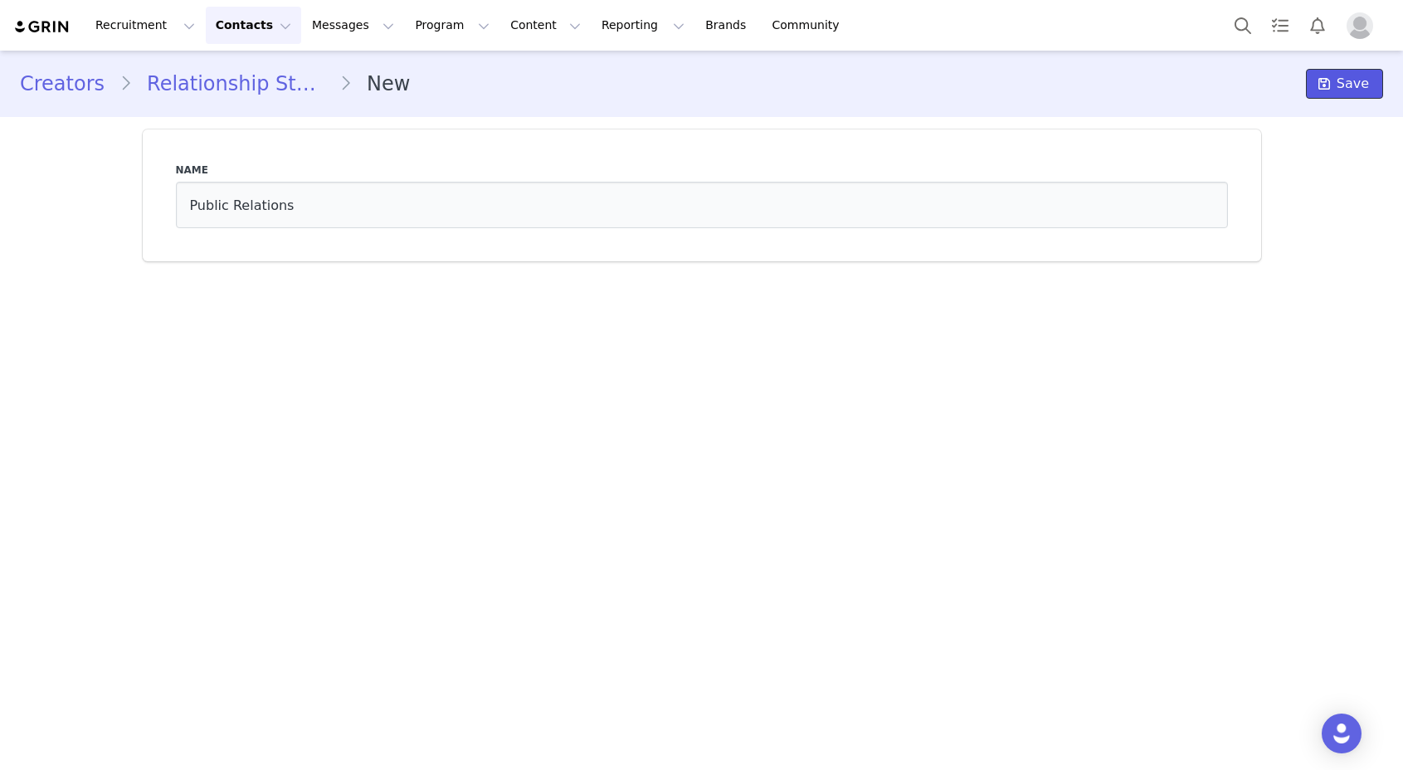
click at [1378, 95] on button "Save" at bounding box center [1344, 84] width 77 height 30
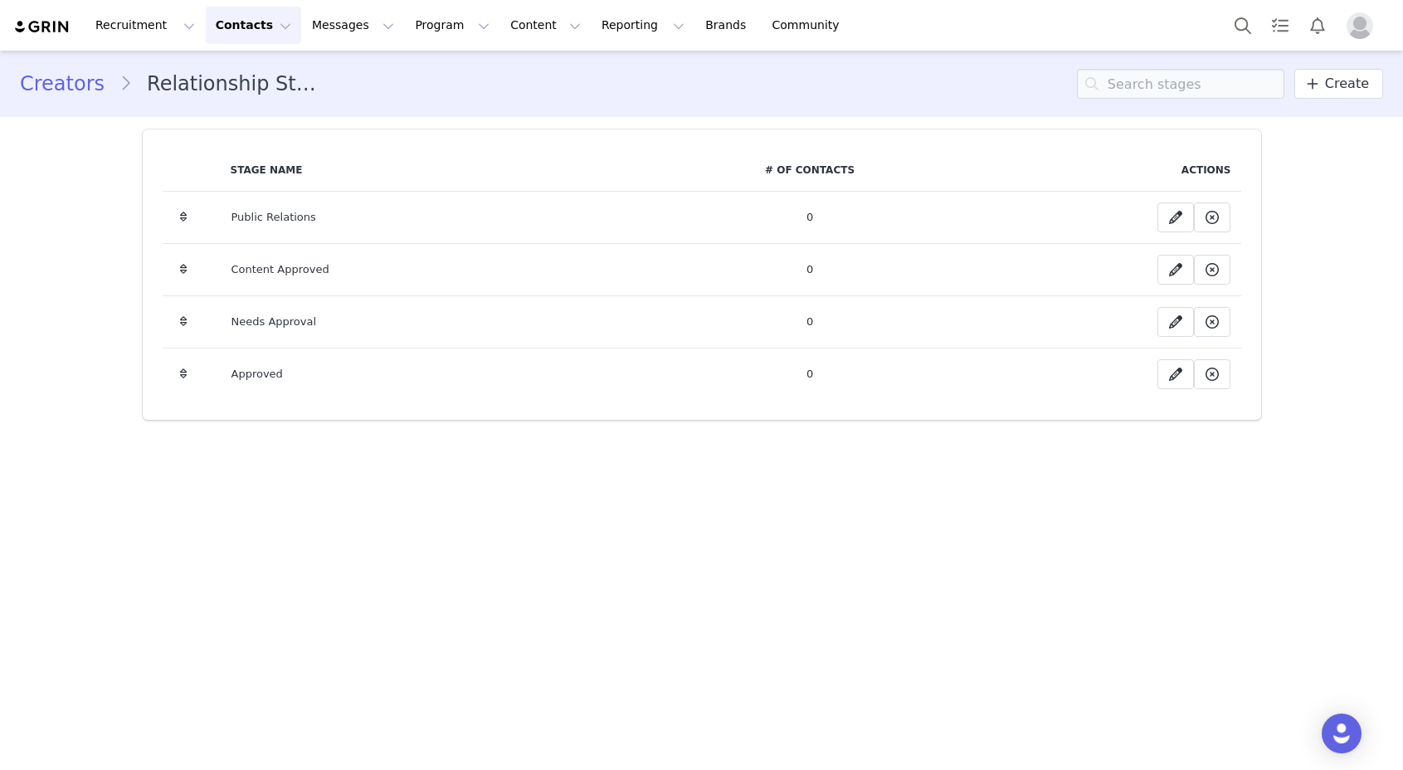
click at [270, 31] on button "Contacts Contacts" at bounding box center [253, 25] width 95 height 37
click at [251, 78] on p "Creators" at bounding box center [232, 73] width 50 height 17
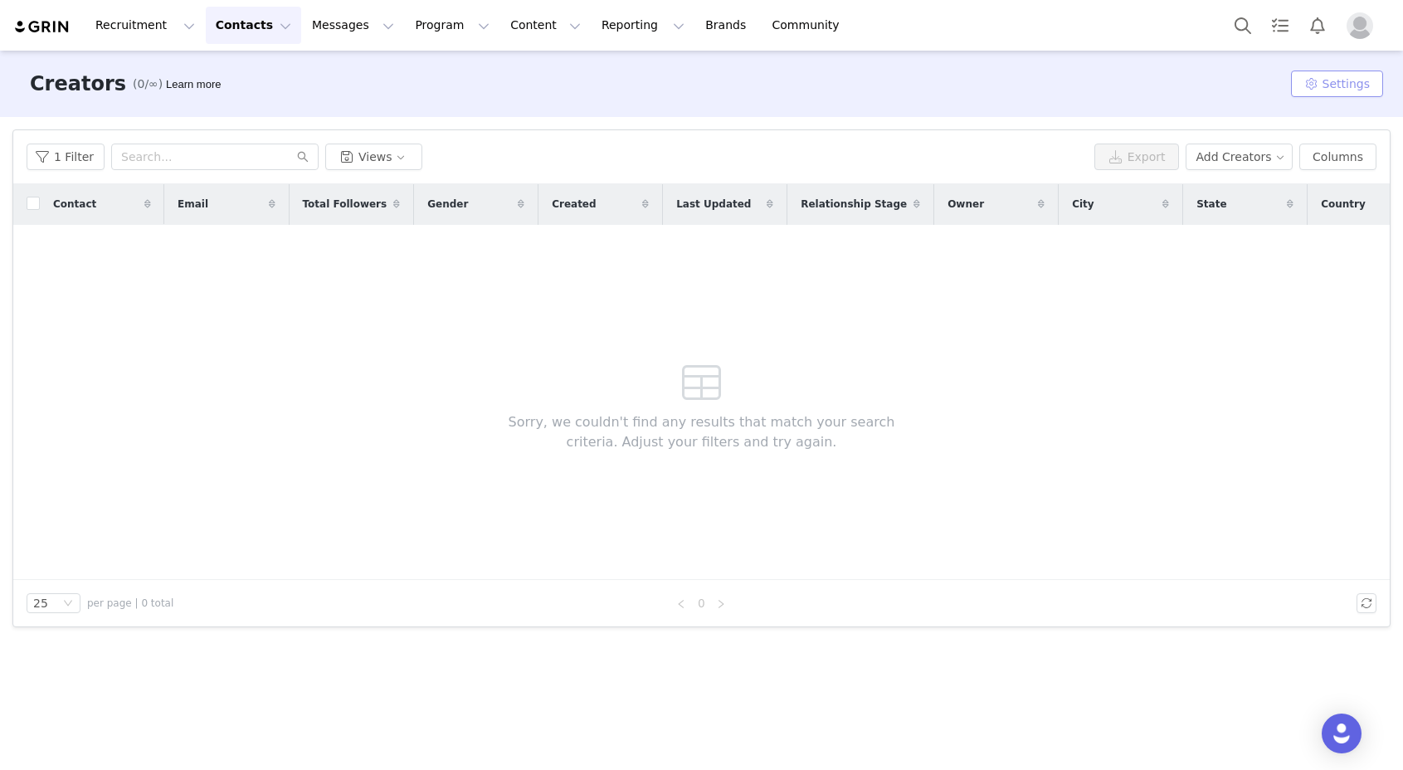
click at [1302, 81] on button "Settings" at bounding box center [1337, 84] width 92 height 27
click at [718, 256] on div "Sorry, we couldn't find any results that match your search criteria. Adjust you…" at bounding box center [701, 402] width 477 height 355
click at [1344, 82] on button "Settings" at bounding box center [1337, 84] width 92 height 27
click at [1294, 115] on link "Tags" at bounding box center [1316, 117] width 151 height 27
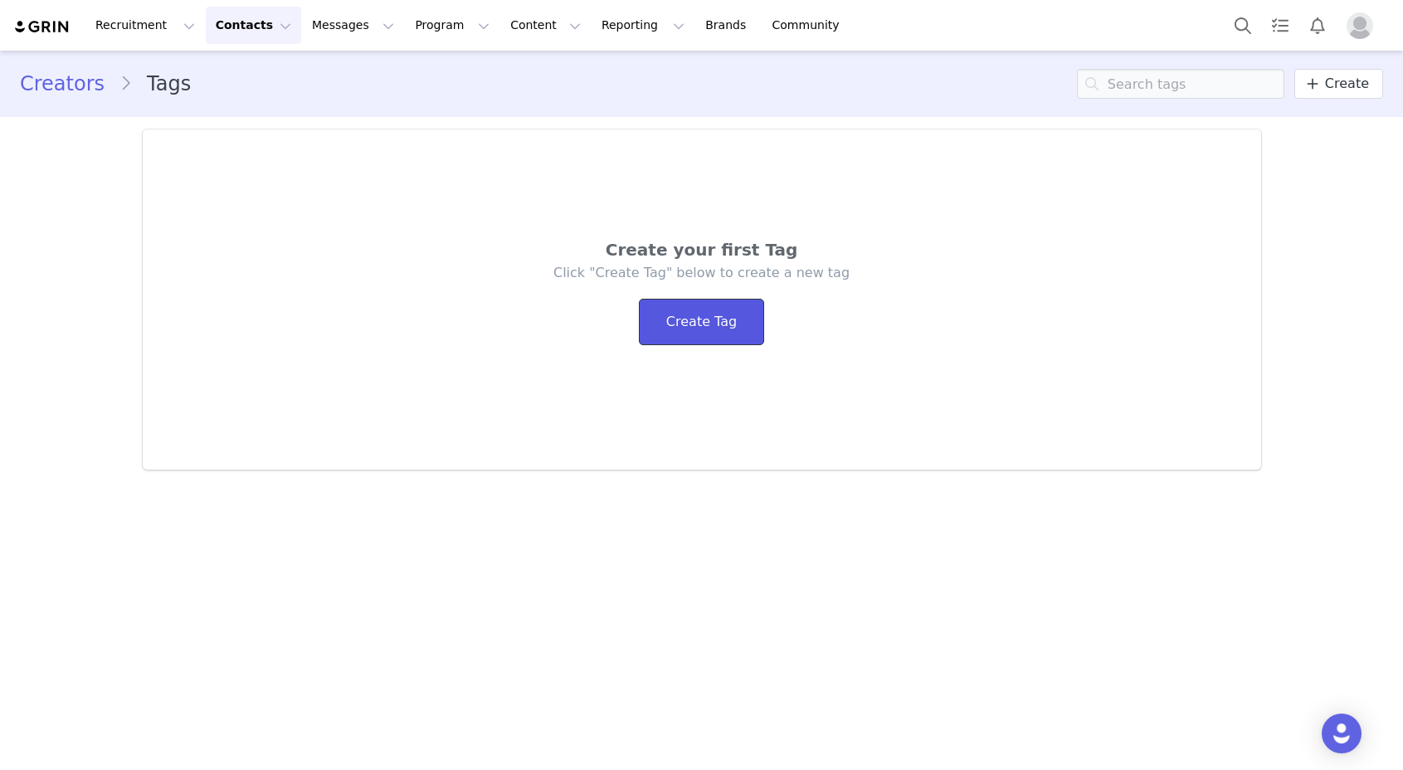
click at [728, 344] on link "Create Tag" at bounding box center [701, 322] width 125 height 46
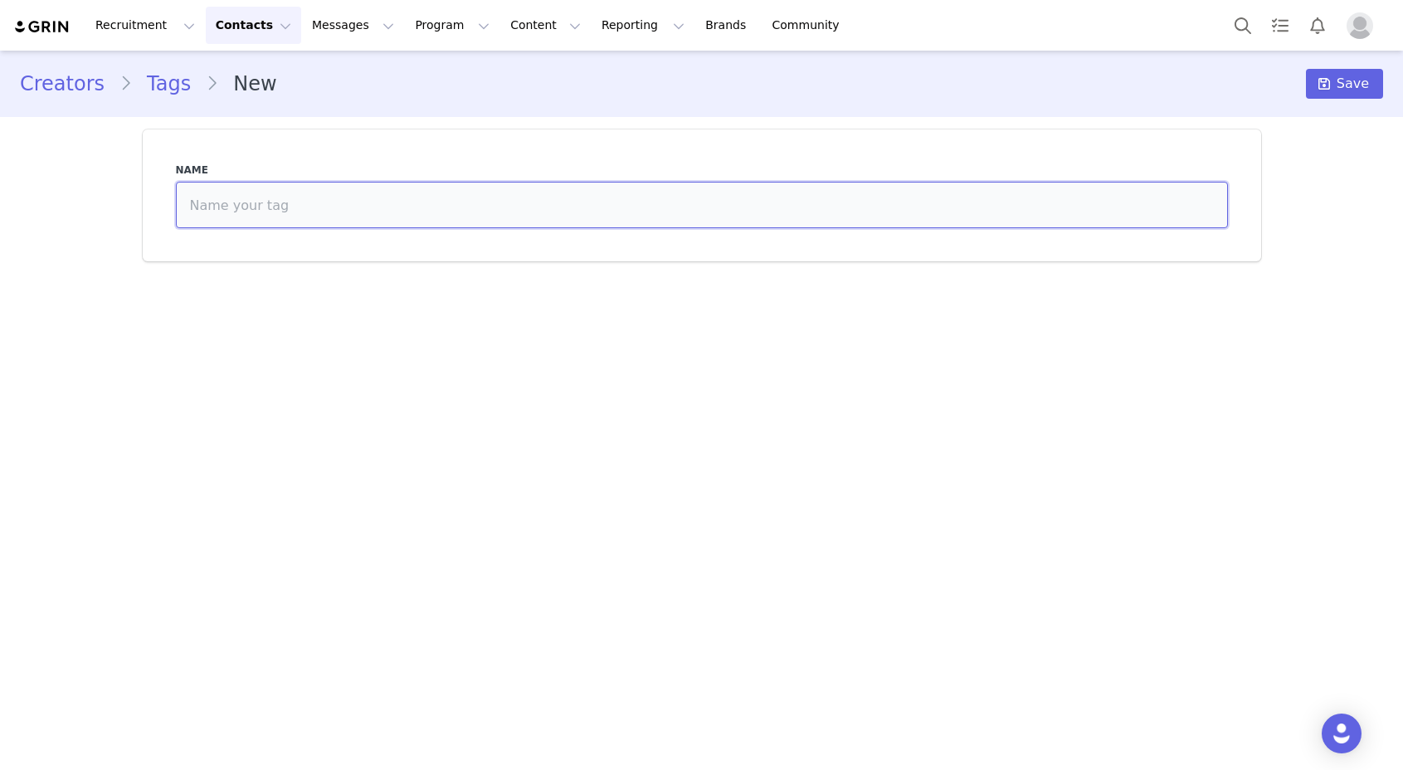
click at [503, 227] on input at bounding box center [702, 205] width 1052 height 46
type input "d"
click at [292, 221] on input "G" at bounding box center [702, 205] width 1052 height 46
type input "General Seeding"
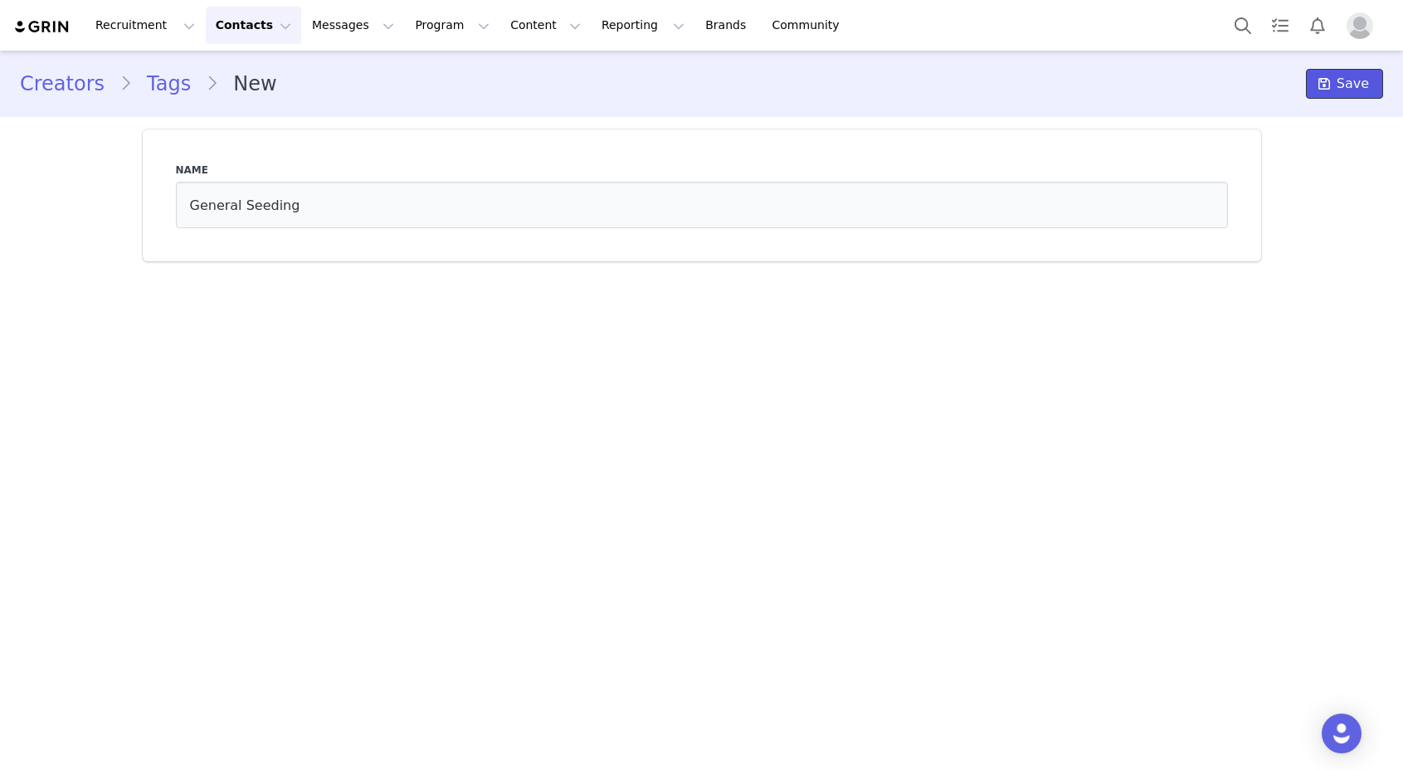
click at [1361, 84] on span "Save" at bounding box center [1353, 84] width 32 height 20
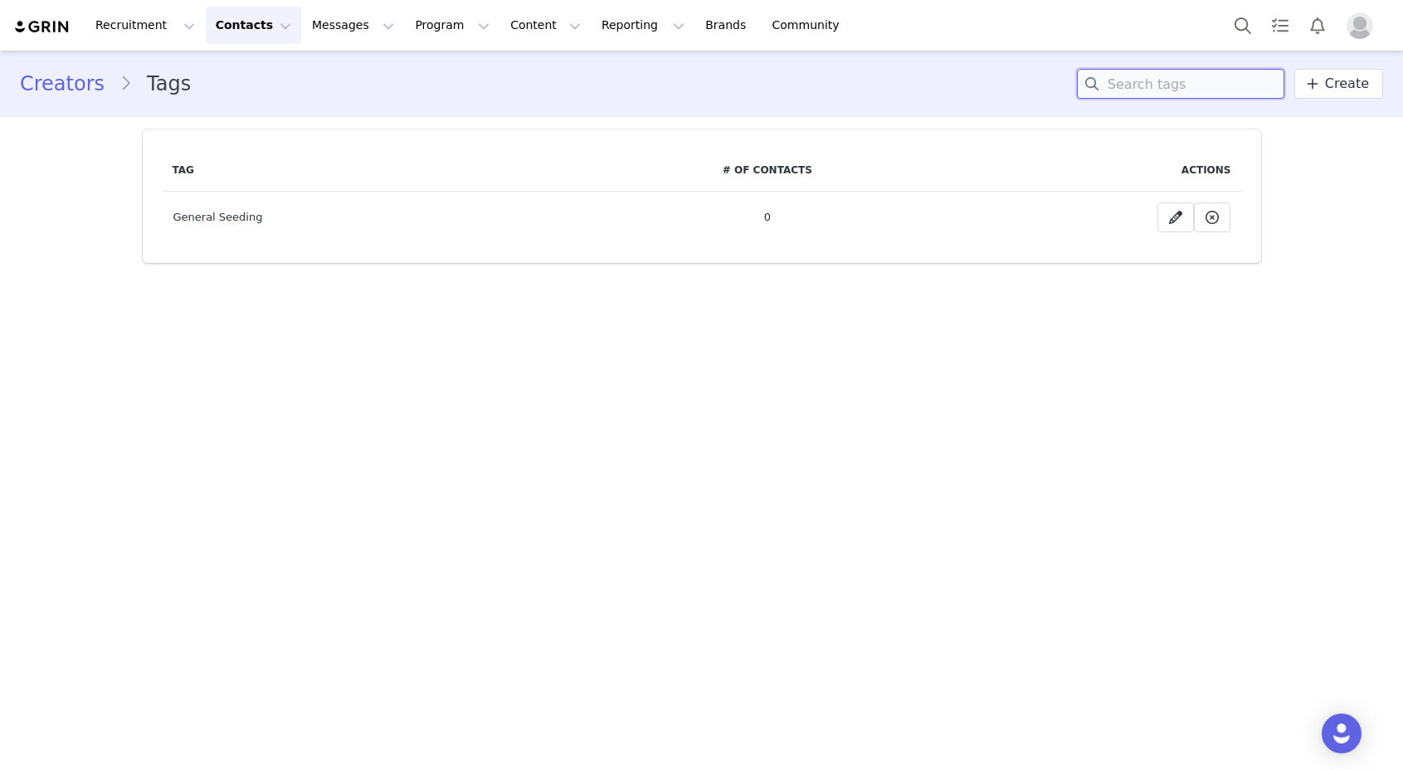
click at [1206, 80] on input at bounding box center [1180, 84] width 207 height 30
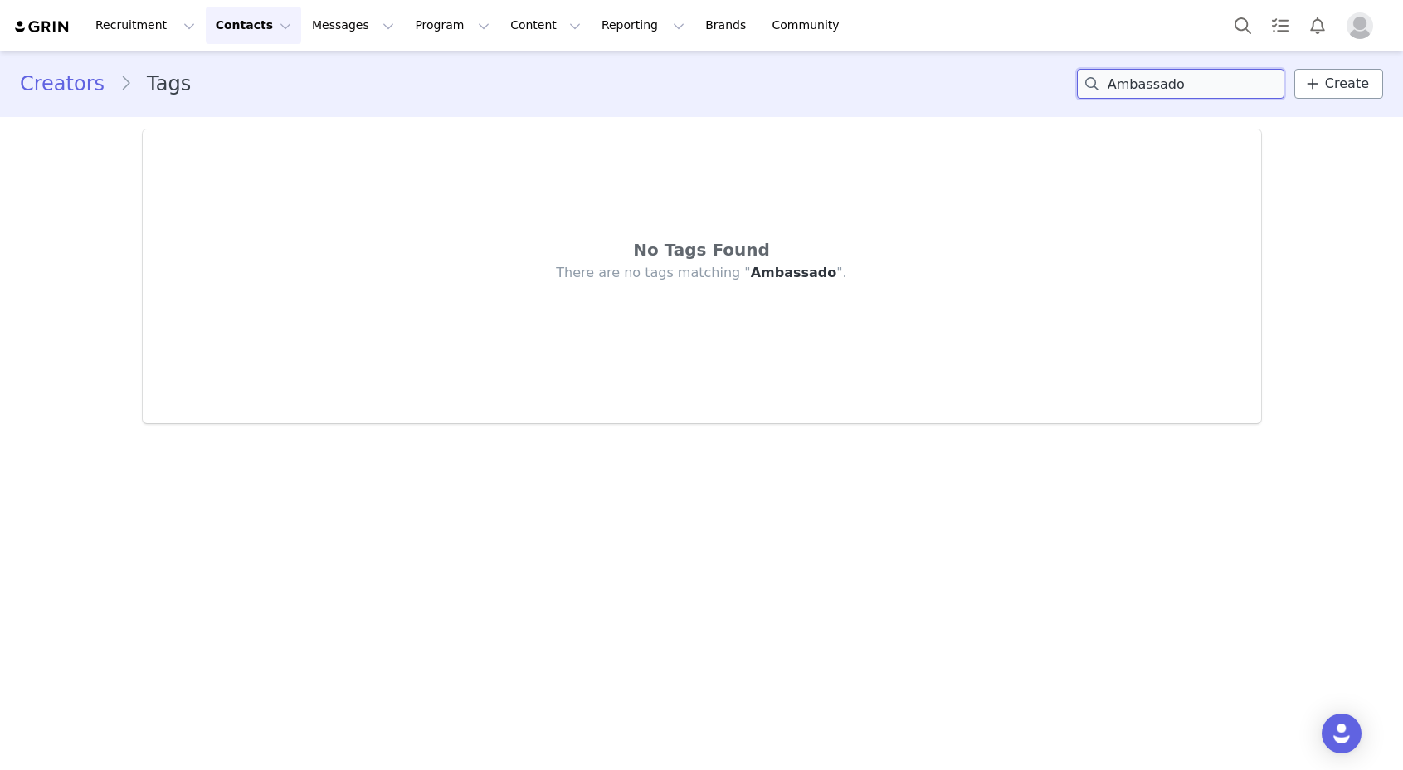
type input "Ambassado"
click at [1339, 93] on span "Create" at bounding box center [1347, 84] width 44 height 20
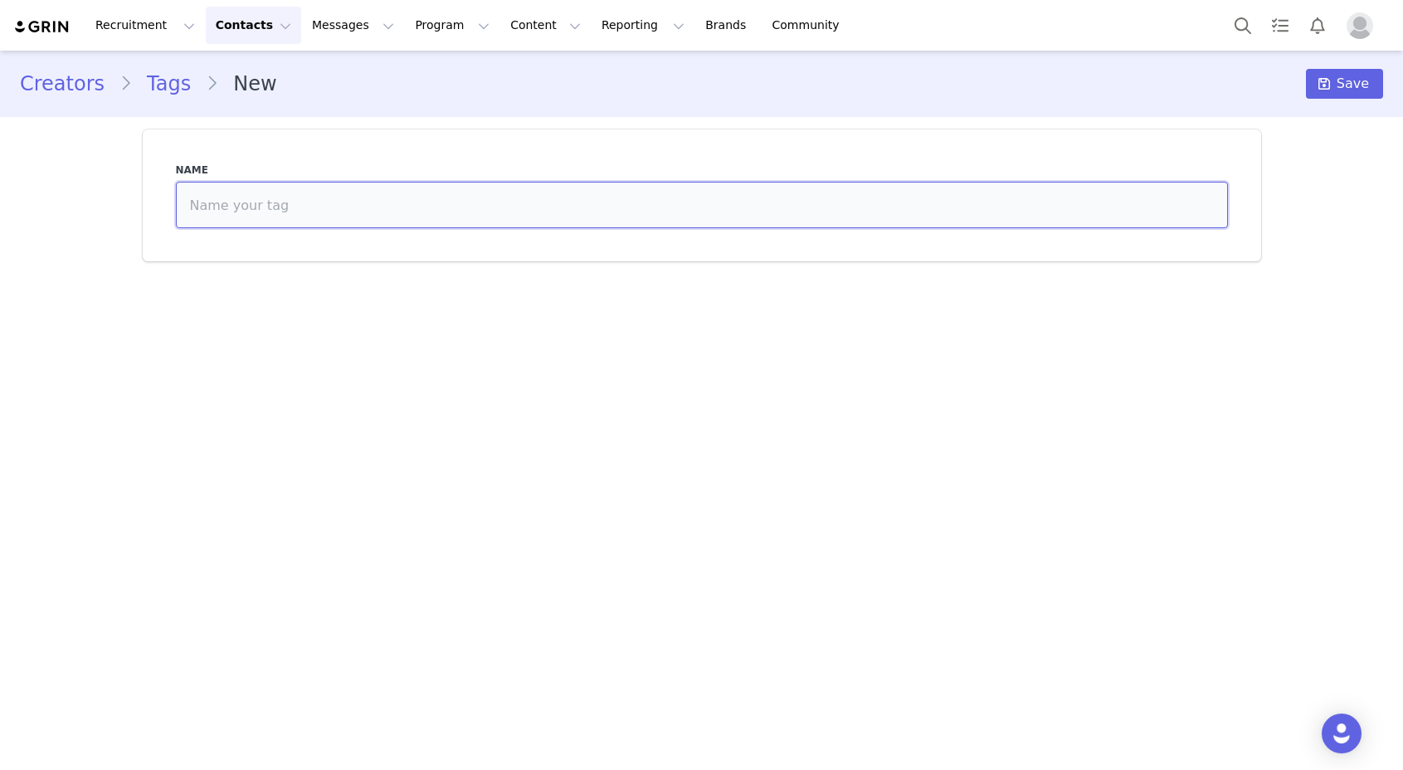
click at [756, 191] on input at bounding box center [702, 205] width 1052 height 46
click at [340, 207] on input "Mega G" at bounding box center [702, 205] width 1052 height 46
click at [321, 196] on input "Mega Influnecer" at bounding box center [702, 205] width 1052 height 46
drag, startPoint x: 319, startPoint y: 200, endPoint x: 241, endPoint y: 196, distance: 78.9
click at [241, 196] on input "Mega Influnecer" at bounding box center [702, 205] width 1052 height 46
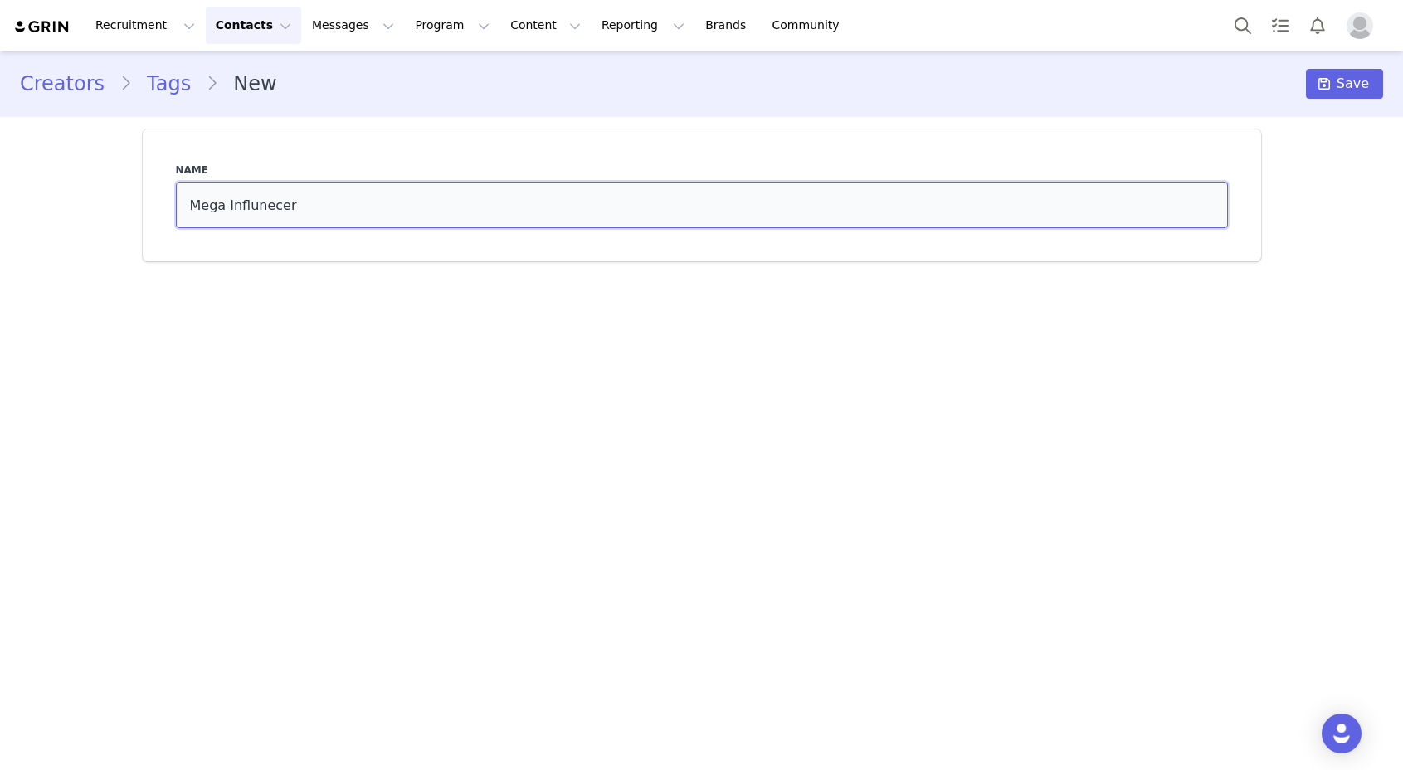
click at [234, 207] on input "Mega Influnecer" at bounding box center [702, 205] width 1052 height 46
drag, startPoint x: 281, startPoint y: 208, endPoint x: 349, endPoint y: 209, distance: 68.1
click at [349, 210] on input "Mega Influnecer" at bounding box center [702, 205] width 1052 height 46
type input "Mega Creator"
click at [1339, 65] on div "Creators Tags New Save" at bounding box center [701, 84] width 1403 height 56
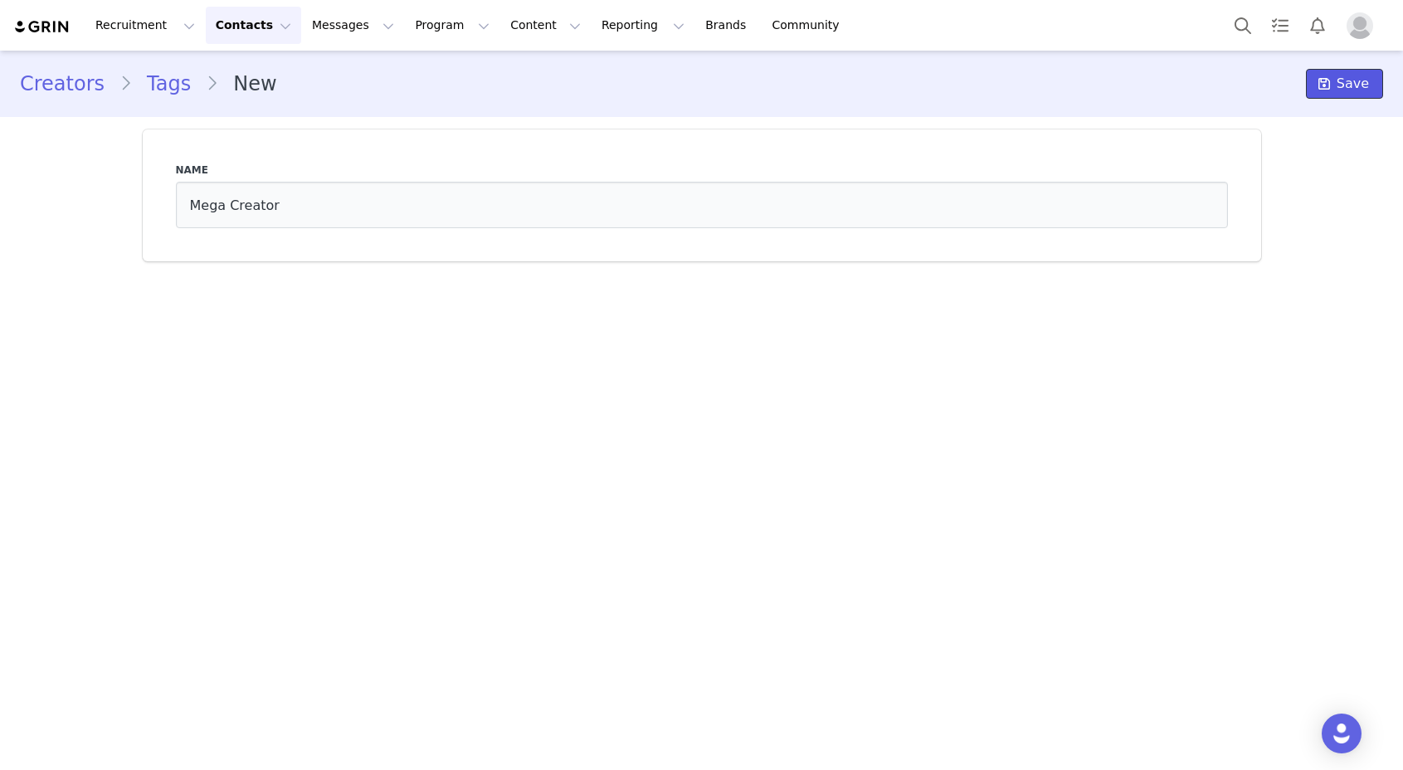
click at [1339, 71] on button "Save" at bounding box center [1344, 84] width 77 height 30
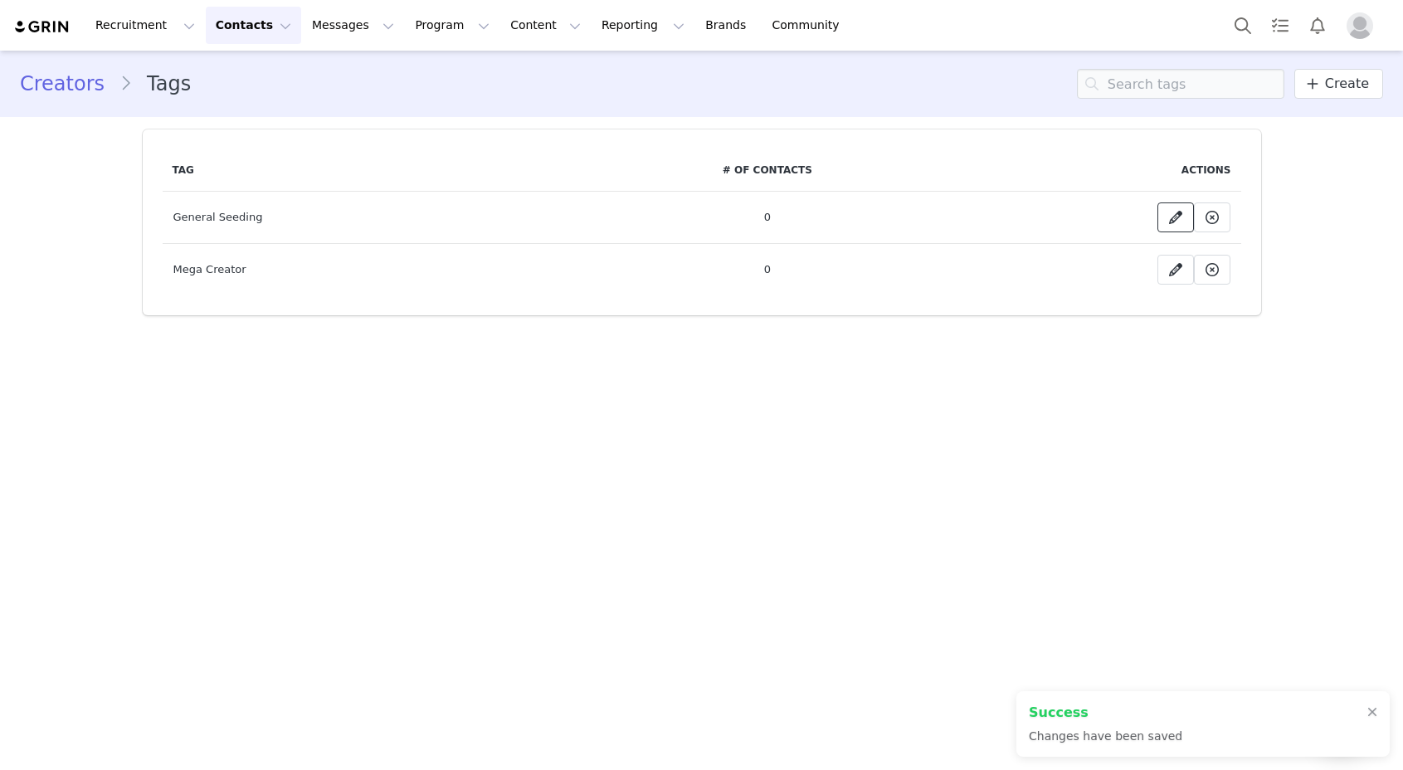
click at [1170, 218] on icon at bounding box center [1175, 217] width 13 height 13
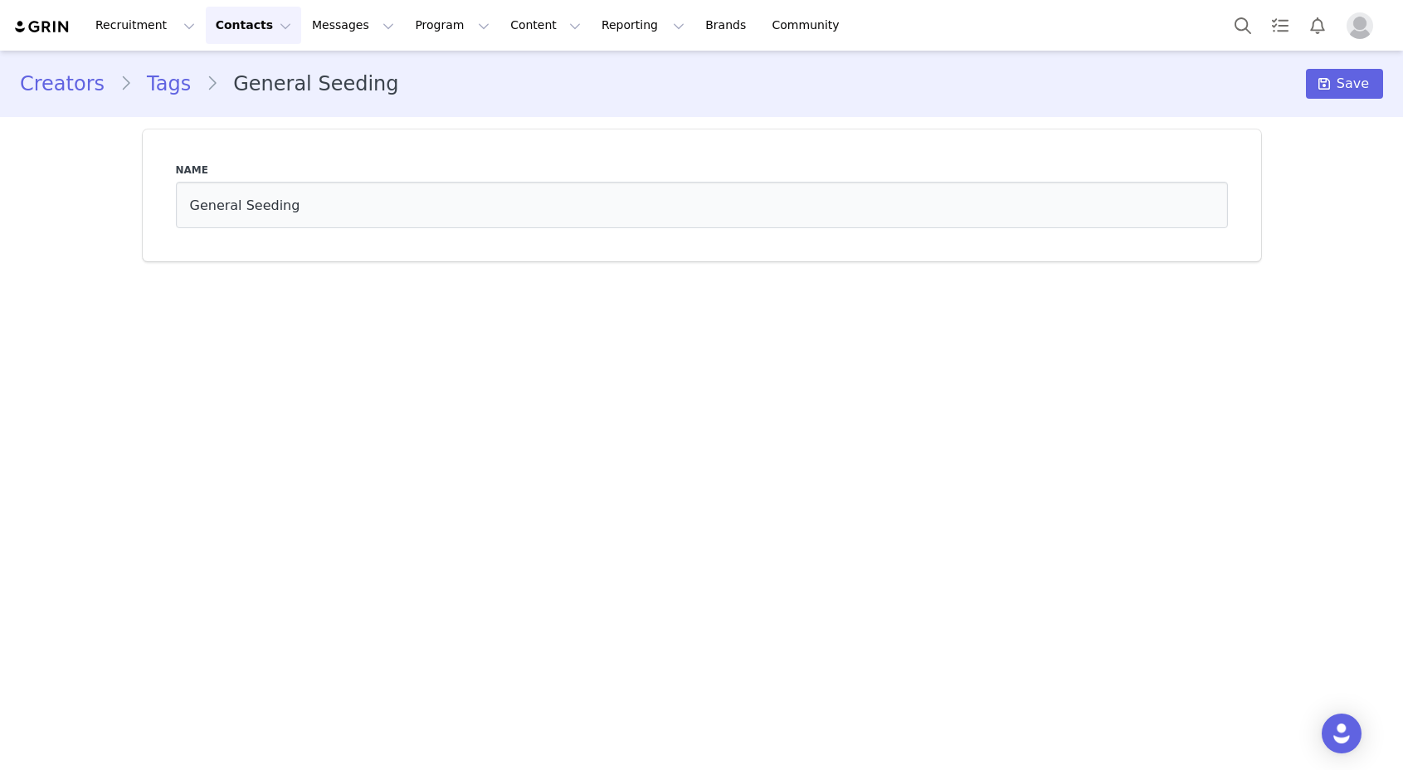
click at [425, 228] on div "Name General Seeding" at bounding box center [702, 195] width 1072 height 85
click at [427, 214] on input "General Seeding" at bounding box center [702, 205] width 1052 height 46
drag, startPoint x: 363, startPoint y: 207, endPoint x: 310, endPoint y: 198, distance: 54.6
click at [249, 202] on input "General Seeding" at bounding box center [702, 205] width 1052 height 46
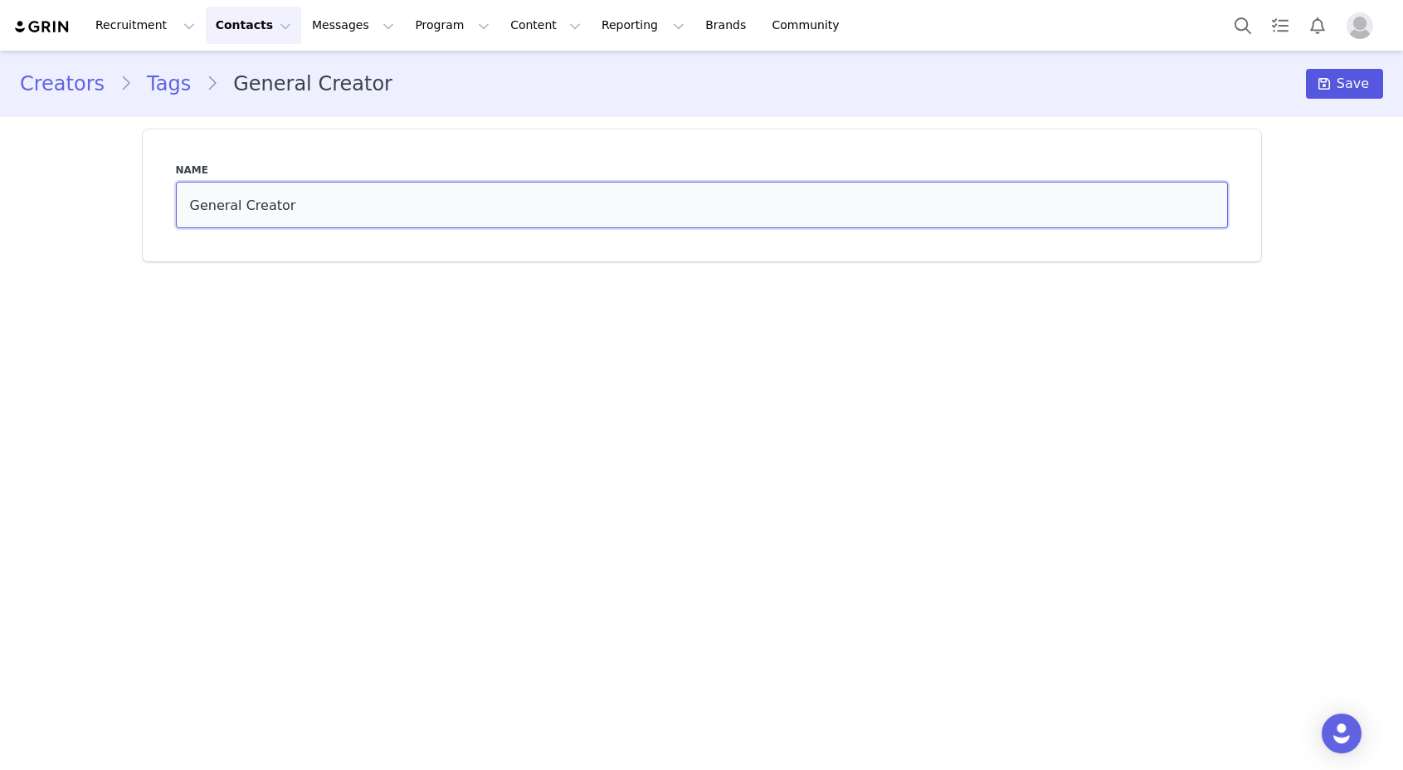
type input "General Creator"
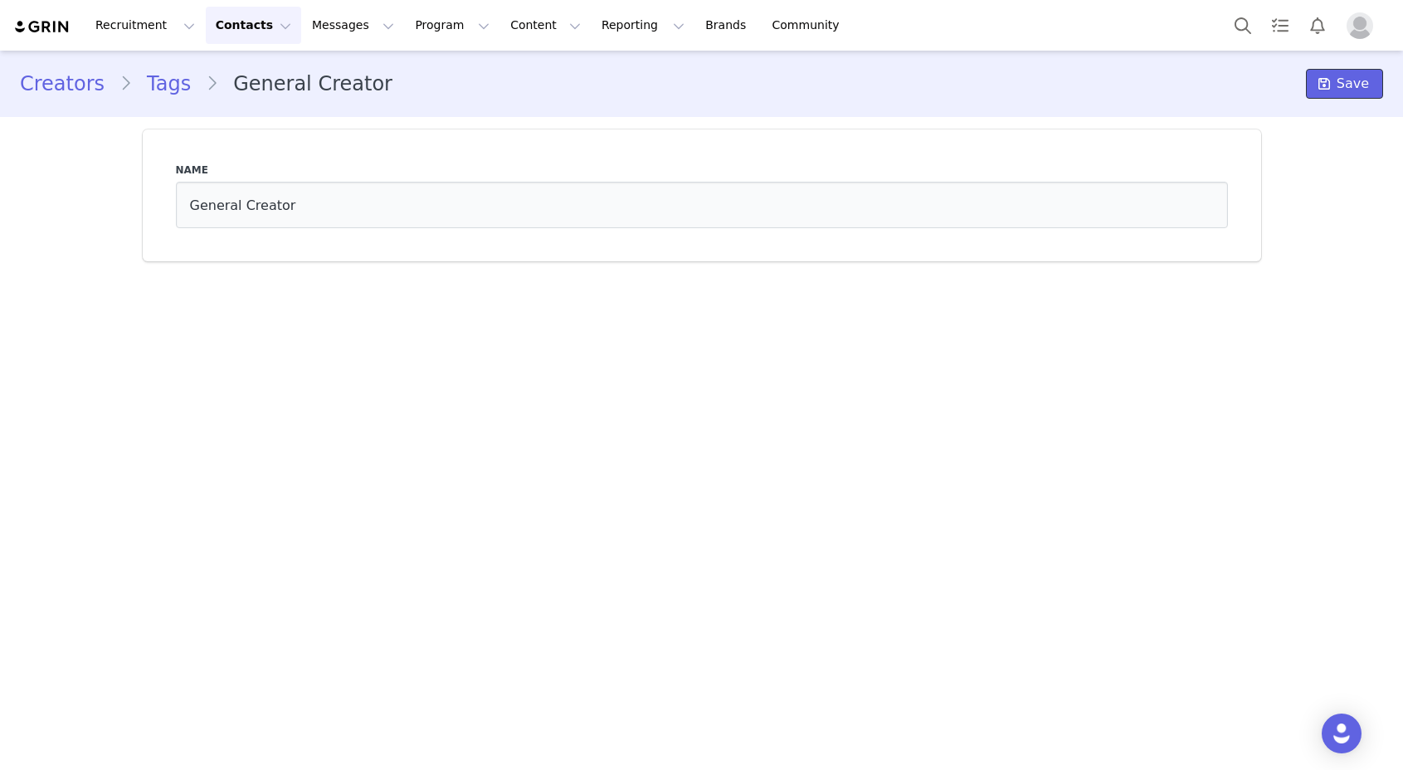
click at [1349, 85] on span "Save" at bounding box center [1353, 84] width 32 height 20
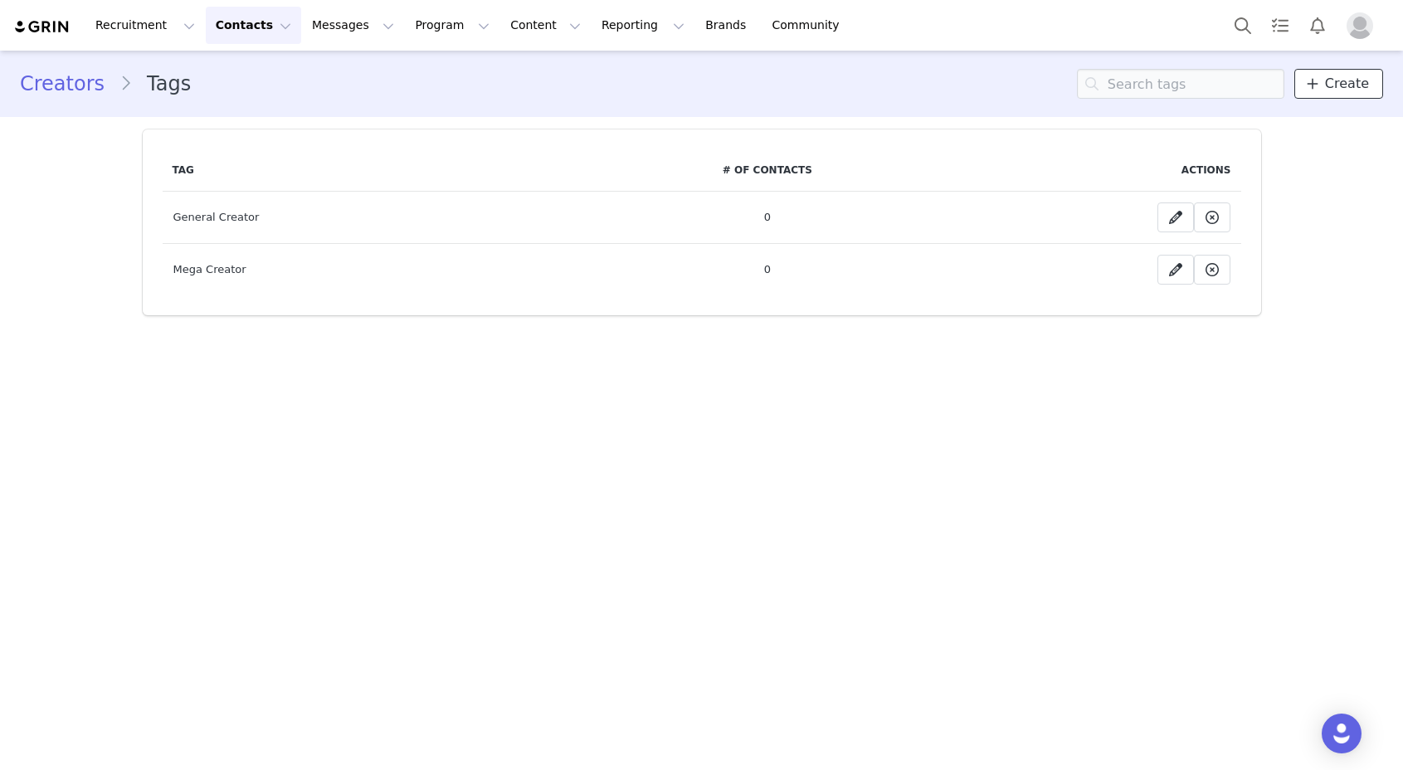
click at [1347, 83] on span "Create" at bounding box center [1347, 84] width 44 height 20
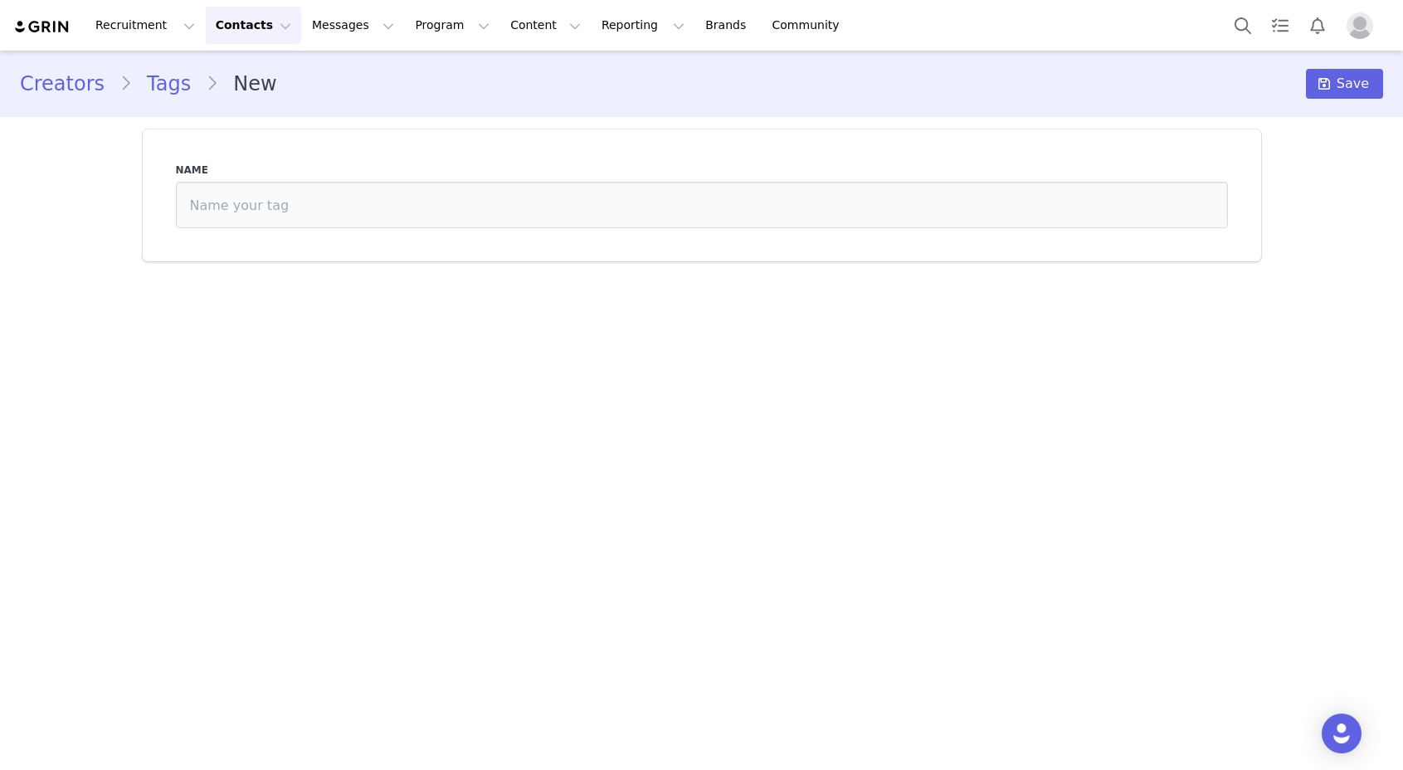
click at [811, 161] on div "Name" at bounding box center [702, 195] width 1072 height 85
click at [796, 205] on input at bounding box center [702, 205] width 1052 height 46
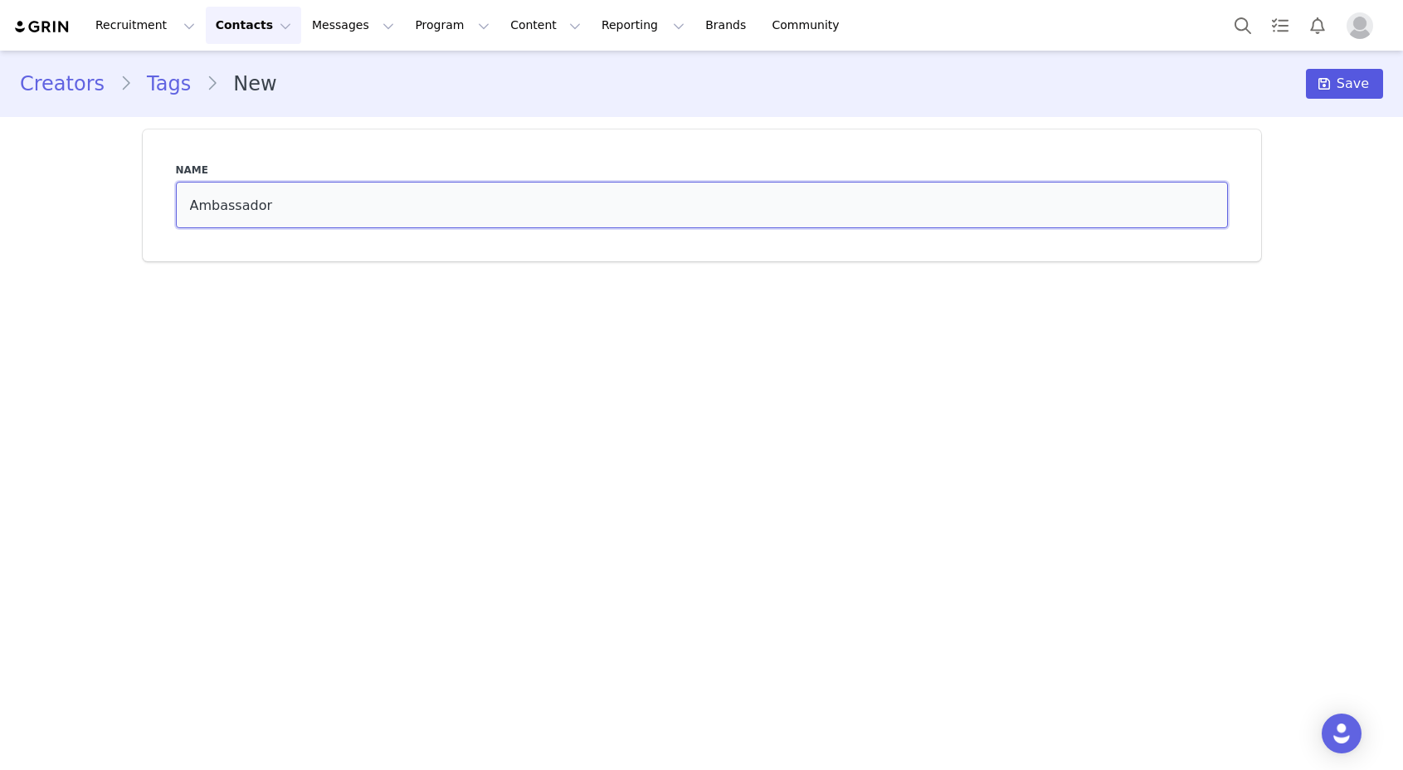
type input "Ambassador"
click at [1364, 91] on span "Save" at bounding box center [1353, 84] width 32 height 20
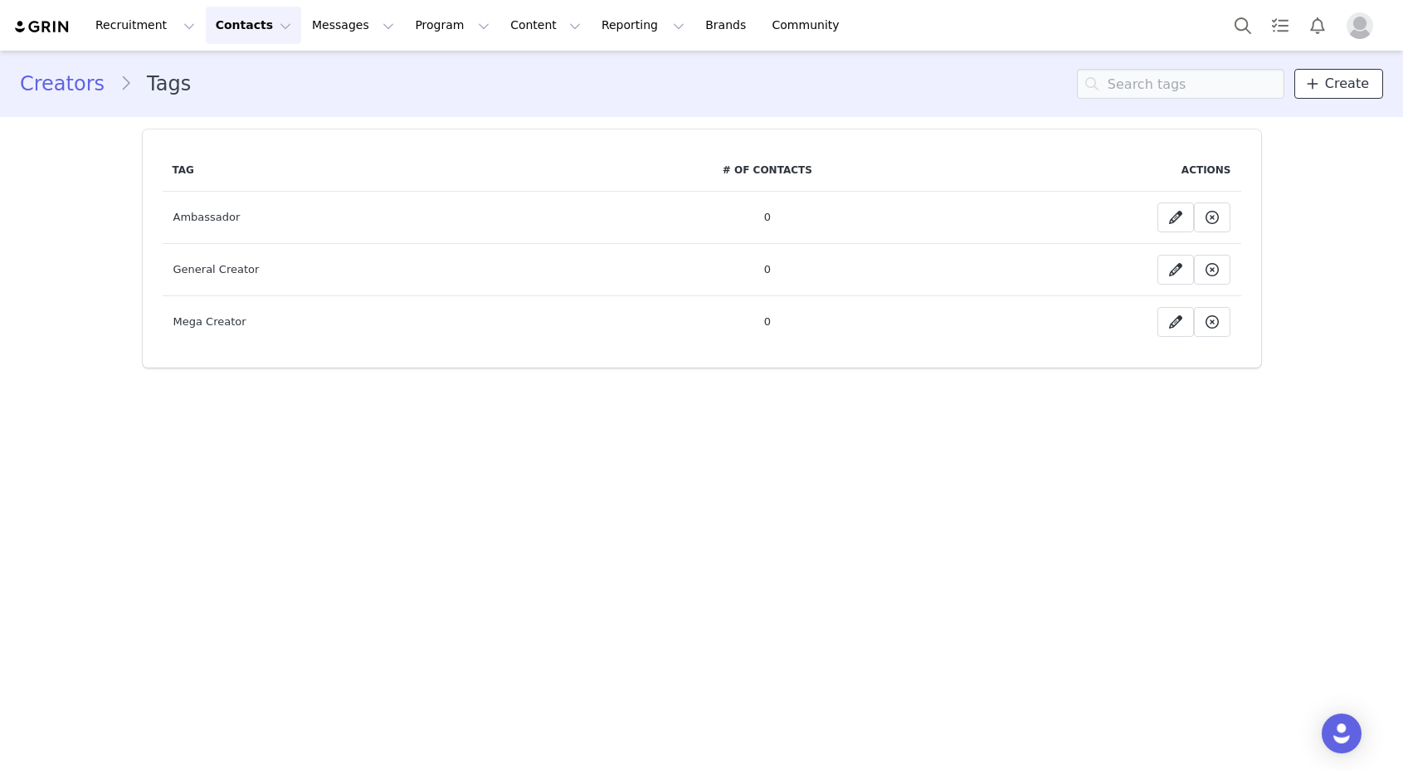
click at [1327, 80] on link "Create" at bounding box center [1339, 84] width 89 height 30
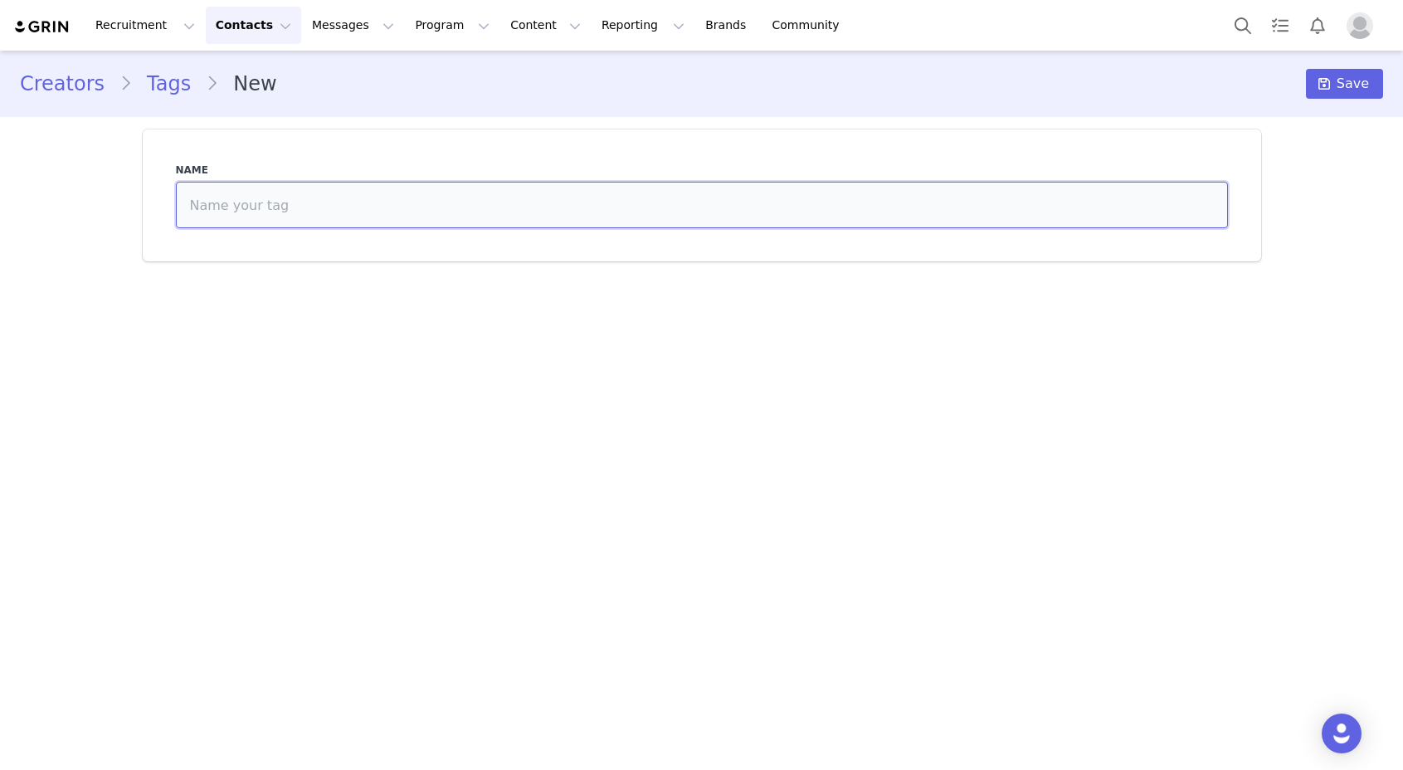
click at [1115, 188] on input at bounding box center [702, 205] width 1052 height 46
type input "d"
type input "US"
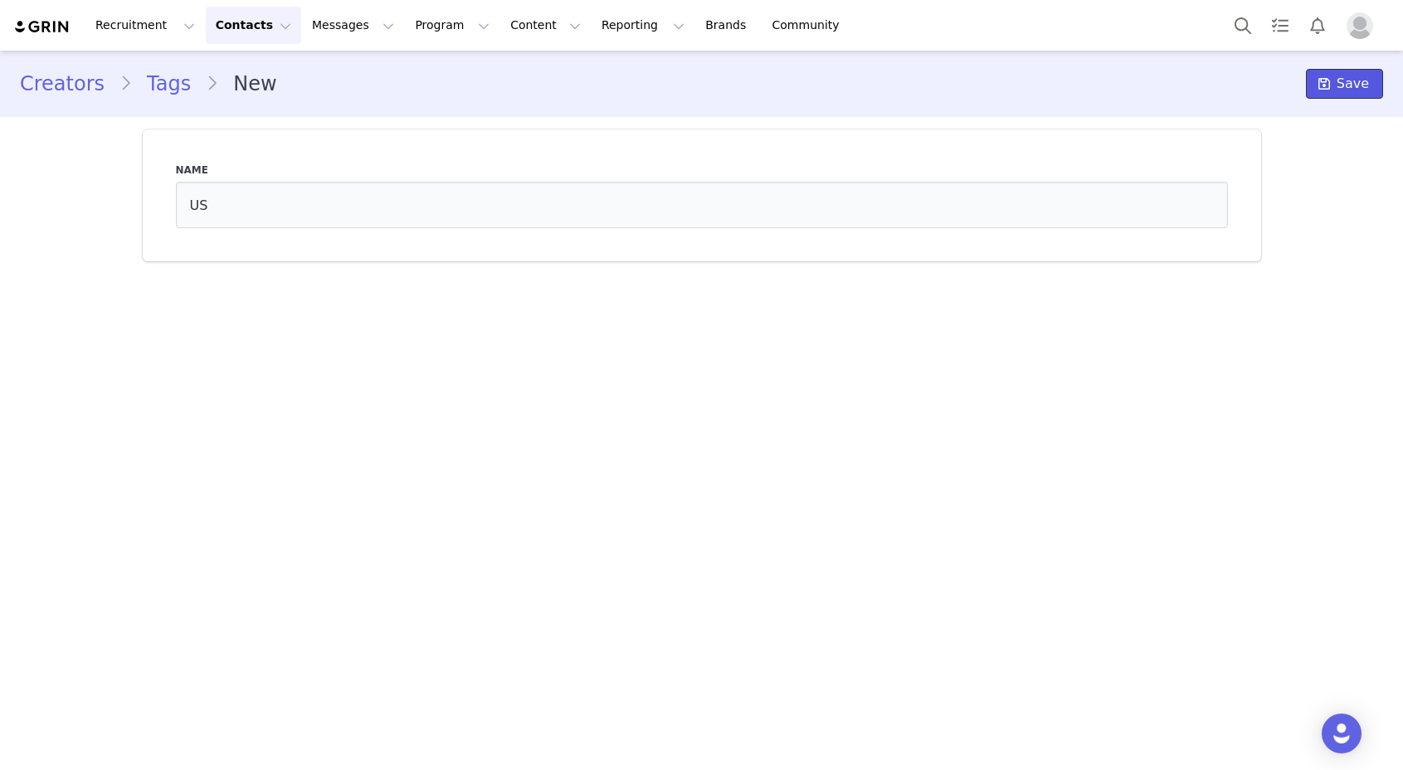
click at [1346, 86] on span "Save" at bounding box center [1353, 84] width 32 height 20
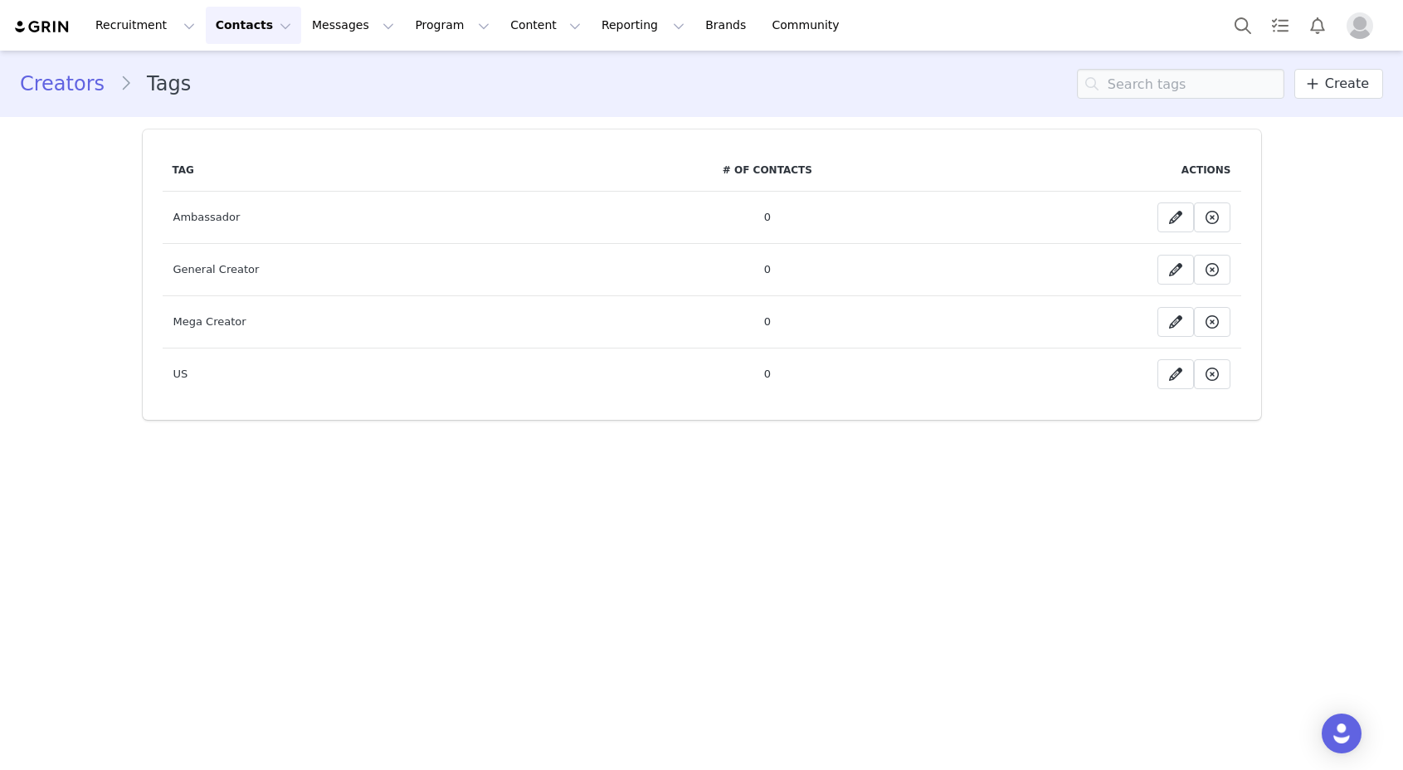
click at [253, 32] on button "Contacts Contacts" at bounding box center [253, 25] width 95 height 37
click at [246, 76] on p "Creators" at bounding box center [232, 73] width 50 height 17
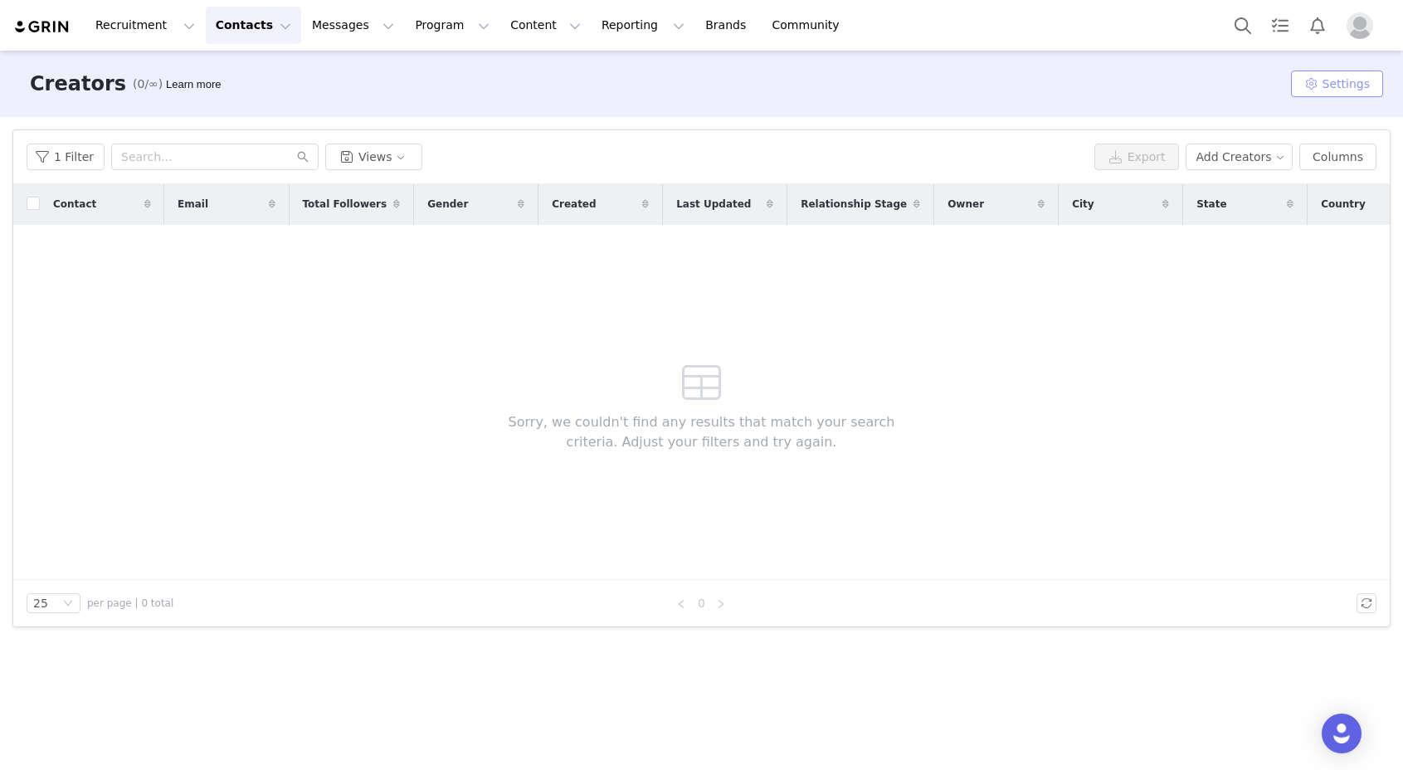
click at [1346, 90] on button "Settings" at bounding box center [1337, 84] width 92 height 27
click at [876, 299] on div "Sorry, we couldn't find any results that match your search criteria. Adjust you…" at bounding box center [701, 402] width 477 height 355
click at [1325, 84] on button "Settings" at bounding box center [1337, 84] width 92 height 27
click at [1288, 115] on span "Tags" at bounding box center [1281, 117] width 26 height 13
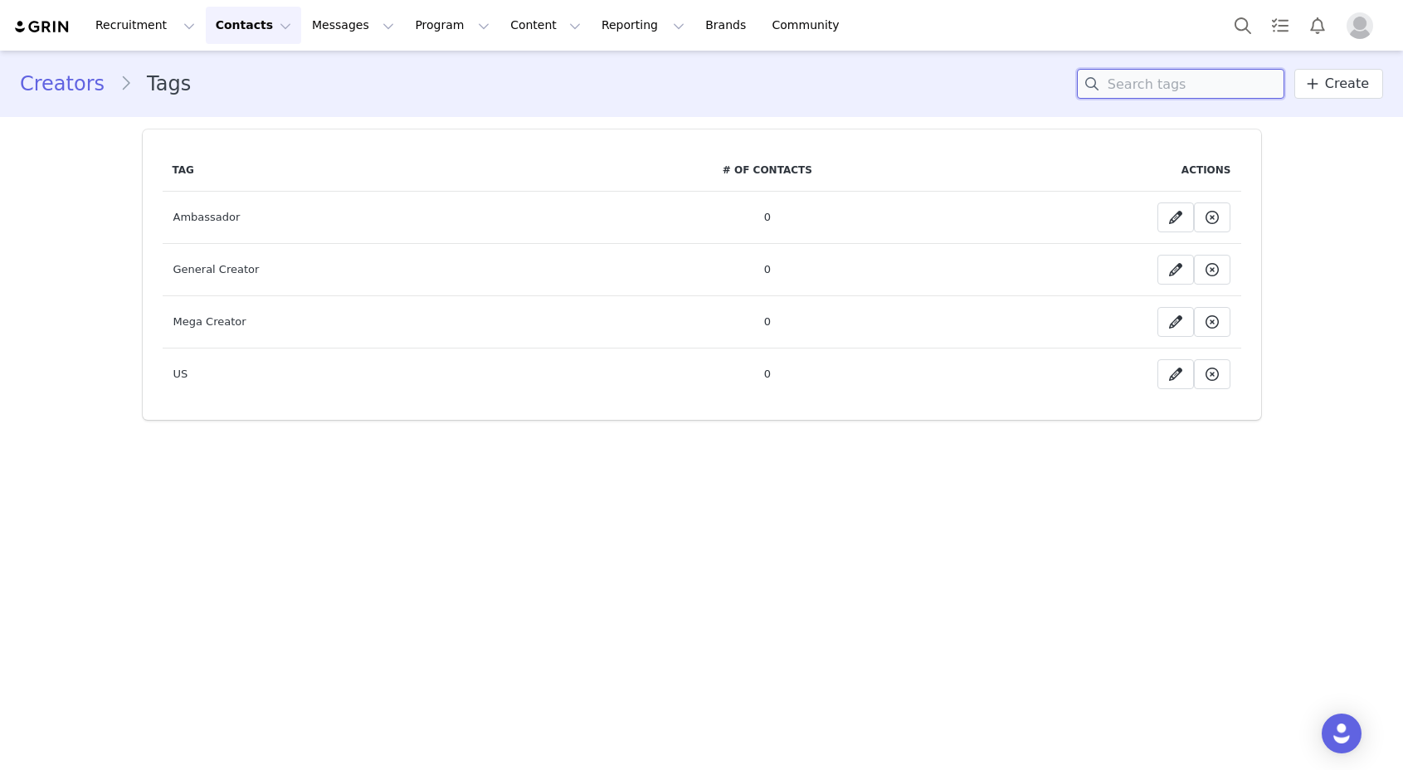
click at [1229, 90] on input at bounding box center [1180, 84] width 207 height 30
click at [1206, 81] on input at bounding box center [1180, 84] width 207 height 30
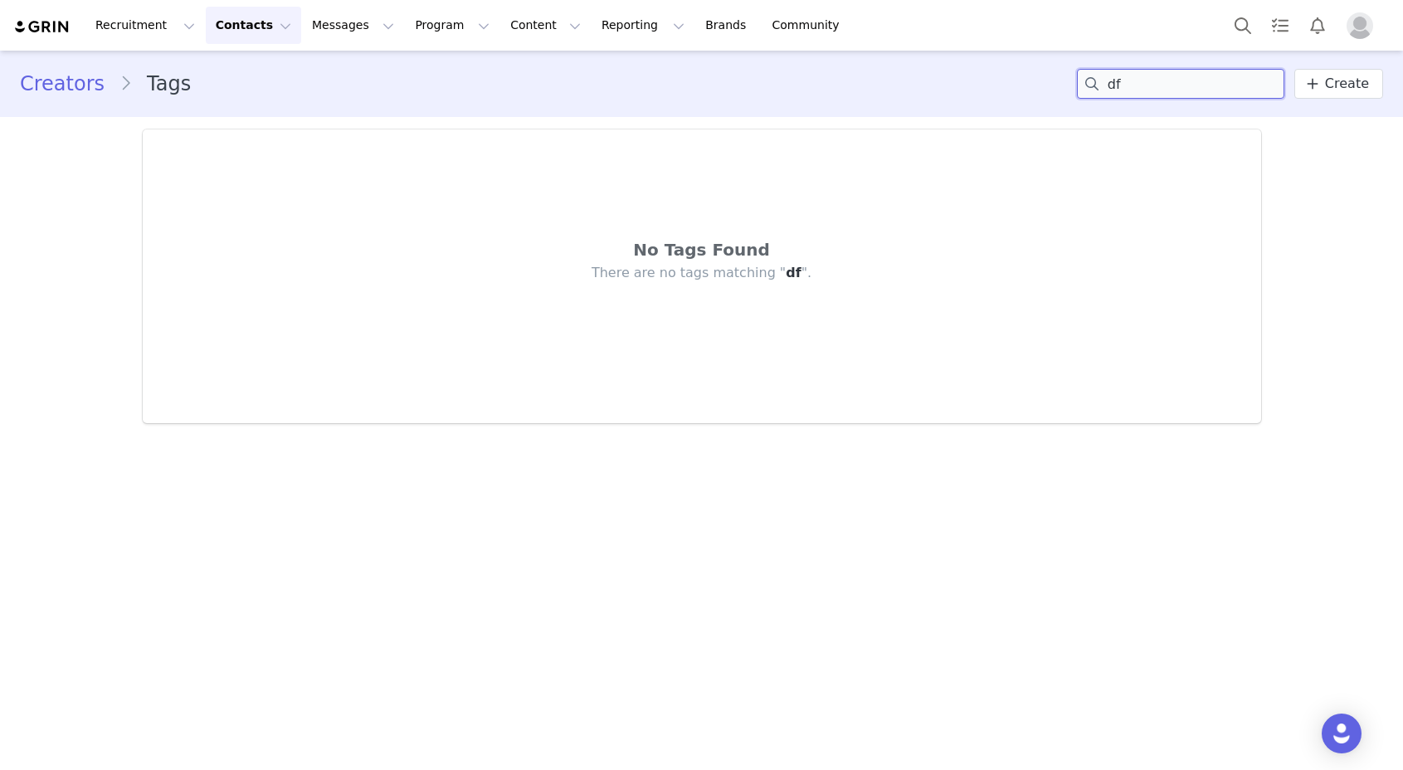
type input "d"
type input "Micro"
click at [1368, 95] on link "Create" at bounding box center [1339, 84] width 89 height 30
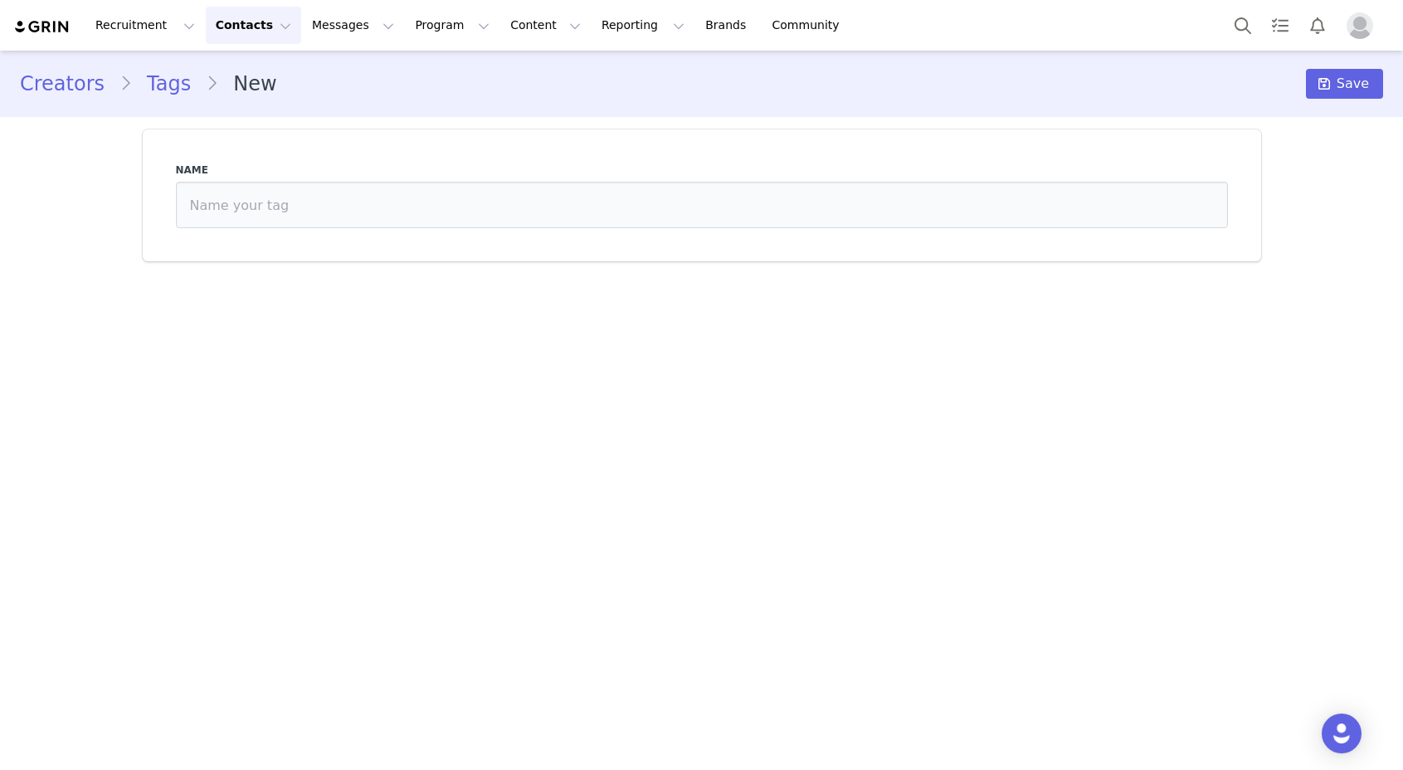
click at [409, 395] on main "Creators Tags New Save Name" at bounding box center [701, 409] width 1403 height 717
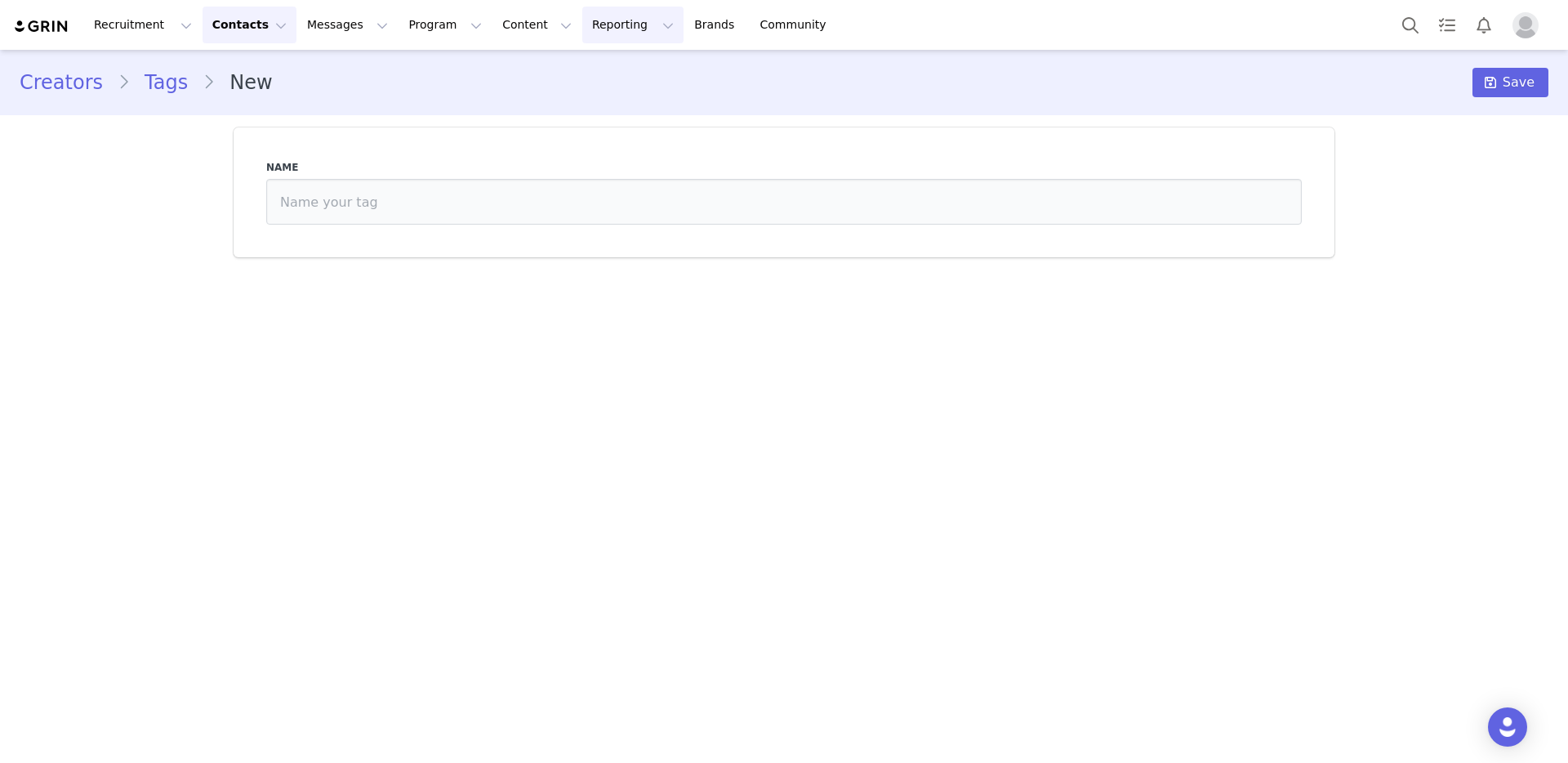
click at [583, 27] on button "Reporting Reporting" at bounding box center [633, 25] width 101 height 36
click at [574, 78] on p "Dashboard" at bounding box center [585, 72] width 62 height 17
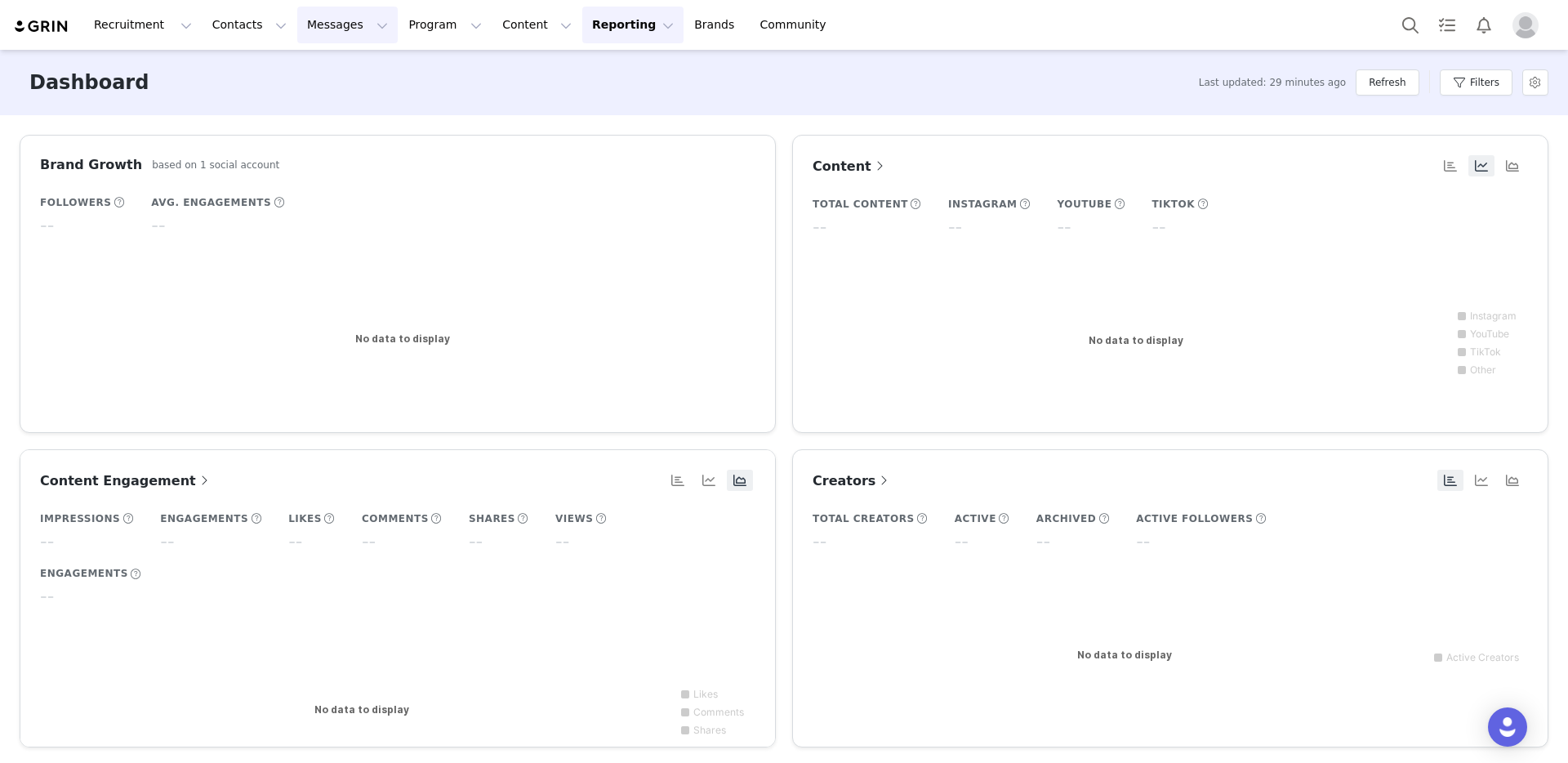
click at [342, 22] on button "Messages Messages" at bounding box center [347, 25] width 100 height 36
click at [319, 101] on p "Inbox" at bounding box center [308, 101] width 31 height 17
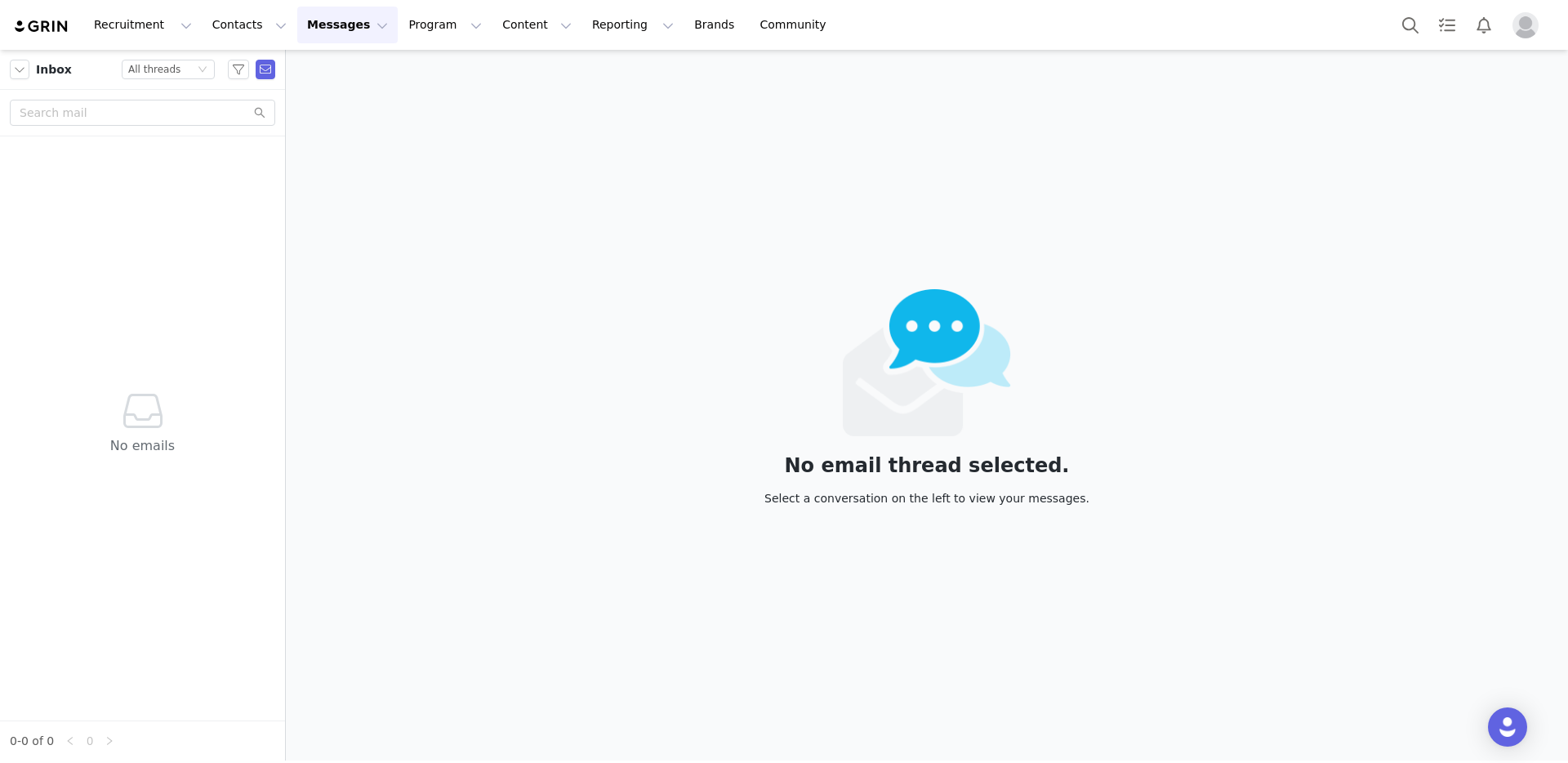
click at [337, 32] on button "Messages Messages" at bounding box center [347, 25] width 100 height 36
click at [531, 199] on div "No email thread selected. Select a conversation on the left to view your messag…" at bounding box center [926, 406] width 1283 height 711
click at [560, 199] on div "No email thread selected. Select a conversation on the left to view your messag…" at bounding box center [926, 406] width 1283 height 711
click at [506, 78] on div "No email thread selected. Select a conversation on the left to view your messag…" at bounding box center [926, 406] width 1283 height 711
drag, startPoint x: 647, startPoint y: 27, endPoint x: 605, endPoint y: 27, distance: 42.0
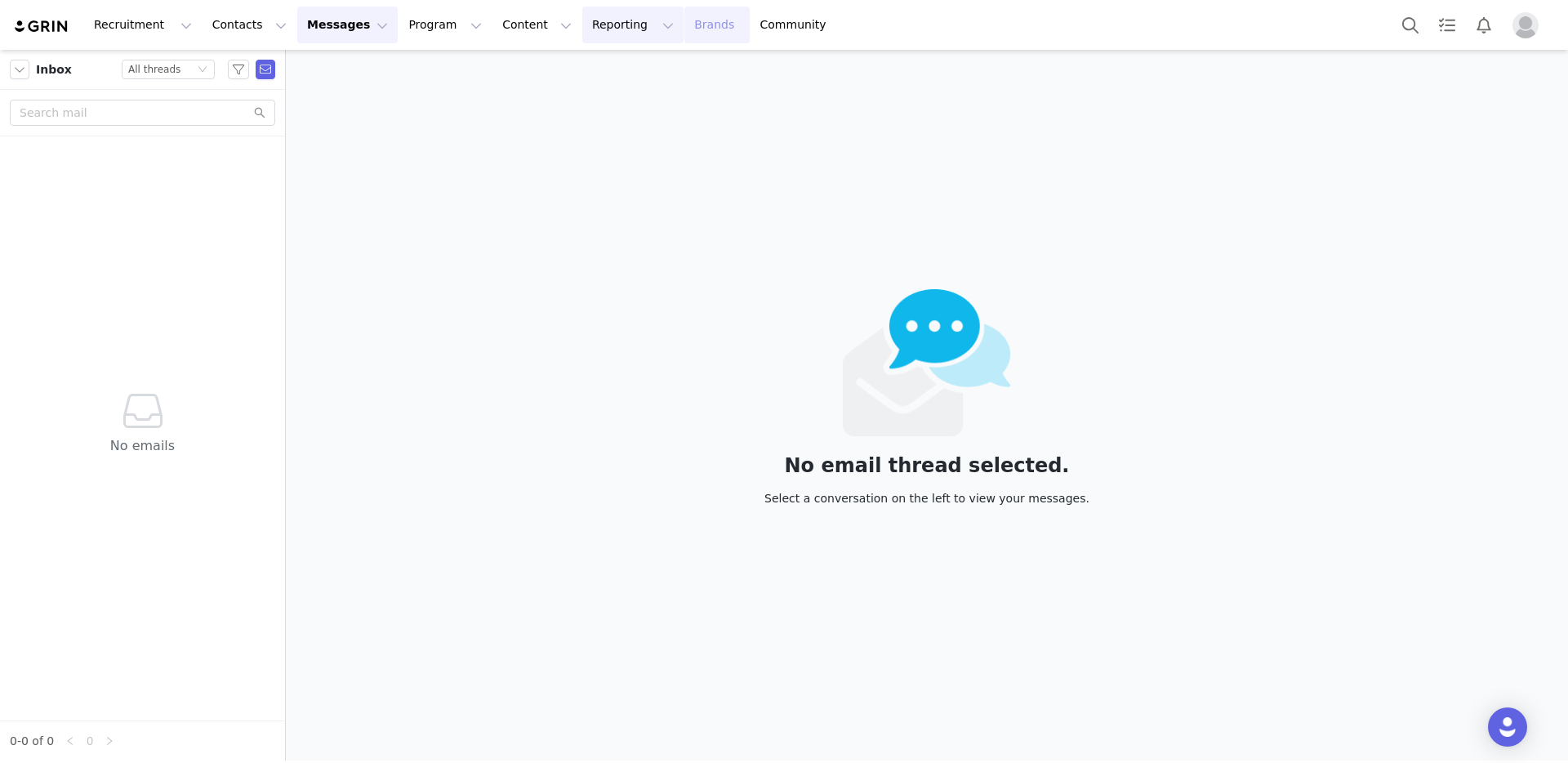
click at [684, 27] on link "Brands Brands" at bounding box center [717, 25] width 65 height 36
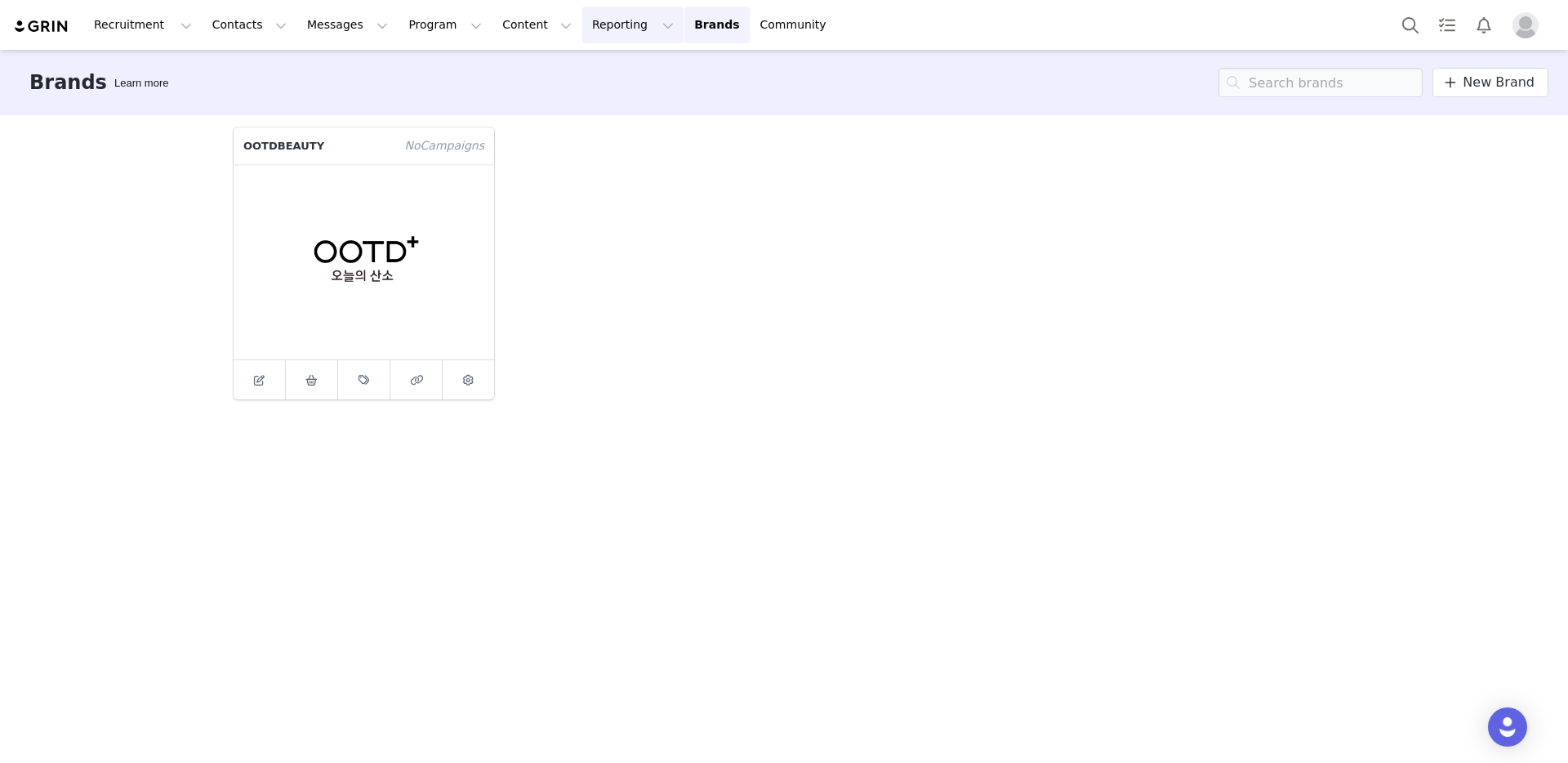
click at [593, 28] on button "Reporting Reporting" at bounding box center [633, 25] width 101 height 36
click at [232, 26] on button "Contacts Contacts" at bounding box center [249, 25] width 94 height 36
click at [632, 79] on div "Brands Learn more New Brand" at bounding box center [784, 83] width 1568 height 65
click at [584, 79] on div "Brands Learn more New Brand" at bounding box center [784, 83] width 1568 height 65
click at [513, 86] on div "Brands Learn more New Brand" at bounding box center [784, 83] width 1568 height 65
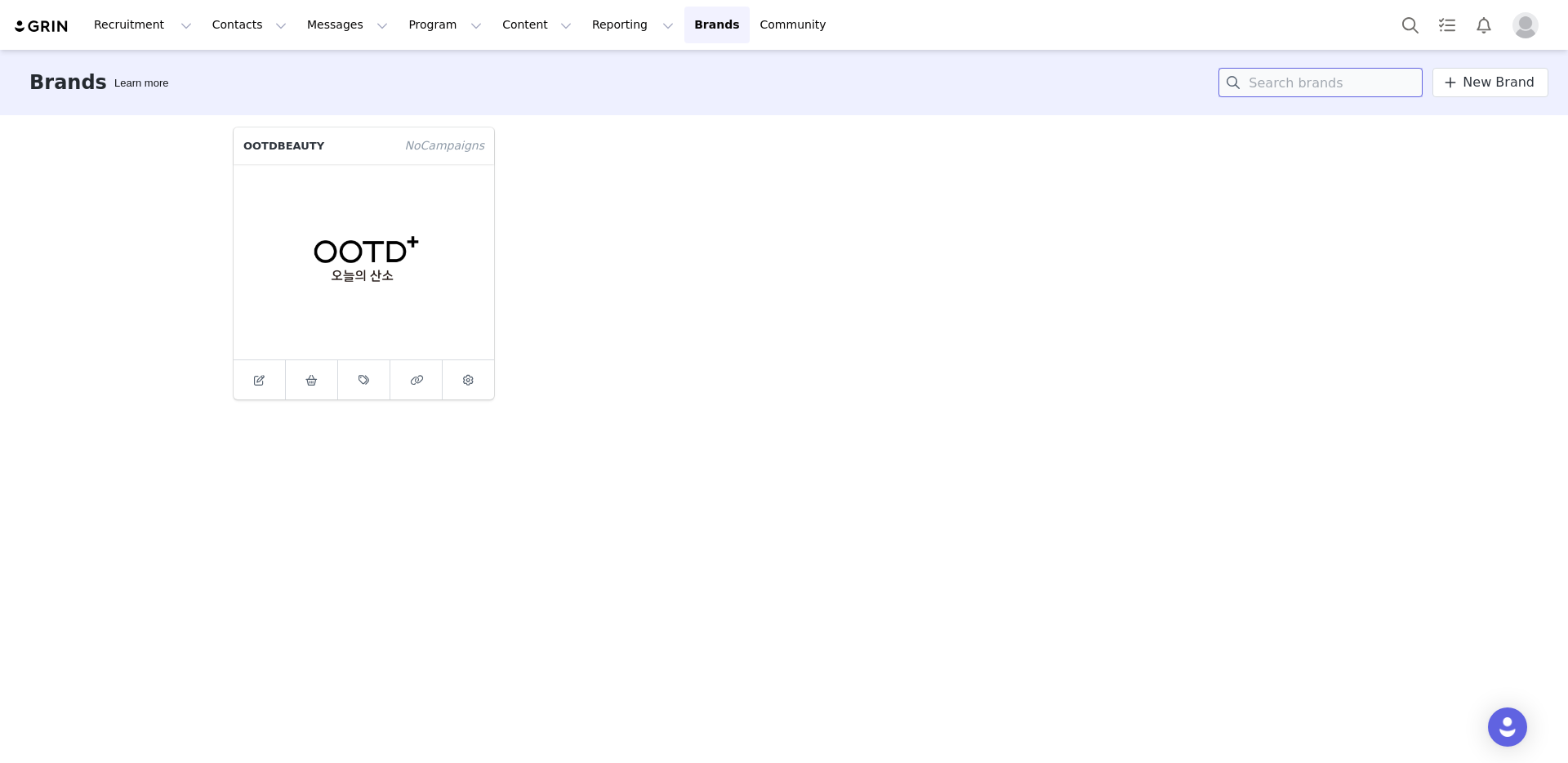
click at [1279, 95] on input at bounding box center [1320, 83] width 204 height 30
click at [1212, 140] on div "OOTDBEAUTY No Campaign s" at bounding box center [784, 263] width 1121 height 291
click at [1380, 35] on span "Profile" at bounding box center [1526, 25] width 27 height 27
click at [492, 31] on button "Content Content" at bounding box center [536, 25] width 89 height 36
click at [684, 36] on link "Brands Brands" at bounding box center [717, 25] width 65 height 36
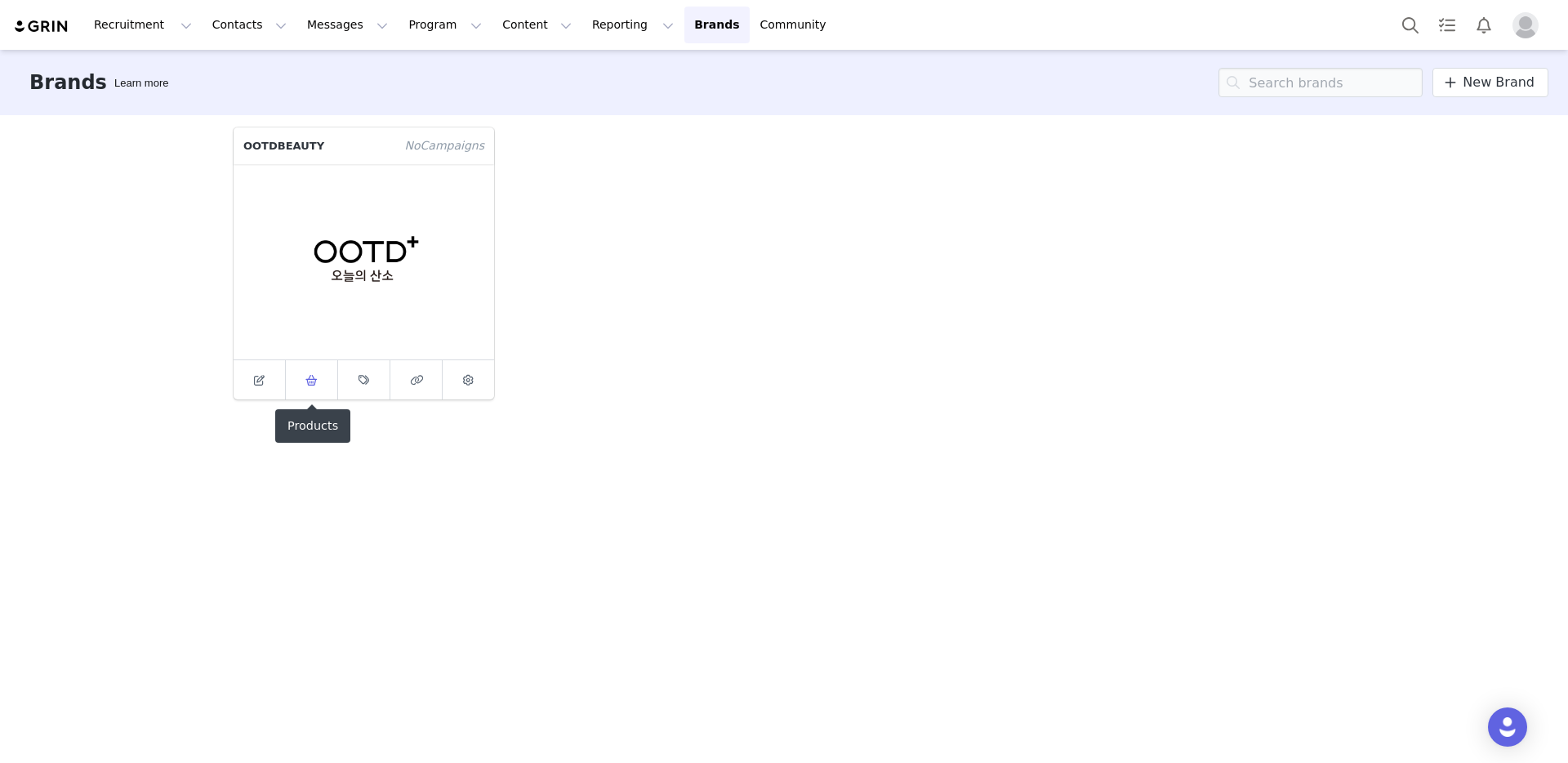
click at [310, 393] on link at bounding box center [311, 380] width 52 height 39
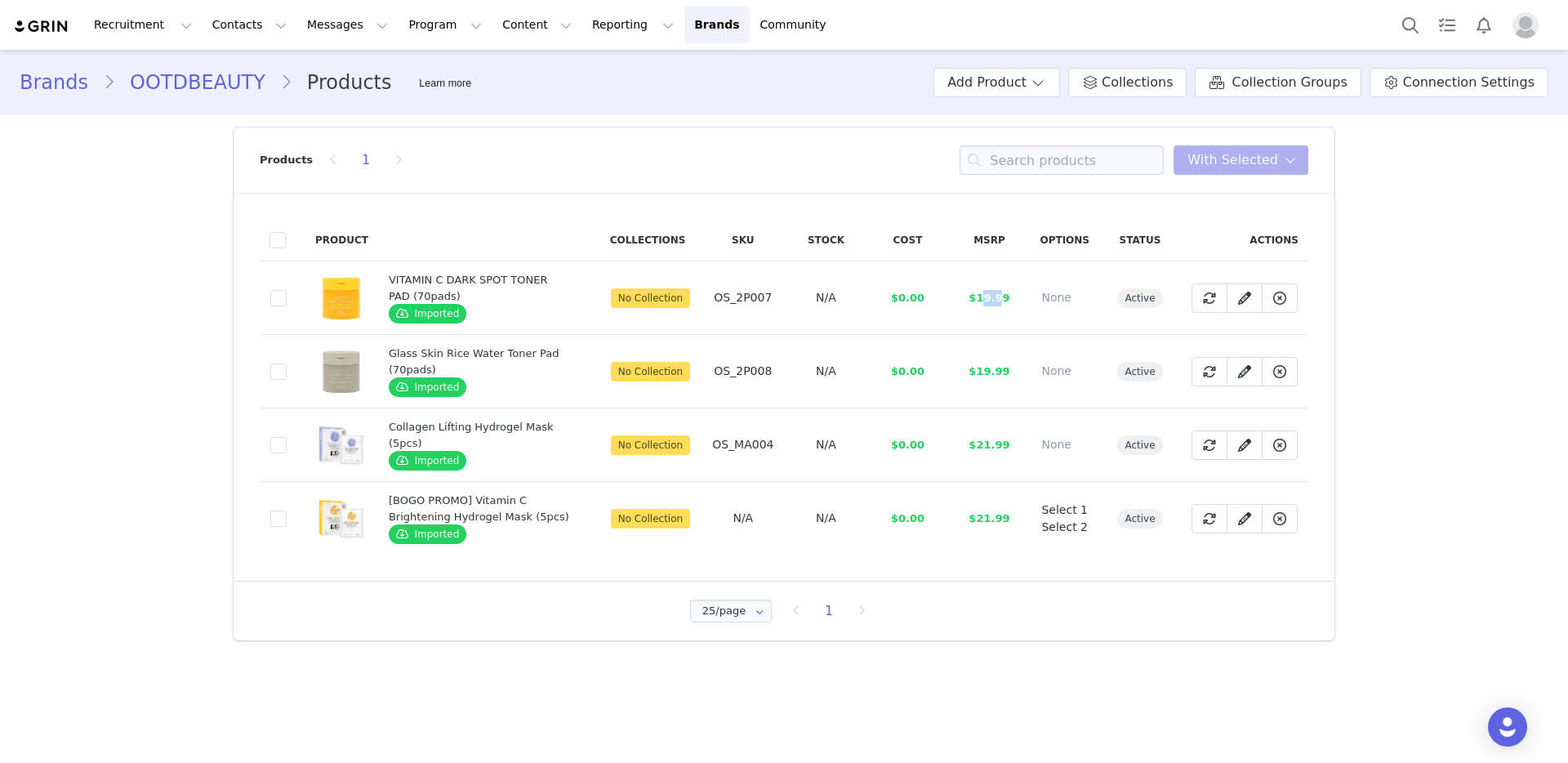
drag, startPoint x: 987, startPoint y: 295, endPoint x: 1002, endPoint y: 295, distance: 15.0
click at [1002, 295] on span "$19.99" at bounding box center [988, 297] width 40 height 12
